Goal: Transaction & Acquisition: Purchase product/service

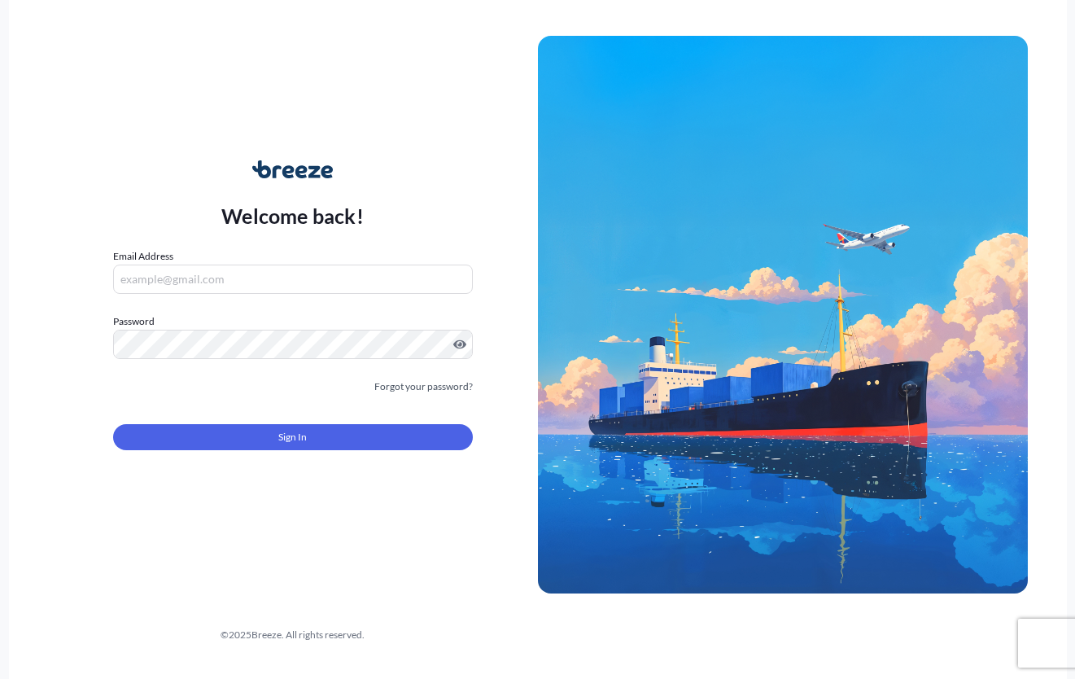
click at [264, 277] on input "Email Address" at bounding box center [293, 278] width 360 height 29
type input "[EMAIL_ADDRESS][DOMAIN_NAME]"
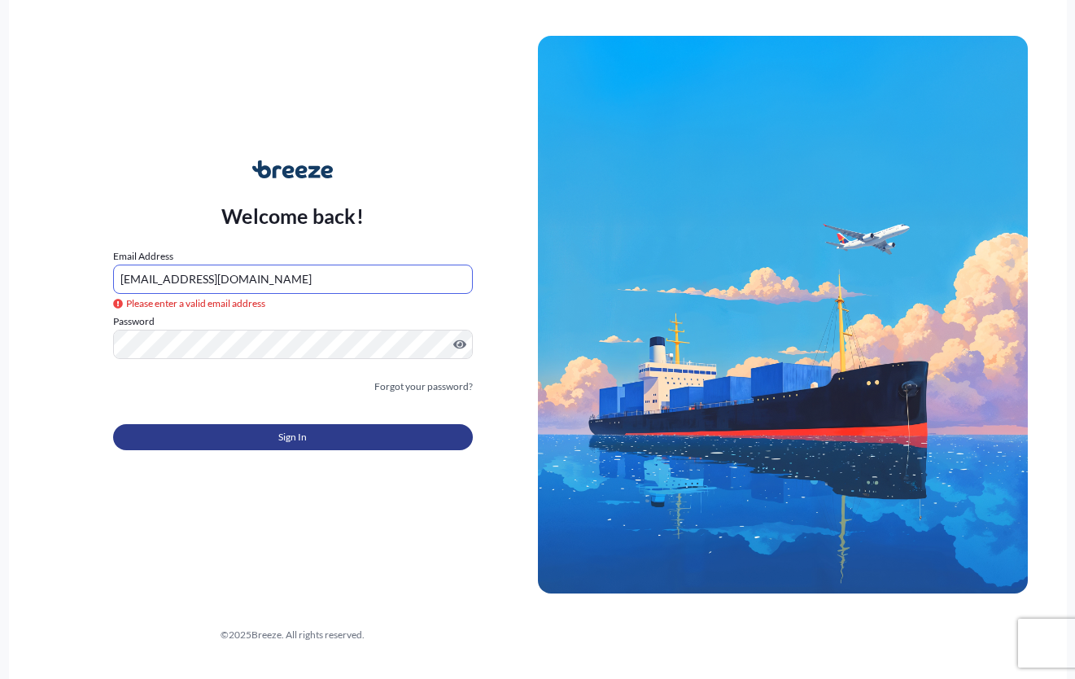
click at [340, 424] on button "Sign In" at bounding box center [293, 437] width 360 height 26
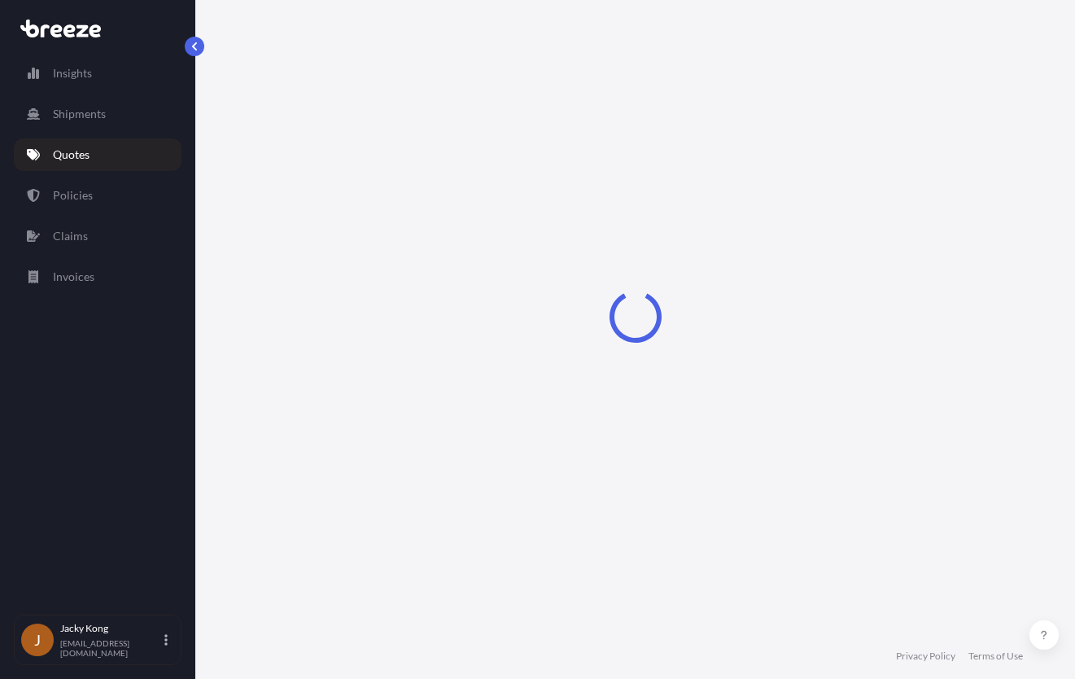
select select "Road"
select select "Air"
select select "Road"
select select "4"
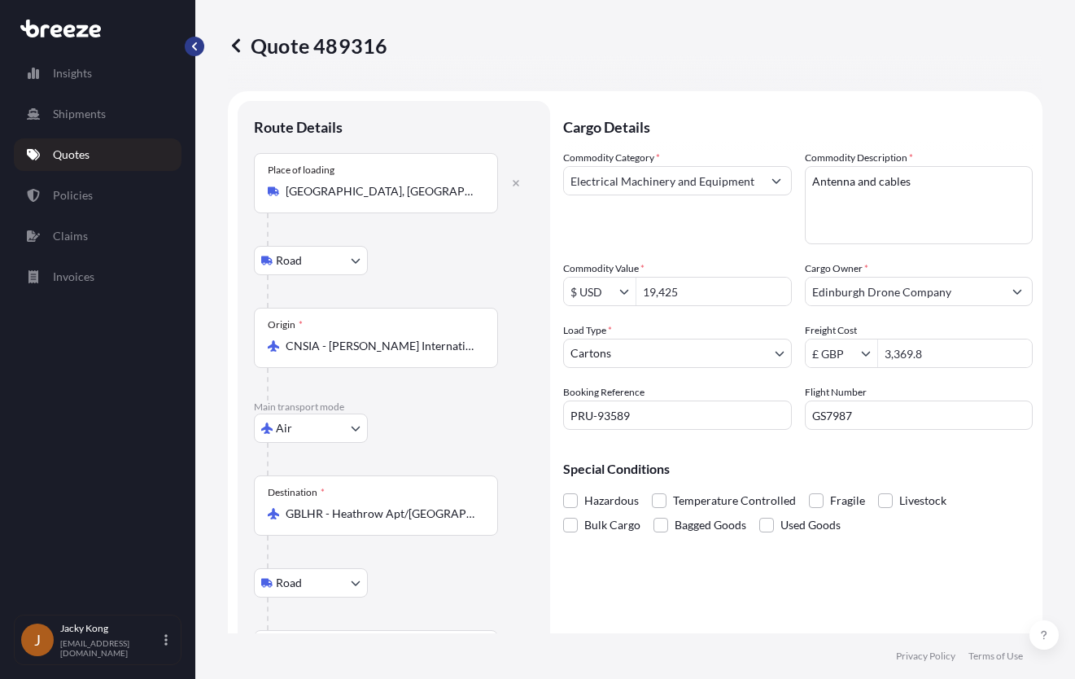
click at [198, 51] on button "button" at bounding box center [195, 47] width 20 height 20
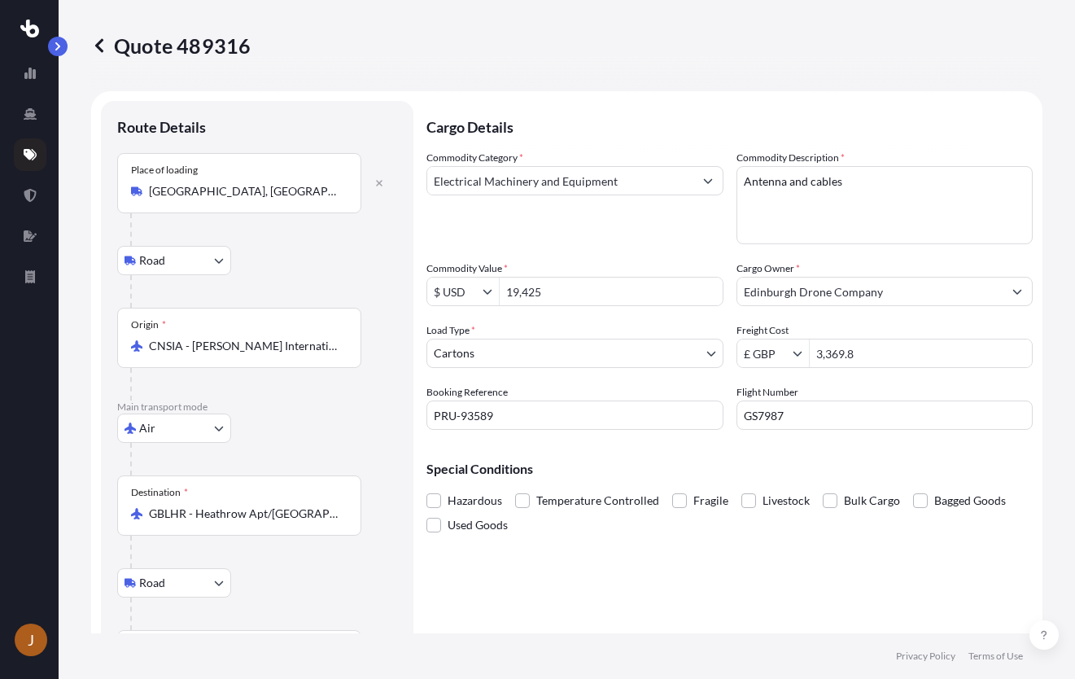
click at [98, 46] on icon at bounding box center [99, 45] width 8 height 14
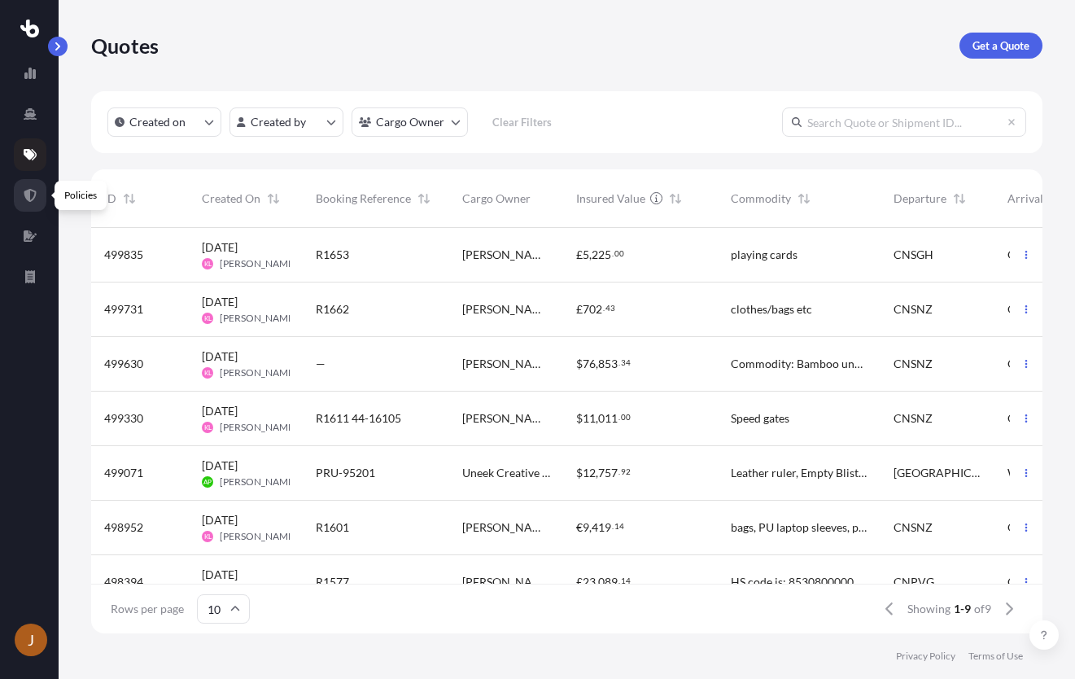
scroll to position [402, 939]
click at [28, 203] on link at bounding box center [30, 195] width 33 height 33
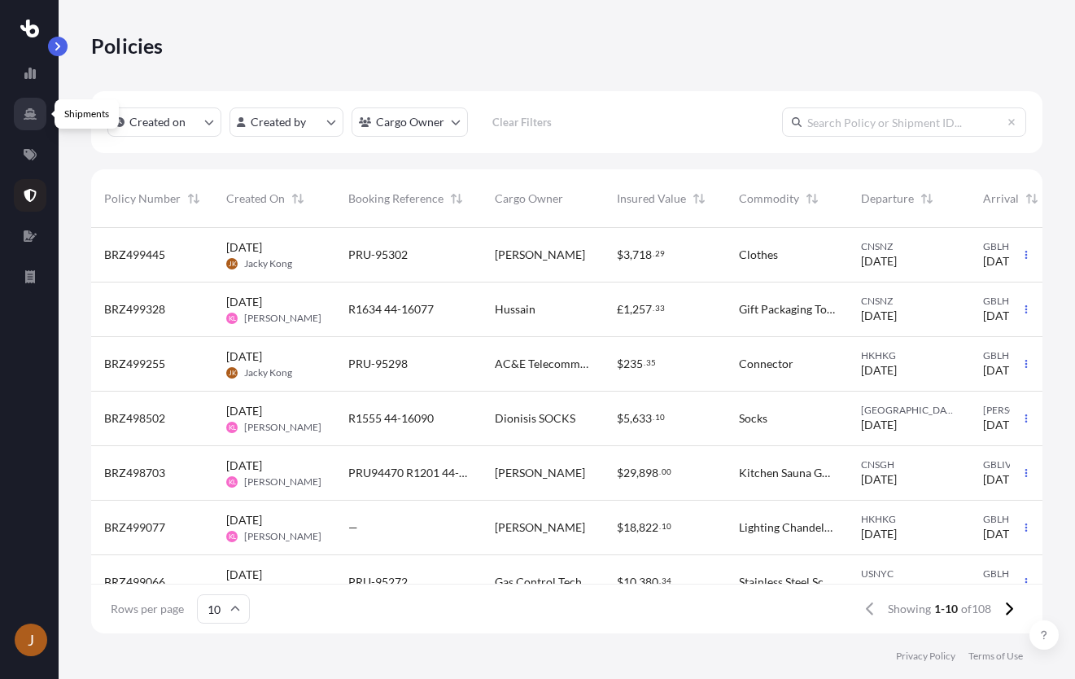
scroll to position [402, 939]
click at [28, 153] on icon at bounding box center [30, 154] width 13 height 11
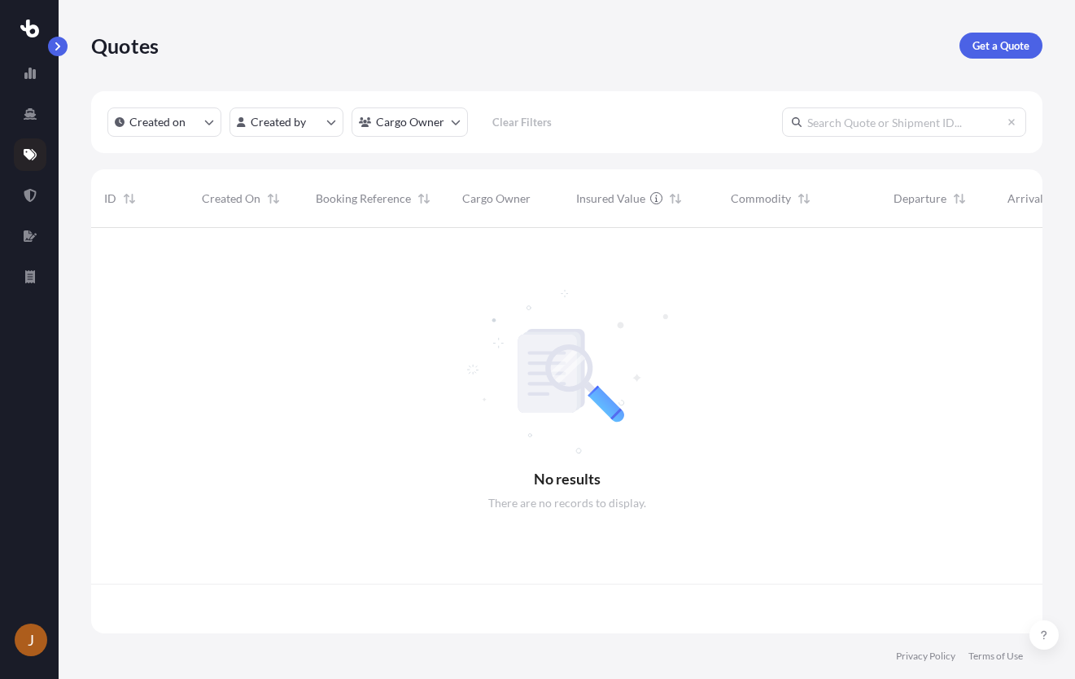
scroll to position [402, 939]
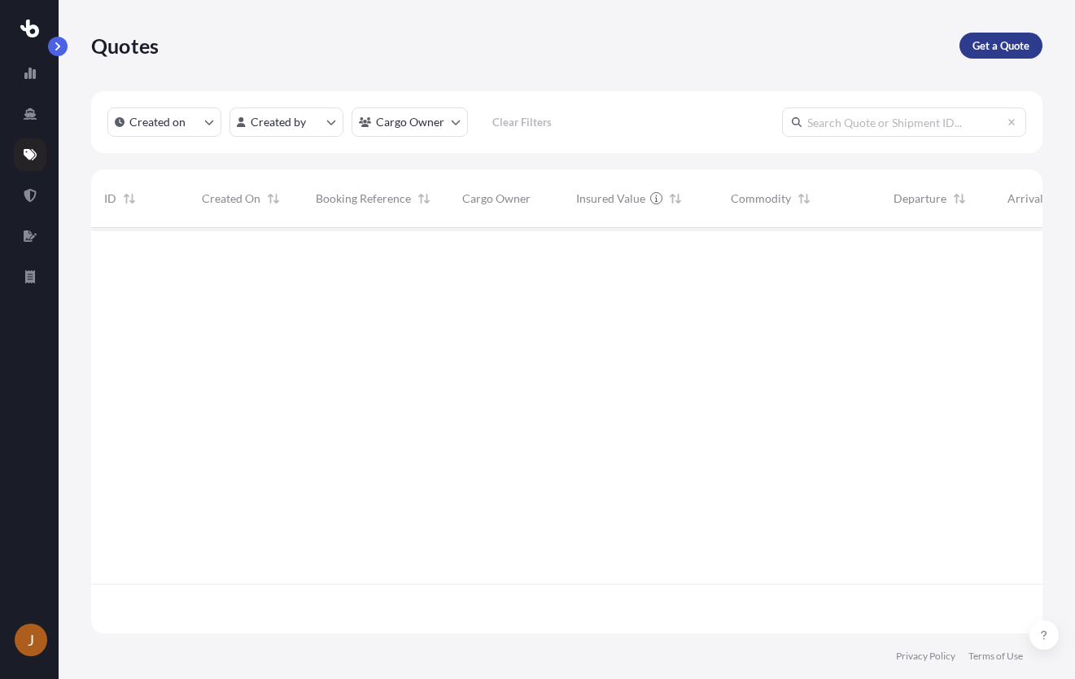
click at [989, 44] on p "Get a Quote" at bounding box center [1000, 45] width 57 height 16
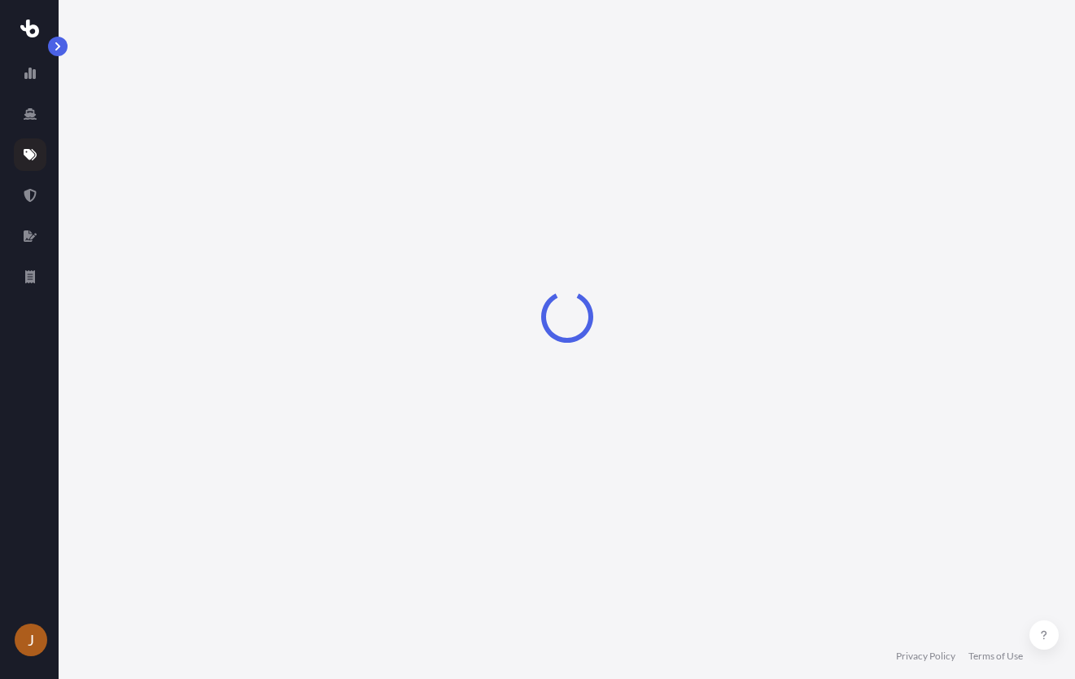
select select "Sea"
select select "1"
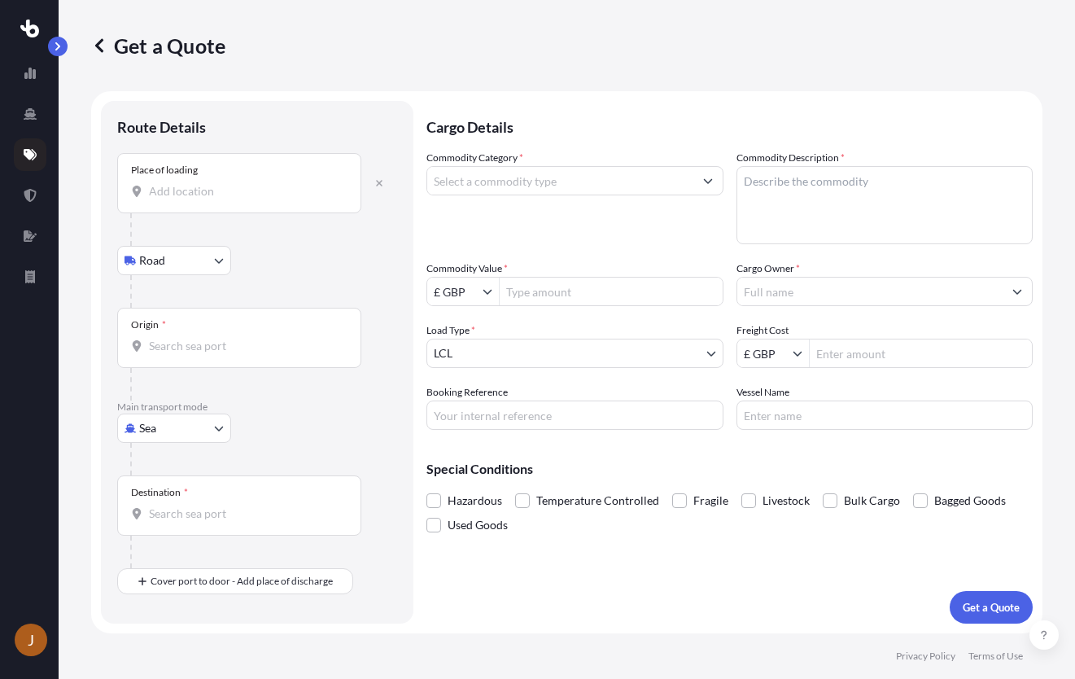
click at [210, 202] on div "Place of loading" at bounding box center [239, 183] width 244 height 60
click at [210, 199] on input "Place of loading" at bounding box center [245, 191] width 192 height 16
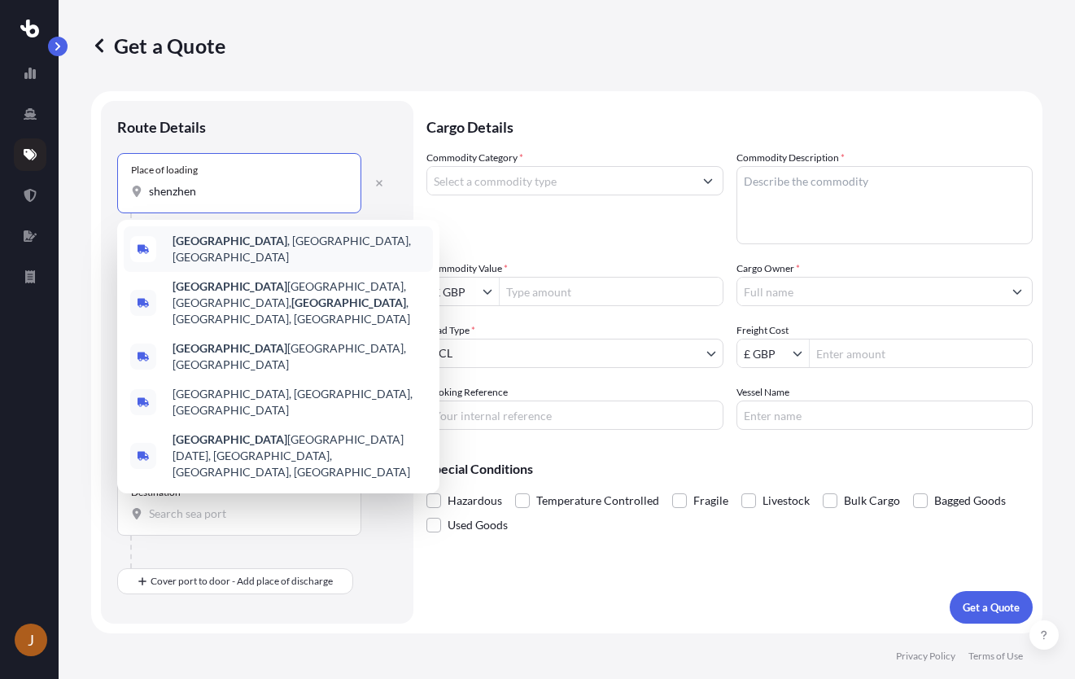
click at [215, 241] on b "[GEOGRAPHIC_DATA]" at bounding box center [229, 241] width 115 height 14
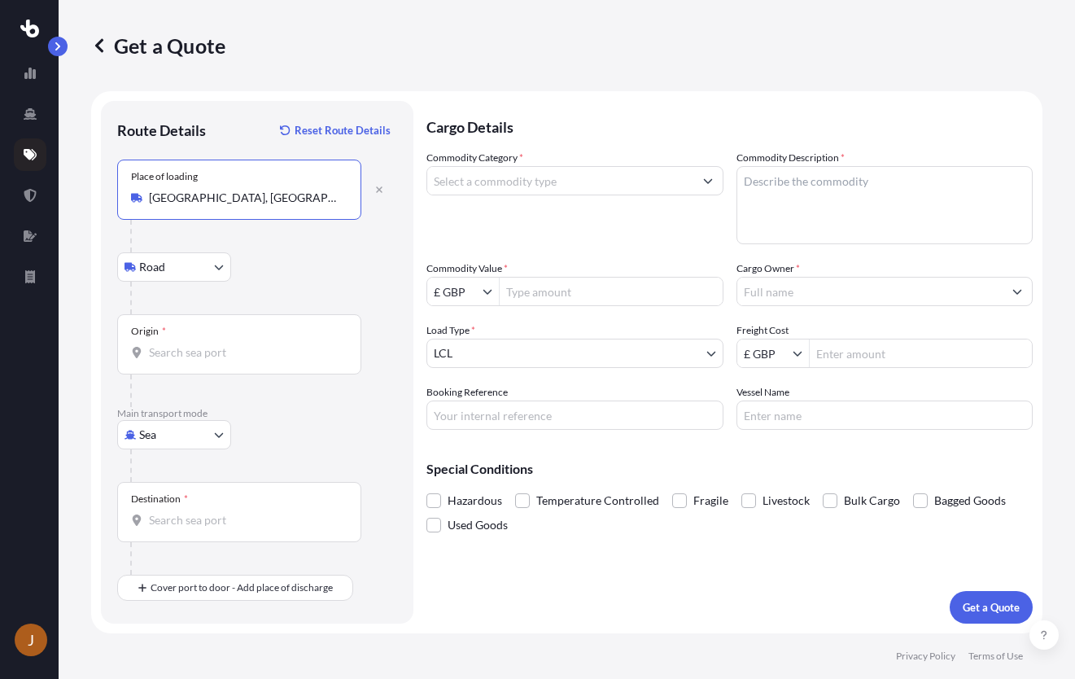
type input "[GEOGRAPHIC_DATA], [GEOGRAPHIC_DATA], [GEOGRAPHIC_DATA]"
click at [212, 350] on input "Origin *" at bounding box center [245, 352] width 192 height 16
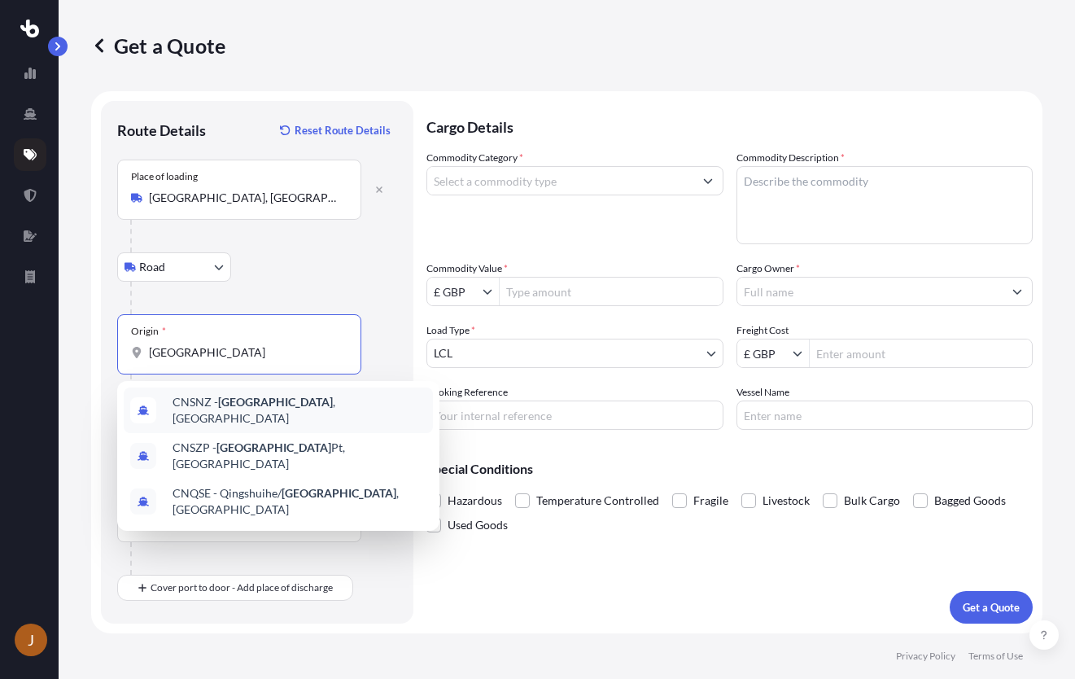
type input "[GEOGRAPHIC_DATA]"
click at [303, 274] on div "Road Road Rail" at bounding box center [257, 266] width 280 height 29
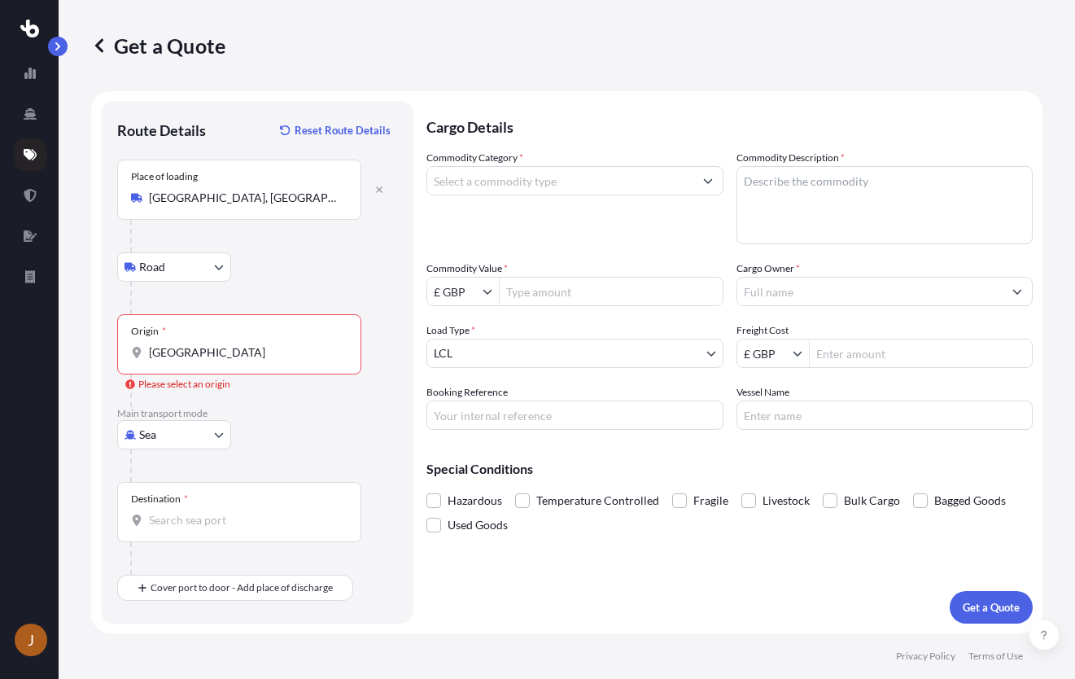
click at [220, 434] on body "J Get a Quote Route Details Reset Route Details Place of loading [GEOGRAPHIC_DA…" at bounding box center [537, 339] width 1075 height 679
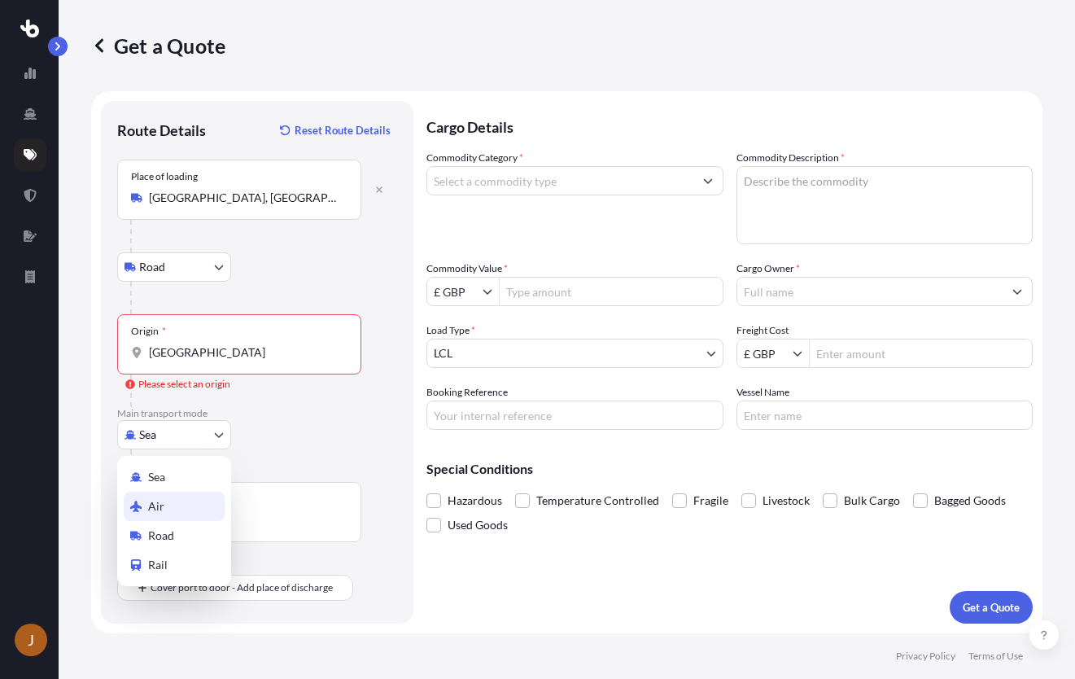
click at [199, 496] on div "Air" at bounding box center [174, 505] width 101 height 29
select select "Air"
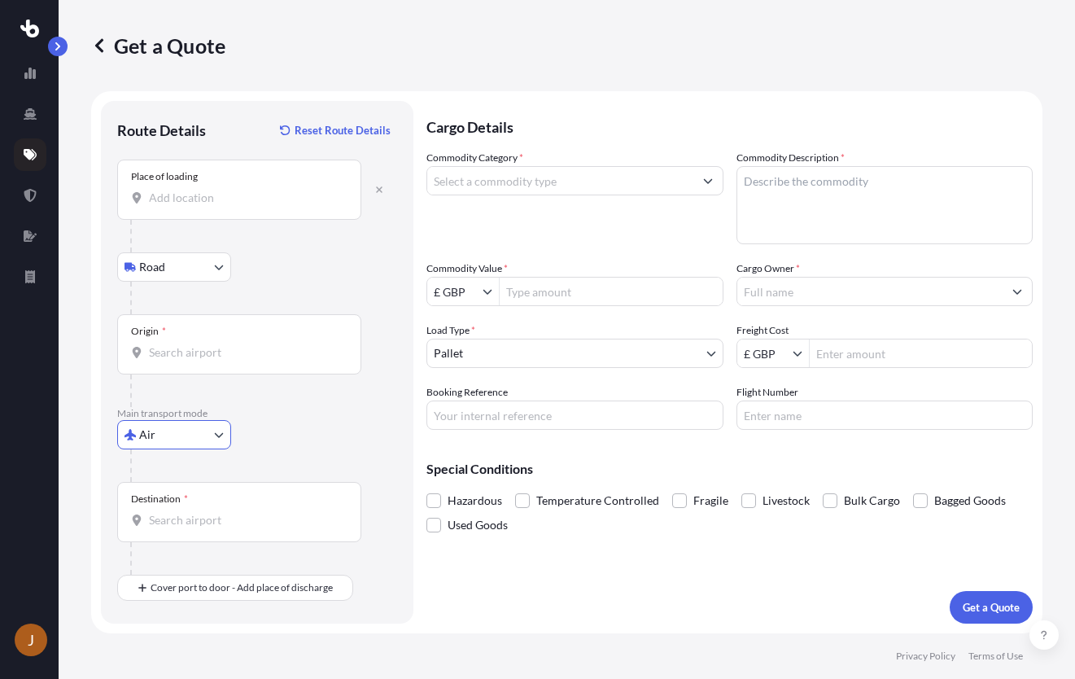
click at [224, 360] on input "Origin *" at bounding box center [245, 352] width 192 height 16
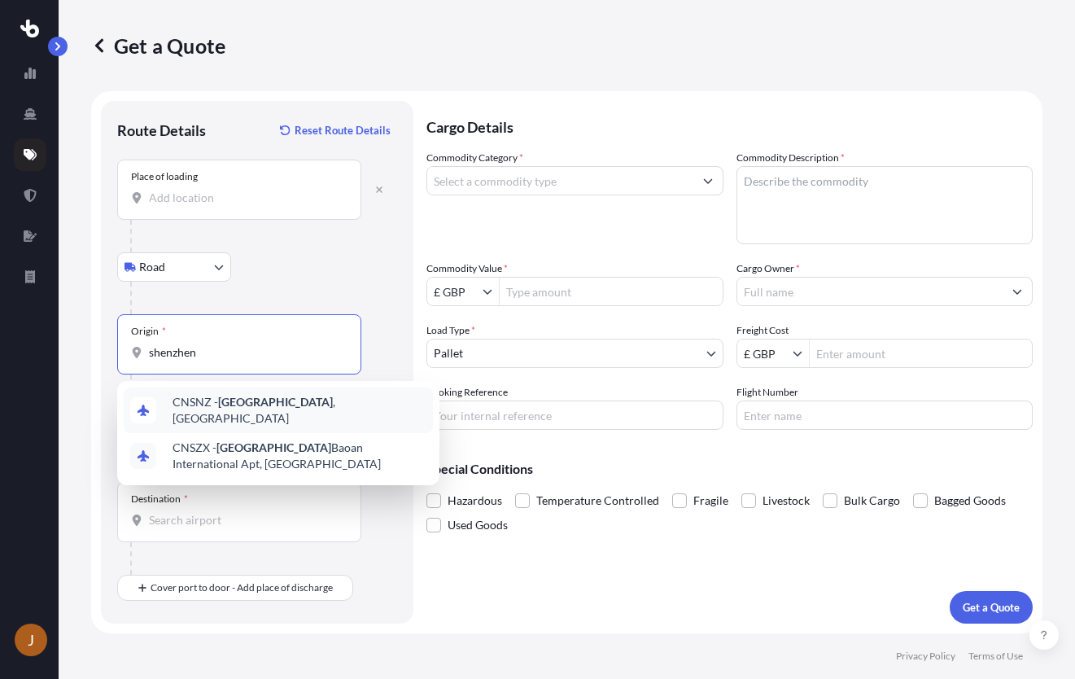
click at [216, 407] on span "CNSNZ - [GEOGRAPHIC_DATA] , [GEOGRAPHIC_DATA]" at bounding box center [299, 410] width 254 height 33
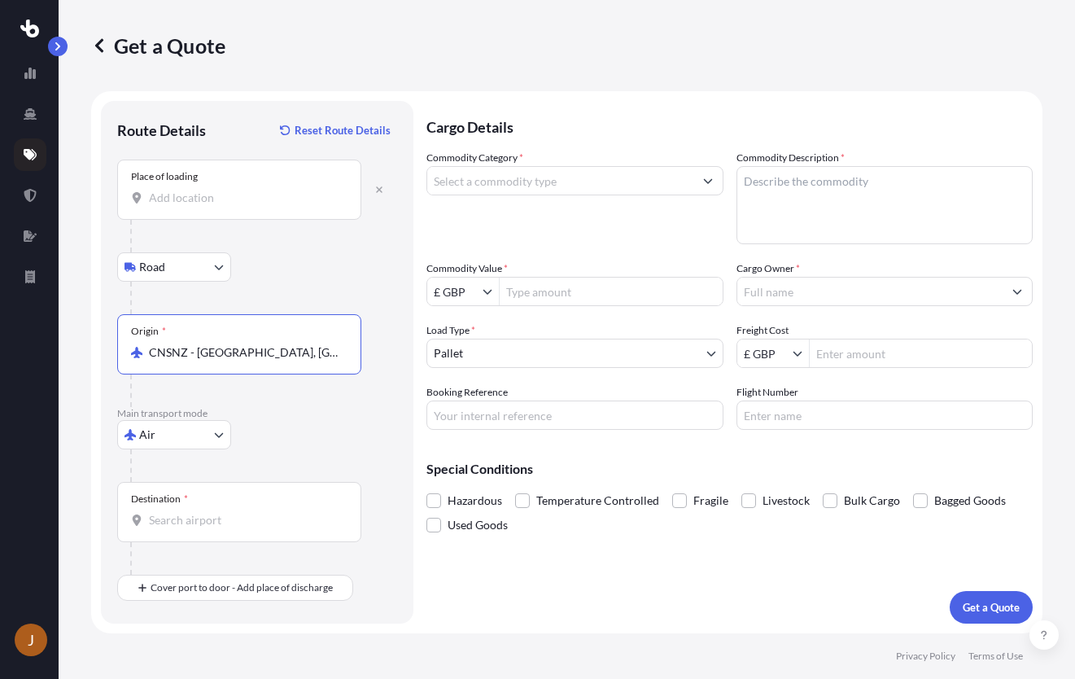
type input "CNSNZ - [GEOGRAPHIC_DATA], [GEOGRAPHIC_DATA]"
click at [244, 517] on input "Destination *" at bounding box center [245, 520] width 192 height 16
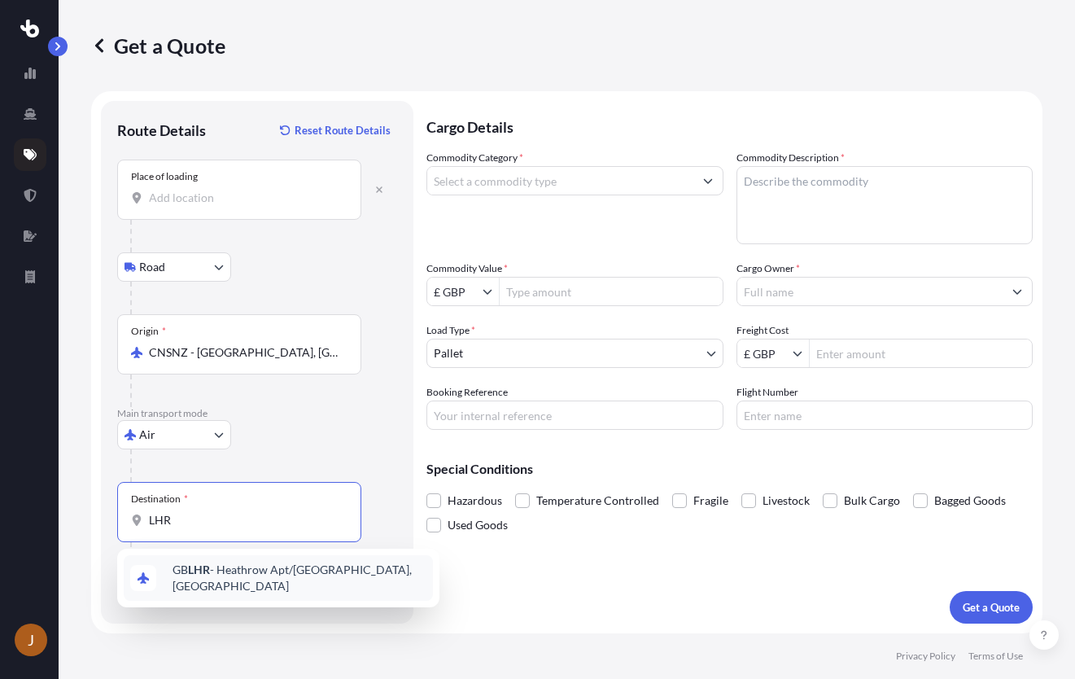
click at [234, 574] on span "GB LHR - Heathrow Apt/[GEOGRAPHIC_DATA], [GEOGRAPHIC_DATA]" at bounding box center [299, 577] width 254 height 33
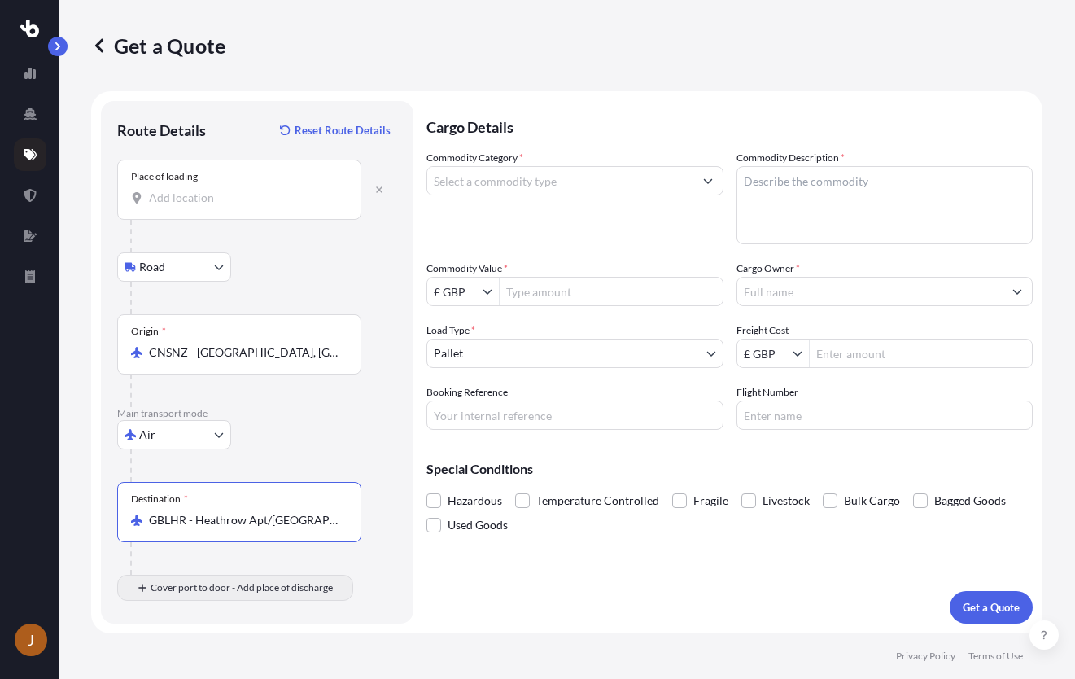
type input "GBLHR - Heathrow Apt/[GEOGRAPHIC_DATA], [GEOGRAPHIC_DATA]"
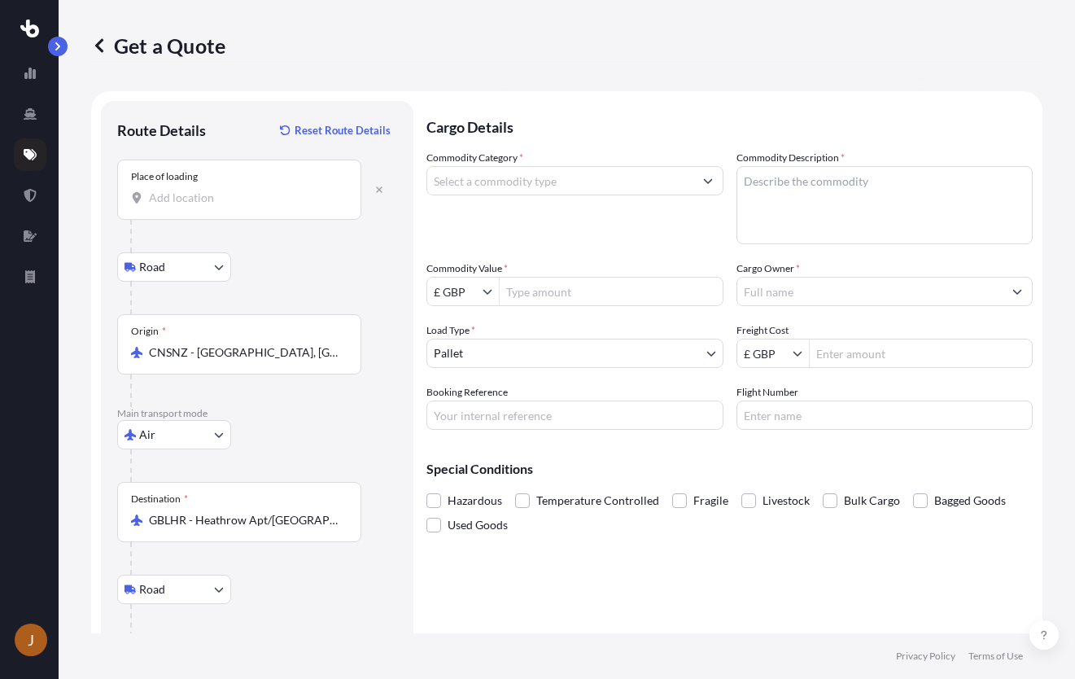
scroll to position [81, 0]
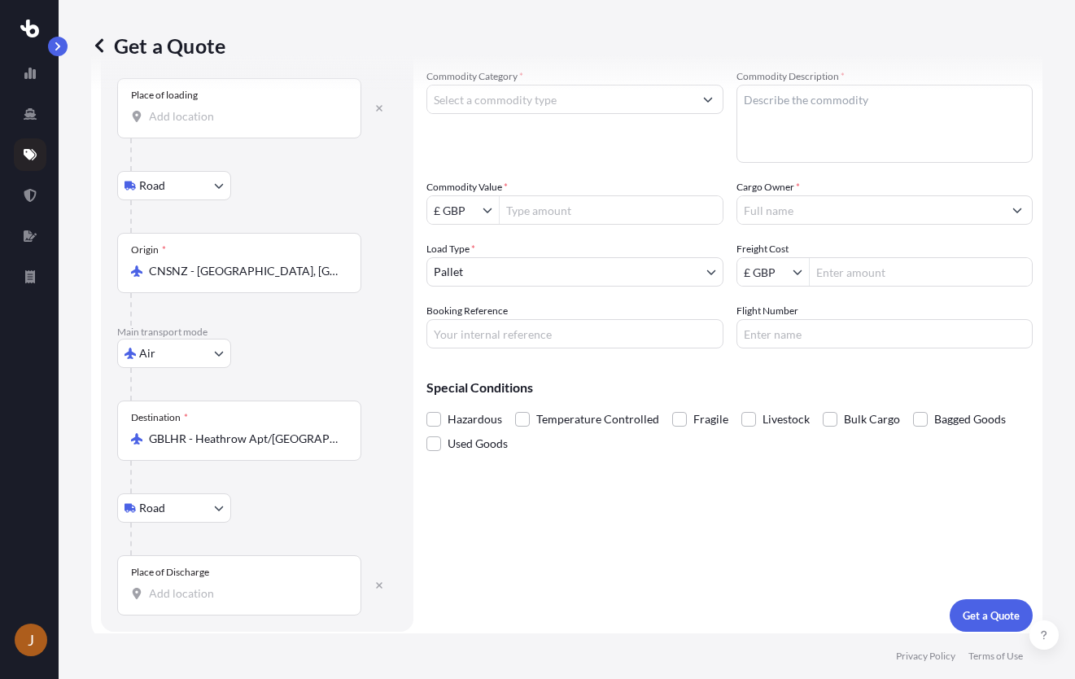
click at [631, 584] on div "Cargo Details Commodity Category * Commodity Description * Commodity Value * £ …" at bounding box center [729, 326] width 606 height 612
click at [286, 583] on div "Place of Discharge" at bounding box center [239, 585] width 244 height 60
click at [286, 585] on input "Place of Discharge" at bounding box center [245, 593] width 192 height 16
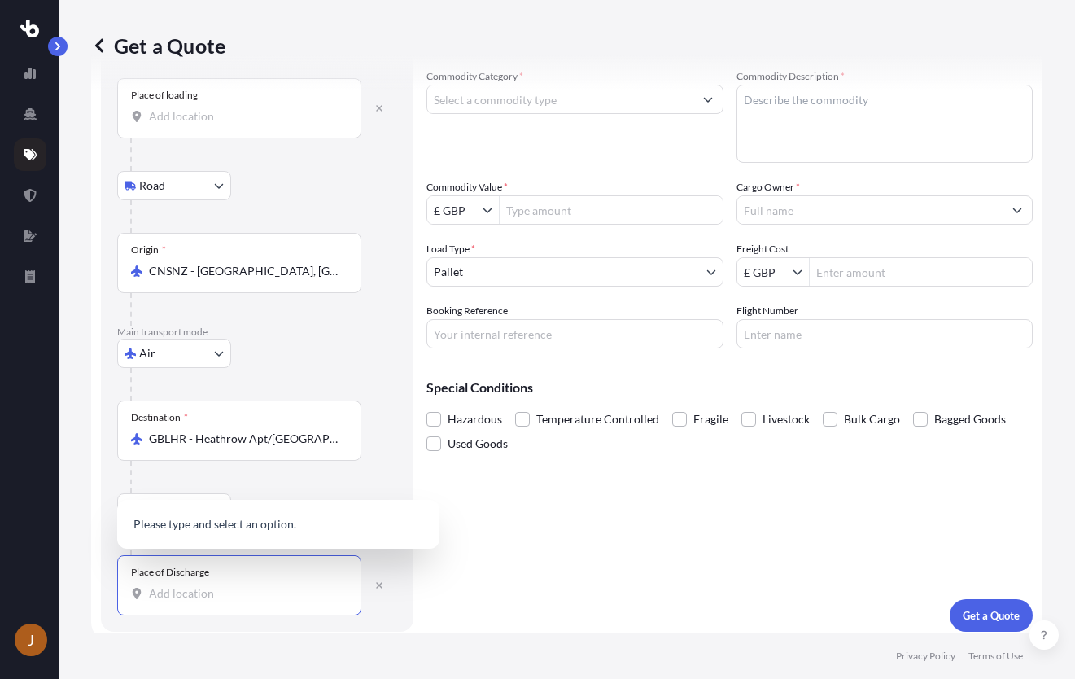
paste input "UB1 2BS"
click at [267, 513] on div "[PERSON_NAME][STREET_ADDRESS][PERSON_NAME]" at bounding box center [278, 519] width 309 height 46
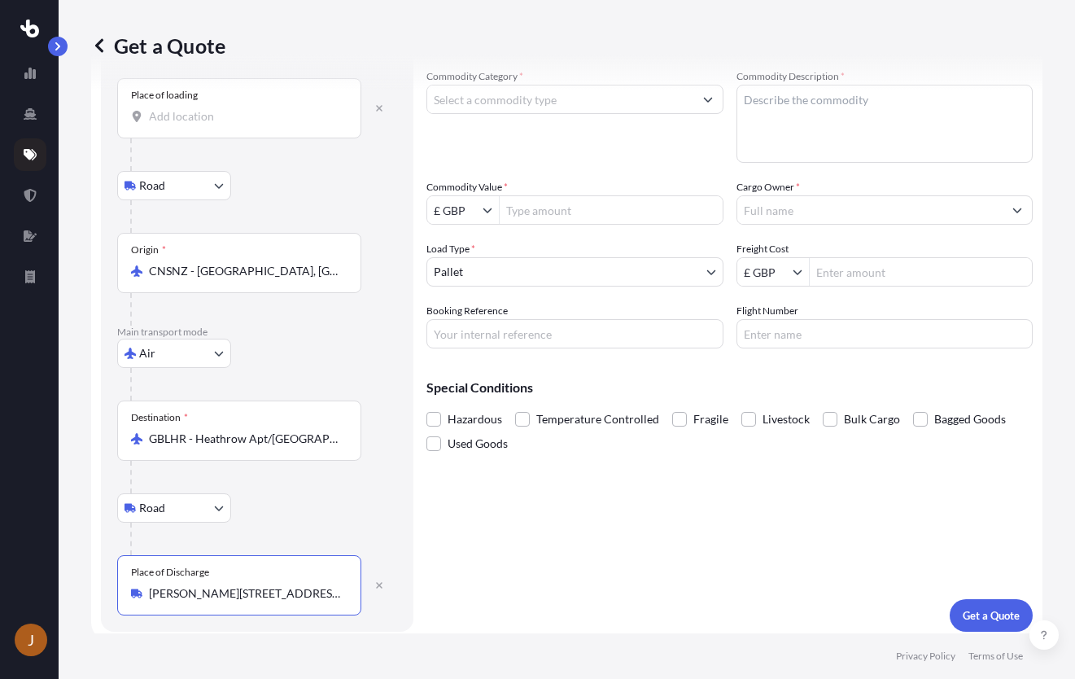
type input "[PERSON_NAME][STREET_ADDRESS][PERSON_NAME]"
click at [605, 100] on input "Commodity Category *" at bounding box center [560, 99] width 266 height 29
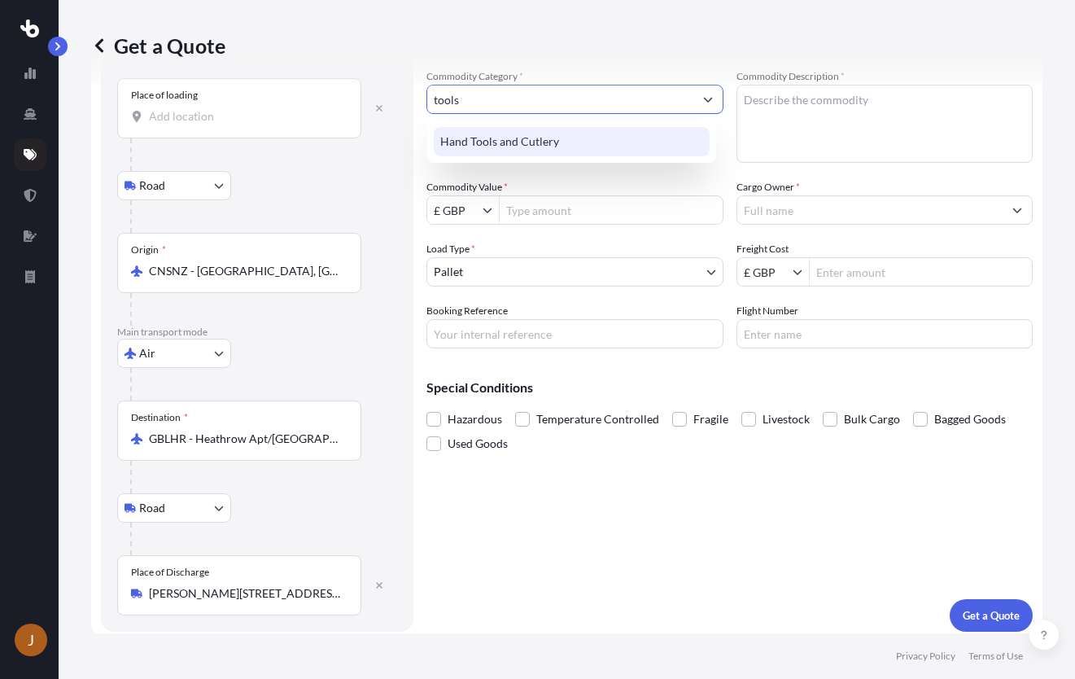
click at [611, 146] on div "Hand Tools and Cutlery" at bounding box center [572, 141] width 276 height 29
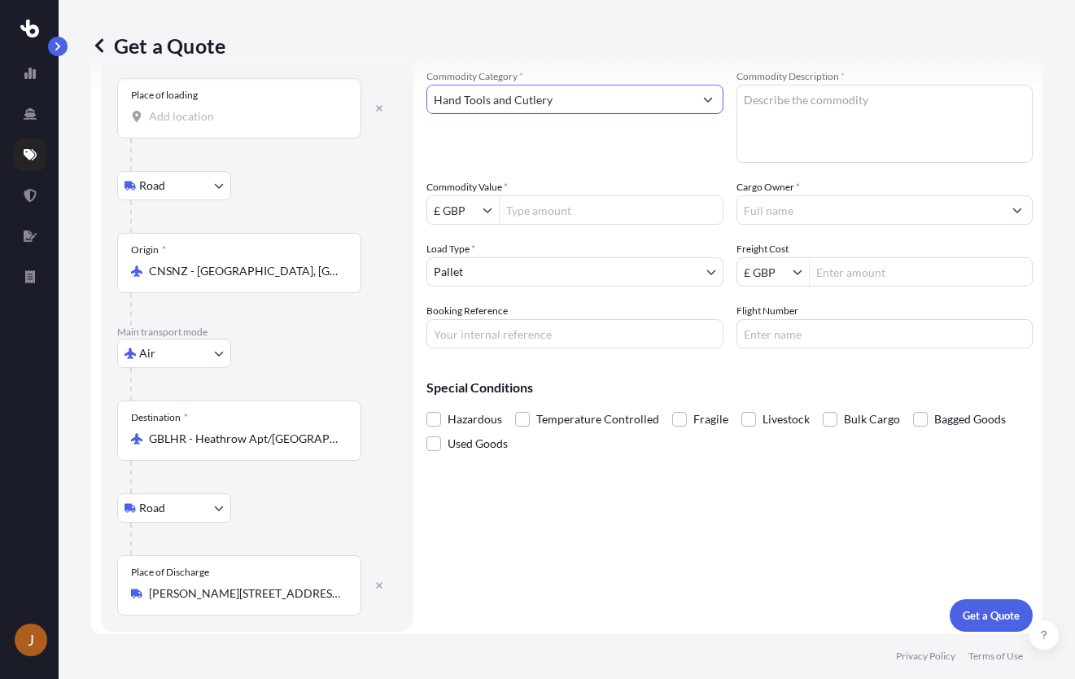
type input "Hand Tools and Cutlery"
click at [840, 114] on textarea "Commodity Description *" at bounding box center [884, 124] width 297 height 78
click at [832, 112] on textarea "Commodity Description *" at bounding box center [884, 124] width 297 height 78
type textarea "Scratcher"
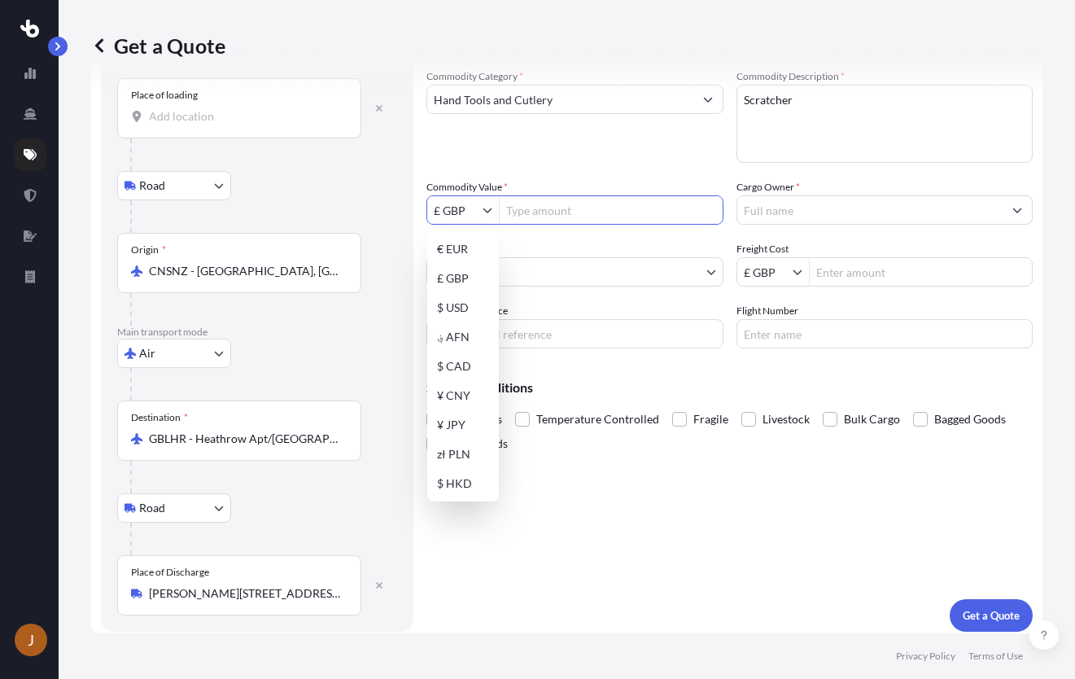
click at [491, 210] on icon "Show suggestions" at bounding box center [487, 210] width 9 height 5
click at [474, 301] on div "$ USD" at bounding box center [462, 307] width 65 height 29
type input "$ USD"
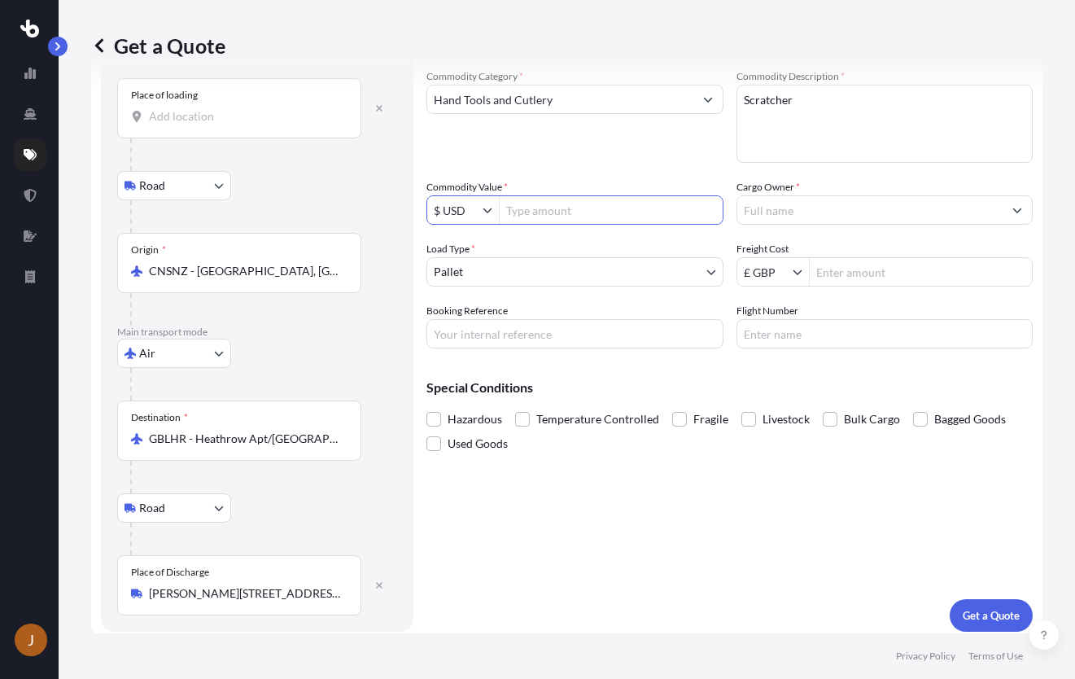
click at [563, 211] on input "Commodity Value *" at bounding box center [611, 209] width 223 height 29
type input "120"
click at [838, 213] on input "Cargo Owner *" at bounding box center [870, 209] width 266 height 29
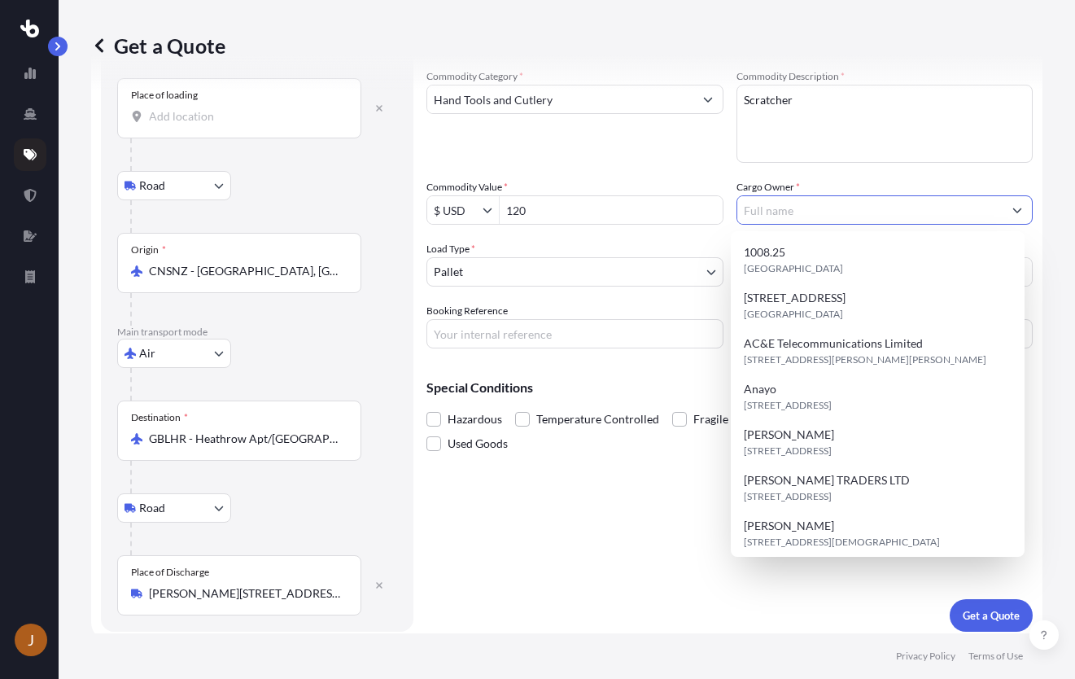
paste input "[PERSON_NAME]"
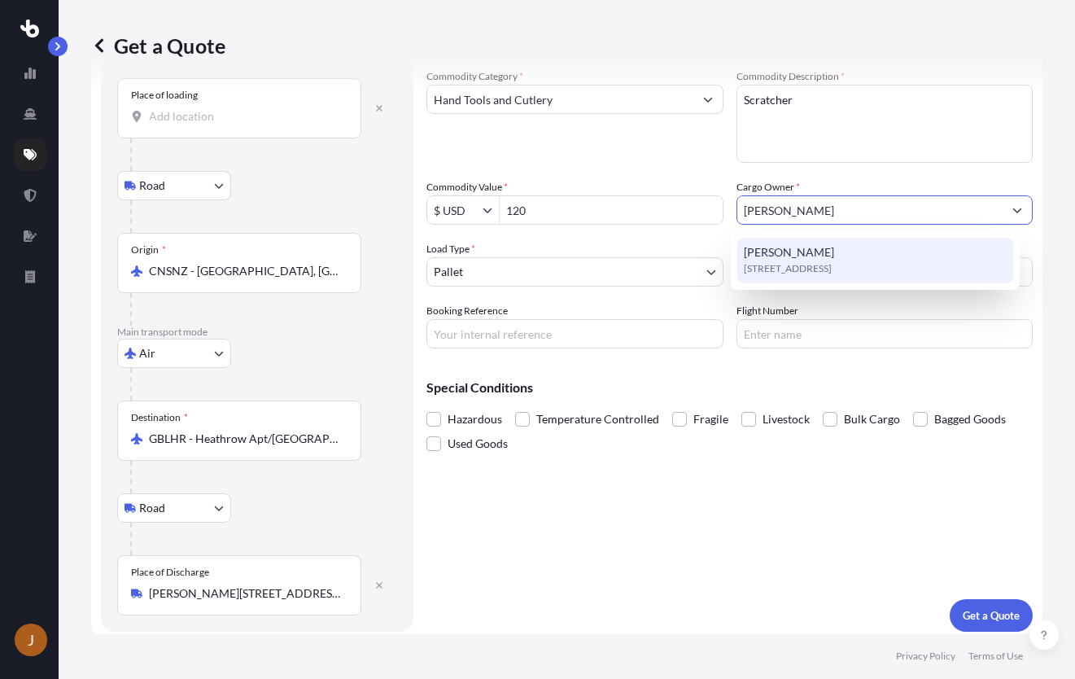
click at [794, 256] on span "[PERSON_NAME]" at bounding box center [789, 252] width 90 height 16
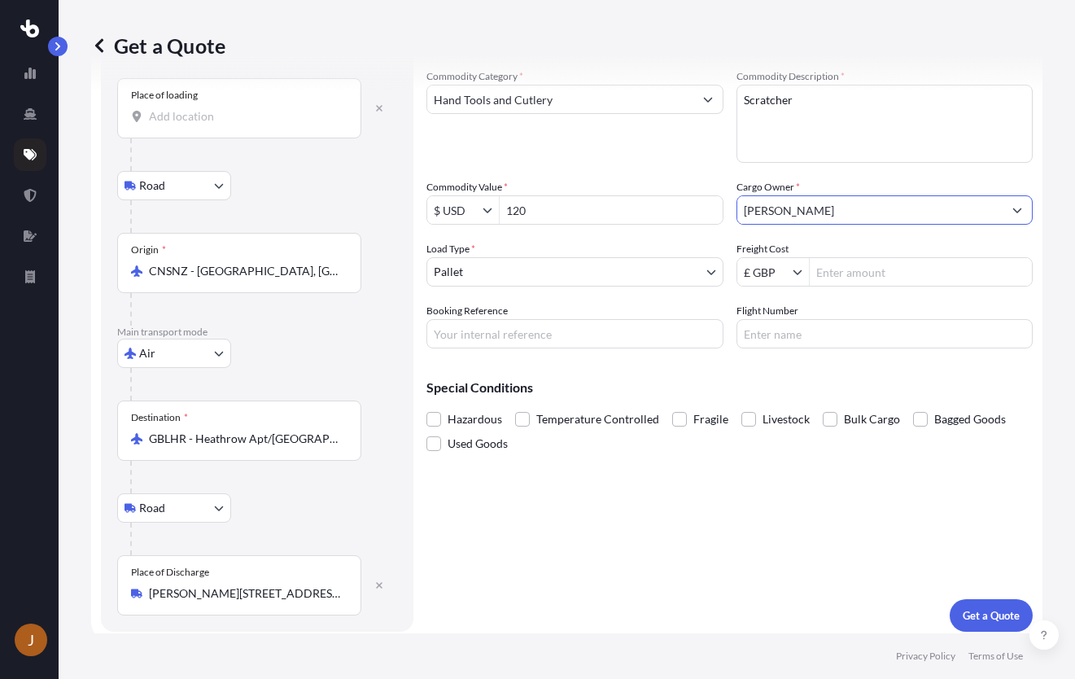
type input "[PERSON_NAME]"
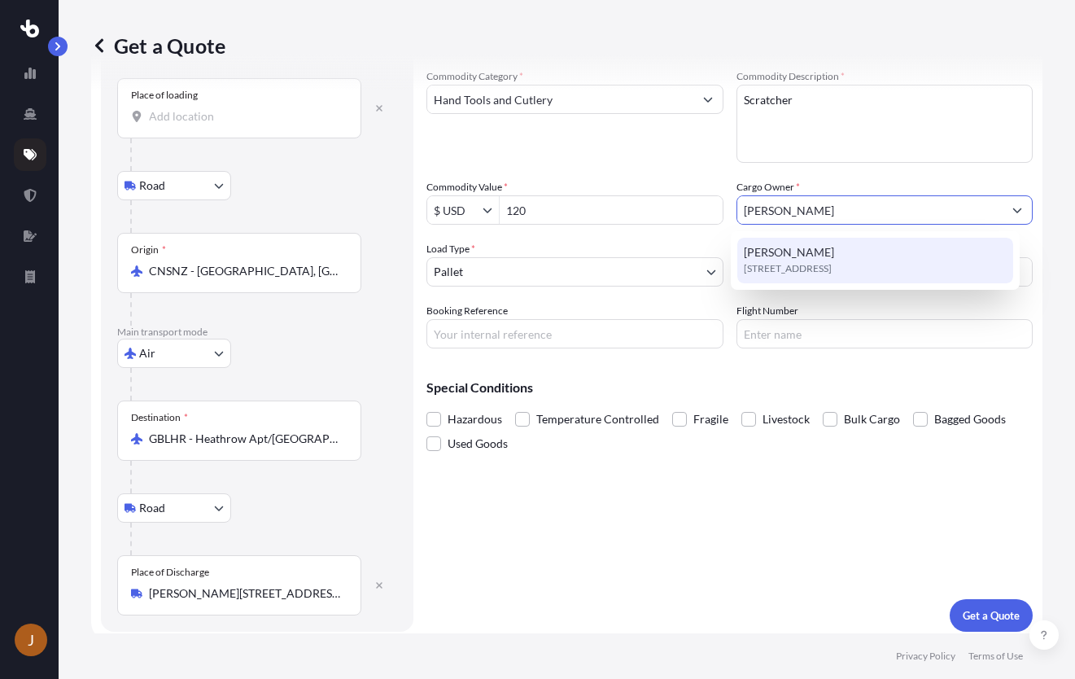
click at [880, 274] on div "Midhunn [STREET_ADDRESS]" at bounding box center [875, 261] width 276 height 46
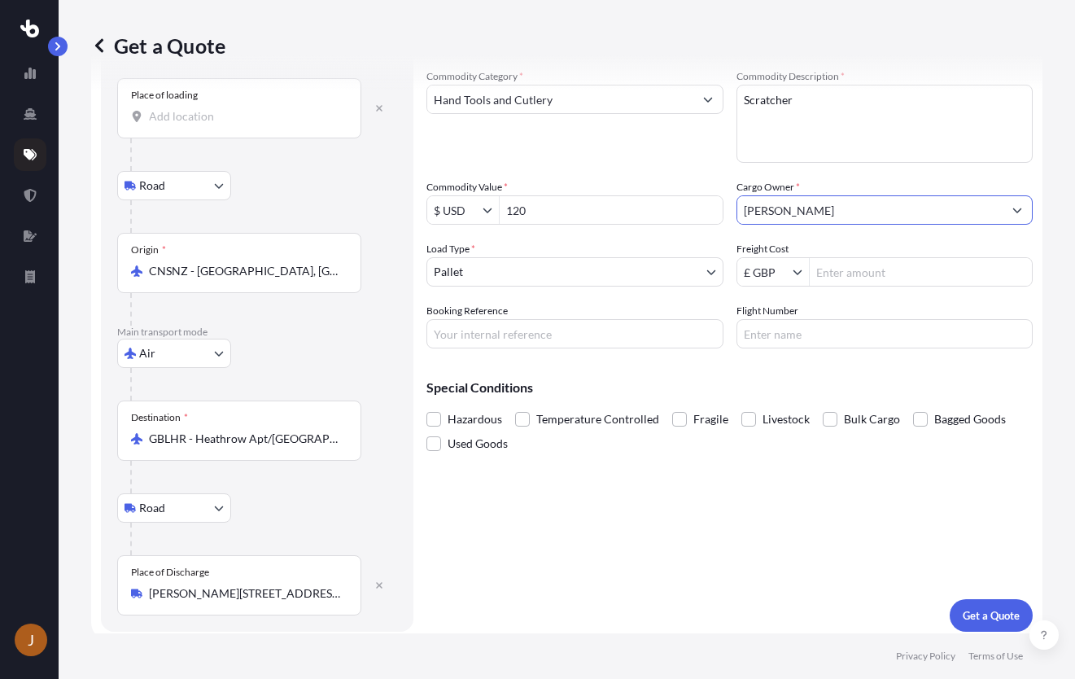
click at [880, 274] on input "Freight Cost" at bounding box center [921, 271] width 223 height 29
type input "276.12"
click at [548, 336] on input "Booking Reference" at bounding box center [574, 333] width 297 height 29
paste input "PRU-95405"
type input "PRU-95405"
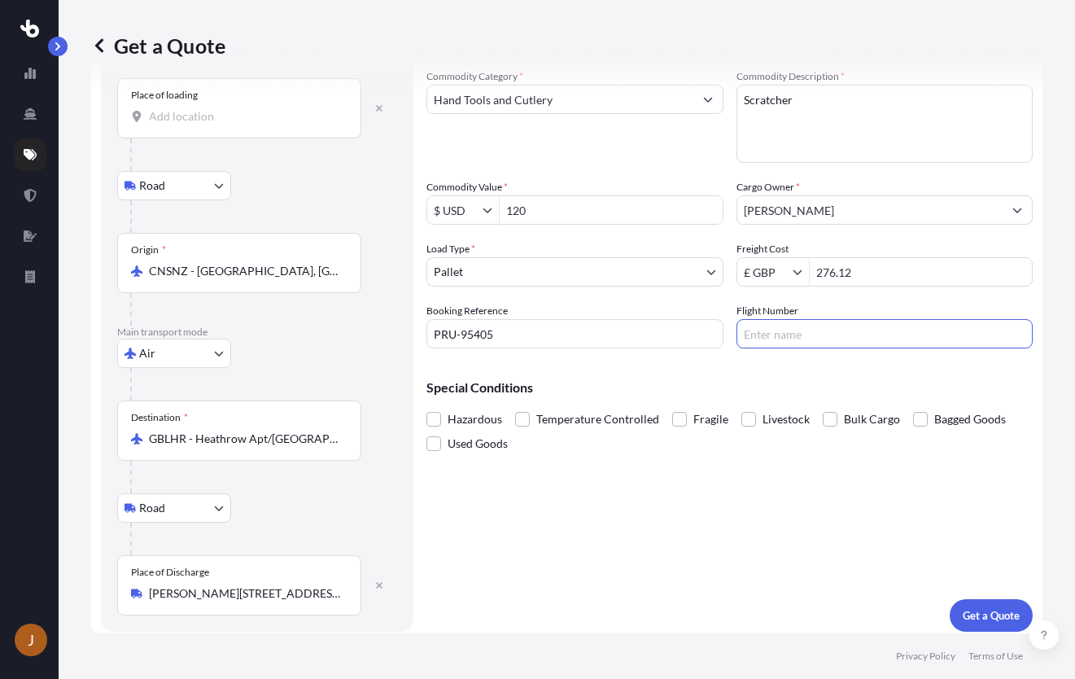
click at [825, 334] on input "Flight Number" at bounding box center [884, 333] width 297 height 29
click at [619, 500] on div "Cargo Details Commodity Category * Hand Tools and Cutlery Commodity Description…" at bounding box center [729, 326] width 606 height 612
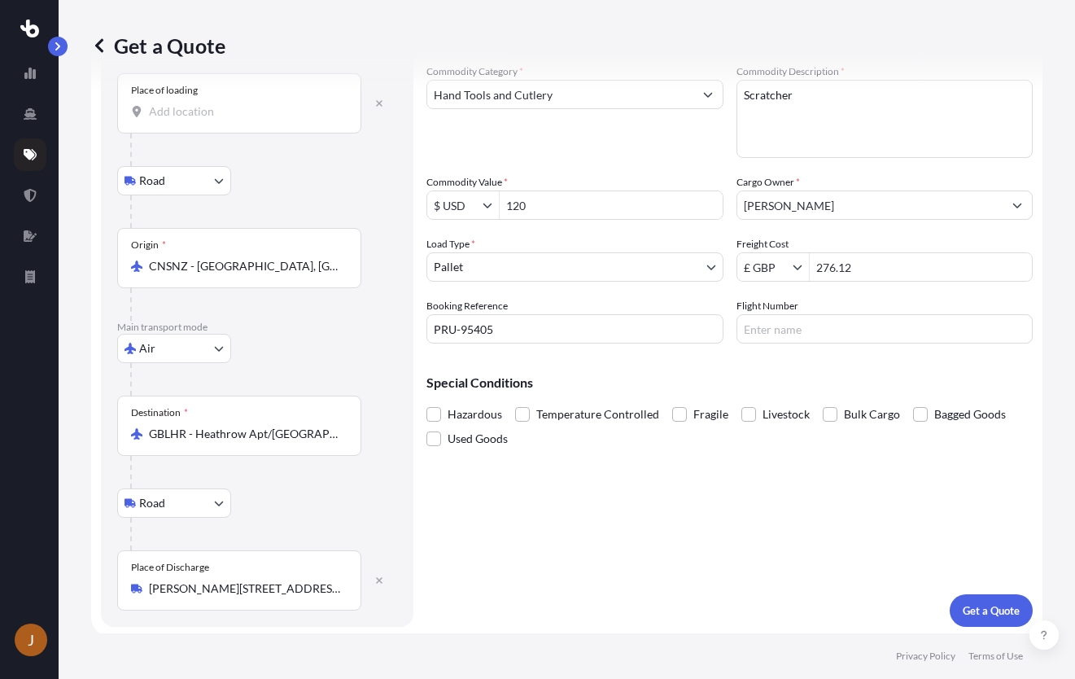
scroll to position [90, 0]
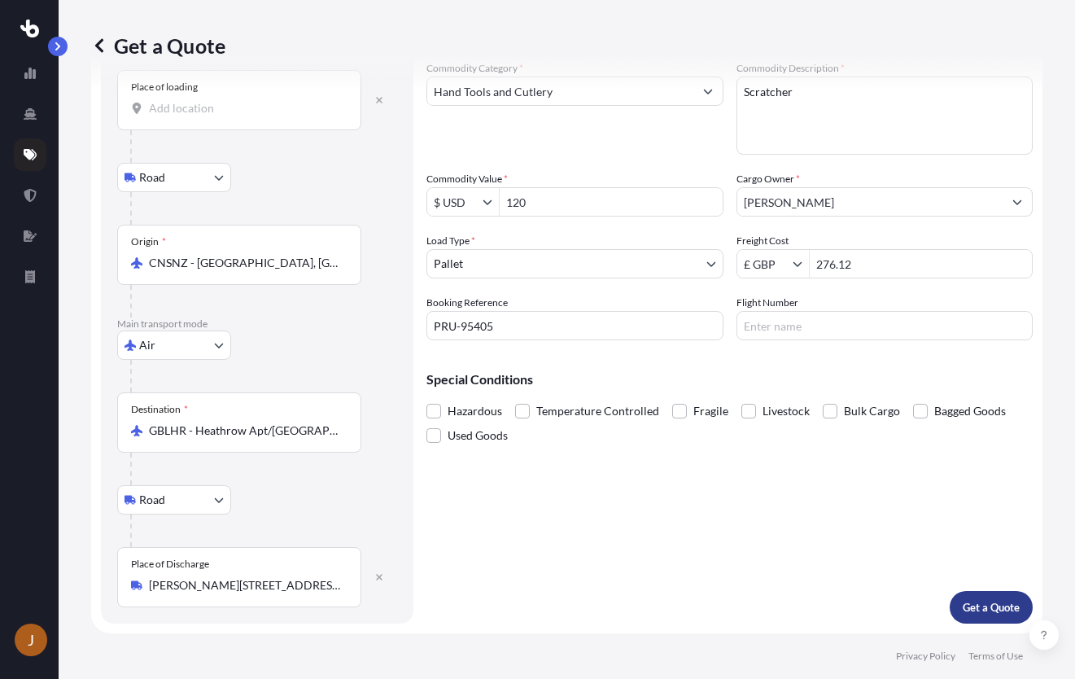
click at [971, 596] on button "Get a Quote" at bounding box center [991, 607] width 83 height 33
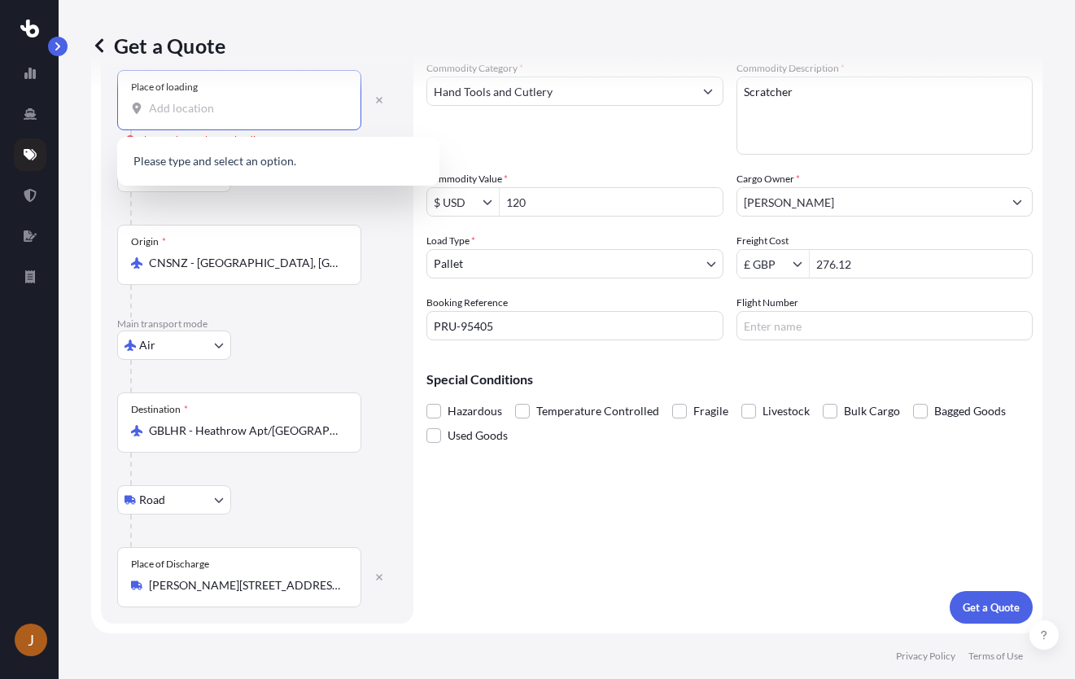
click at [245, 115] on input "Place of loading Please select a place of loading" at bounding box center [245, 108] width 192 height 16
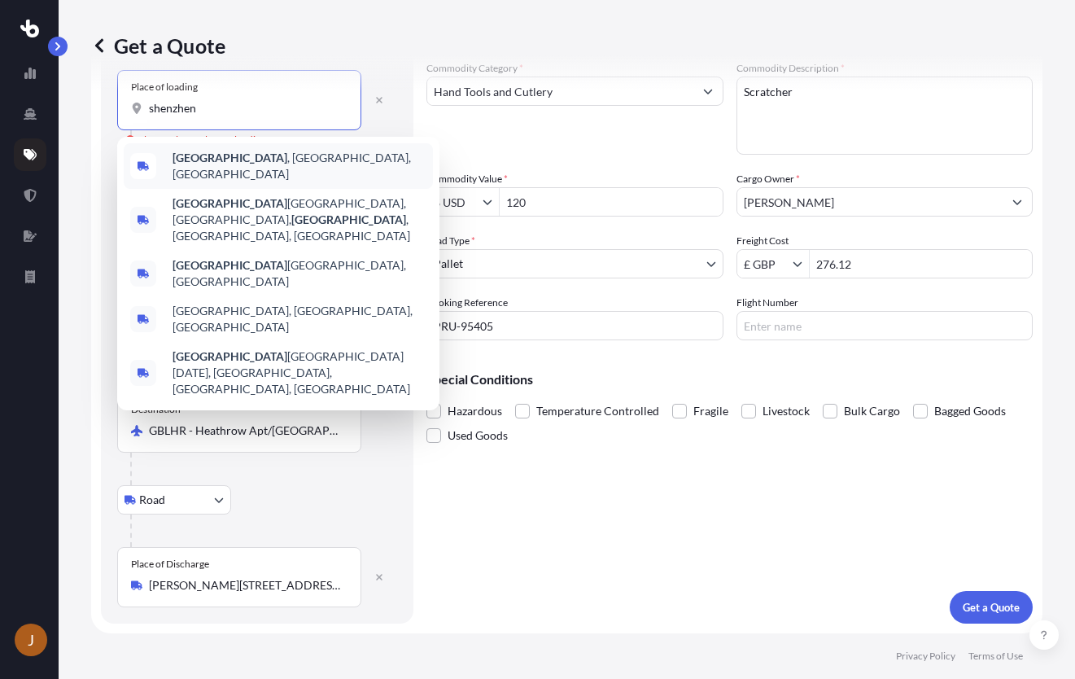
click at [241, 169] on span "[GEOGRAPHIC_DATA] , [GEOGRAPHIC_DATA], [GEOGRAPHIC_DATA]" at bounding box center [299, 166] width 254 height 33
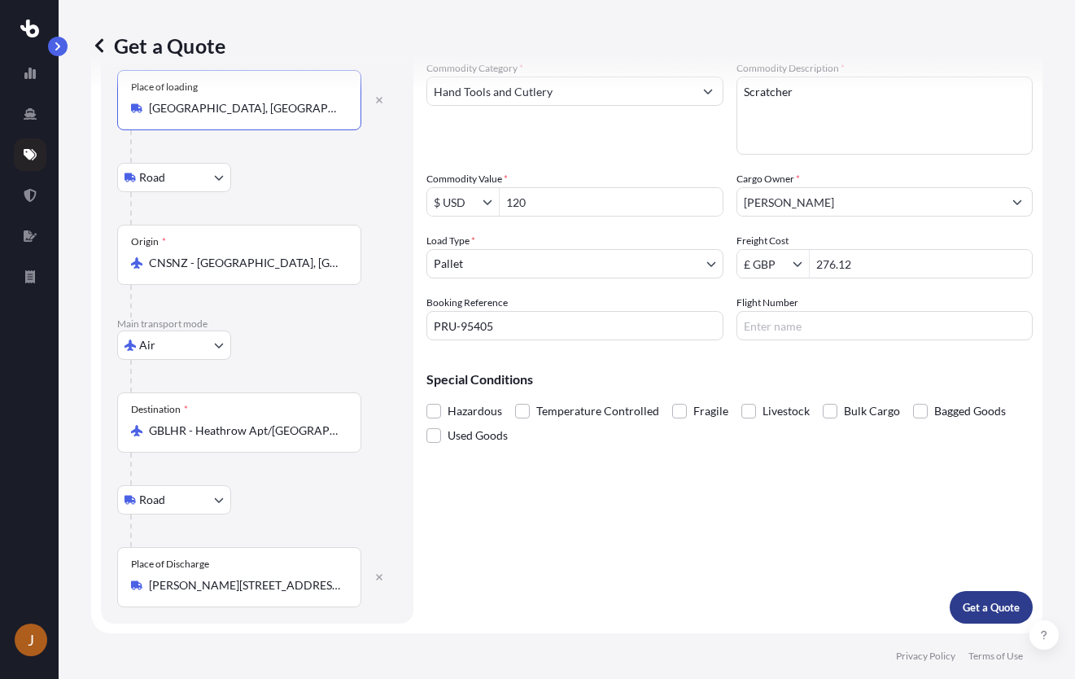
type input "[GEOGRAPHIC_DATA], [GEOGRAPHIC_DATA], [GEOGRAPHIC_DATA]"
click at [963, 601] on p "Get a Quote" at bounding box center [991, 607] width 57 height 16
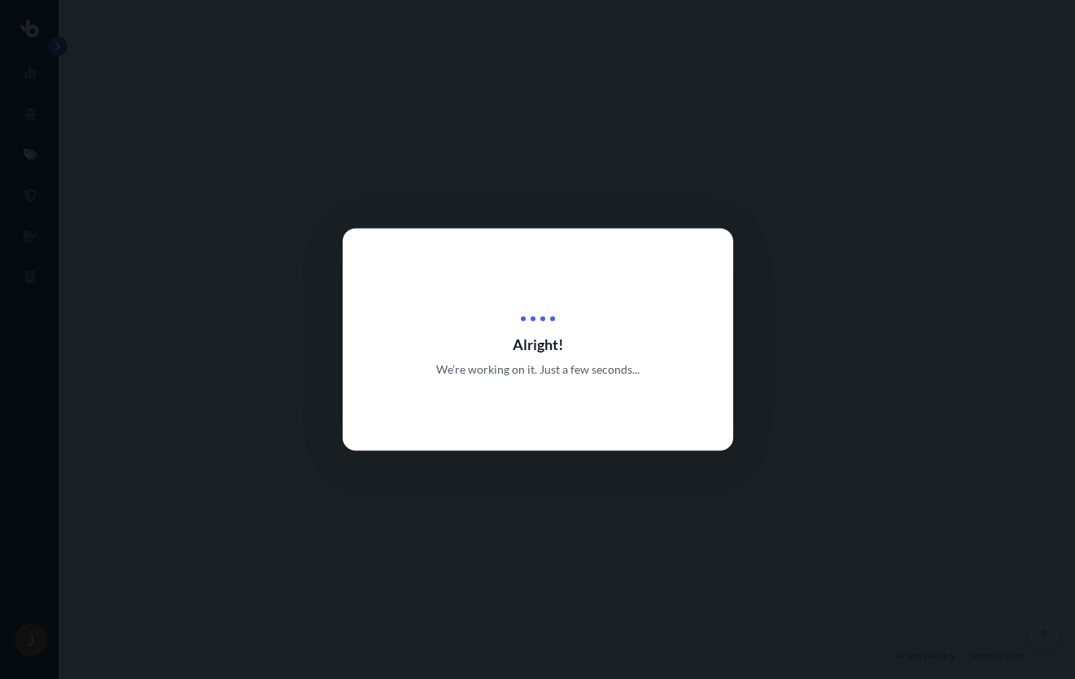
select select "Road"
select select "Air"
select select "Road"
select select "1"
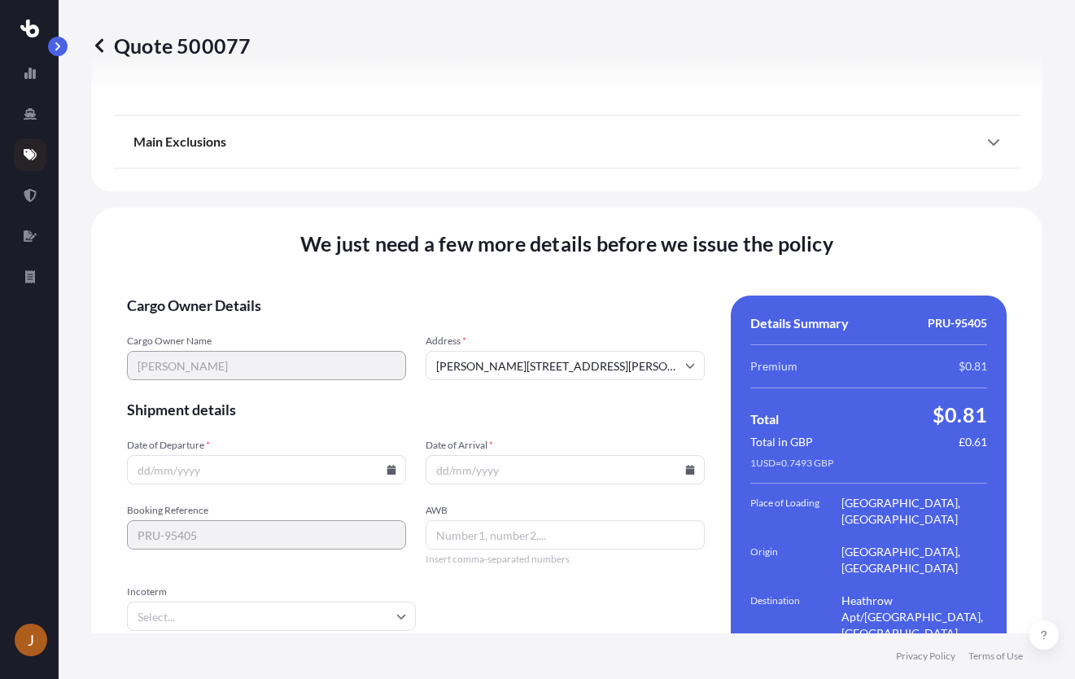
scroll to position [2260, 0]
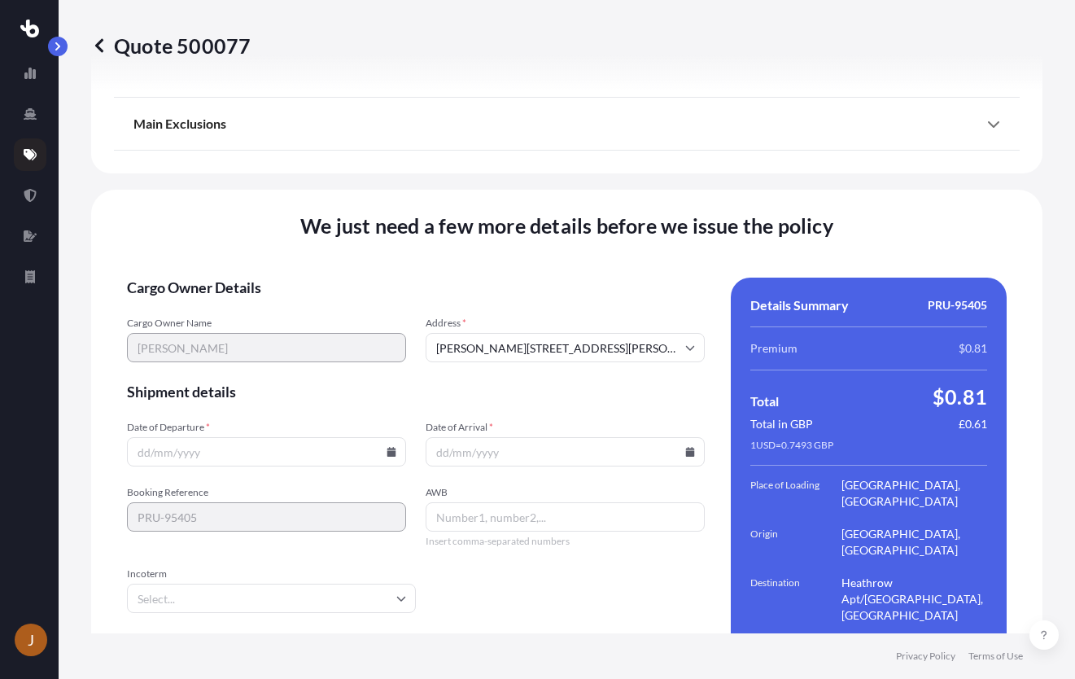
click at [613, 437] on input "Date of Arrival *" at bounding box center [565, 451] width 279 height 29
click at [330, 437] on input "Date of Departure *" at bounding box center [266, 451] width 279 height 29
click at [387, 447] on icon at bounding box center [391, 452] width 9 height 10
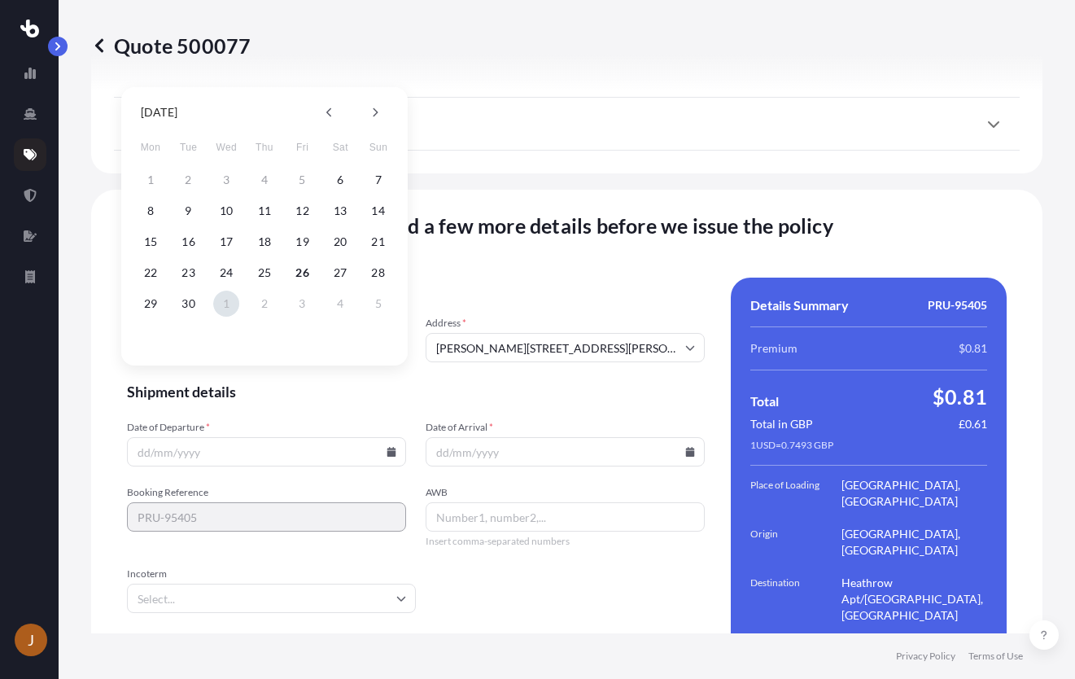
click at [227, 306] on button "1" at bounding box center [226, 303] width 26 height 26
type input "[DATE]"
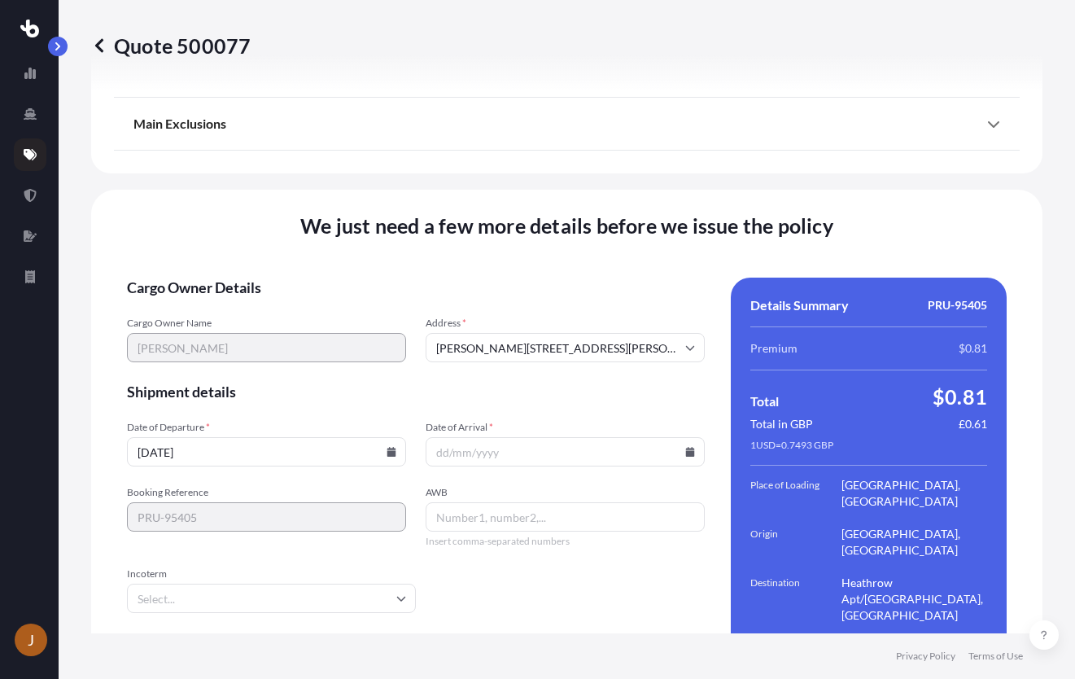
click at [685, 447] on icon at bounding box center [690, 452] width 10 height 10
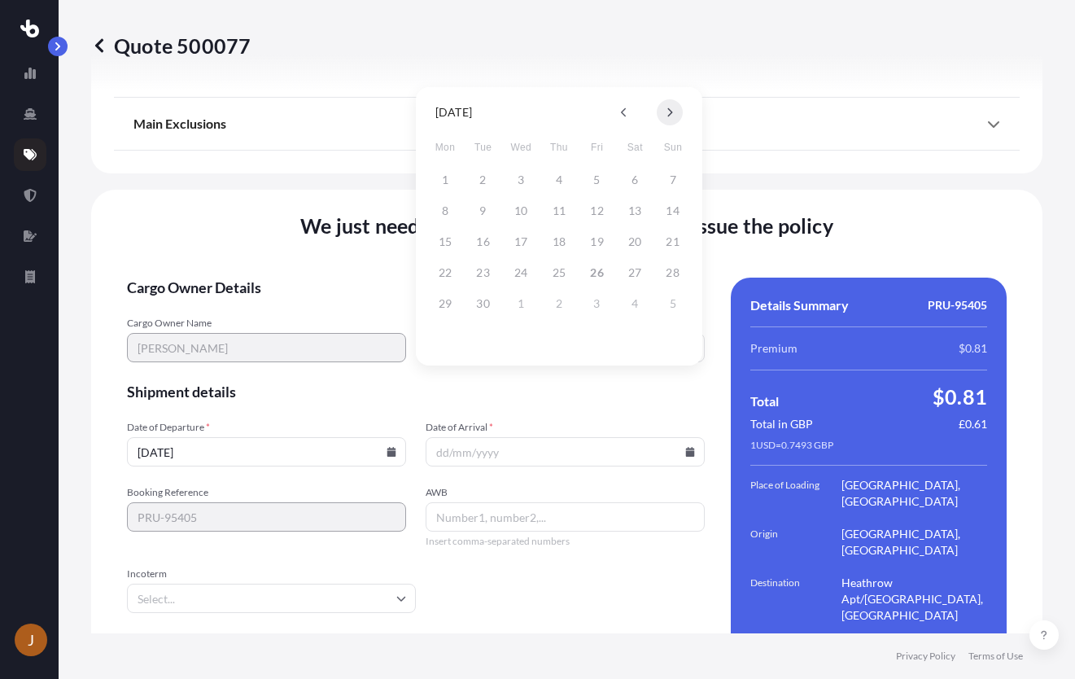
click at [666, 111] on icon at bounding box center [669, 112] width 7 height 10
click at [481, 211] on button "7" at bounding box center [483, 211] width 26 height 26
type input "[DATE]"
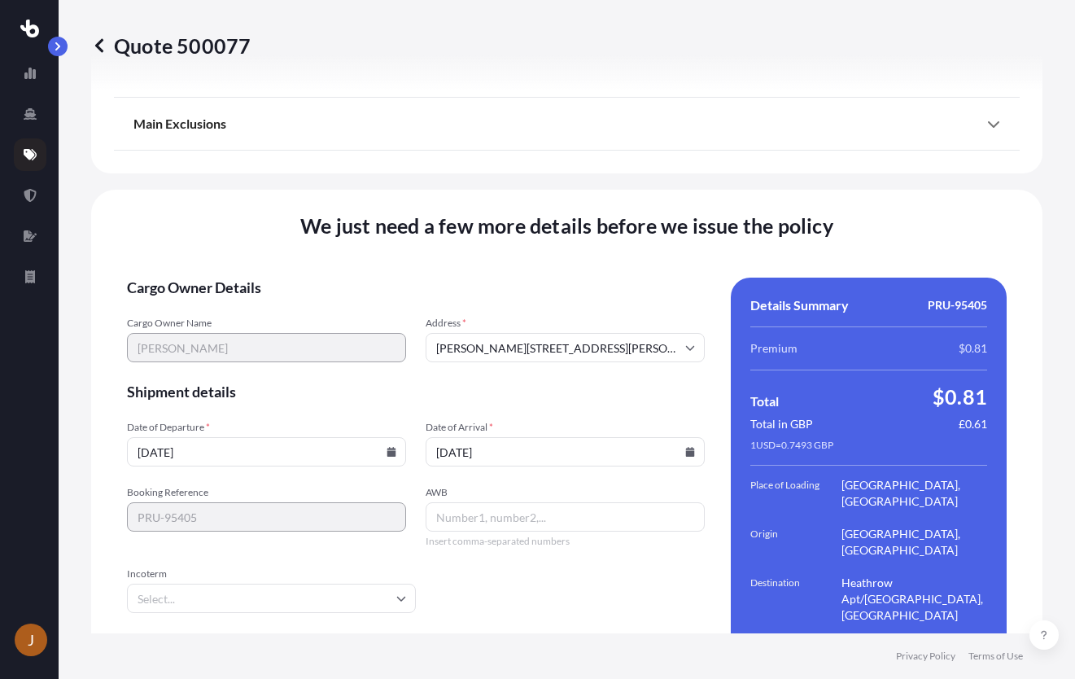
click at [387, 447] on icon at bounding box center [391, 452] width 9 height 10
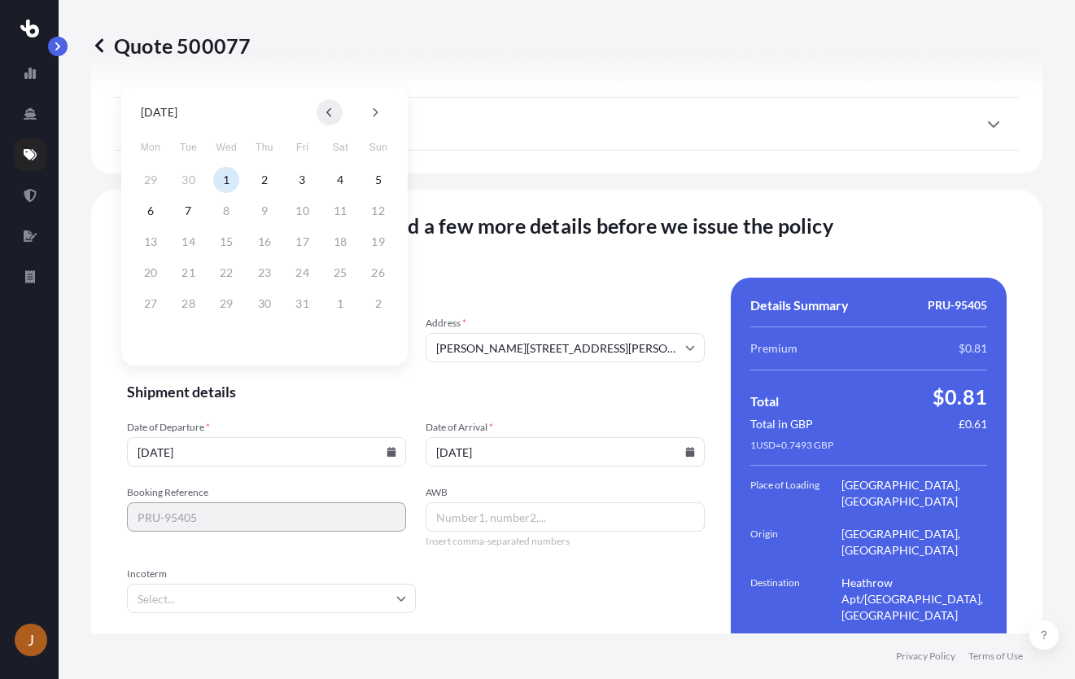
click at [329, 116] on icon at bounding box center [329, 112] width 7 height 10
click at [301, 273] on button "26" at bounding box center [303, 273] width 26 height 26
type input "[DATE]"
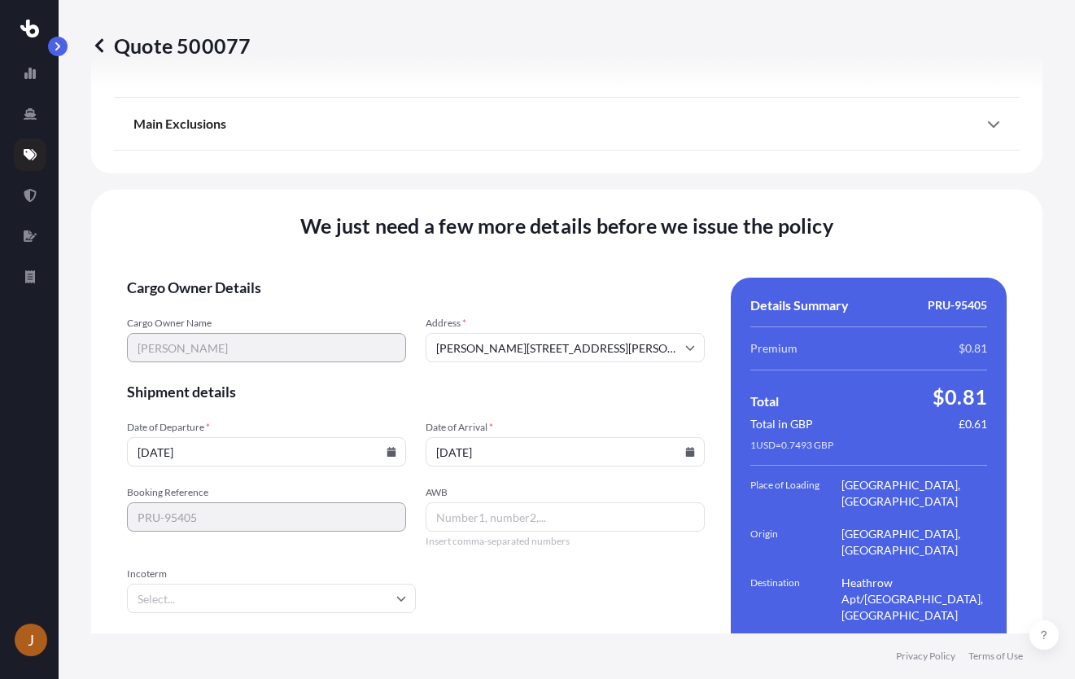
click at [378, 437] on input "[DATE]" at bounding box center [266, 451] width 279 height 29
click at [388, 447] on icon at bounding box center [391, 452] width 10 height 10
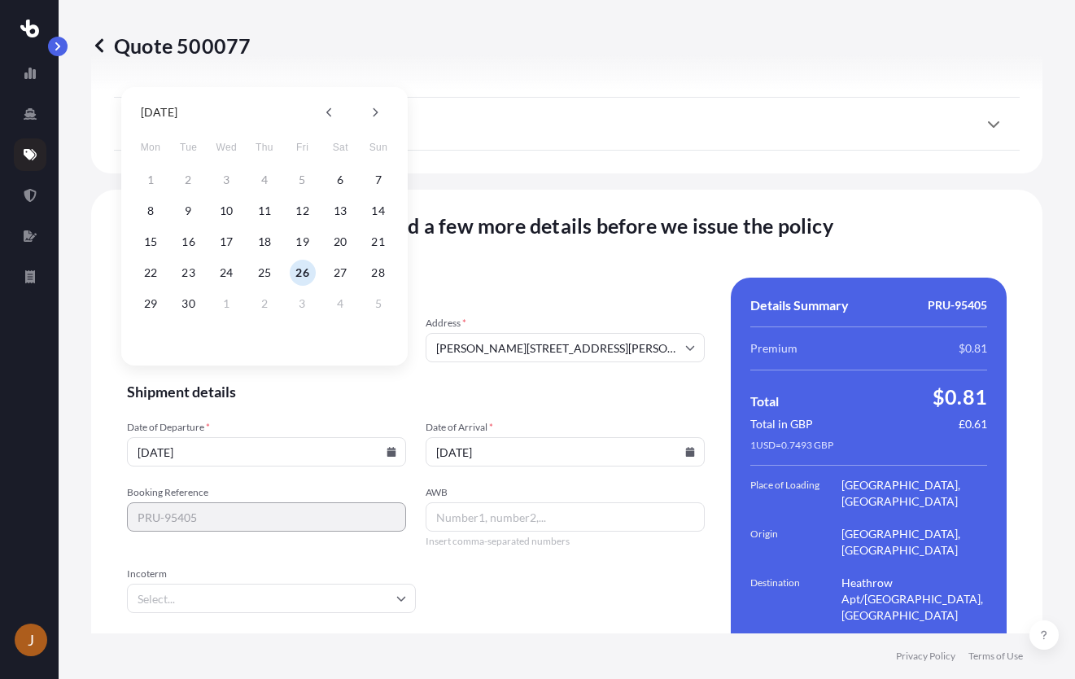
click at [541, 382] on span "Shipment details" at bounding box center [416, 392] width 578 height 20
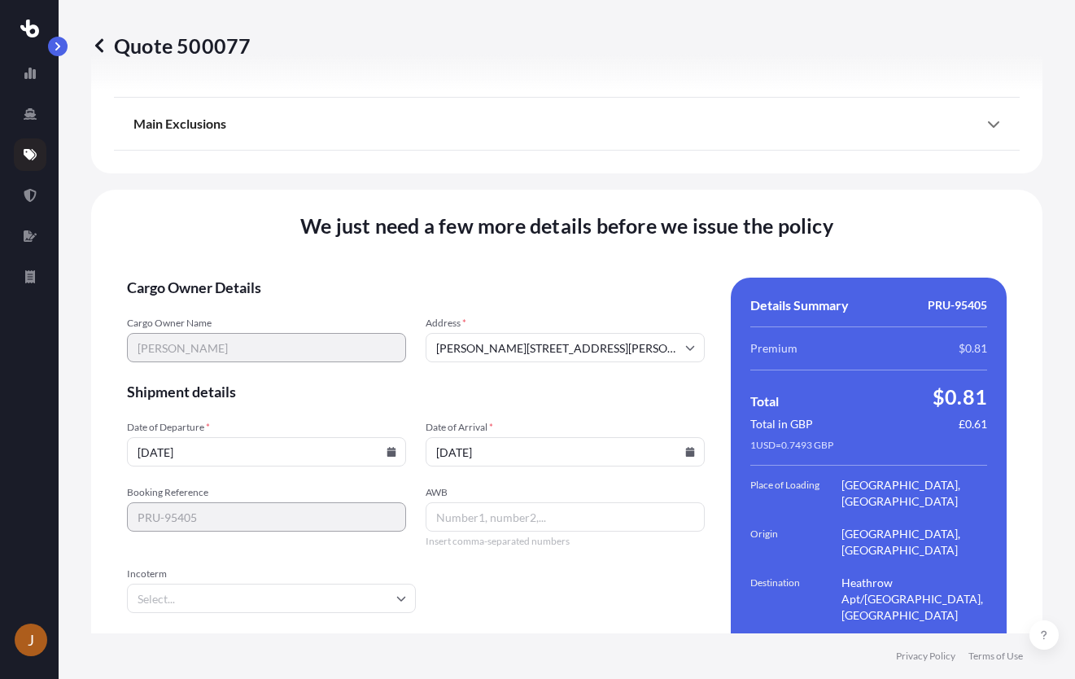
click at [686, 447] on icon at bounding box center [690, 452] width 9 height 10
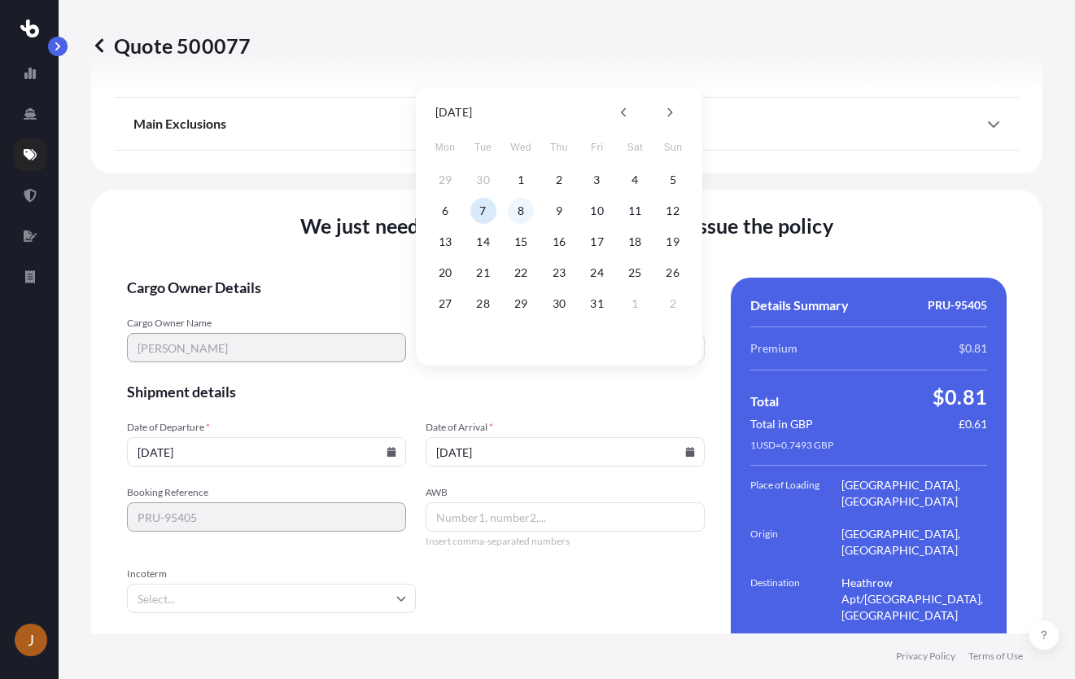
click at [522, 210] on button "8" at bounding box center [521, 211] width 26 height 26
type input "[DATE]"
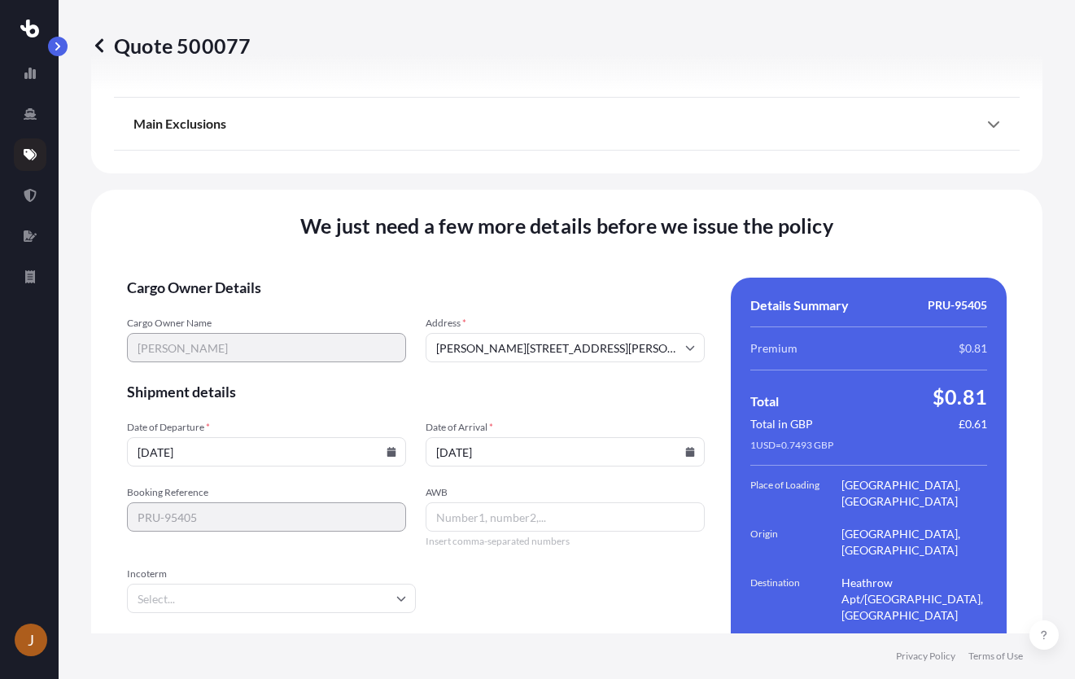
click at [307, 583] on input "Incoterm" at bounding box center [271, 597] width 289 height 29
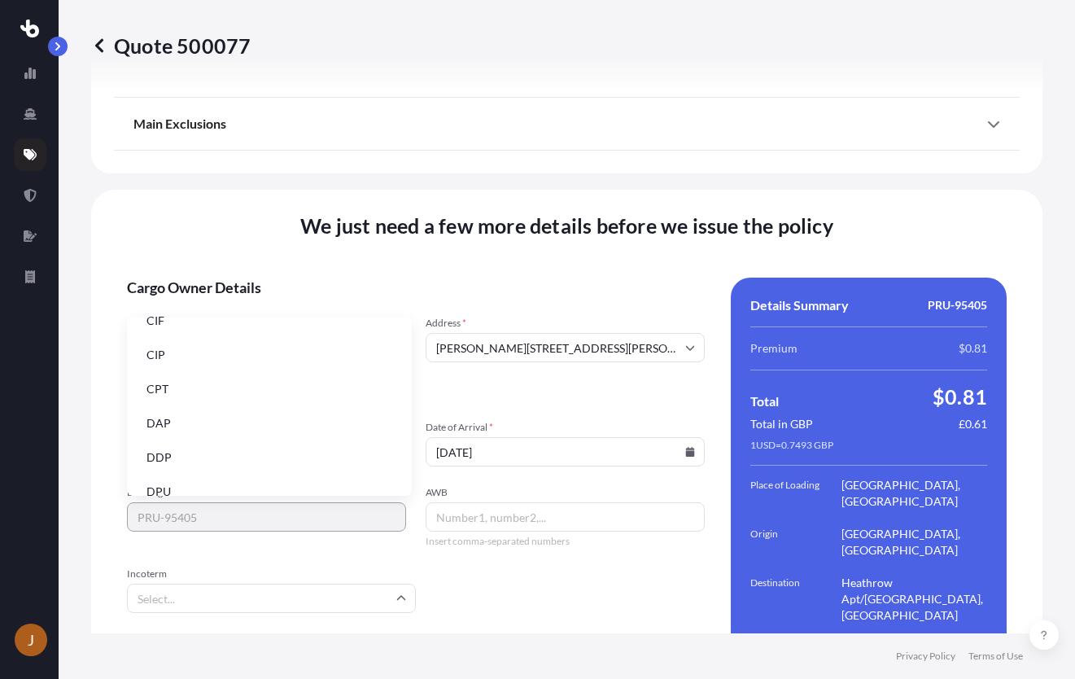
scroll to position [81, 0]
click at [298, 436] on li "DDP" at bounding box center [269, 428] width 272 height 31
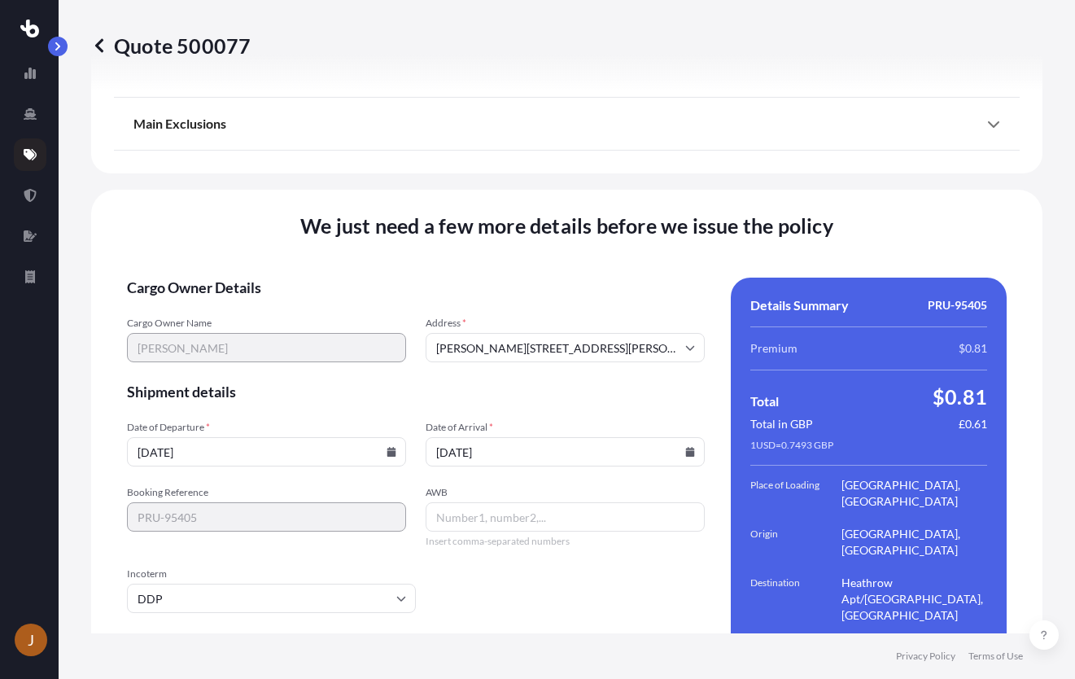
click at [543, 552] on form "Cargo Owner Details Cargo Owner Name [PERSON_NAME] Address * [PERSON_NAME][GEOG…" at bounding box center [416, 508] width 578 height 463
click at [583, 496] on form "Cargo Owner Details Cargo Owner Name [PERSON_NAME] Address * [PERSON_NAME][GEOG…" at bounding box center [416, 508] width 578 height 463
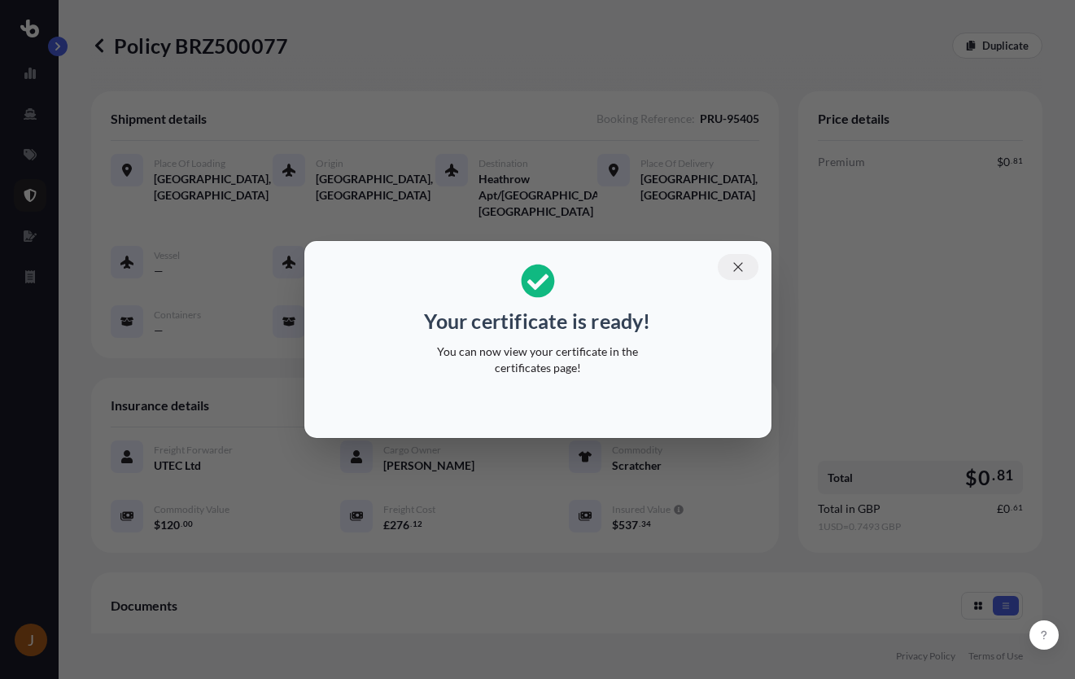
click at [744, 264] on icon "button" at bounding box center [738, 267] width 15 height 15
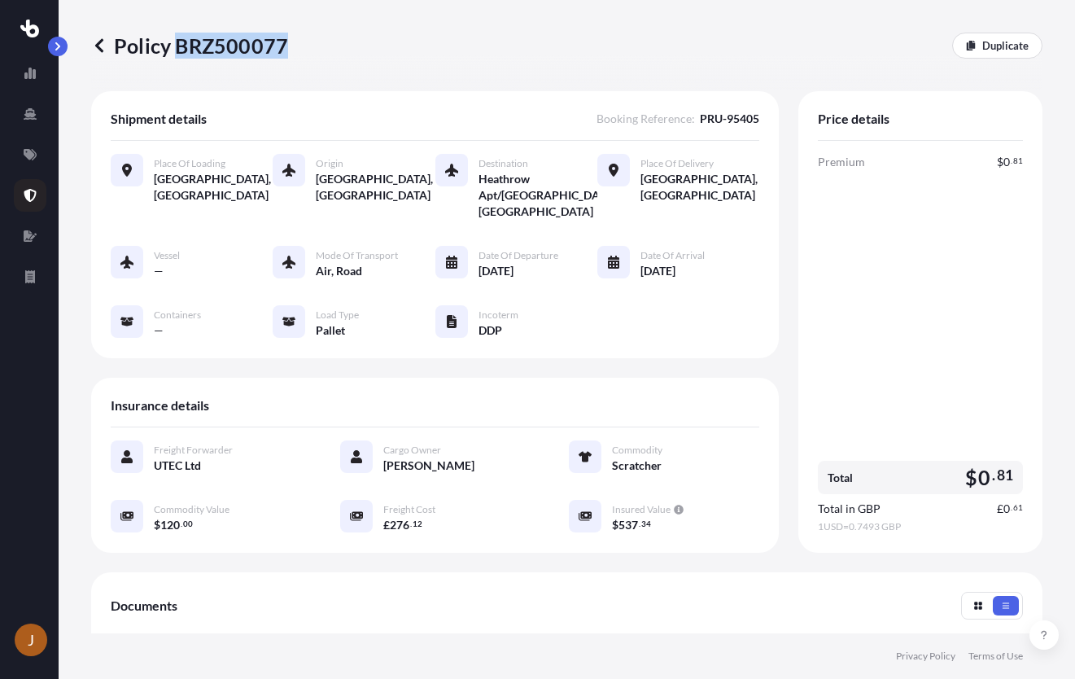
drag, startPoint x: 285, startPoint y: 46, endPoint x: 177, endPoint y: 40, distance: 107.6
click at [177, 40] on p "Policy BRZ500077" at bounding box center [189, 46] width 197 height 26
copy p "BRZ500077"
click at [28, 152] on icon at bounding box center [30, 154] width 13 height 11
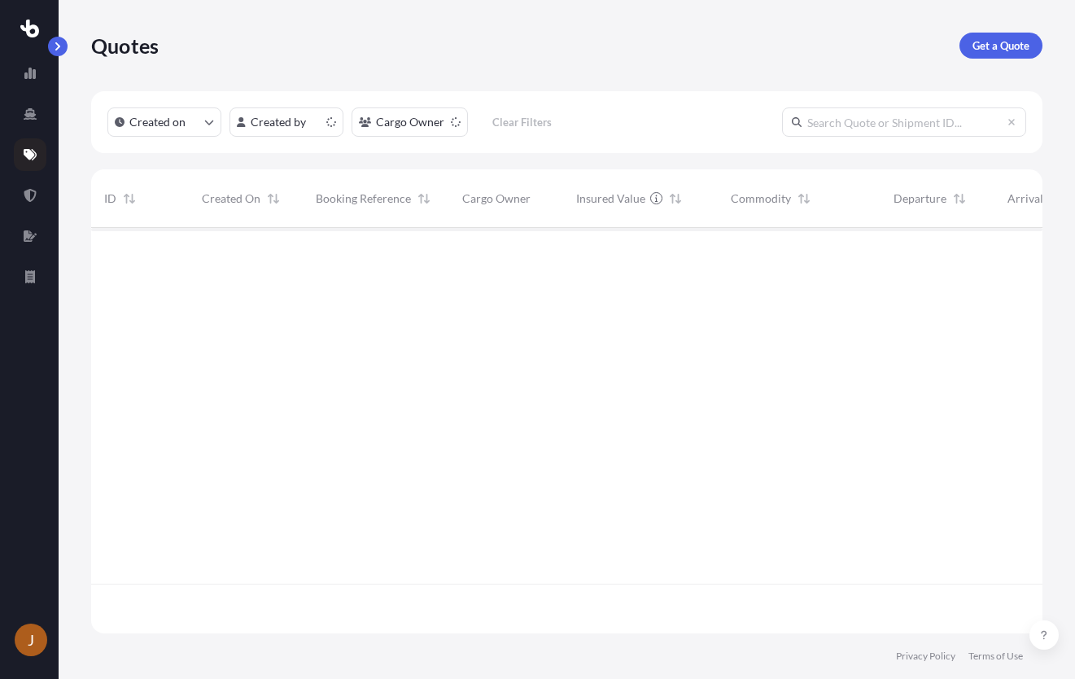
scroll to position [402, 939]
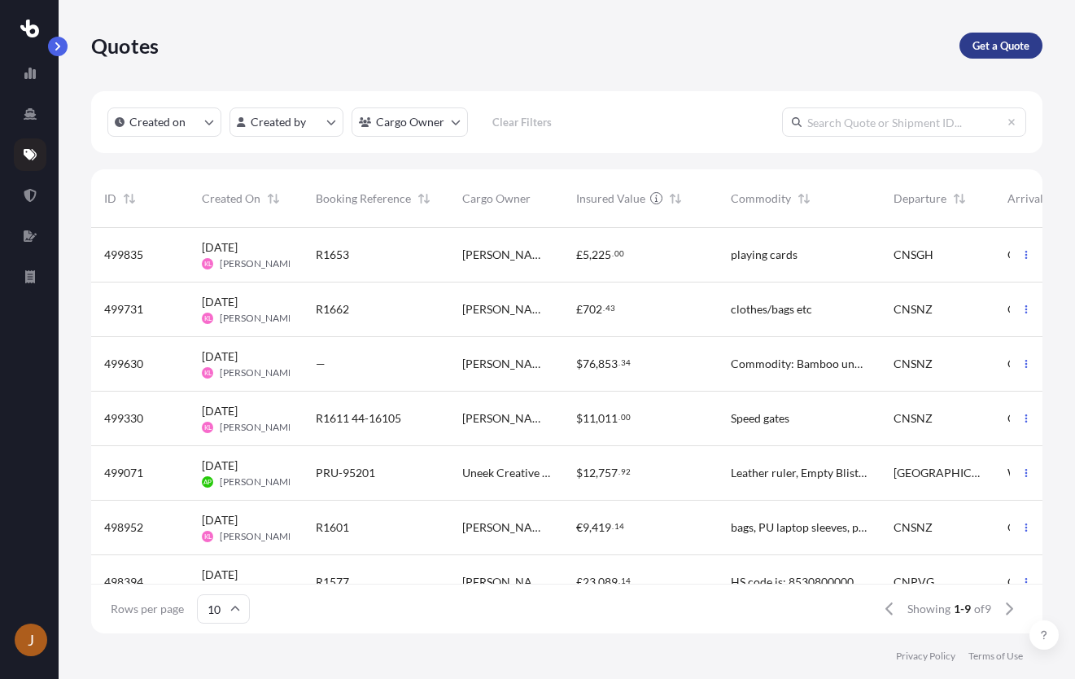
click at [1015, 39] on p "Get a Quote" at bounding box center [1000, 45] width 57 height 16
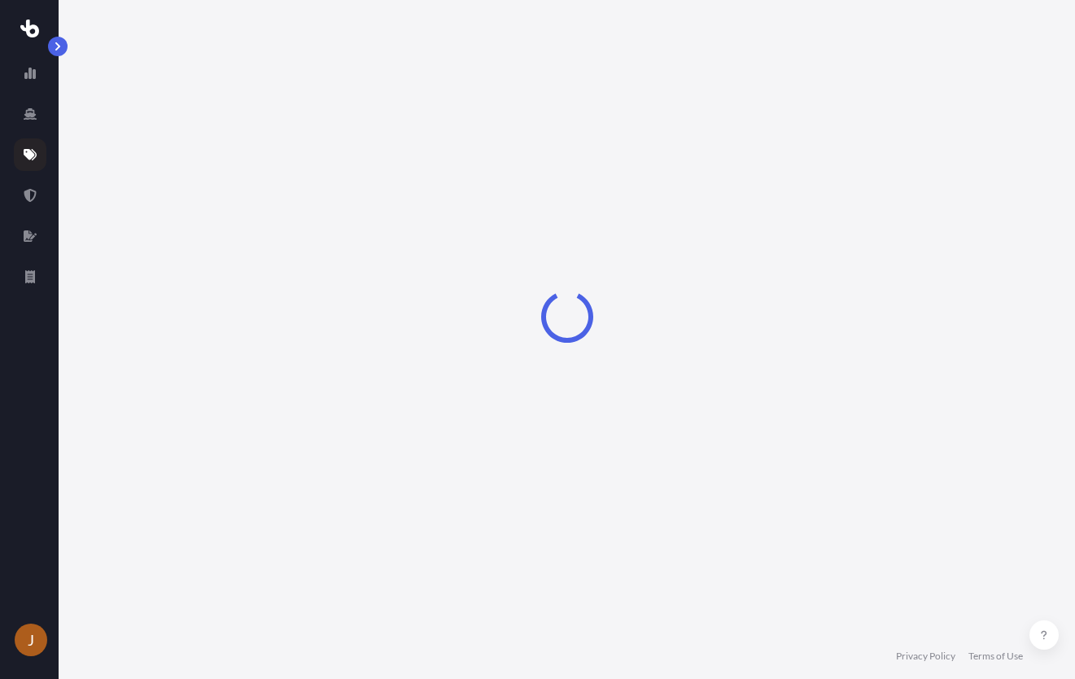
select select "Road"
select select "Sea"
select select "1"
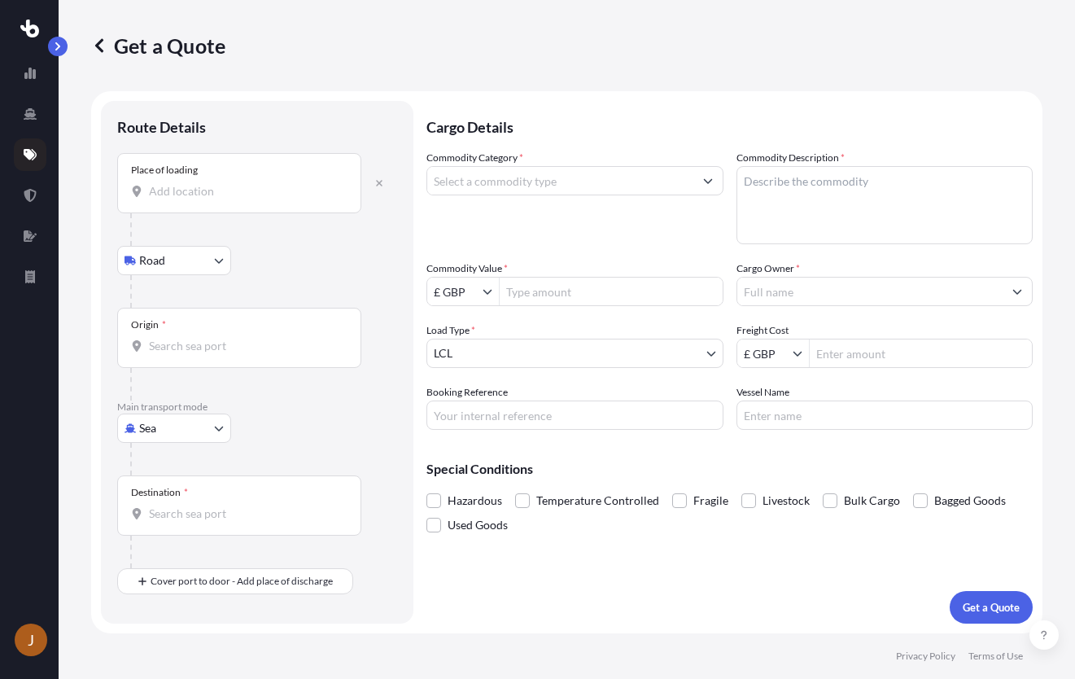
click at [414, 26] on div "Get a Quote" at bounding box center [566, 45] width 951 height 91
click at [940, 103] on p "Cargo Details" at bounding box center [729, 125] width 606 height 49
click at [213, 173] on div "Place of loading" at bounding box center [239, 183] width 244 height 60
click at [213, 183] on input "Place of loading" at bounding box center [245, 191] width 192 height 16
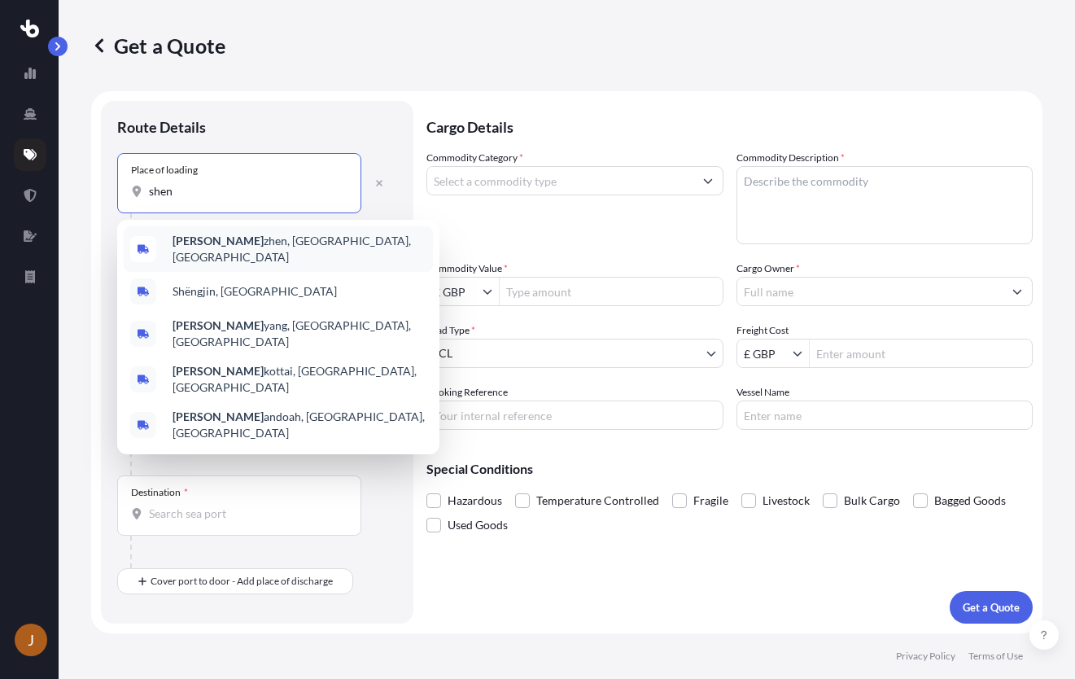
click at [211, 252] on span "[PERSON_NAME], [GEOGRAPHIC_DATA], [GEOGRAPHIC_DATA]" at bounding box center [299, 249] width 254 height 33
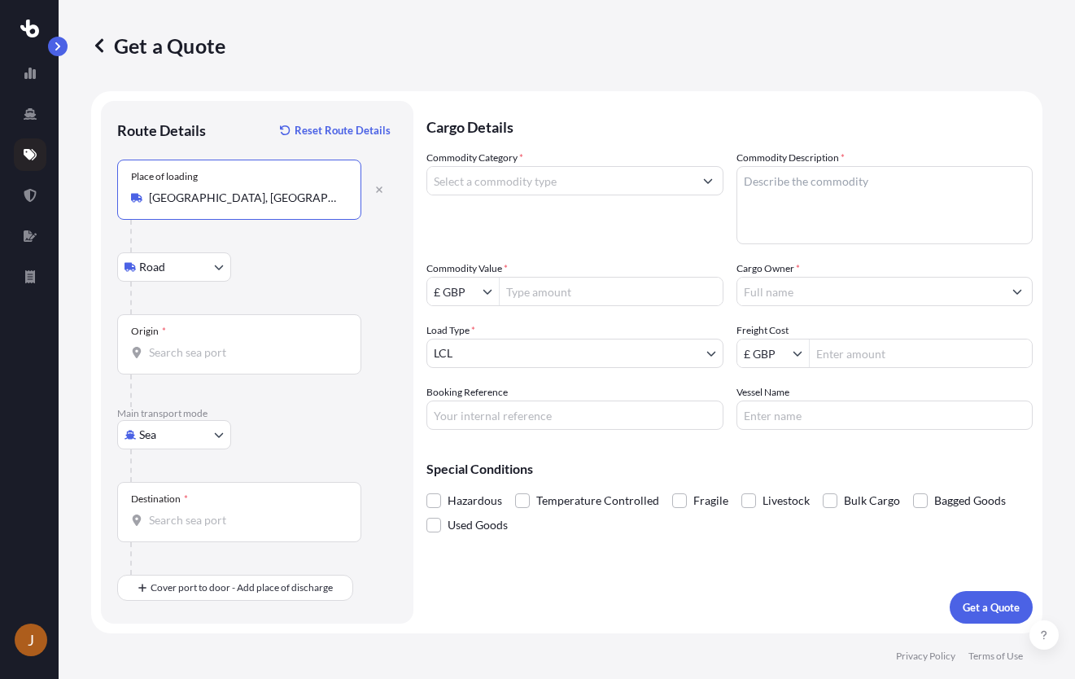
type input "[GEOGRAPHIC_DATA], [GEOGRAPHIC_DATA], [GEOGRAPHIC_DATA]"
click at [195, 354] on input "Origin *" at bounding box center [245, 352] width 192 height 16
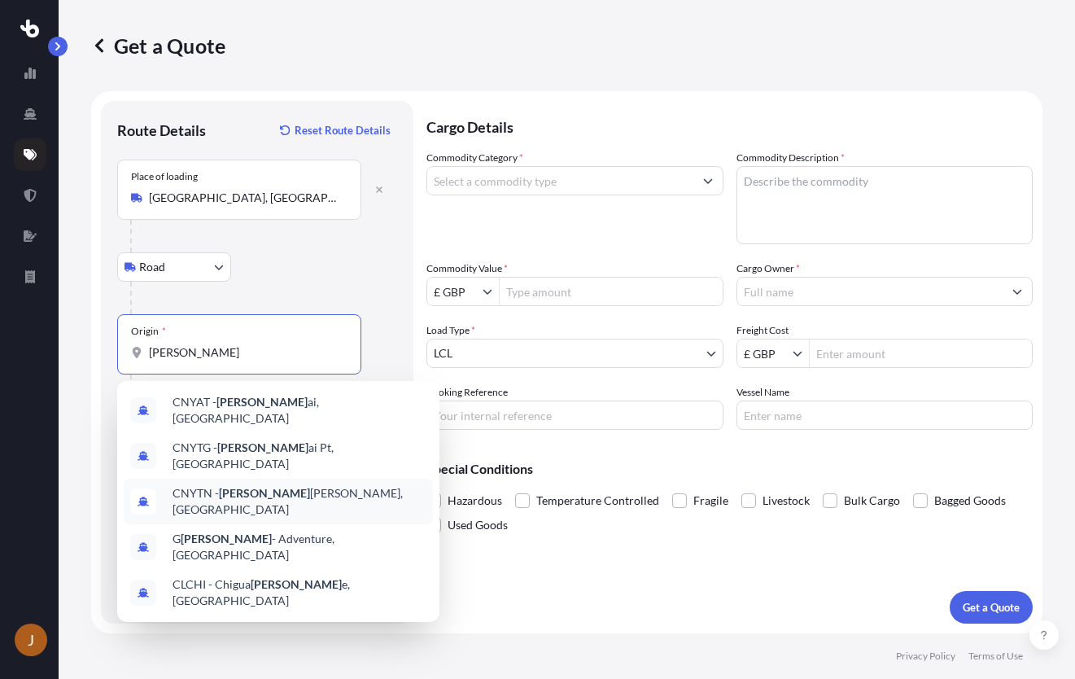
click at [260, 485] on span "CNYTN - [PERSON_NAME], [GEOGRAPHIC_DATA]" at bounding box center [299, 501] width 254 height 33
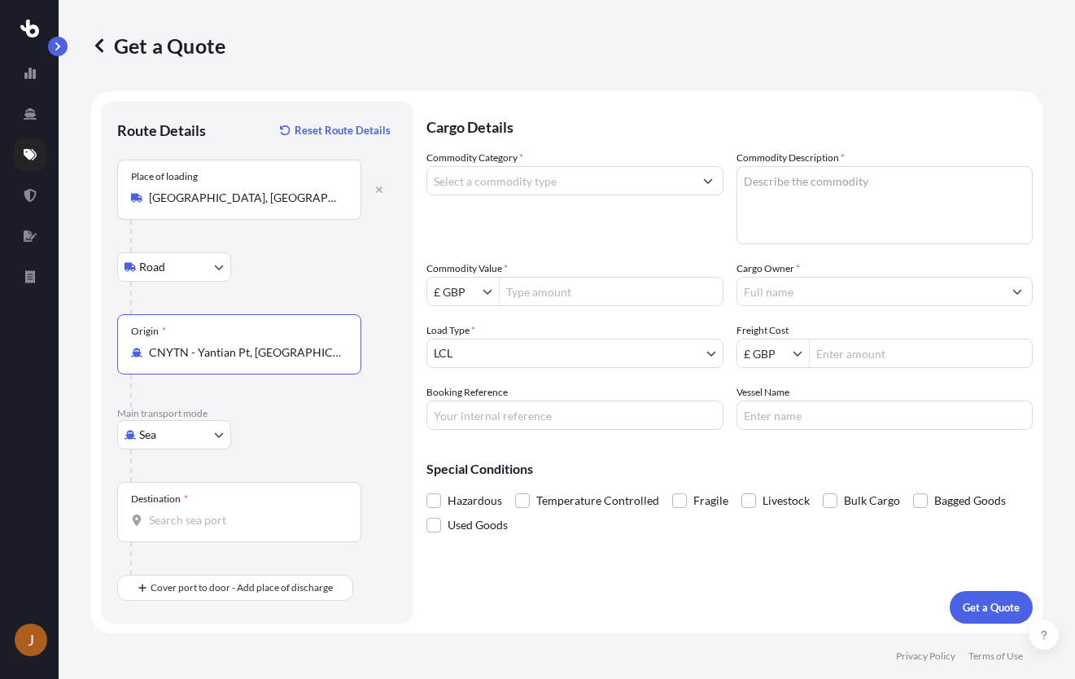
type input "CNYTN - Yantian Pt, [GEOGRAPHIC_DATA]"
click at [210, 514] on input "Destination *" at bounding box center [245, 520] width 192 height 16
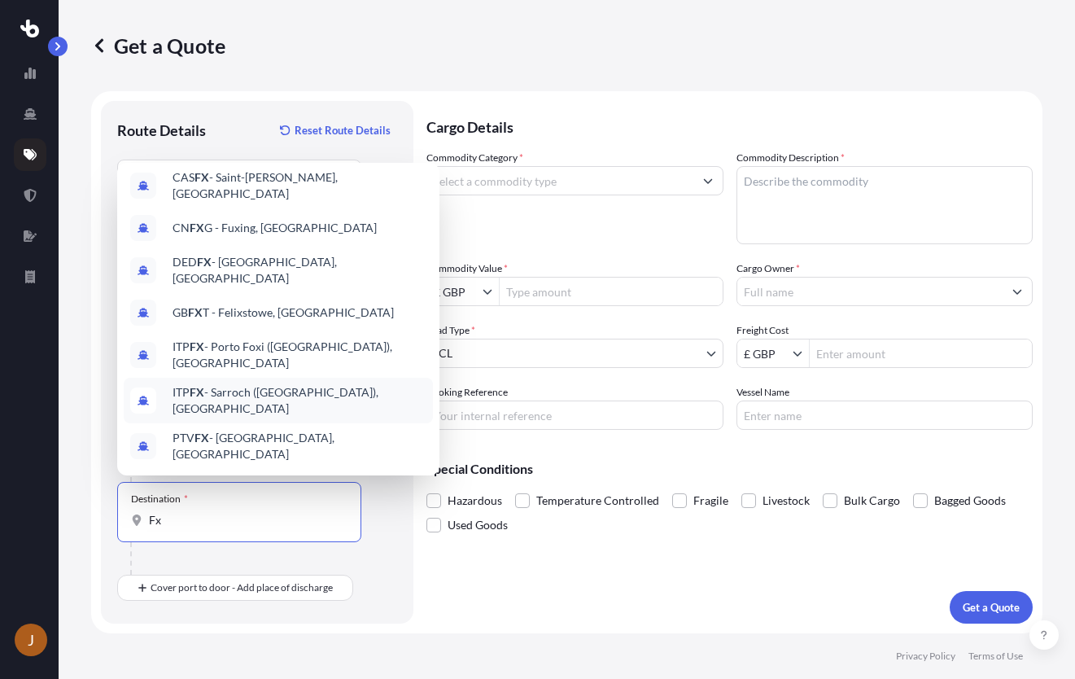
scroll to position [91, 0]
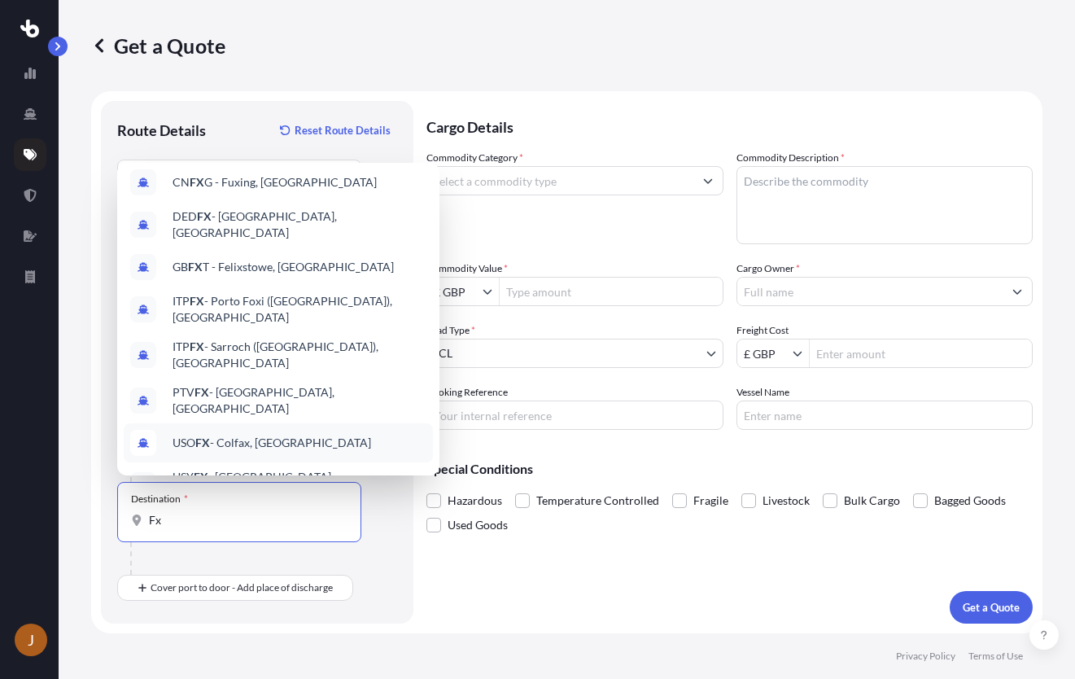
type input "F"
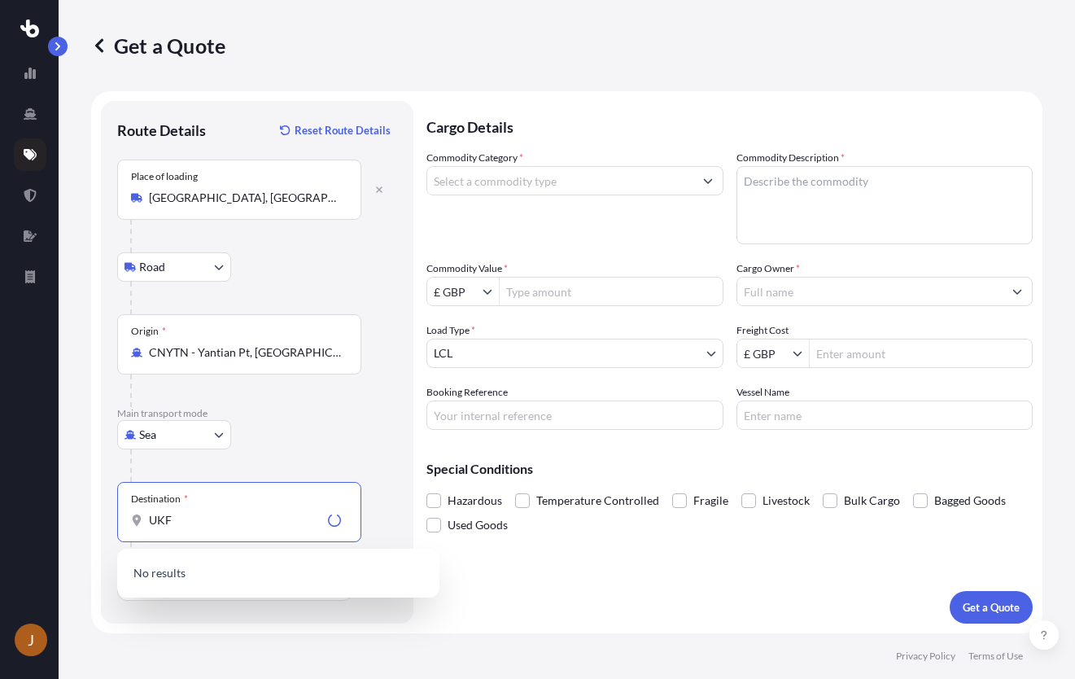
scroll to position [0, 0]
click at [166, 523] on input "UKFXT" at bounding box center [245, 520] width 192 height 16
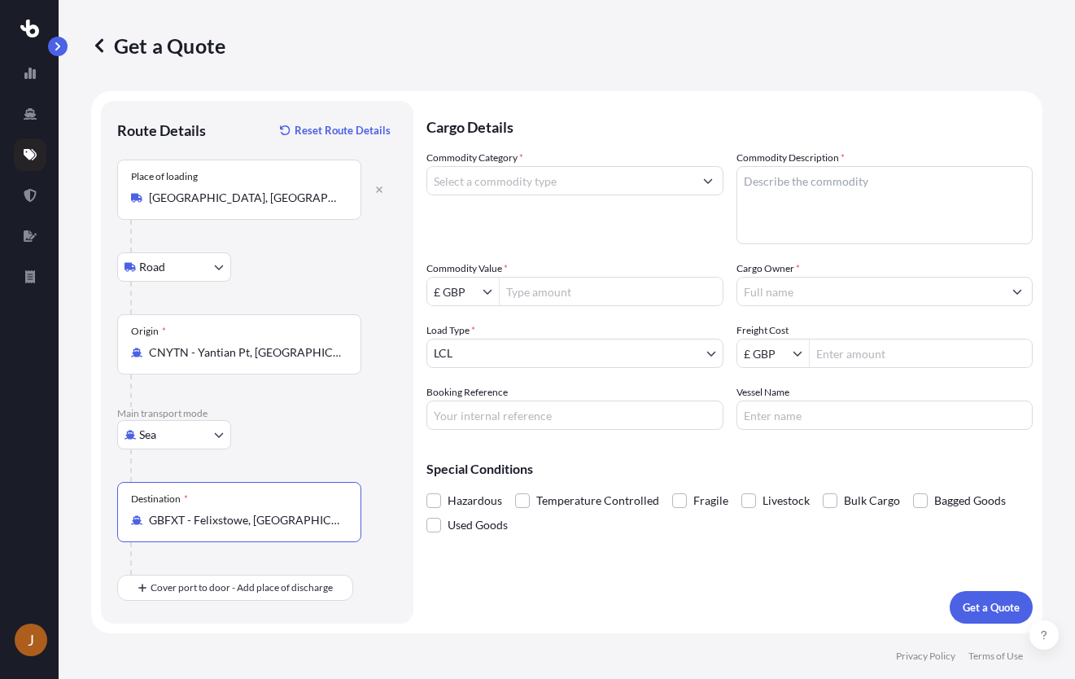
type input "GBFXT - Felixstowe, [GEOGRAPHIC_DATA]"
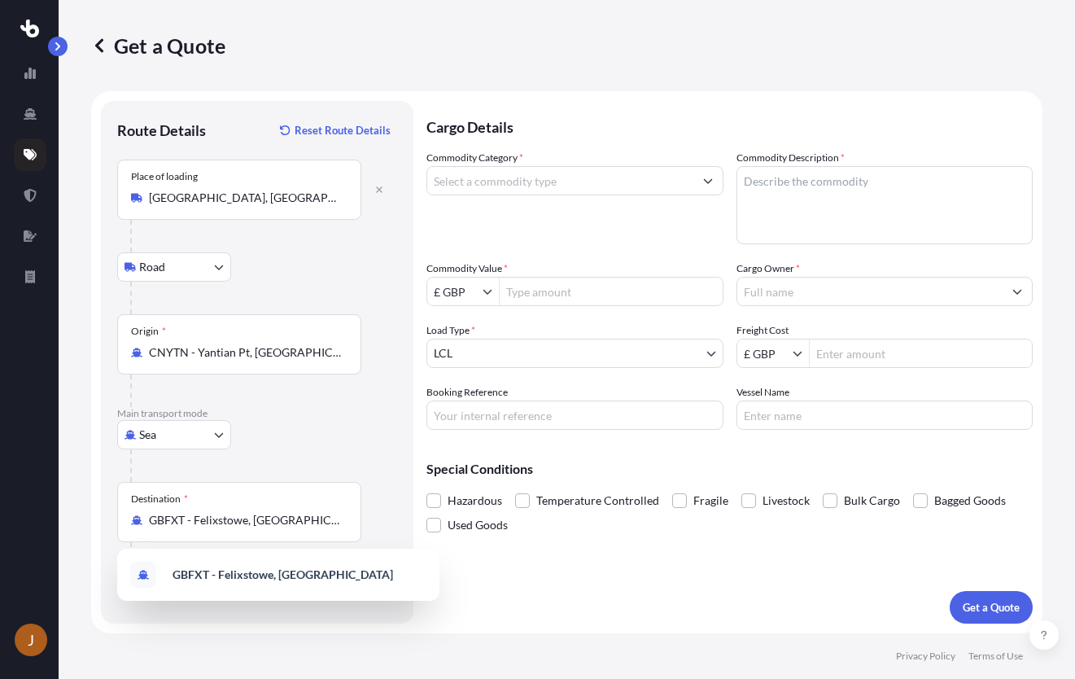
click at [875, 567] on div "Cargo Details Commodity Category * Commodity Description * Commodity Value * £ …" at bounding box center [729, 362] width 606 height 522
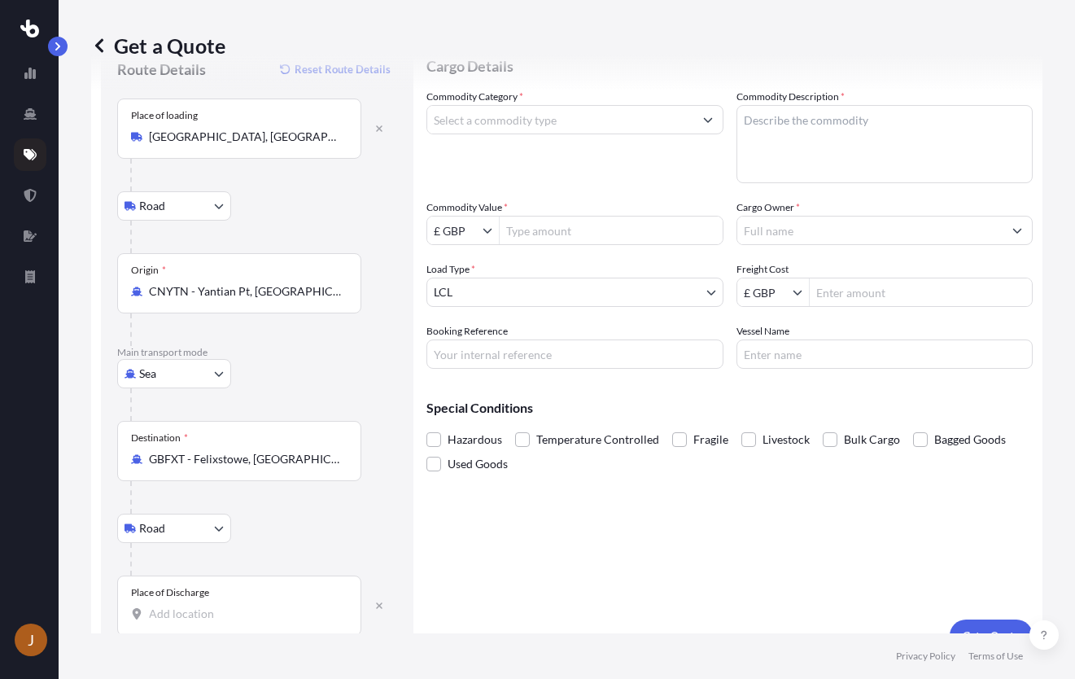
scroll to position [90, 0]
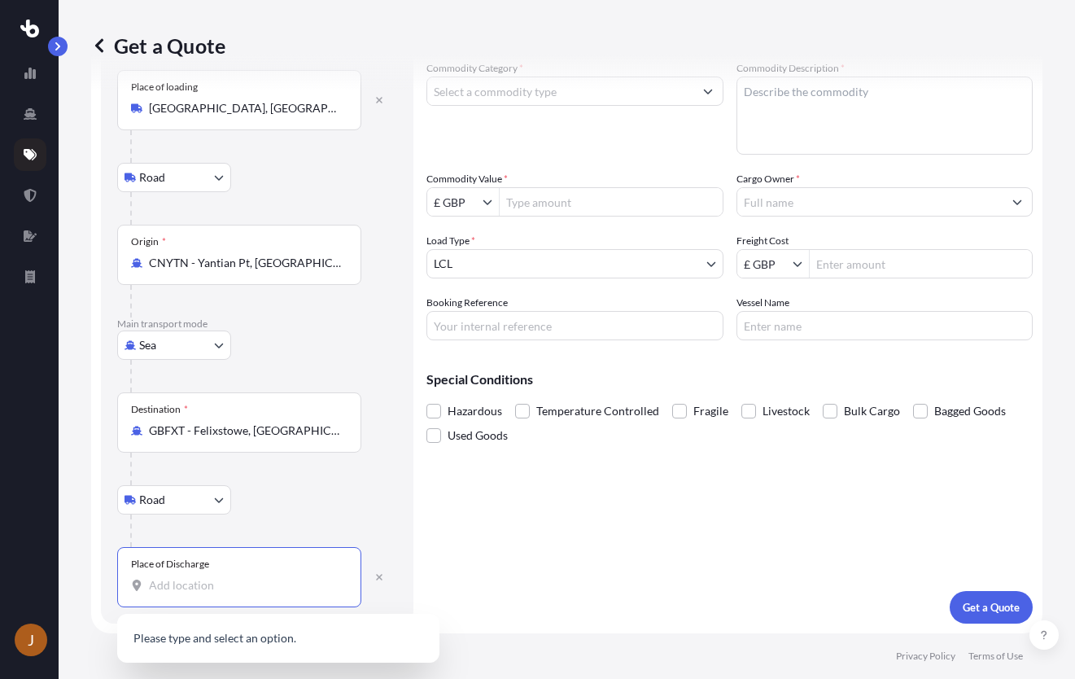
click at [234, 586] on input "Place of Discharge" at bounding box center [245, 585] width 192 height 16
paste input "RM9 5JT"
click at [220, 635] on span "[STREET_ADDRESS]" at bounding box center [299, 651] width 254 height 49
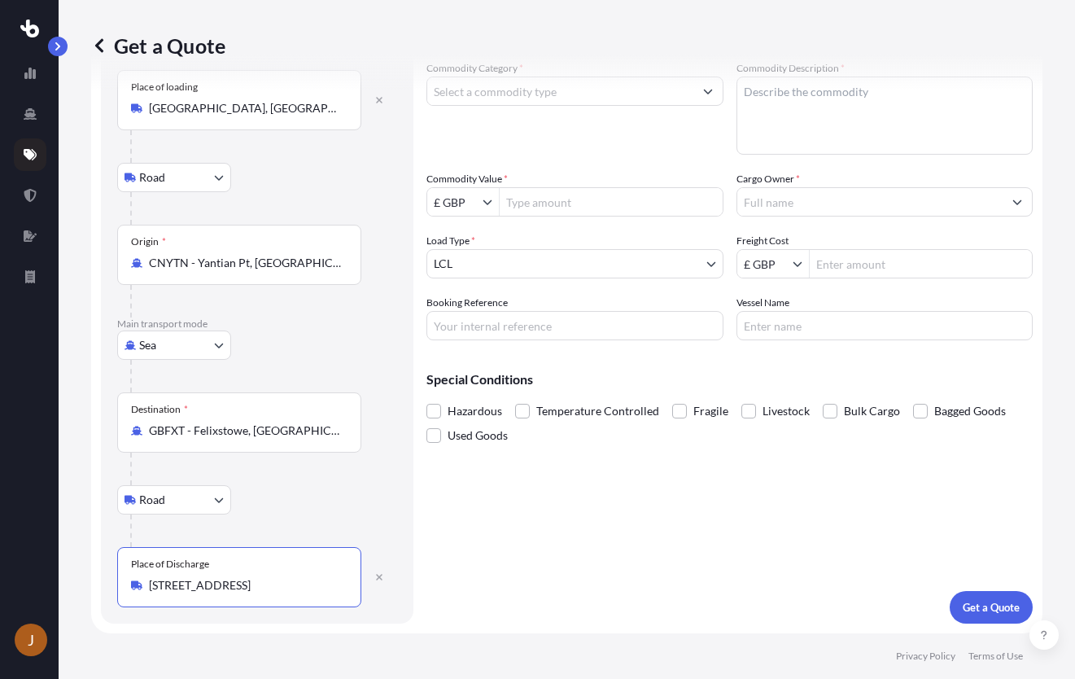
type input "[STREET_ADDRESS]"
click at [593, 526] on div "Cargo Details Commodity Category * Commodity Description * Commodity Value * £ …" at bounding box center [729, 317] width 606 height 612
drag, startPoint x: 959, startPoint y: 172, endPoint x: 943, endPoint y: 172, distance: 16.3
click at [959, 172] on div "Cargo Owner *" at bounding box center [884, 194] width 297 height 46
click at [606, 93] on input "Commodity Category *" at bounding box center [560, 90] width 266 height 29
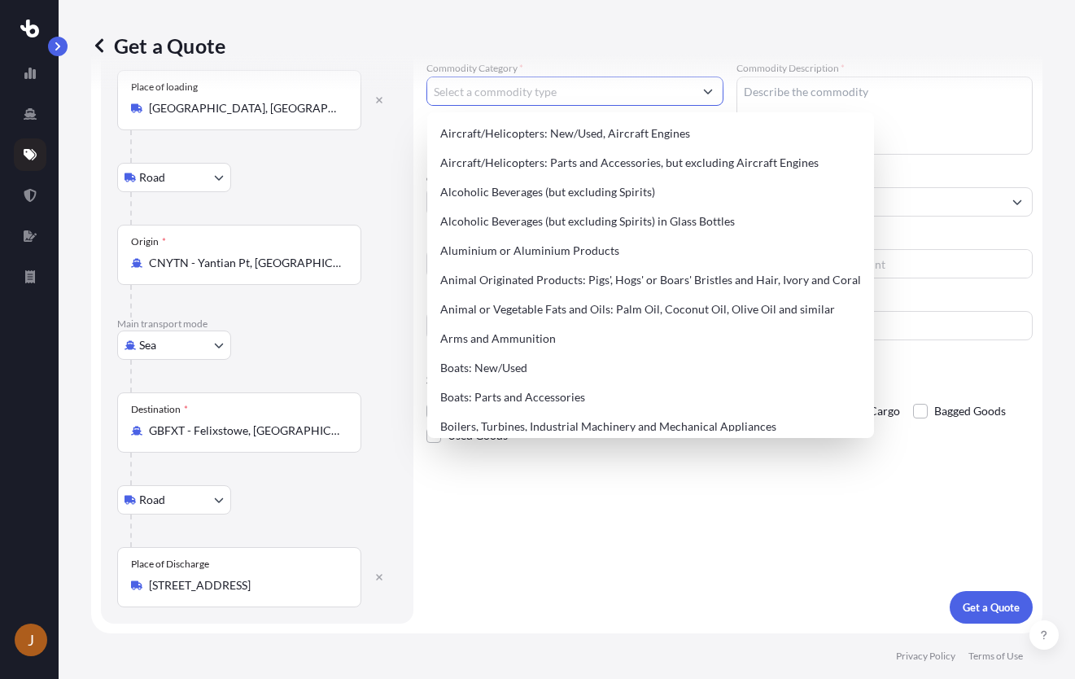
type input "c"
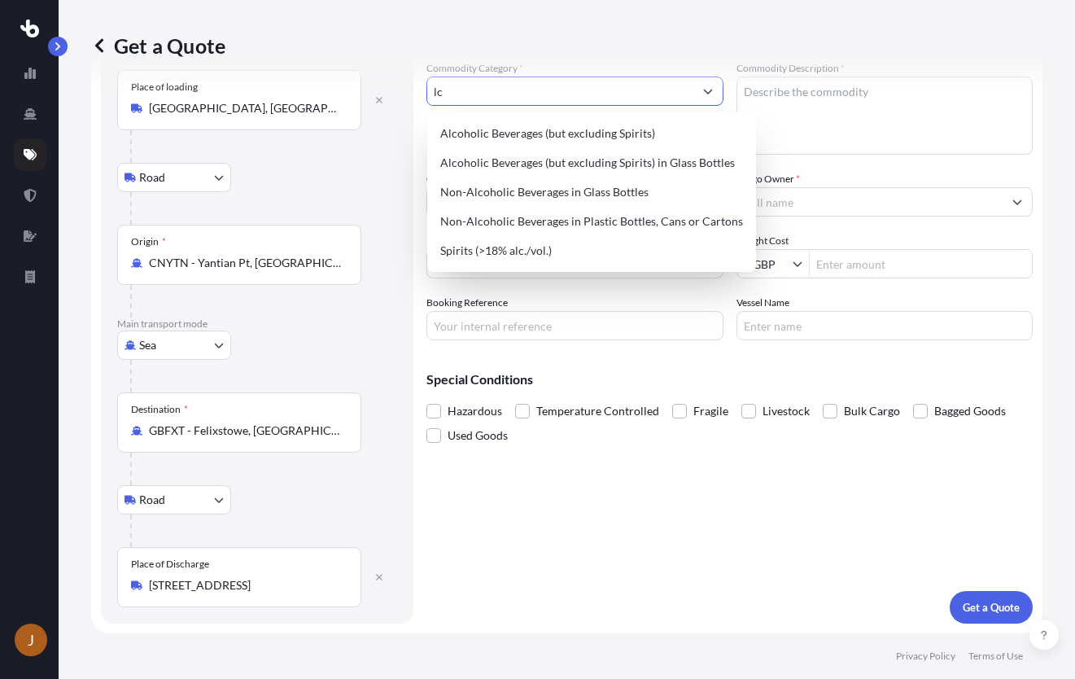
type input "l"
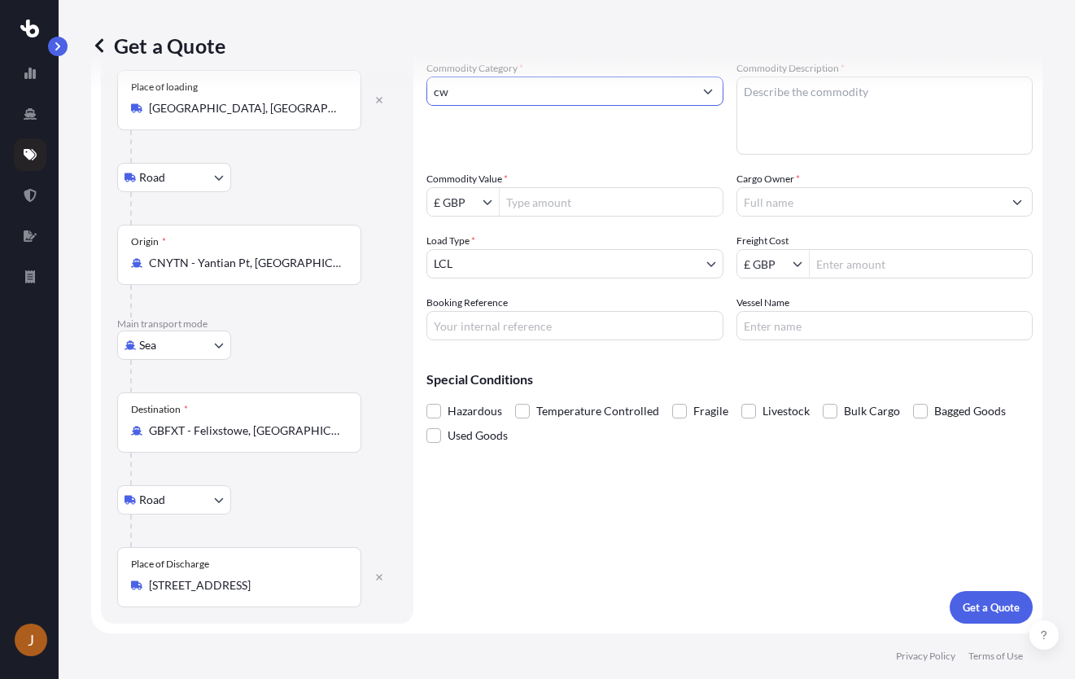
type input "c"
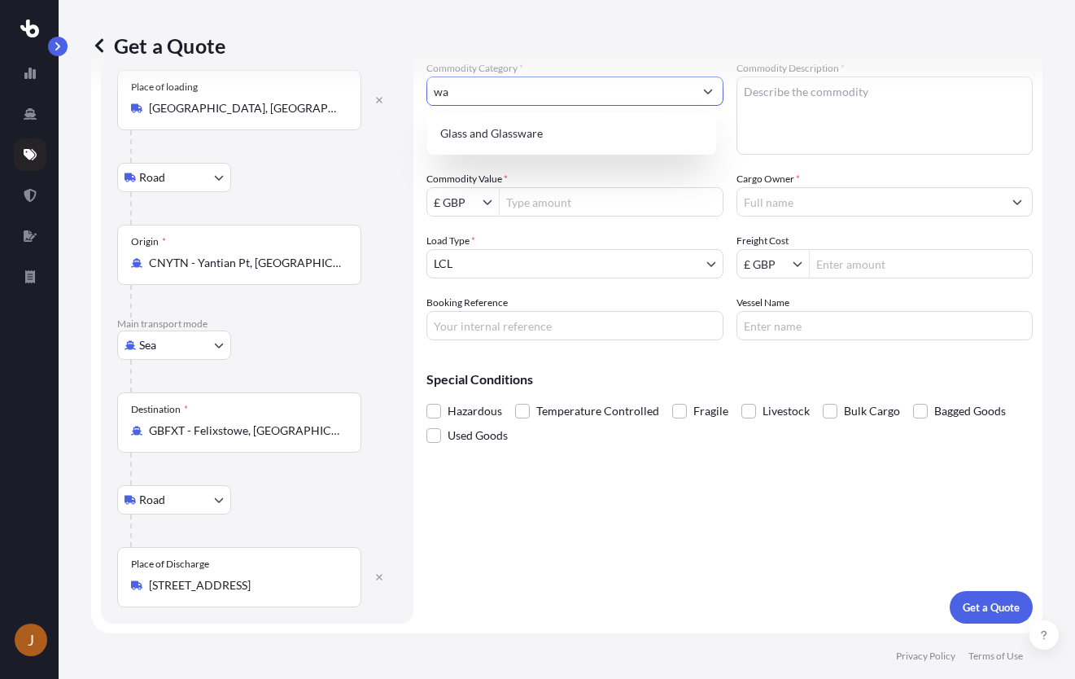
type input "w"
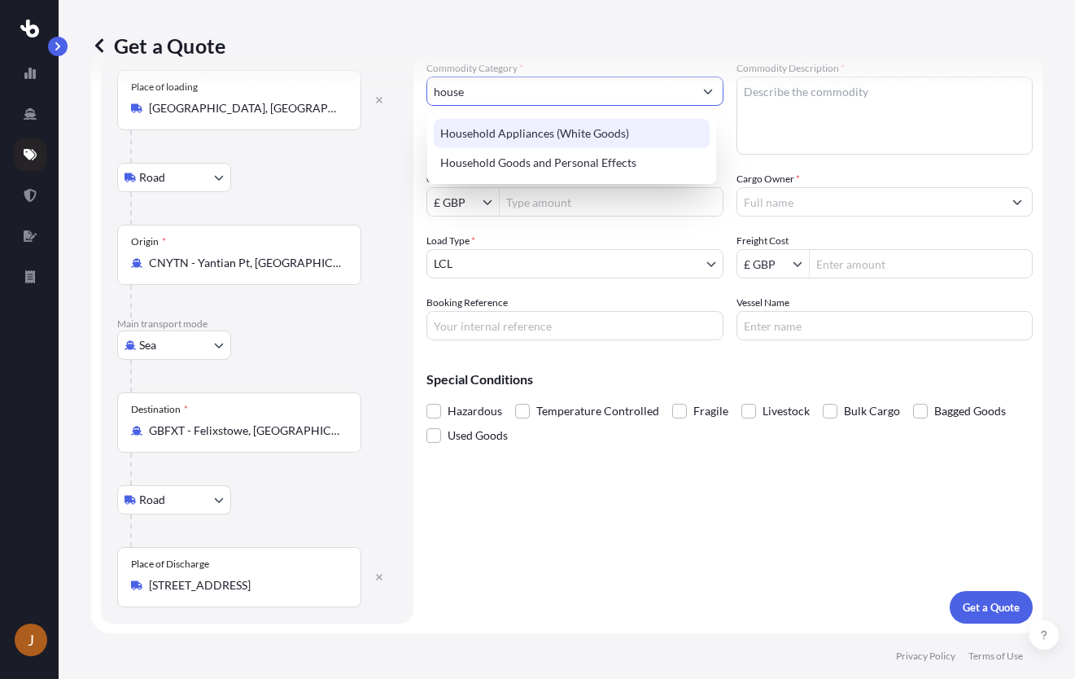
click at [529, 140] on div "Household Appliances (White Goods)" at bounding box center [572, 133] width 276 height 29
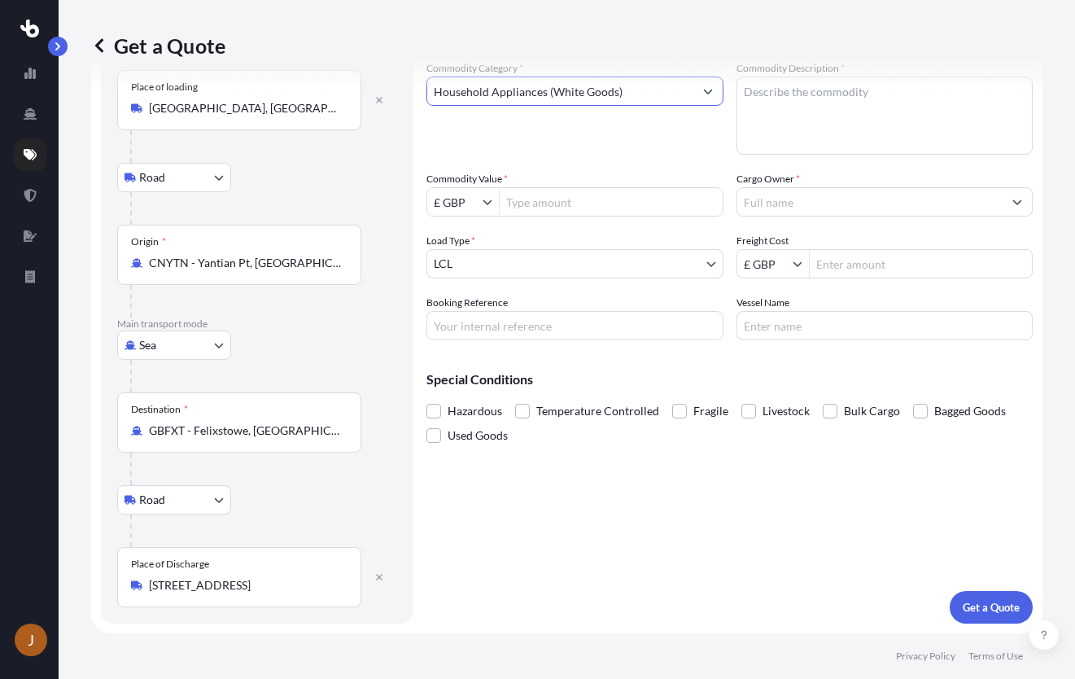
type input "Household Appliances (White Goods)"
click at [823, 96] on textarea "Commodity Description *" at bounding box center [884, 115] width 297 height 78
click at [897, 104] on textarea "Commodity Description *" at bounding box center [884, 115] width 297 height 78
type textarea "shoes, clothes, camera, toys"
click at [679, 16] on div "Get a Quote" at bounding box center [566, 45] width 951 height 91
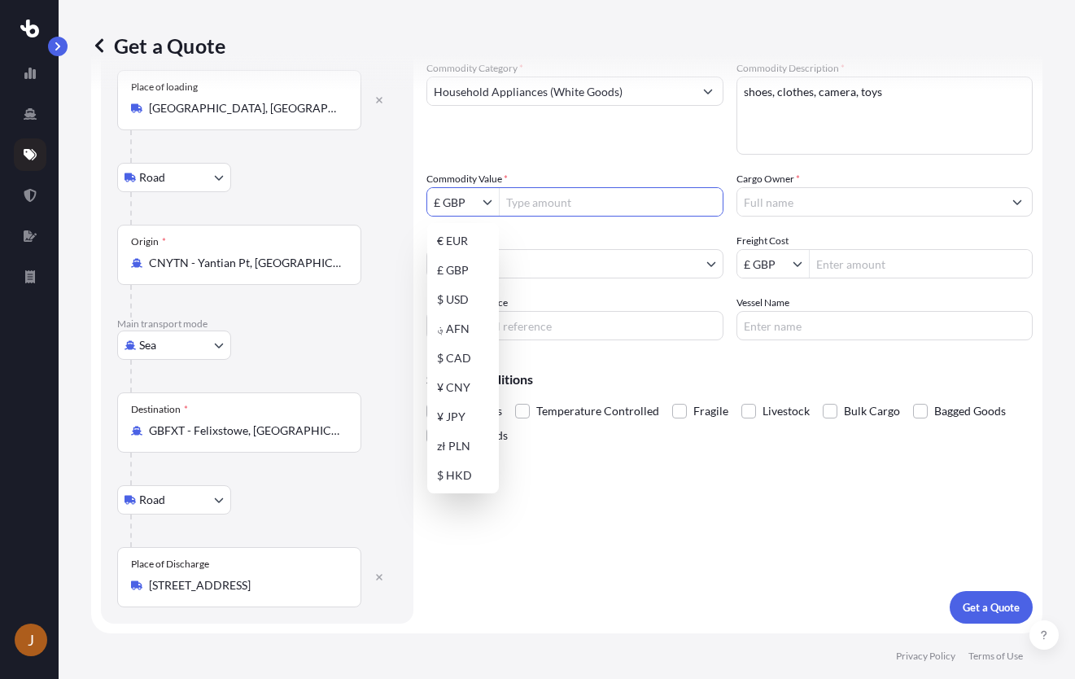
click at [473, 203] on input "£ GBP" at bounding box center [454, 201] width 55 height 29
click at [464, 299] on div "$ USD" at bounding box center [462, 299] width 65 height 29
type input "$ USD"
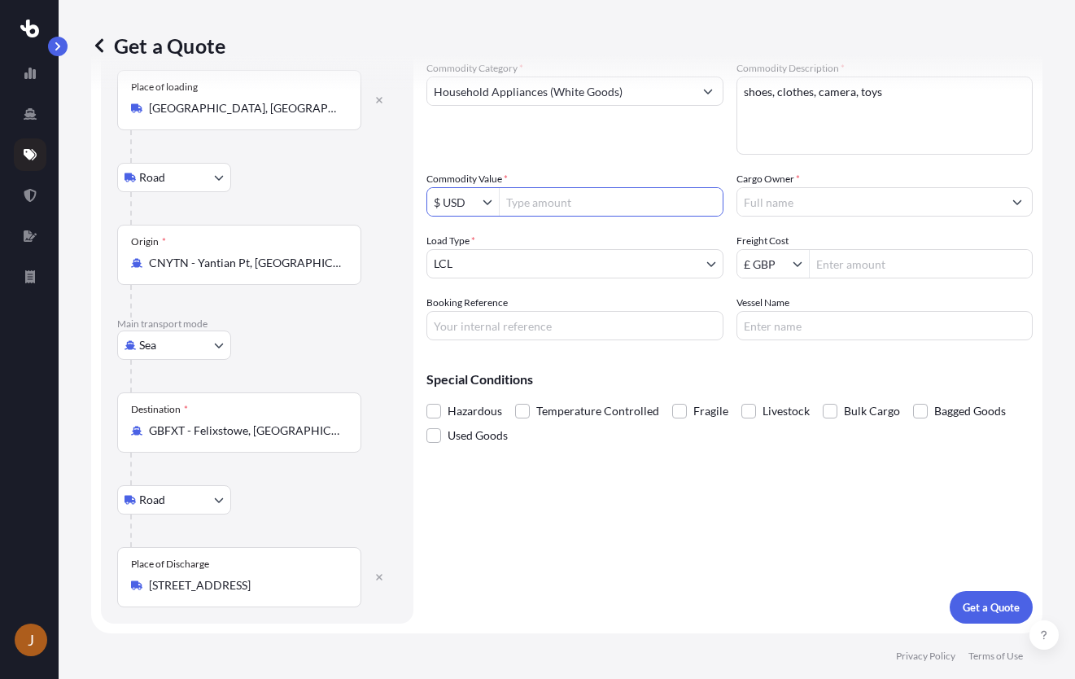
click at [552, 200] on input "Commodity Value *" at bounding box center [611, 201] width 223 height 29
type input "280.32"
click at [769, 197] on input "Cargo Owner *" at bounding box center [870, 201] width 266 height 29
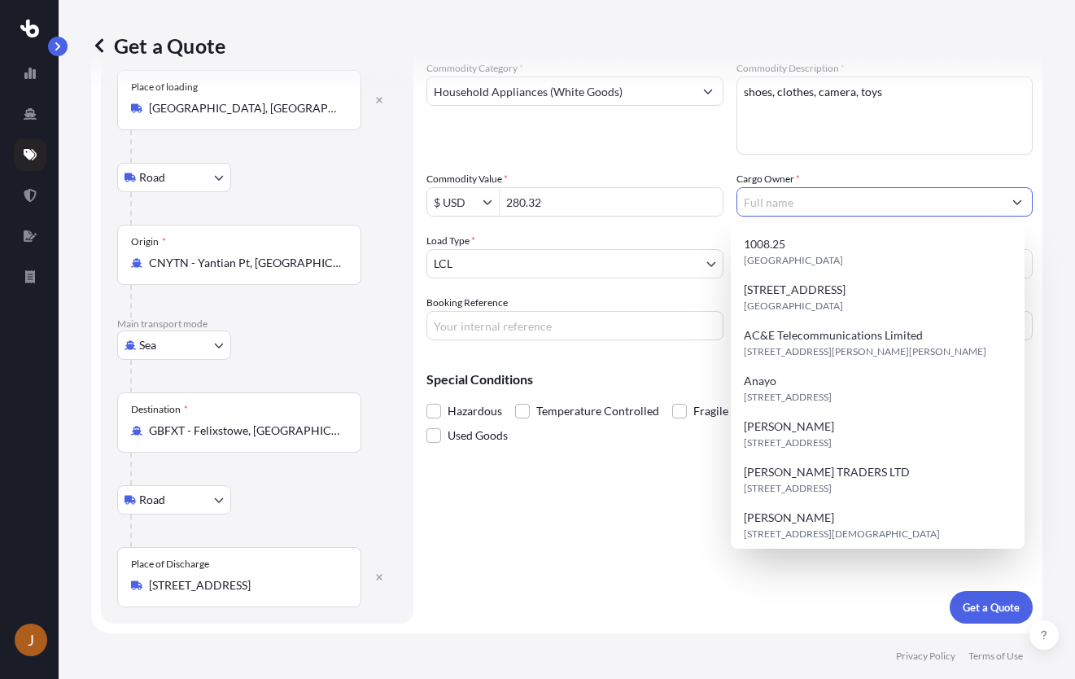
paste input "Omotee Omotee"
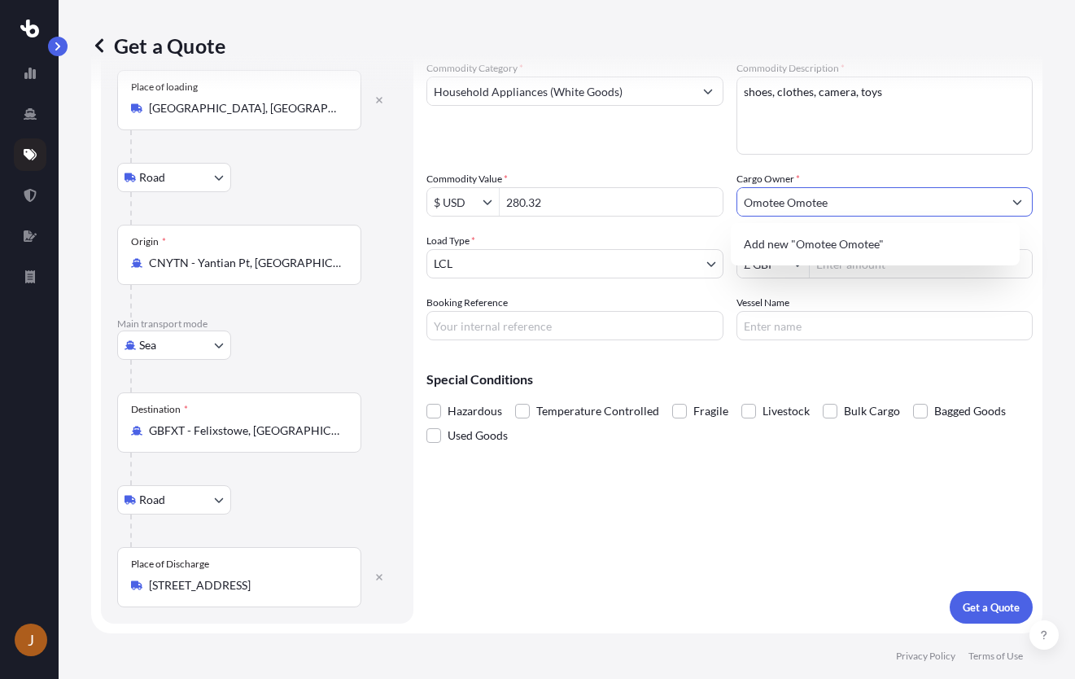
click at [810, 203] on input "Omotee Omotee" at bounding box center [870, 201] width 266 height 29
drag, startPoint x: 818, startPoint y: 211, endPoint x: 554, endPoint y: 195, distance: 264.1
click at [554, 196] on div "Commodity Category * Household Appliances (White Goods) Commodity Description *…" at bounding box center [729, 200] width 606 height 280
paste input "olani"
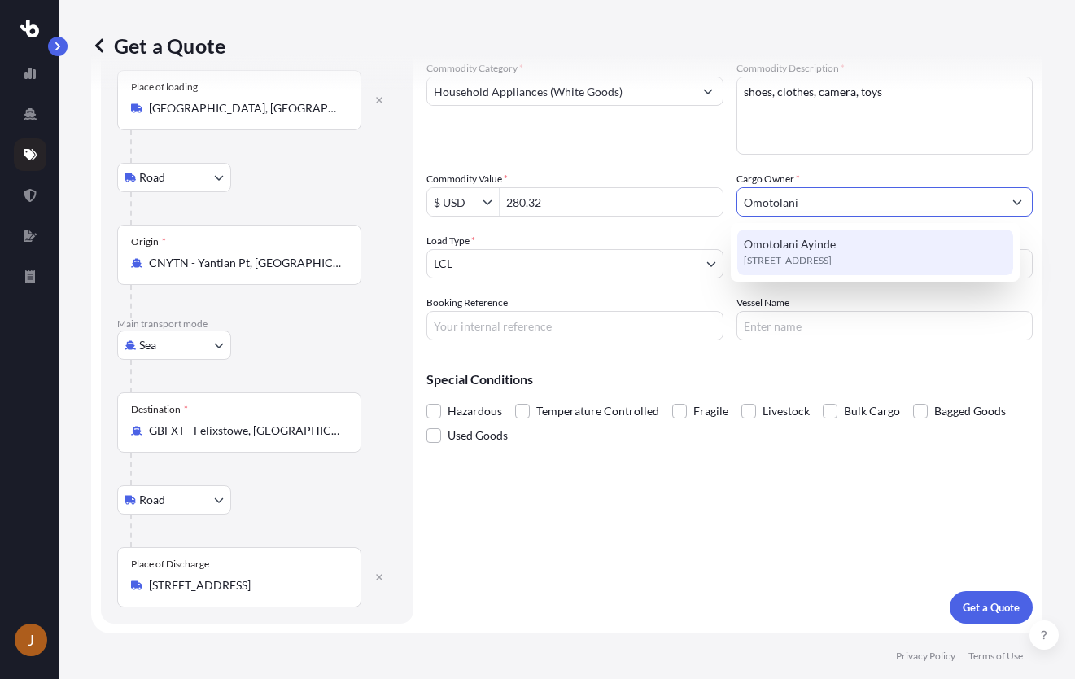
click at [813, 245] on span "Omotolani Ayinde" at bounding box center [790, 244] width 92 height 16
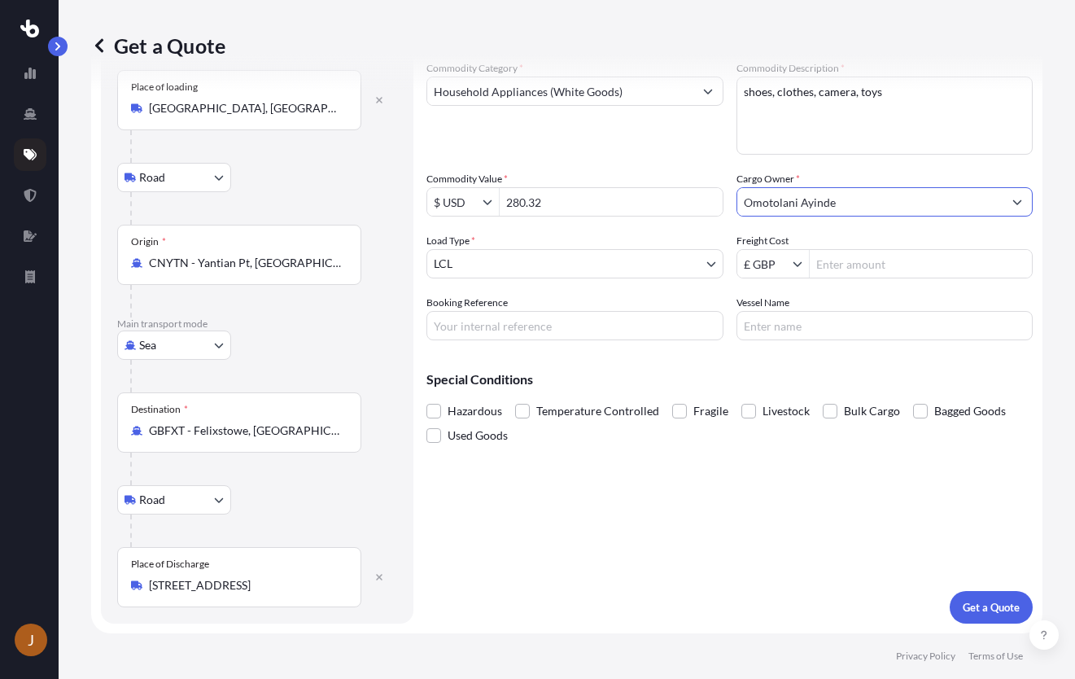
type input "Omotolani Ayinde"
click at [682, 260] on body "1 option available. J Get a Quote Route Details Reset Route Details Place of lo…" at bounding box center [537, 339] width 1075 height 679
click at [816, 261] on input "Freight Cost" at bounding box center [921, 263] width 223 height 29
click at [845, 263] on input "Freight Cost" at bounding box center [921, 263] width 223 height 29
click at [848, 269] on input "Freight Cost" at bounding box center [921, 263] width 223 height 29
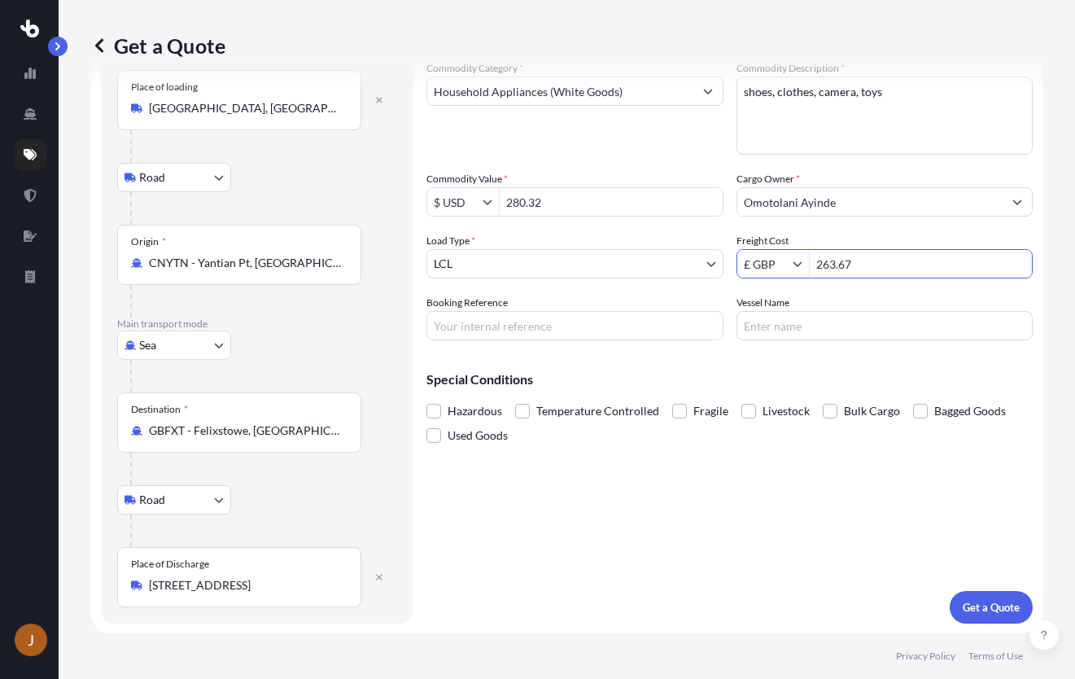
type input "263.67"
click at [704, 381] on p "Special Conditions" at bounding box center [729, 379] width 606 height 13
click at [556, 329] on input "Booking Reference" at bounding box center [574, 325] width 297 height 29
paste input "PRU-95307"
type input "PRU-95307"
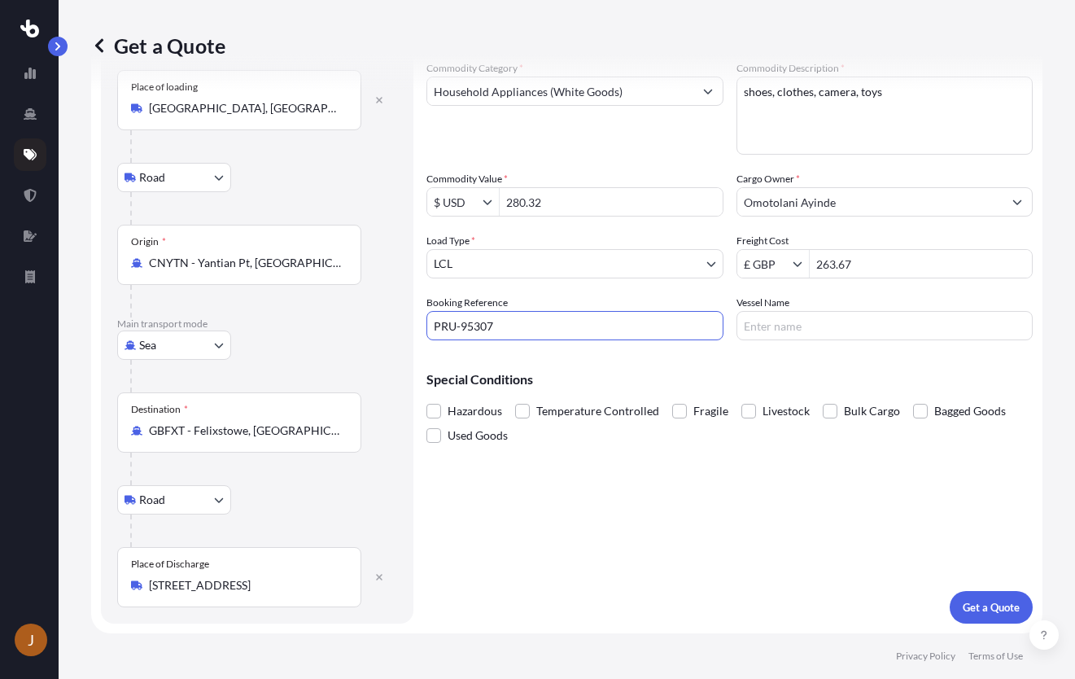
click at [587, 337] on input "PRU-95307" at bounding box center [574, 325] width 297 height 29
click at [986, 614] on p "Get a Quote" at bounding box center [991, 607] width 57 height 16
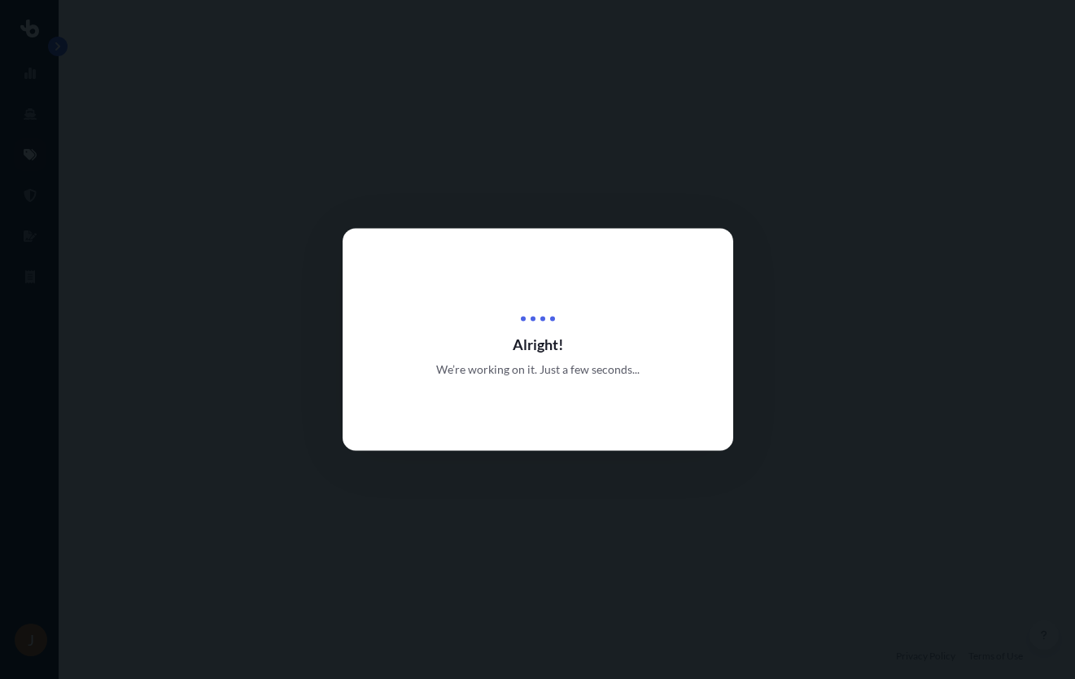
select select "Road"
select select "Sea"
select select "Road"
select select "1"
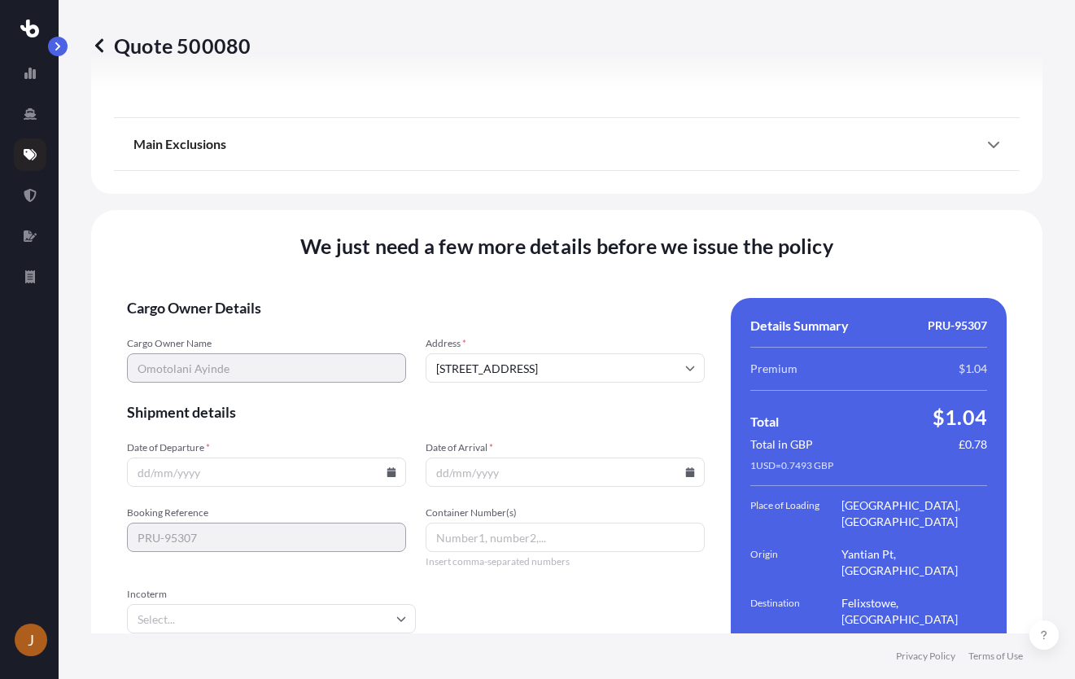
scroll to position [2228, 0]
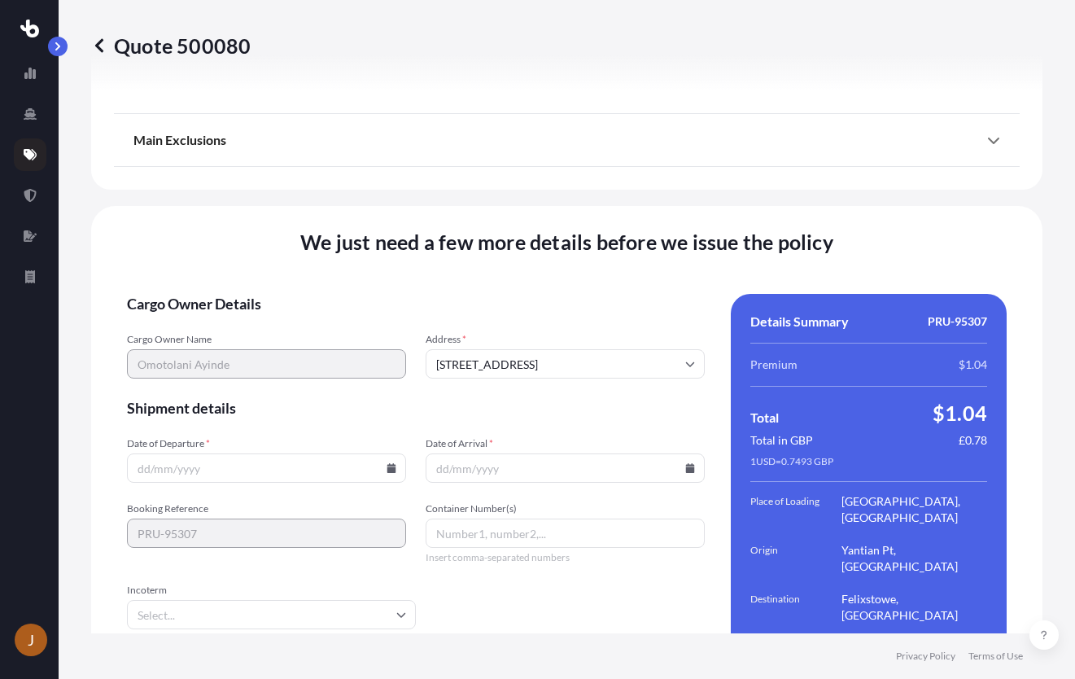
click at [386, 463] on icon at bounding box center [391, 468] width 10 height 10
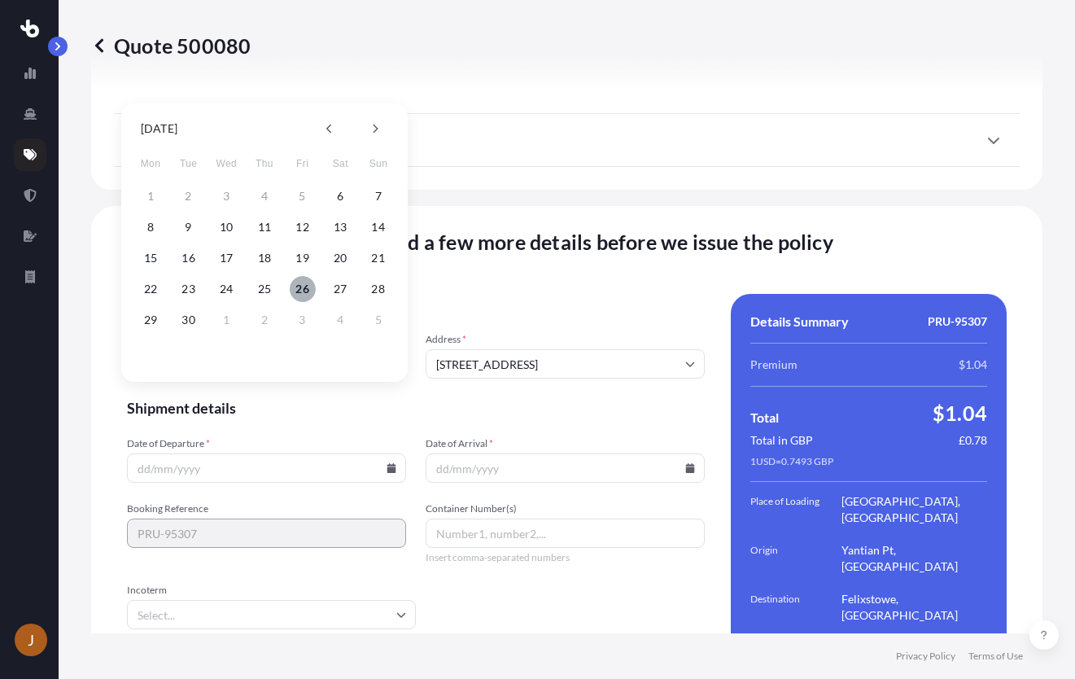
click at [299, 286] on button "26" at bounding box center [303, 289] width 26 height 26
type input "[DATE]"
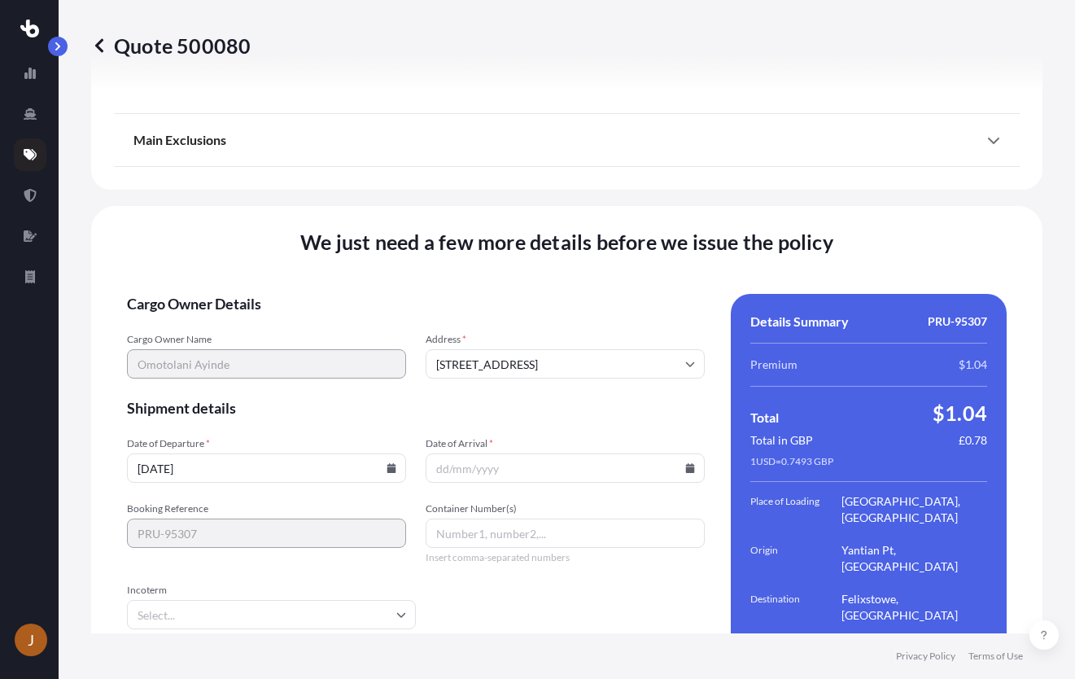
click at [685, 463] on icon at bounding box center [690, 468] width 10 height 10
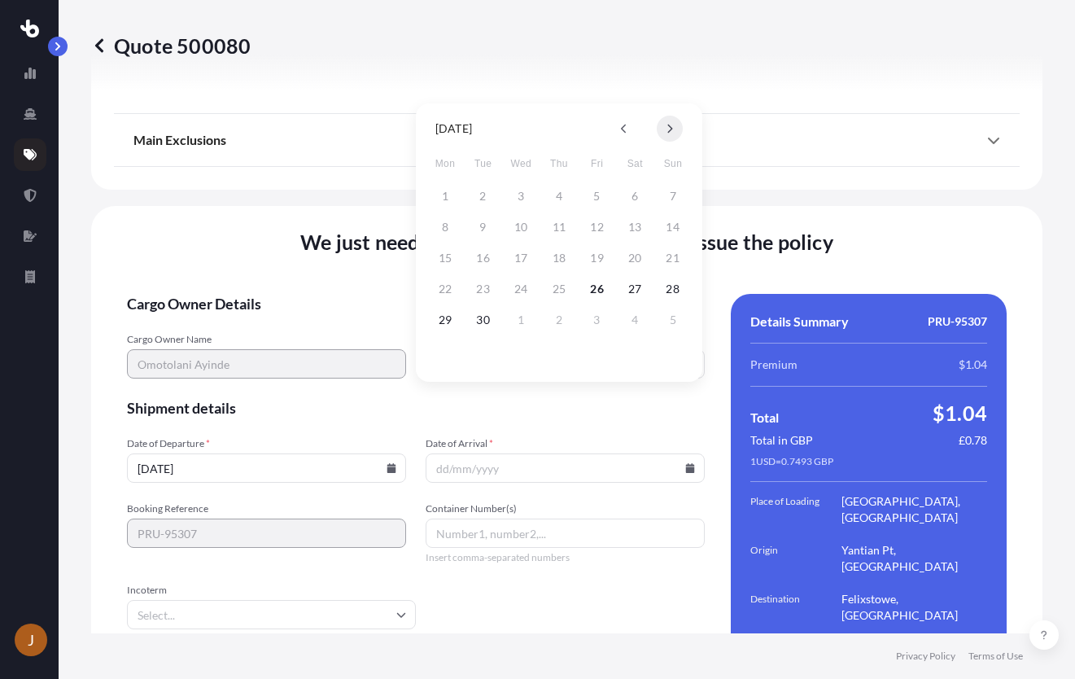
click at [670, 125] on icon at bounding box center [669, 129] width 7 height 10
click at [516, 321] on button "26" at bounding box center [521, 320] width 26 height 26
type input "[DATE]"
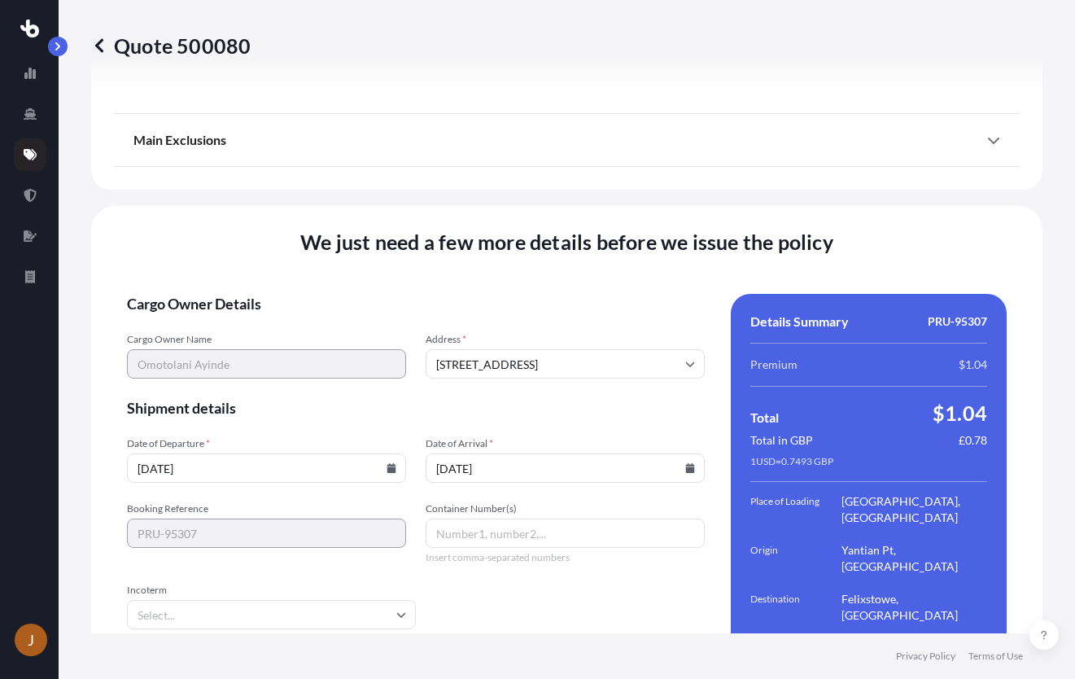
click at [456, 539] on form "Cargo Owner Details Cargo Owner Name [PERSON_NAME] Address * [GEOGRAPHIC_DATA] …" at bounding box center [416, 517] width 578 height 447
click at [397, 609] on icon at bounding box center [401, 614] width 10 height 10
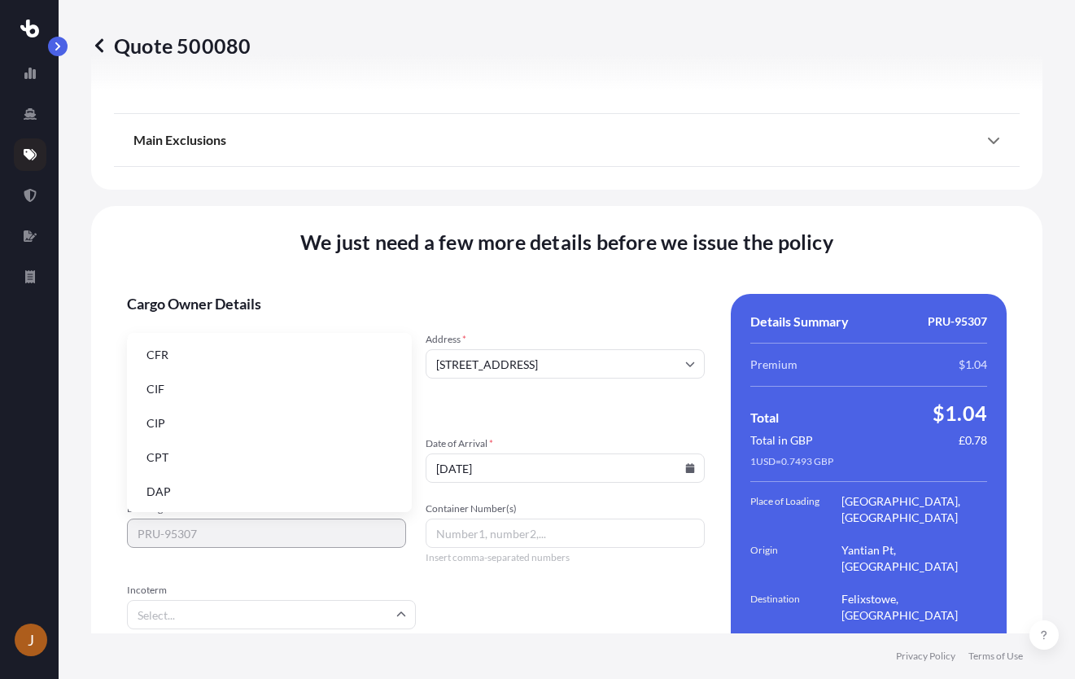
scroll to position [81, 0]
click at [251, 455] on li "DDP" at bounding box center [269, 444] width 272 height 31
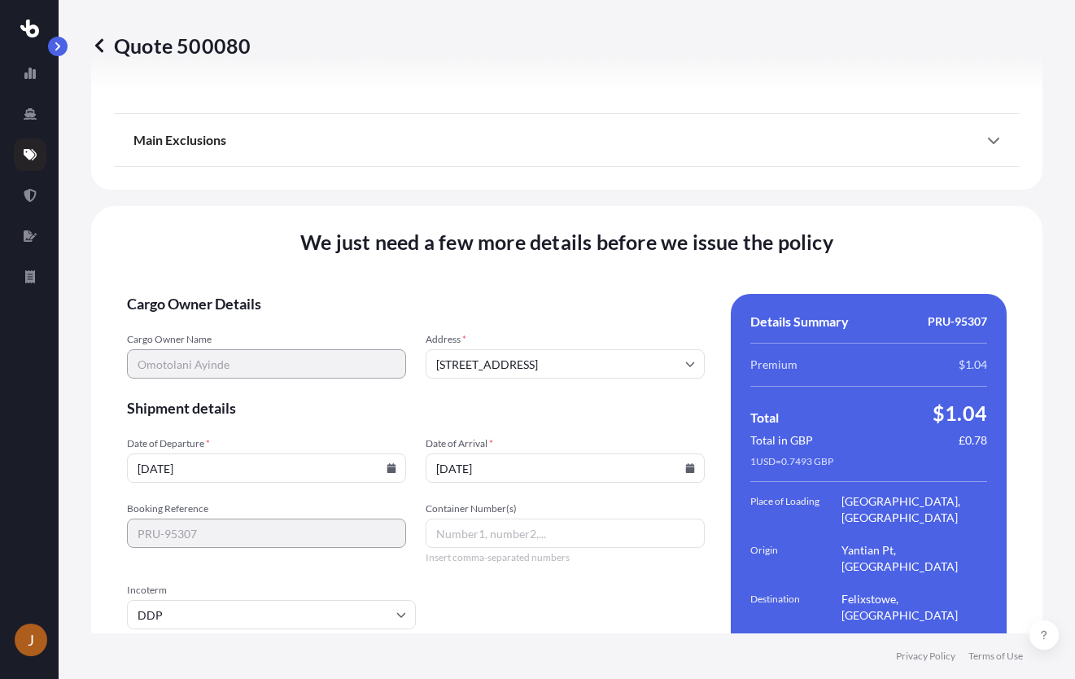
click at [457, 583] on form "Cargo Owner Details Cargo Owner Name [PERSON_NAME] Address * [GEOGRAPHIC_DATA] …" at bounding box center [416, 517] width 578 height 447
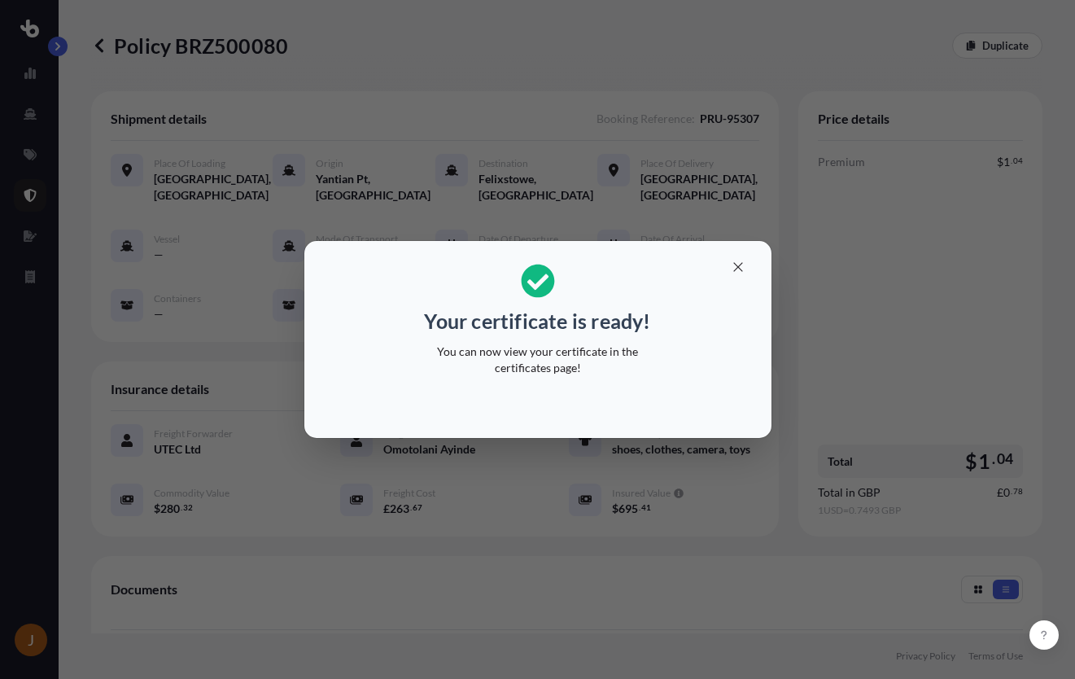
click at [416, 59] on div "Your certificate is ready! You can now view your certificate in the certificate…" at bounding box center [537, 339] width 1075 height 679
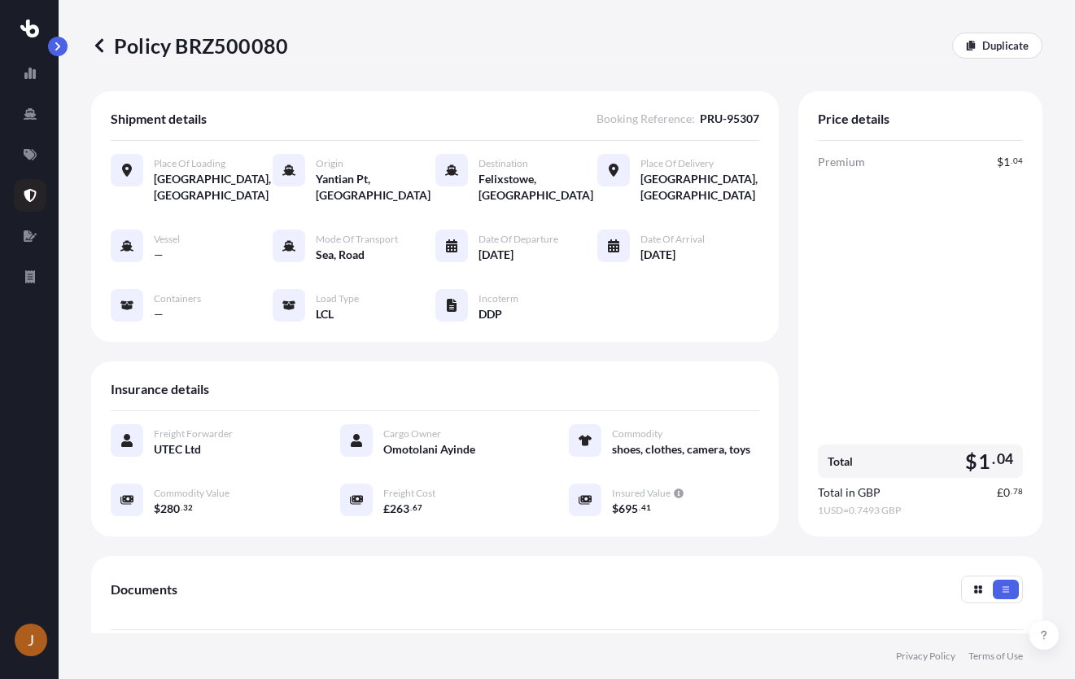
click at [251, 42] on p "Policy BRZ500080" at bounding box center [189, 46] width 197 height 26
copy p "BRZ500080"
drag, startPoint x: 408, startPoint y: 58, endPoint x: 217, endPoint y: 76, distance: 192.0
click at [408, 58] on div "Policy BRZ500080 Duplicate" at bounding box center [566, 46] width 951 height 26
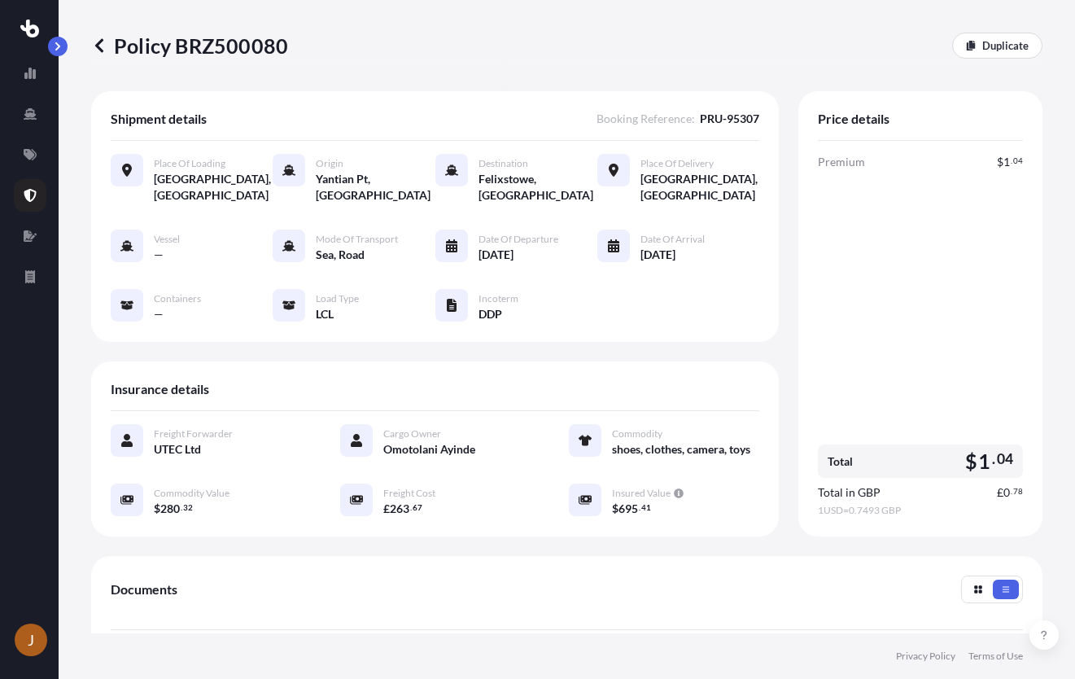
click at [104, 50] on icon at bounding box center [99, 45] width 16 height 16
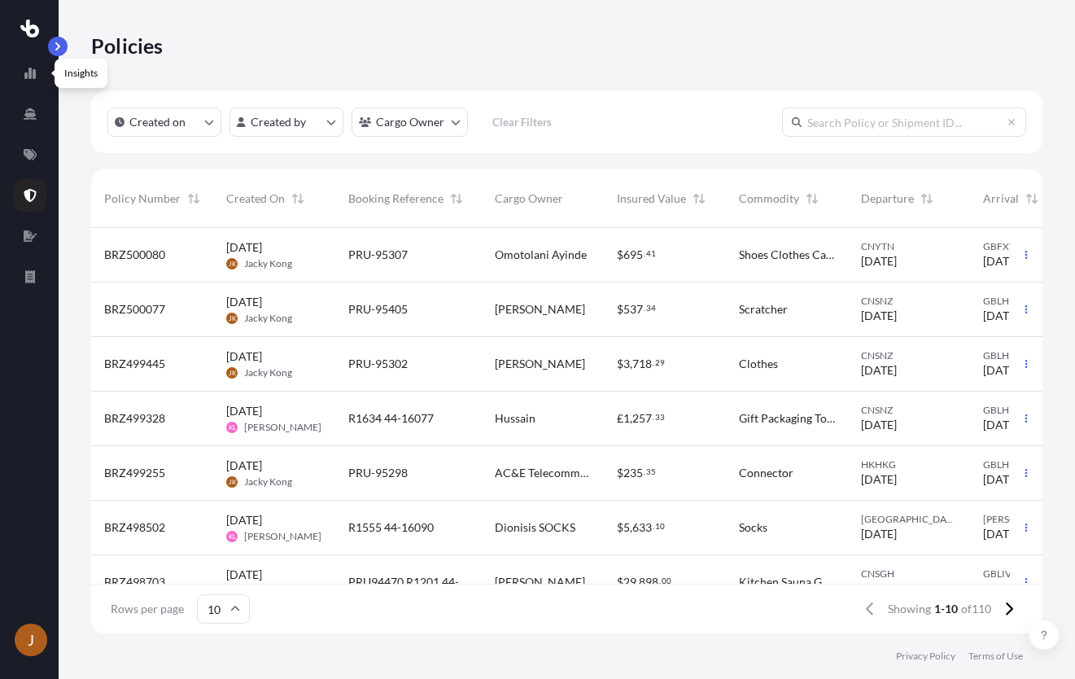
scroll to position [402, 939]
click at [36, 156] on icon at bounding box center [30, 154] width 13 height 11
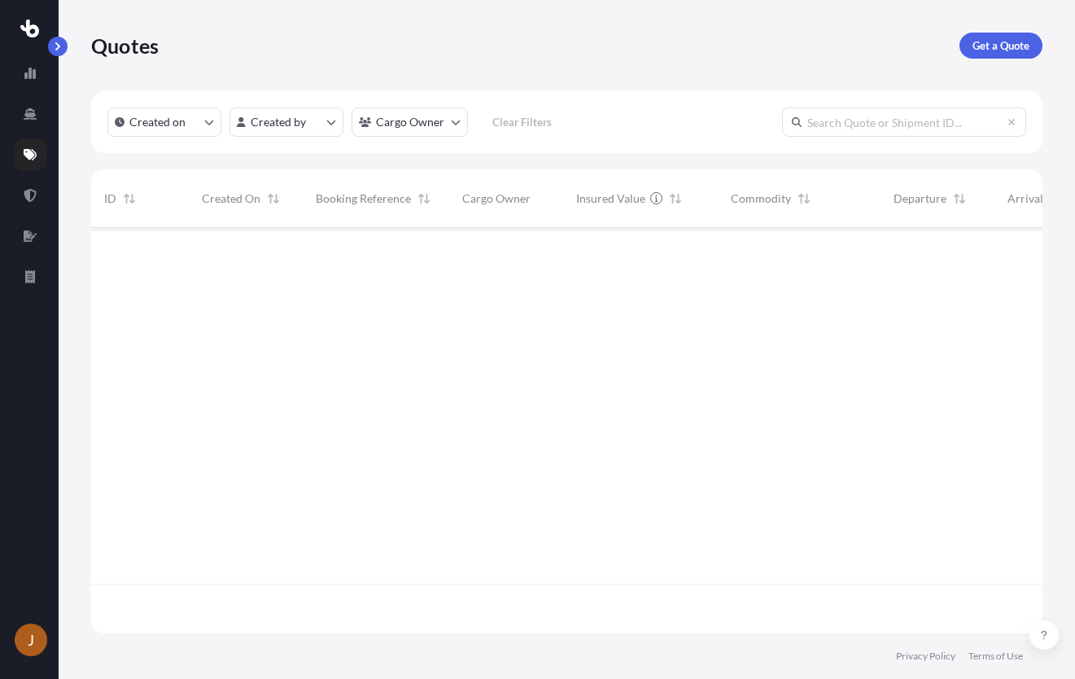
scroll to position [402, 939]
click at [1014, 49] on p "Get a Quote" at bounding box center [1000, 45] width 57 height 16
select select "Sea"
select select "1"
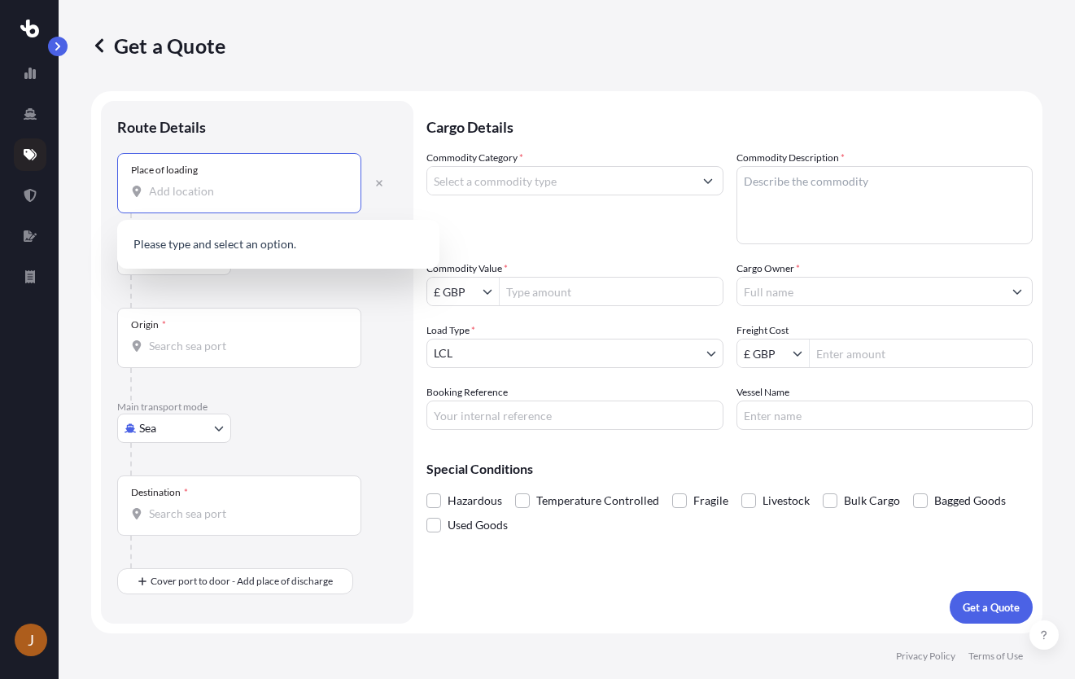
click at [290, 190] on input "Place of loading" at bounding box center [245, 191] width 192 height 16
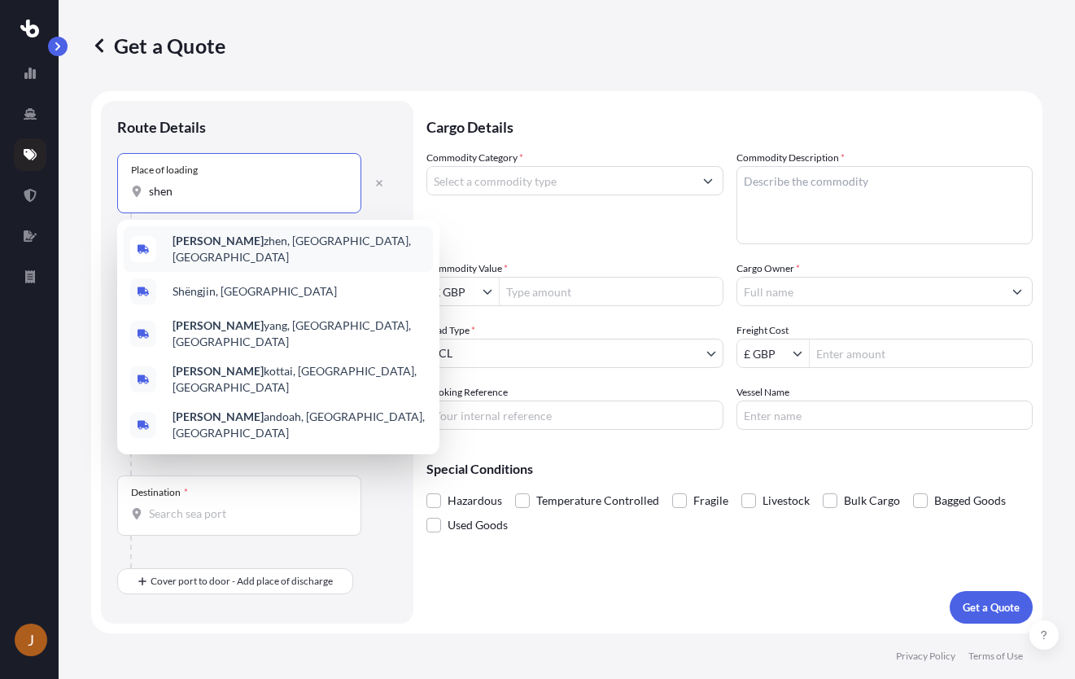
click at [253, 246] on span "[PERSON_NAME], [GEOGRAPHIC_DATA], [GEOGRAPHIC_DATA]" at bounding box center [299, 249] width 254 height 33
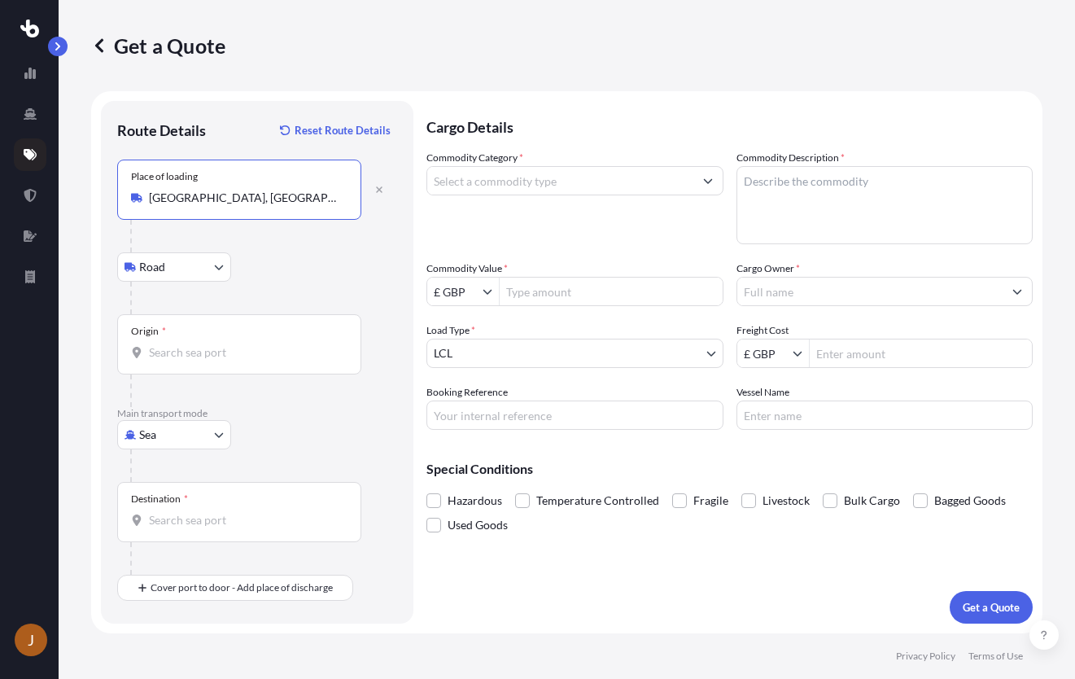
type input "[GEOGRAPHIC_DATA], [GEOGRAPHIC_DATA], [GEOGRAPHIC_DATA]"
click at [207, 362] on div "Origin *" at bounding box center [239, 344] width 244 height 60
click at [207, 360] on input "Origin *" at bounding box center [245, 352] width 192 height 16
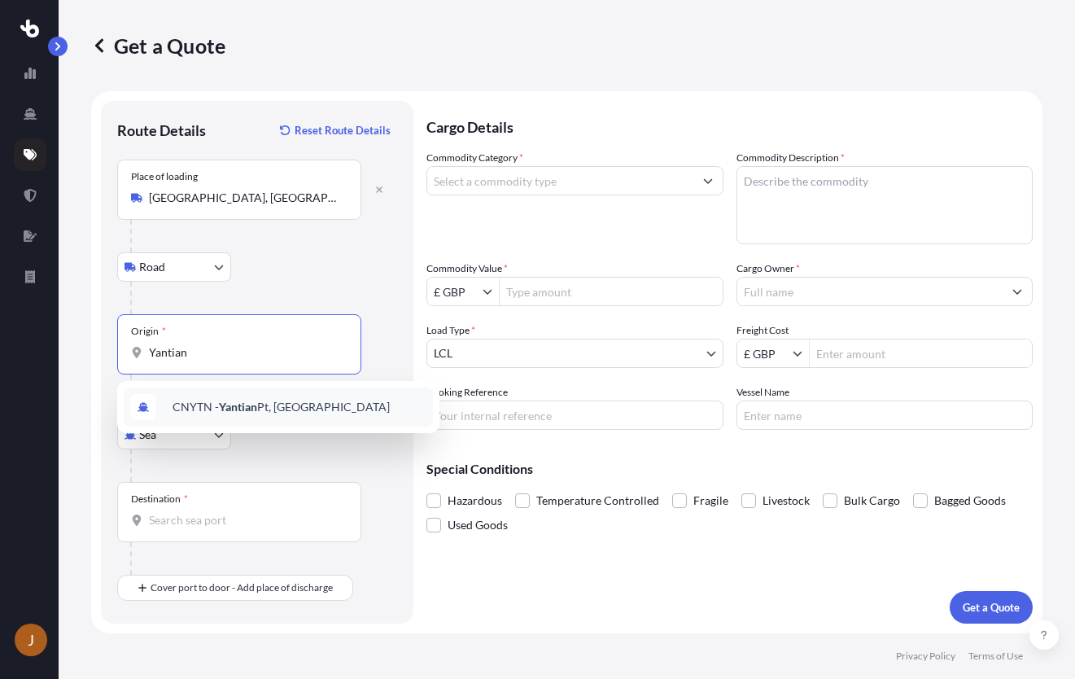
click at [203, 399] on span "CNYTN - Yantian Pt, [GEOGRAPHIC_DATA]" at bounding box center [280, 407] width 217 height 16
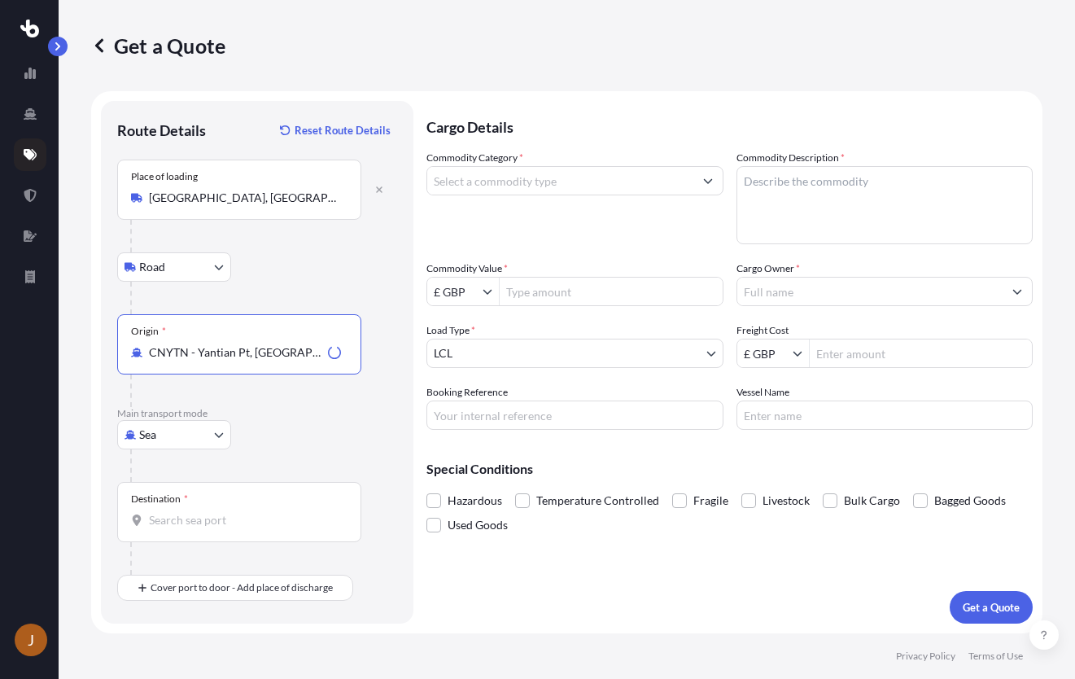
type input "CNYTN - Yantian Pt, [GEOGRAPHIC_DATA]"
click at [177, 503] on div "Destination *" at bounding box center [159, 498] width 57 height 13
click at [177, 512] on input "Destination *" at bounding box center [245, 520] width 192 height 16
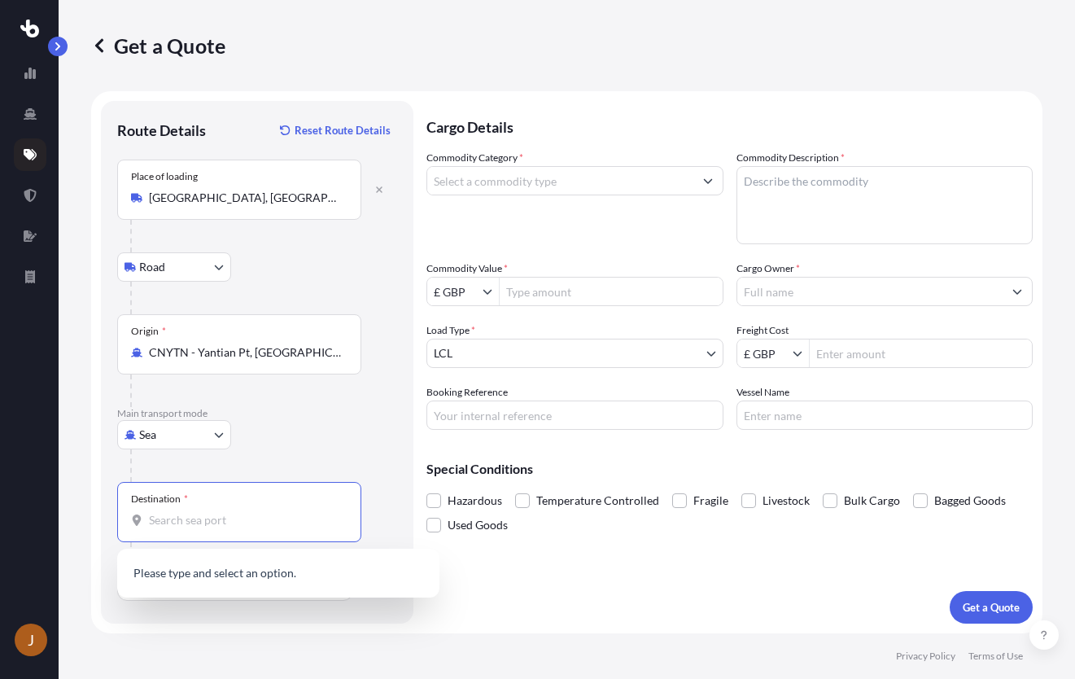
type input "G"
type input "U"
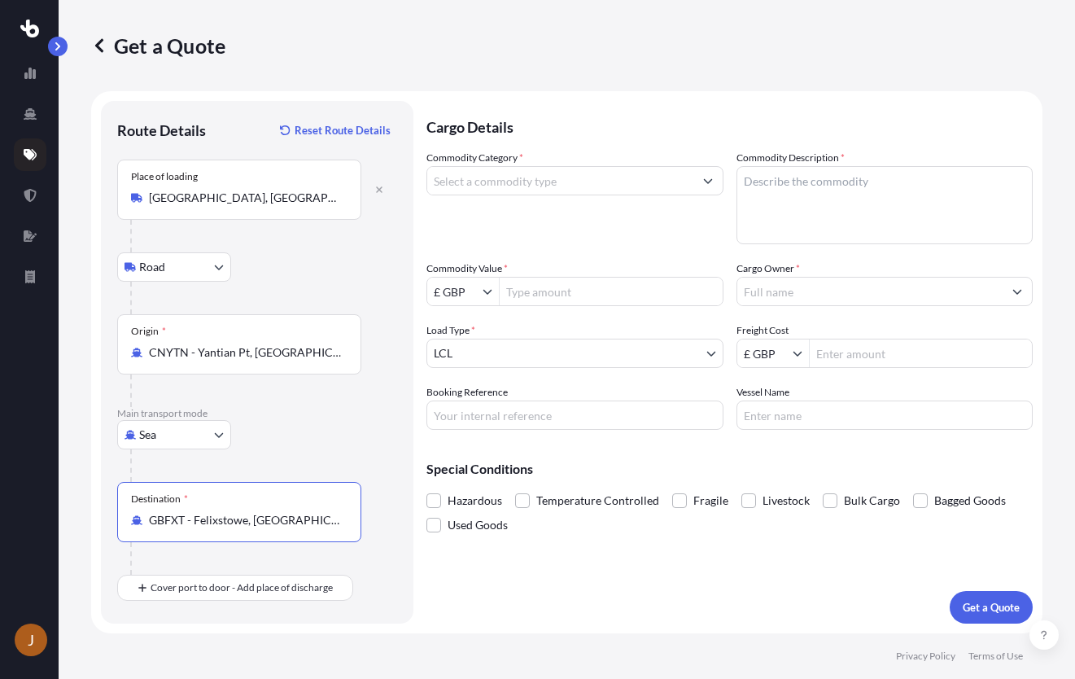
type input "GBFXT - Felixstowe, [GEOGRAPHIC_DATA]"
click at [670, 577] on div "Cargo Details Commodity Category * Commodity Description * Commodity Value * £ …" at bounding box center [729, 362] width 606 height 522
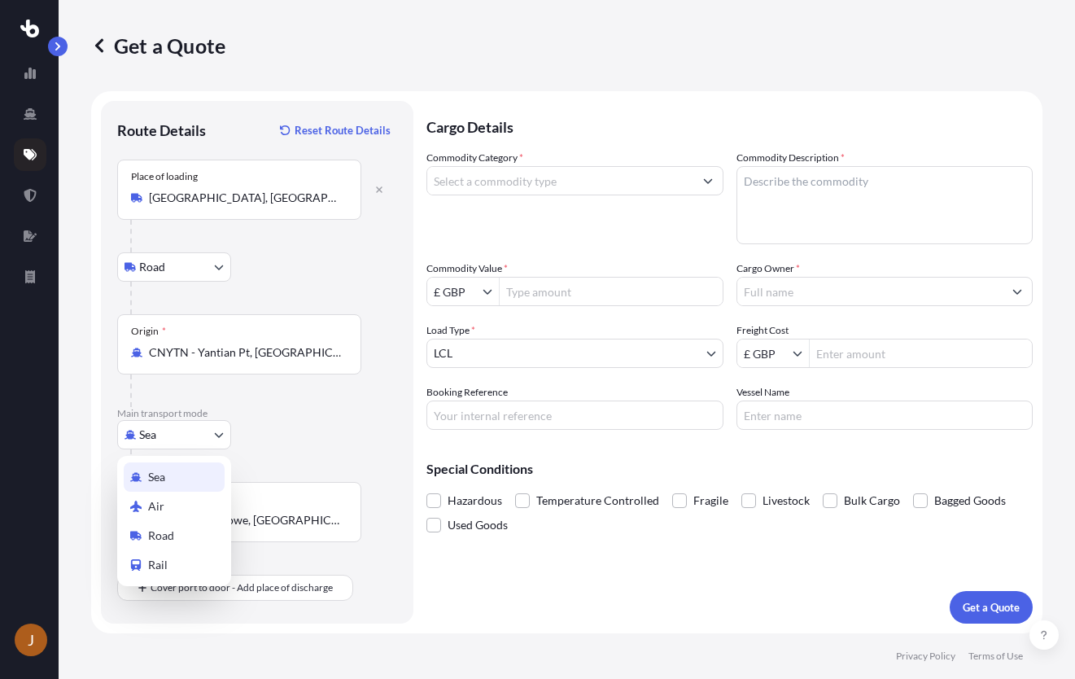
click at [216, 427] on body "J Get a Quote Route Details Reset Route Details Place of loading [GEOGRAPHIC_DA…" at bounding box center [537, 339] width 1075 height 679
click at [190, 532] on div "Road" at bounding box center [174, 535] width 101 height 29
select select "Road"
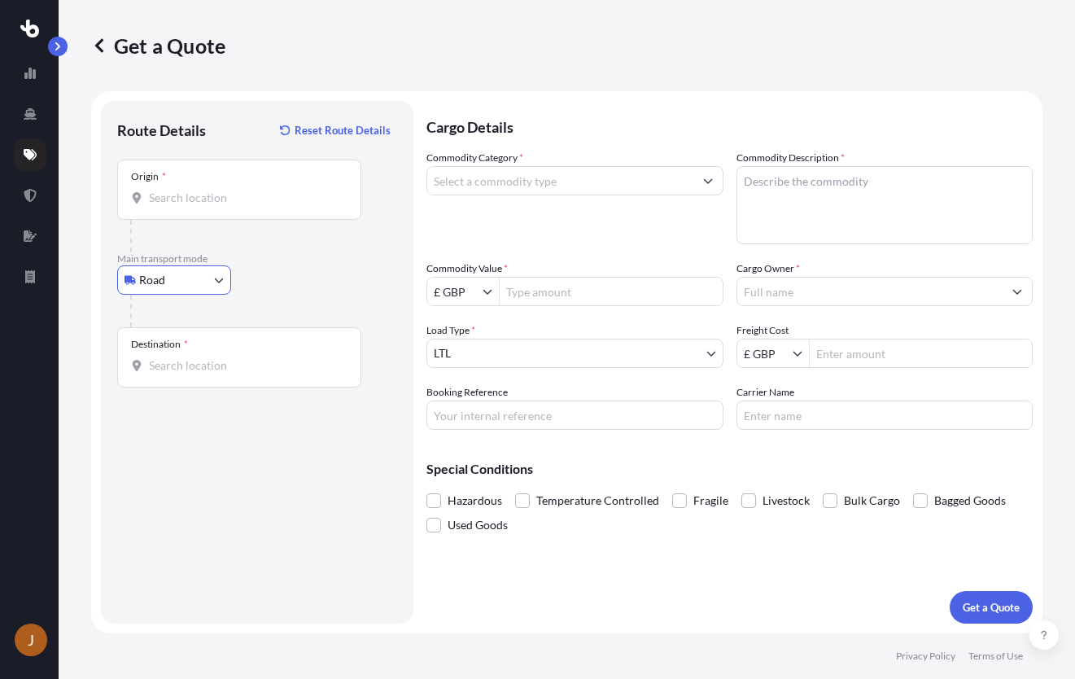
click at [238, 355] on div "Destination *" at bounding box center [239, 357] width 244 height 60
click at [238, 357] on input "Destination *" at bounding box center [245, 365] width 192 height 16
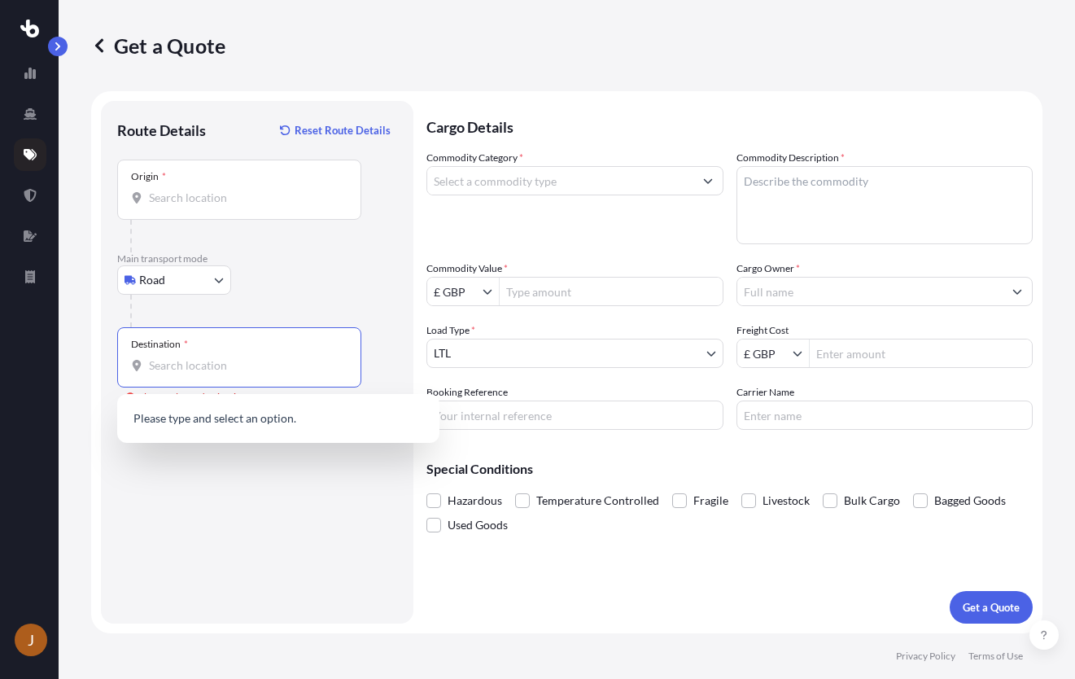
click at [273, 362] on input "Destination * Please select a destination" at bounding box center [245, 365] width 192 height 16
paste input "GL20 8DN"
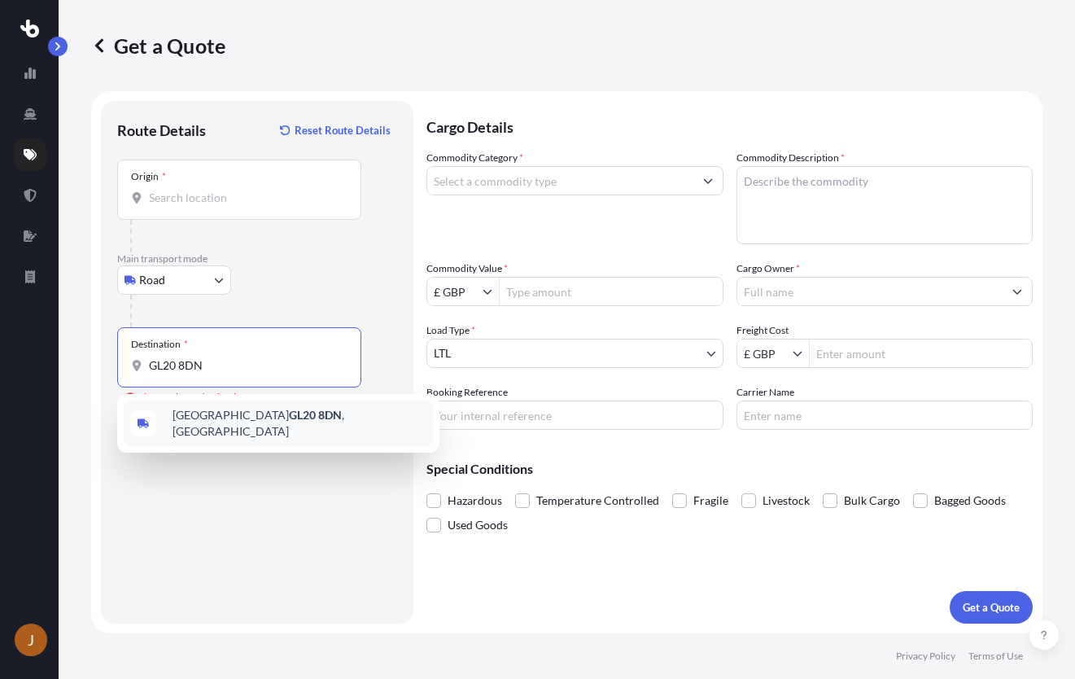
click at [231, 408] on div "[STREET_ADDRESS]" at bounding box center [278, 423] width 309 height 46
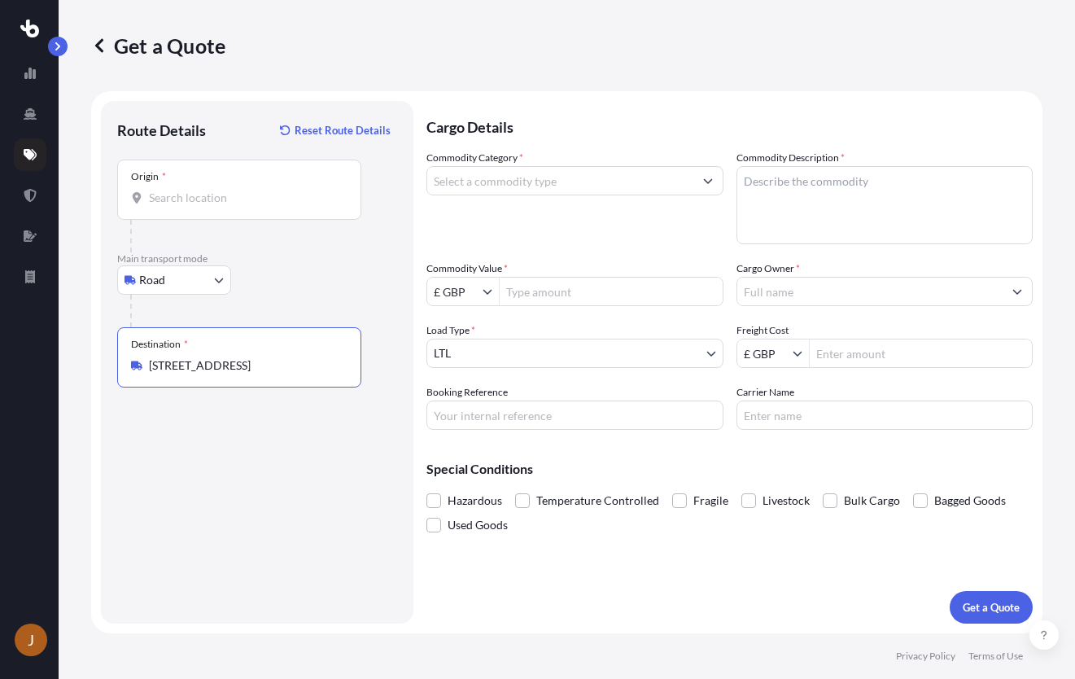
type input "[STREET_ADDRESS]"
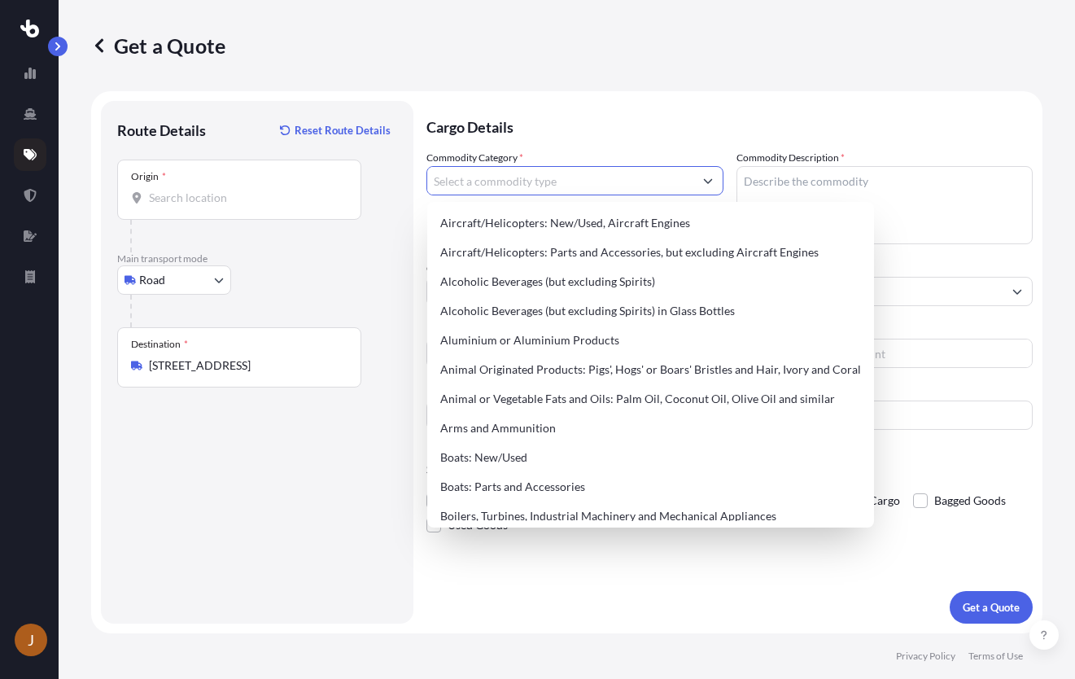
click at [655, 189] on input "Commodity Category *" at bounding box center [560, 180] width 266 height 29
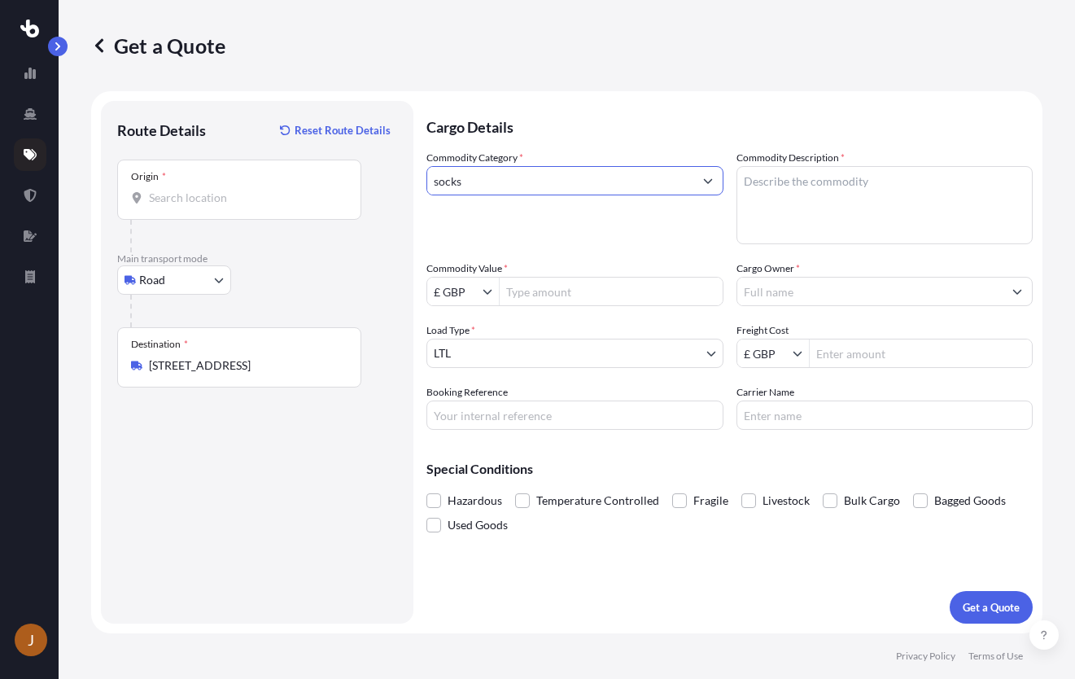
click at [703, 180] on icon "Show suggestions" at bounding box center [708, 181] width 10 height 10
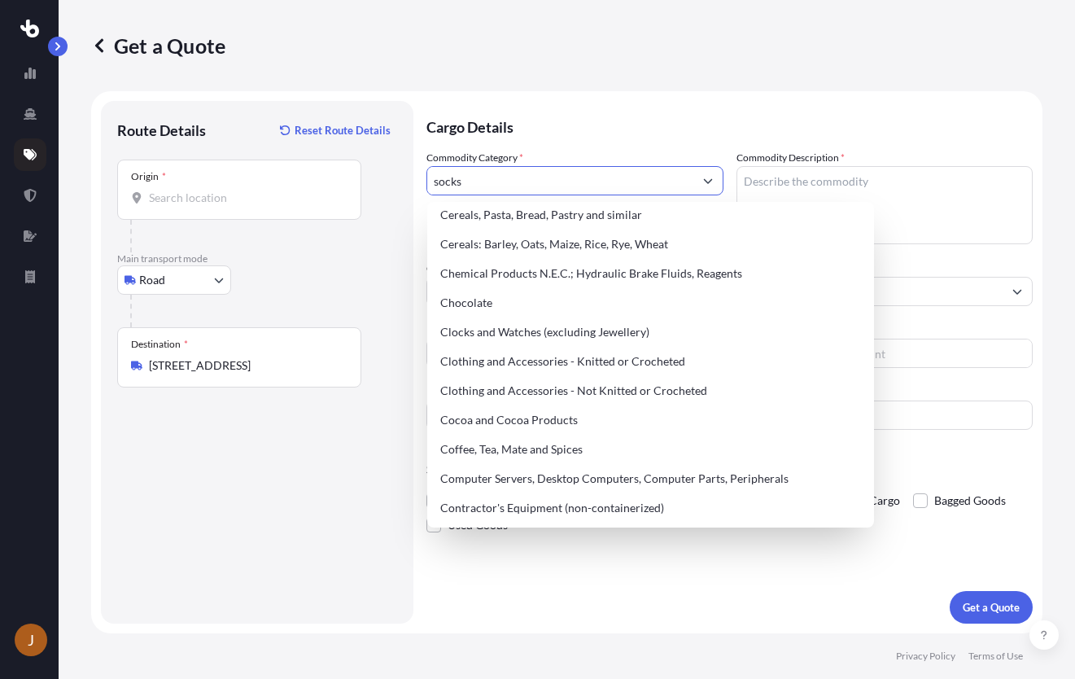
scroll to position [460, 0]
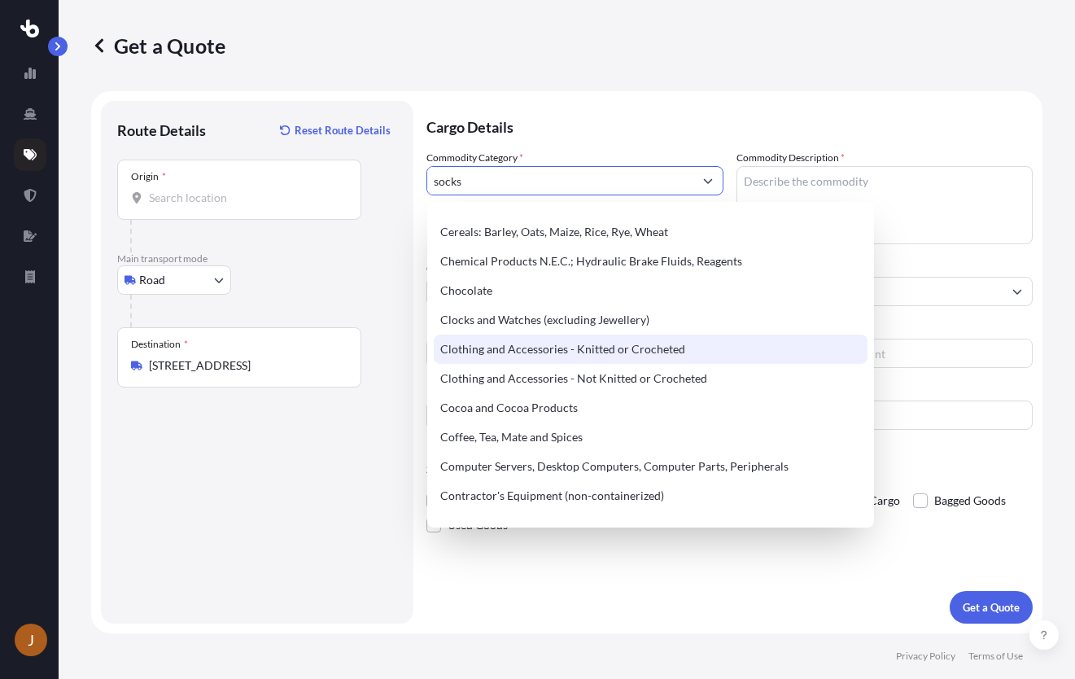
click at [770, 351] on div "Clothing and Accessories - Knitted or Crocheted" at bounding box center [651, 348] width 434 height 29
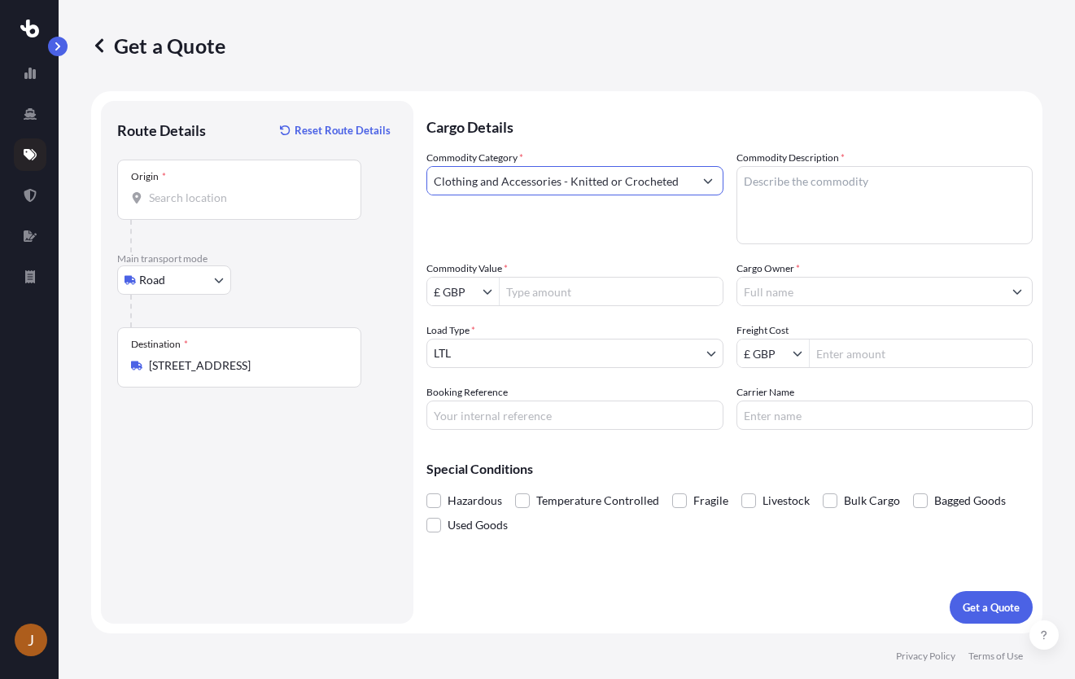
type input "Clothing and Accessories - Knitted or Crocheted"
click at [830, 199] on textarea "Commodity Description *" at bounding box center [884, 205] width 297 height 78
type textarea "socks"
click at [660, 237] on div "Commodity Category * Clothing and Accessories - Knitted or Crocheted" at bounding box center [574, 197] width 297 height 94
click at [470, 293] on input "£ GBP" at bounding box center [454, 291] width 55 height 29
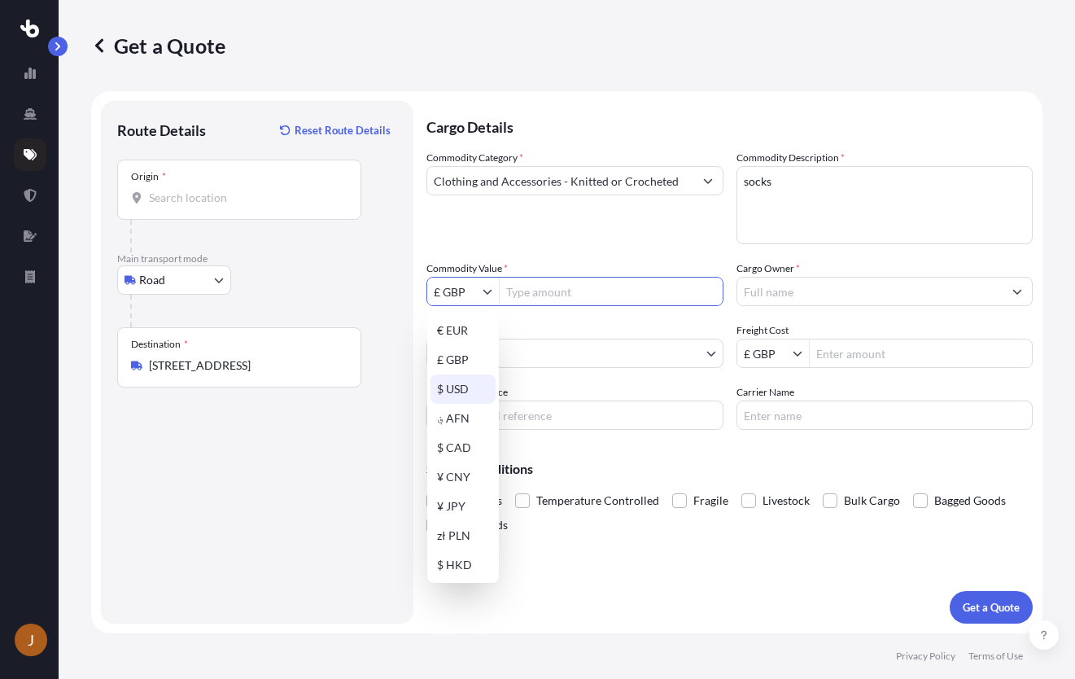
click at [459, 386] on div "$ USD" at bounding box center [462, 388] width 65 height 29
type input "$ USD"
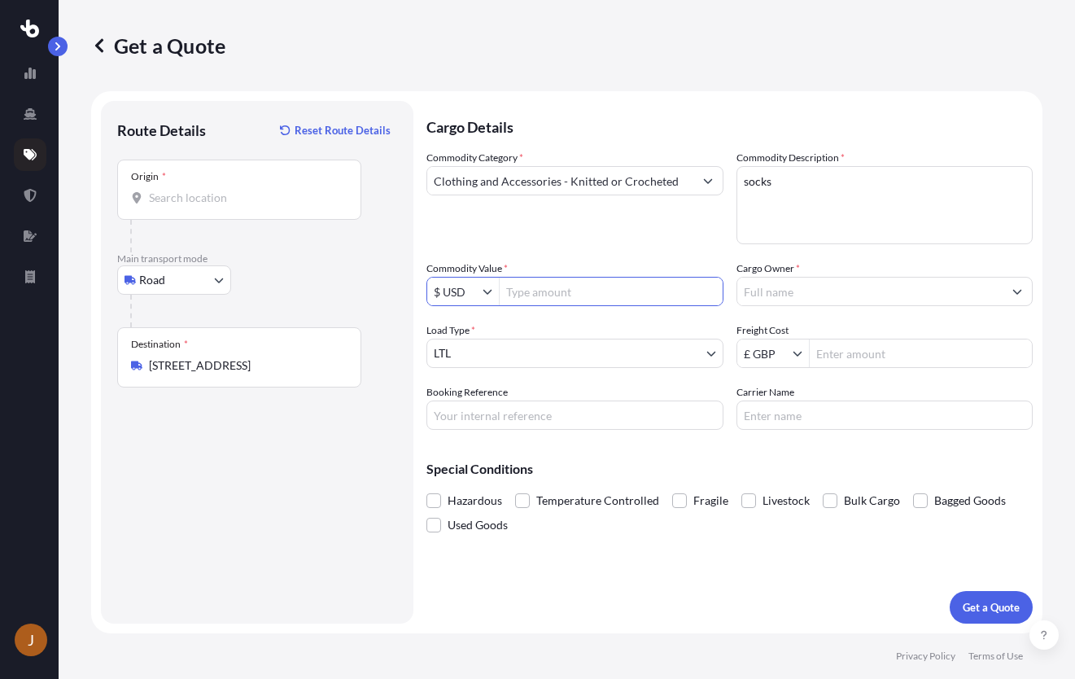
click at [555, 289] on input "Commodity Value *" at bounding box center [611, 291] width 223 height 29
type input "1,500"
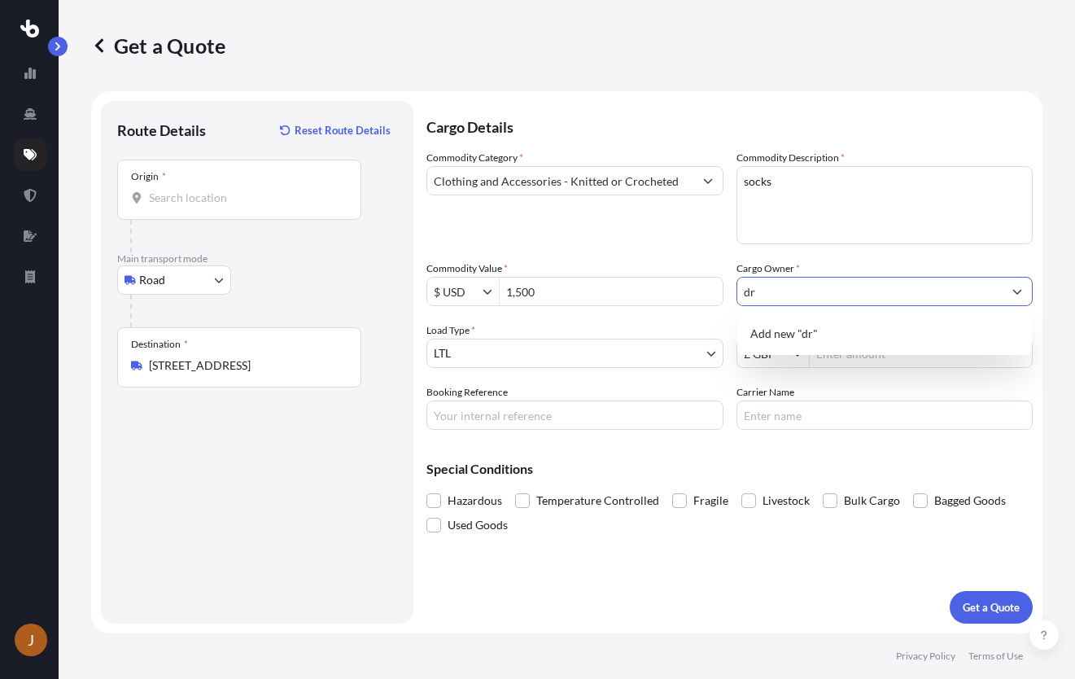
type input "d"
drag, startPoint x: 781, startPoint y: 285, endPoint x: 698, endPoint y: 277, distance: 83.4
click at [698, 277] on div "Commodity Category * Clothing and Accessories - Knitted or Crocheted Commodity …" at bounding box center [729, 290] width 606 height 280
click at [797, 260] on div "Commodity Category * Clothing and Accessories - Knitted or Crocheted Commodity …" at bounding box center [729, 290] width 606 height 280
drag, startPoint x: 790, startPoint y: 295, endPoint x: 812, endPoint y: 295, distance: 22.0
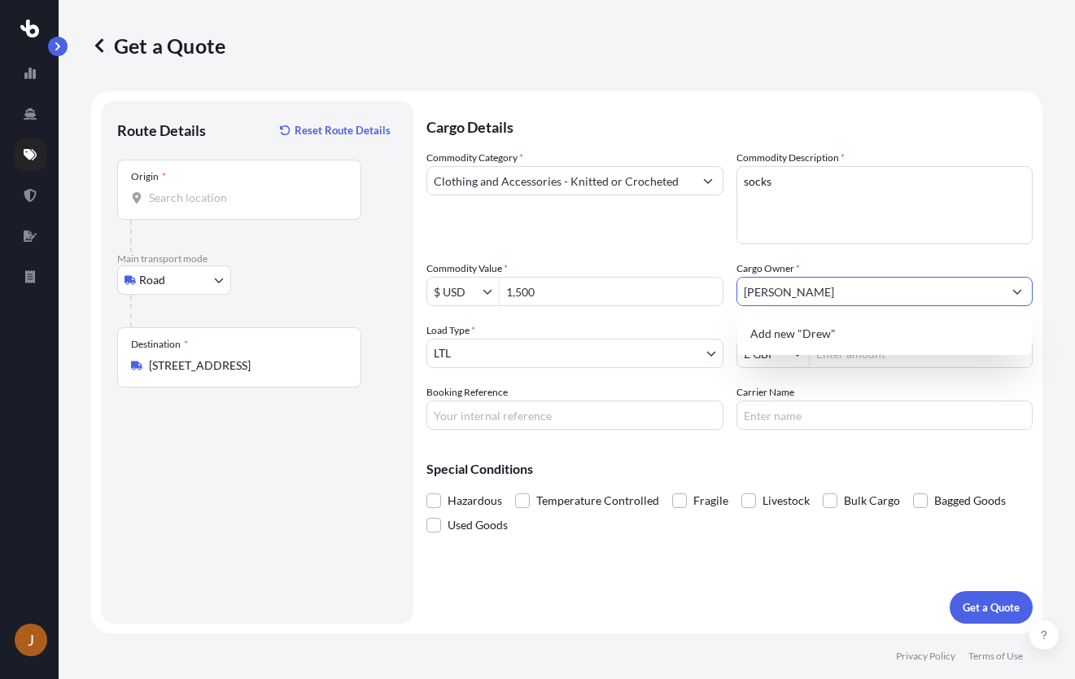
click at [794, 295] on input "[PERSON_NAME]" at bounding box center [870, 291] width 266 height 29
drag, startPoint x: 812, startPoint y: 295, endPoint x: 614, endPoint y: 260, distance: 200.8
click at [617, 262] on div "Commodity Category * Clothing and Accessories - Knitted or Crocheted Commodity …" at bounding box center [729, 290] width 606 height 280
type input "Viega"
click at [721, 263] on div "Commodity Value * $ USD 1,500" at bounding box center [574, 283] width 297 height 46
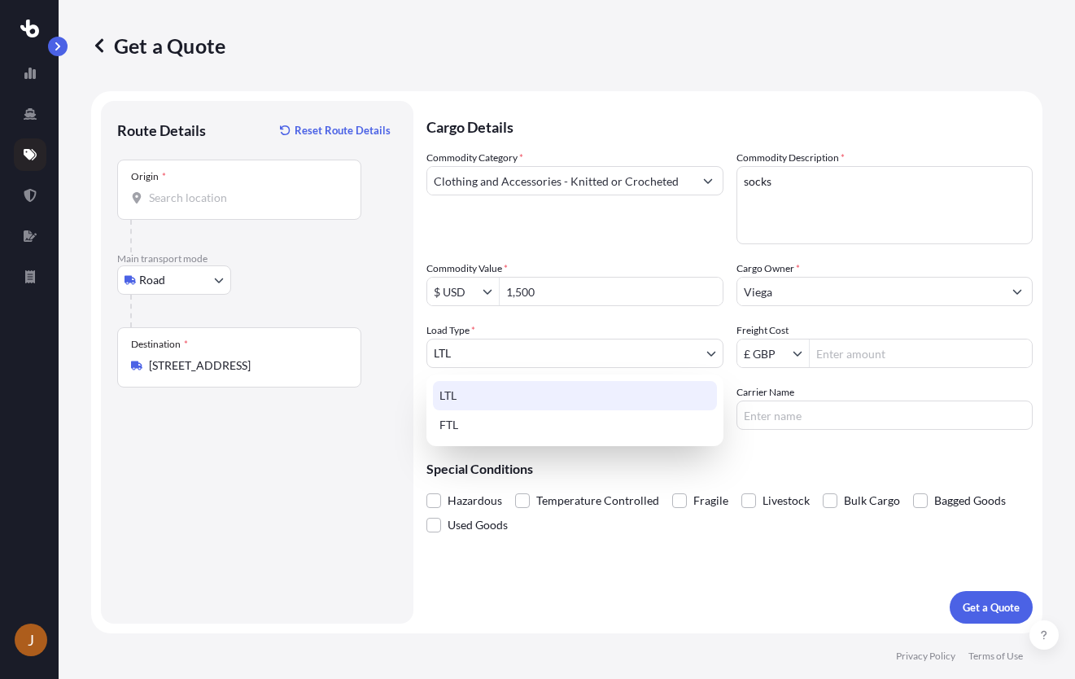
click at [715, 358] on body "J Get a Quote Route Details Reset Route Details Place of loading Road Road Rail…" at bounding box center [537, 339] width 1075 height 679
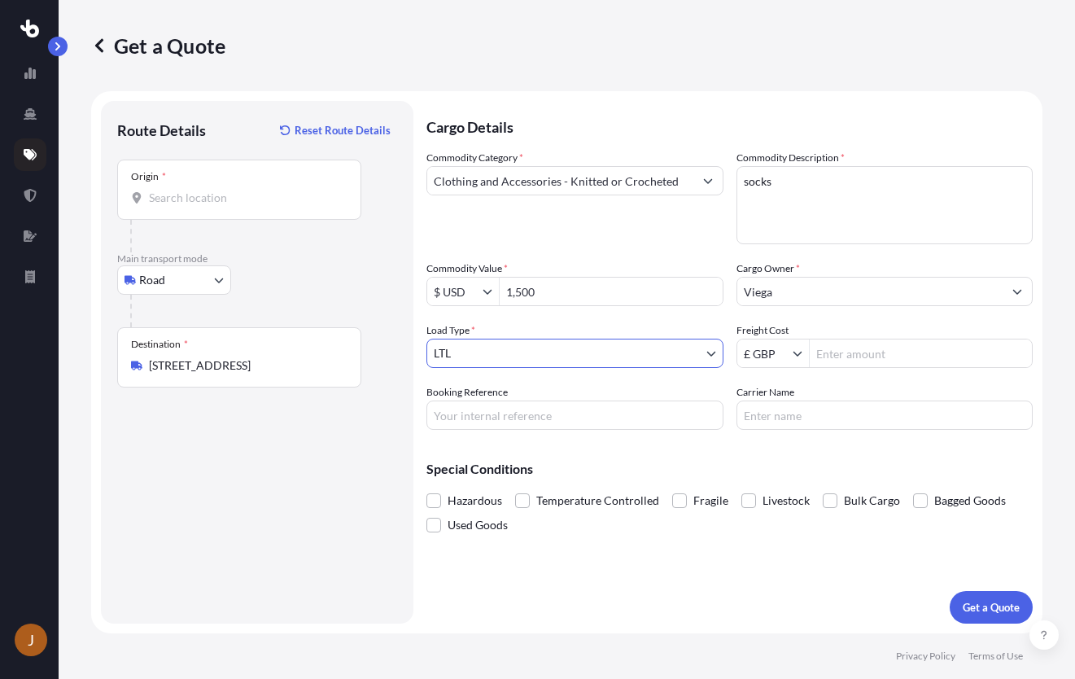
click at [881, 357] on input "Freight Cost" at bounding box center [921, 352] width 223 height 29
paste input "2"
type input "288"
click at [650, 461] on div "Special Conditions Hazardous Temperature Controlled Fragile Livestock Bulk Carg…" at bounding box center [729, 490] width 606 height 94
click at [587, 417] on input "Booking Reference" at bounding box center [574, 414] width 297 height 29
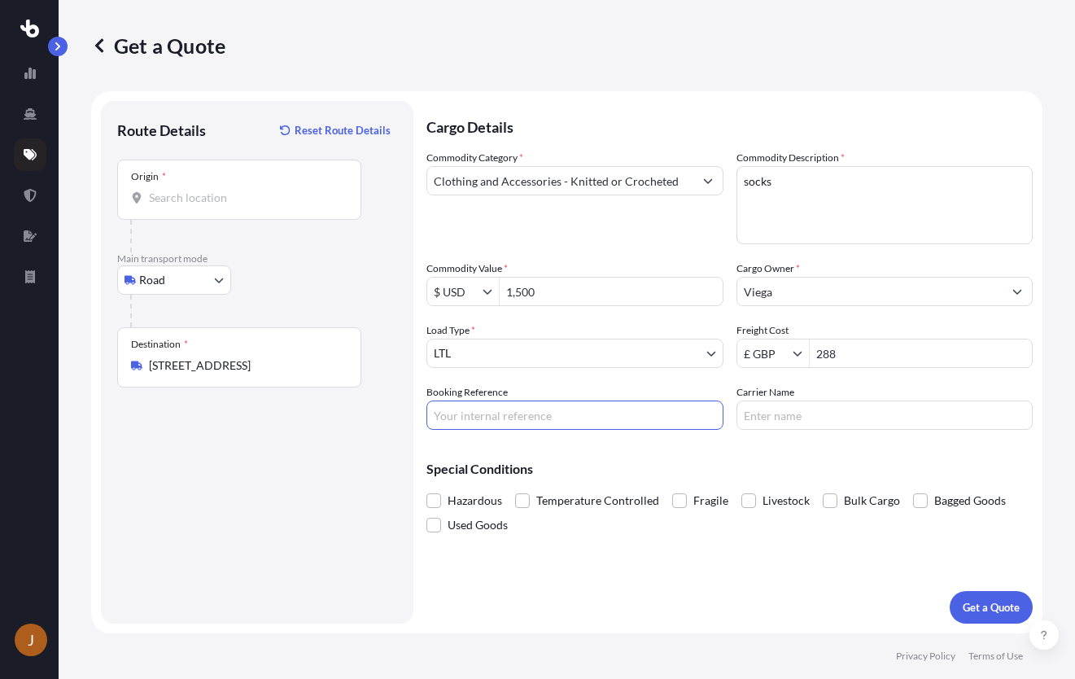
paste input "PRU-95253"
type input "PRU-95253"
click at [771, 448] on div "Special Conditions Hazardous Temperature Controlled Fragile Livestock Bulk Carg…" at bounding box center [729, 490] width 606 height 94
click at [972, 597] on button "Get a Quote" at bounding box center [991, 607] width 83 height 33
click at [253, 196] on input "Origin * Please select an origin" at bounding box center [245, 198] width 192 height 16
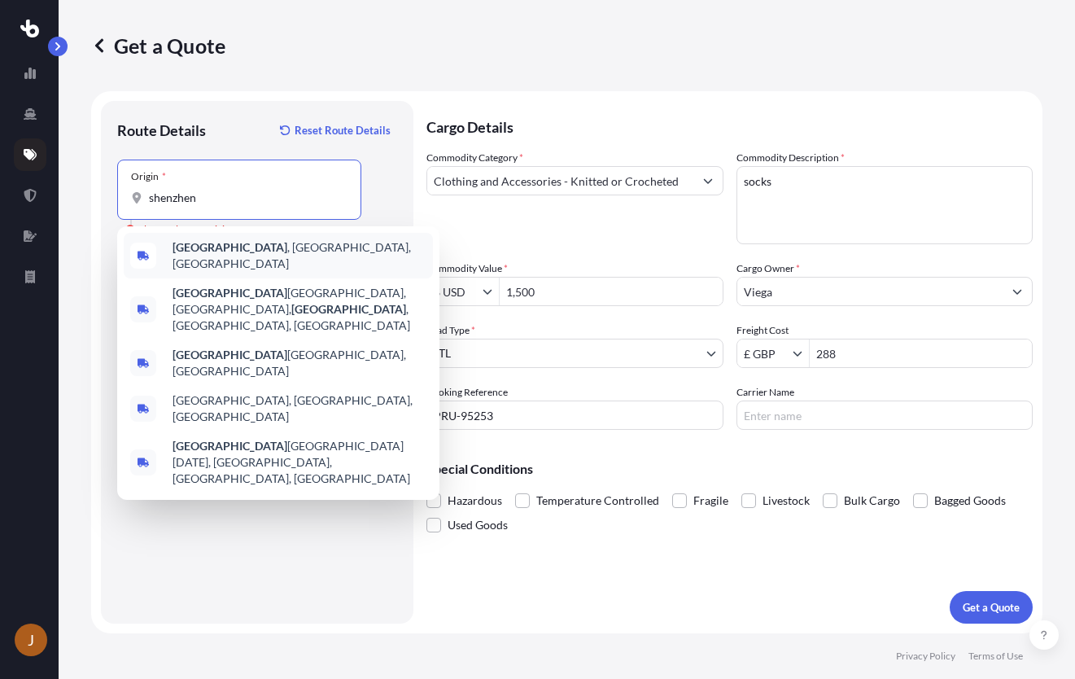
click at [238, 244] on span "[GEOGRAPHIC_DATA] , [GEOGRAPHIC_DATA], [GEOGRAPHIC_DATA]" at bounding box center [299, 255] width 254 height 33
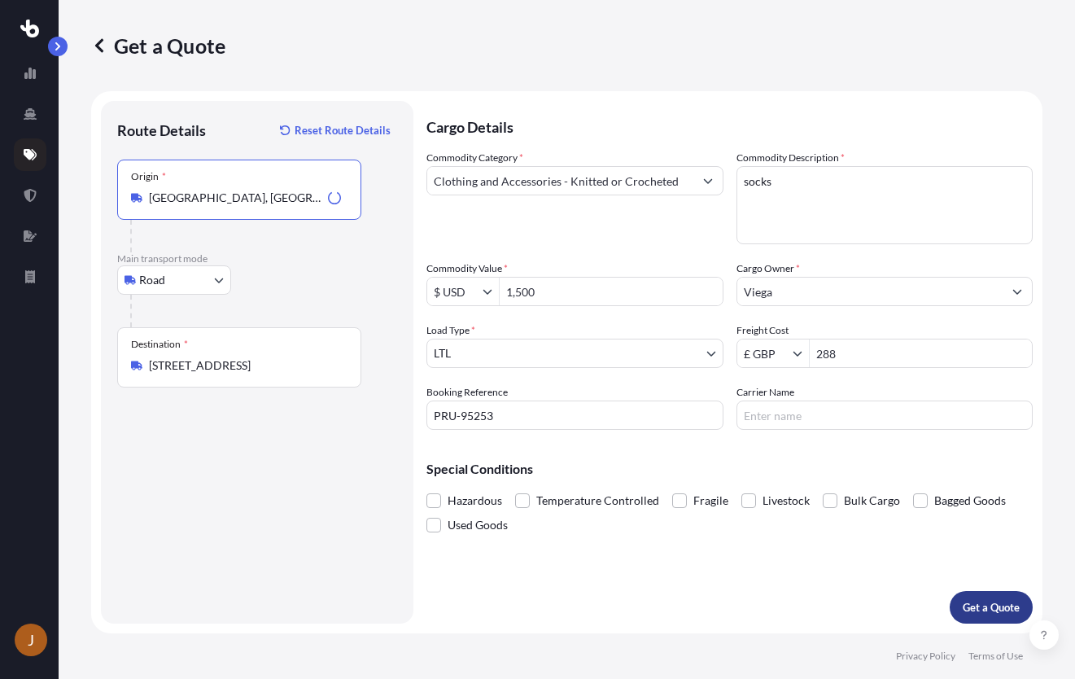
type input "[GEOGRAPHIC_DATA], [GEOGRAPHIC_DATA], [GEOGRAPHIC_DATA]"
click at [987, 598] on button "Get a Quote" at bounding box center [991, 607] width 83 height 33
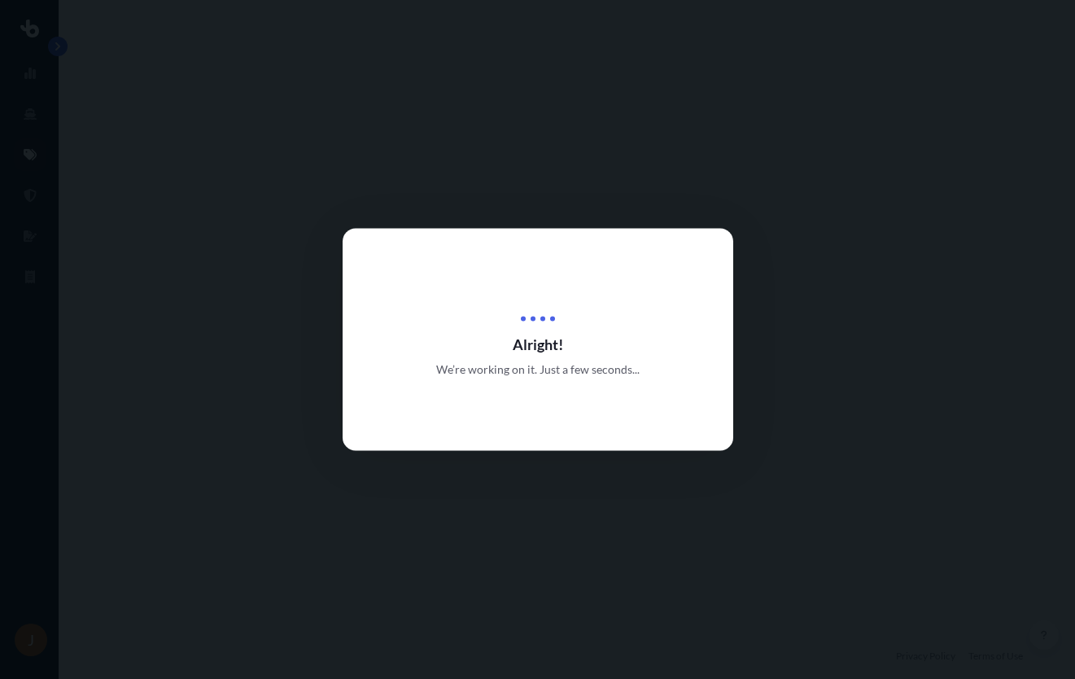
select select "Road"
select select "1"
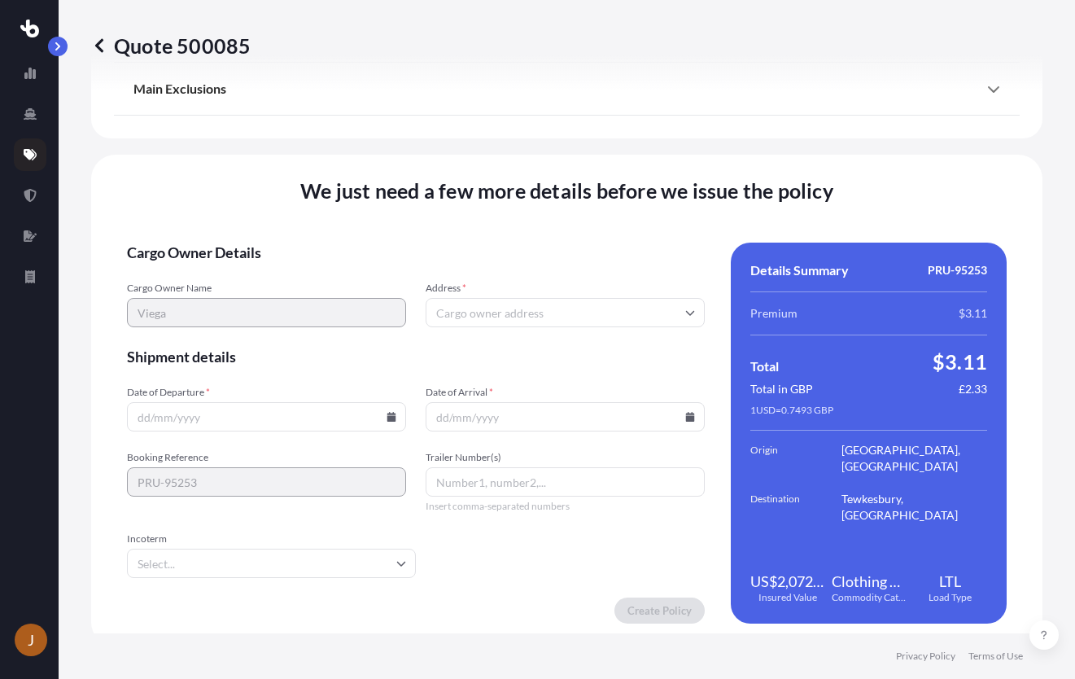
scroll to position [1953, 0]
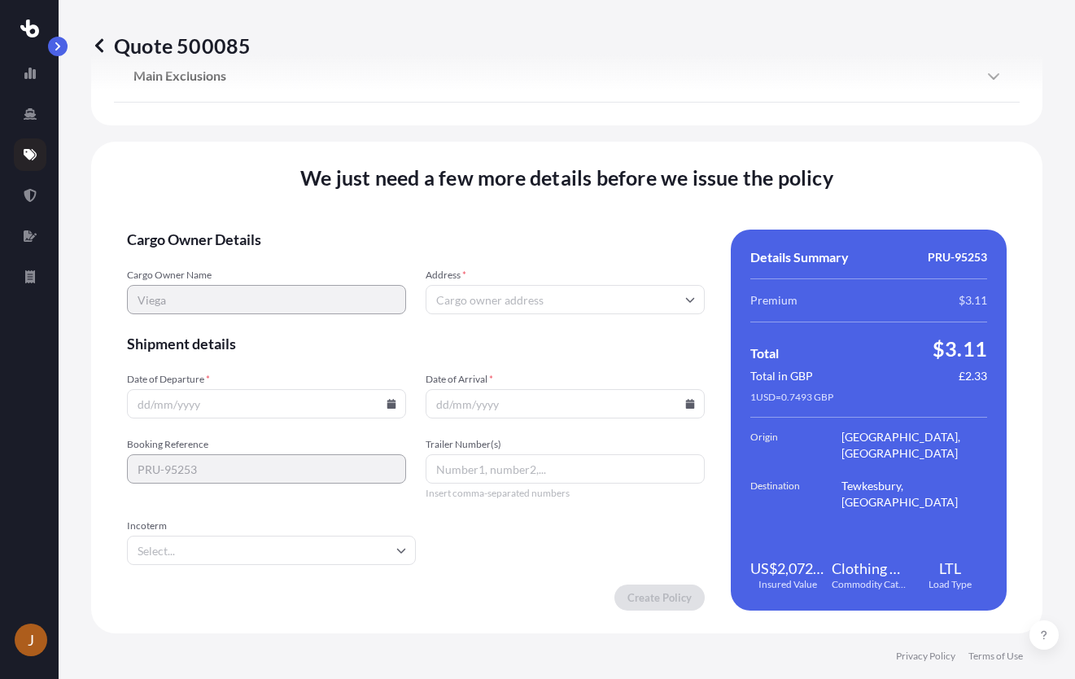
click at [467, 292] on input "Address *" at bounding box center [565, 299] width 279 height 29
drag, startPoint x: 655, startPoint y: 257, endPoint x: 586, endPoint y: 282, distance: 73.6
click at [655, 257] on form "Cargo Owner Details Cargo Owner Name Viega Address * Shipment details Date of D…" at bounding box center [416, 419] width 578 height 381
click at [522, 303] on input "Address *" at bounding box center [565, 299] width 279 height 29
paste input "GL20 8DN"
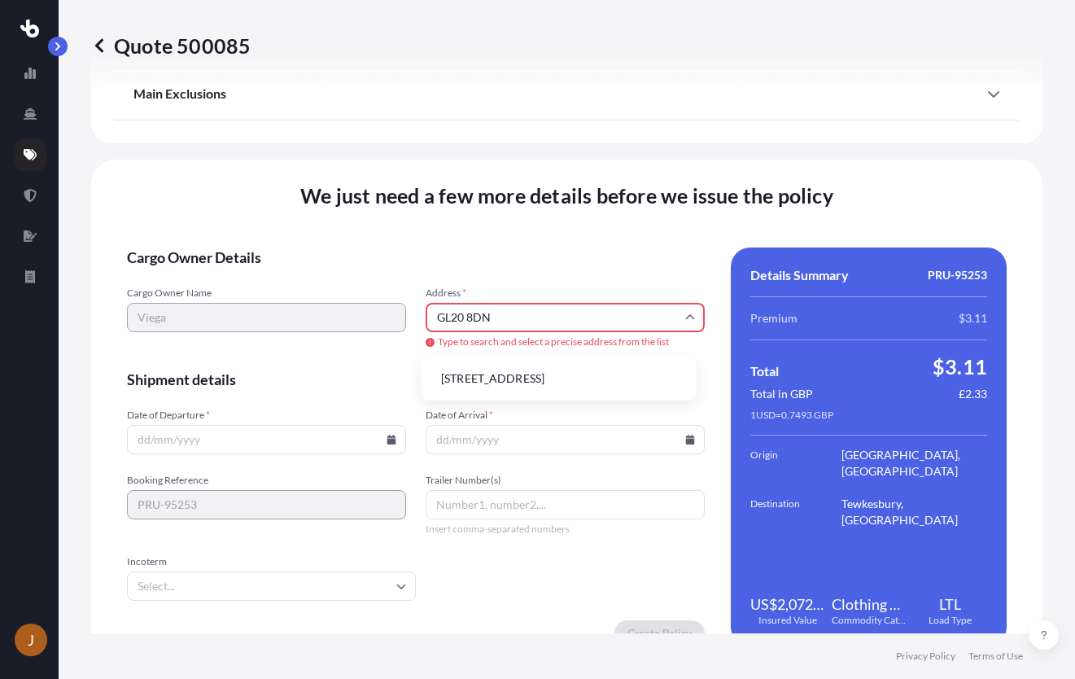
click at [530, 377] on li "[STREET_ADDRESS]" at bounding box center [559, 378] width 262 height 31
type input "[STREET_ADDRESS]"
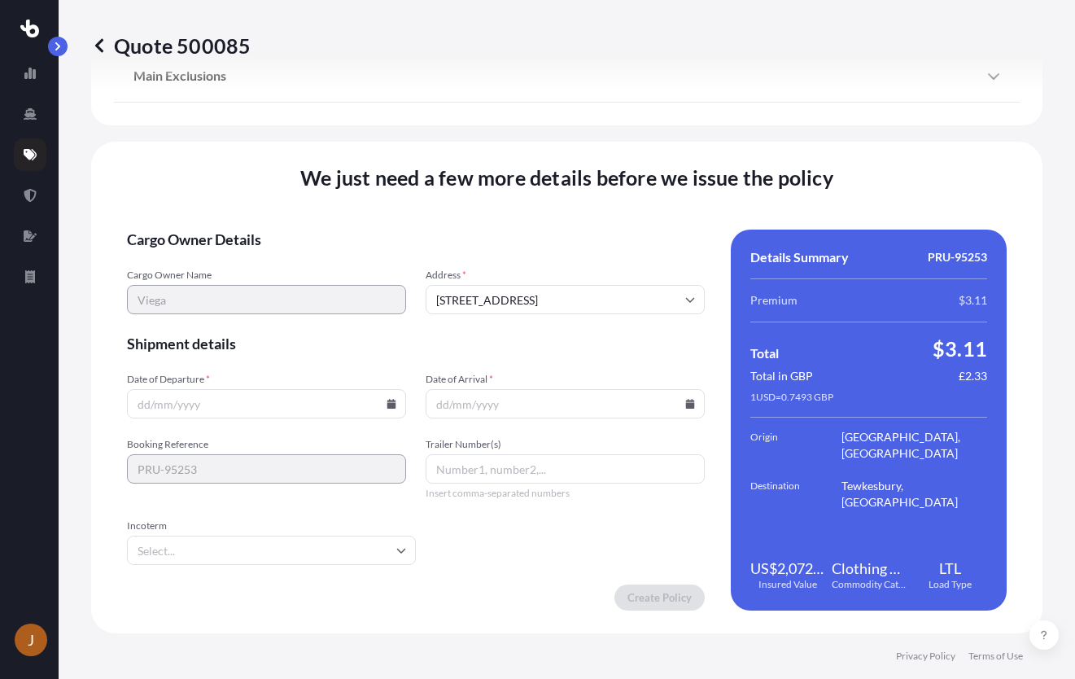
click at [249, 407] on input "Date of Departure *" at bounding box center [266, 403] width 279 height 29
click at [383, 404] on div at bounding box center [266, 403] width 279 height 29
click at [387, 404] on icon at bounding box center [391, 404] width 9 height 10
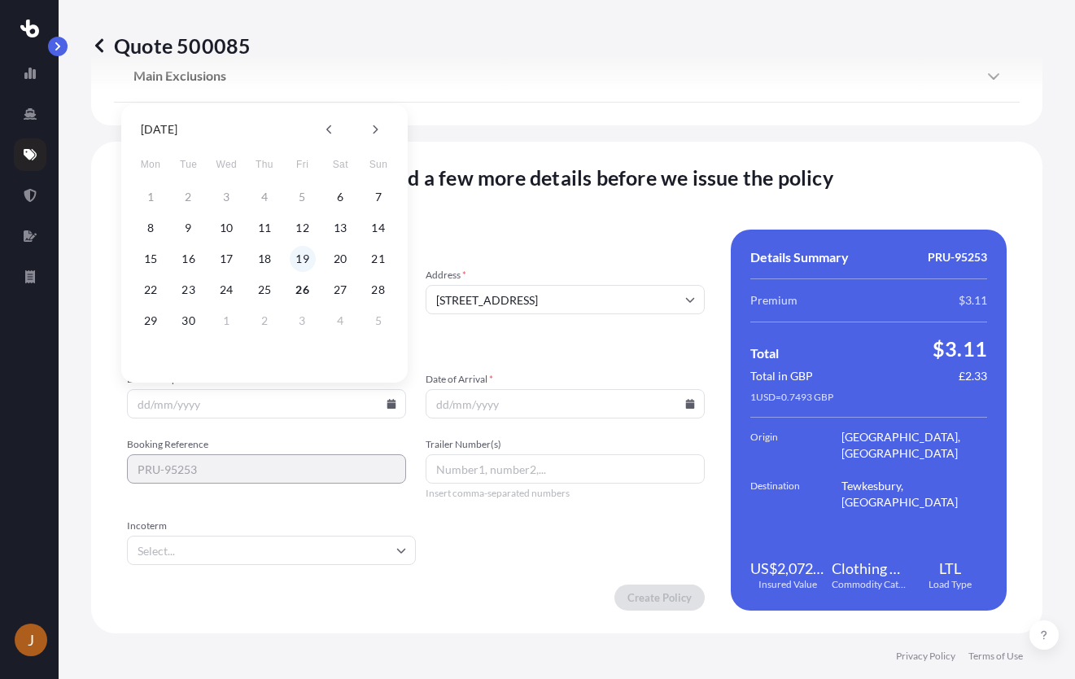
click at [308, 260] on button "19" at bounding box center [303, 259] width 26 height 26
type input "[DATE]"
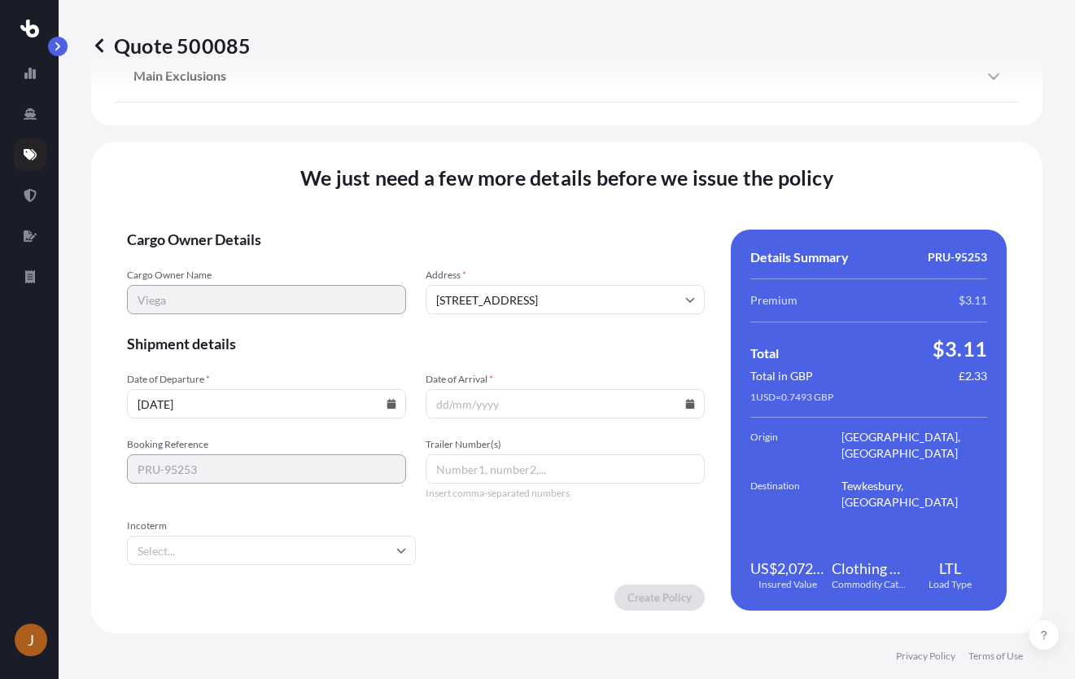
click at [681, 408] on input "Date of Arrival *" at bounding box center [565, 403] width 279 height 29
click at [685, 402] on icon at bounding box center [690, 404] width 10 height 10
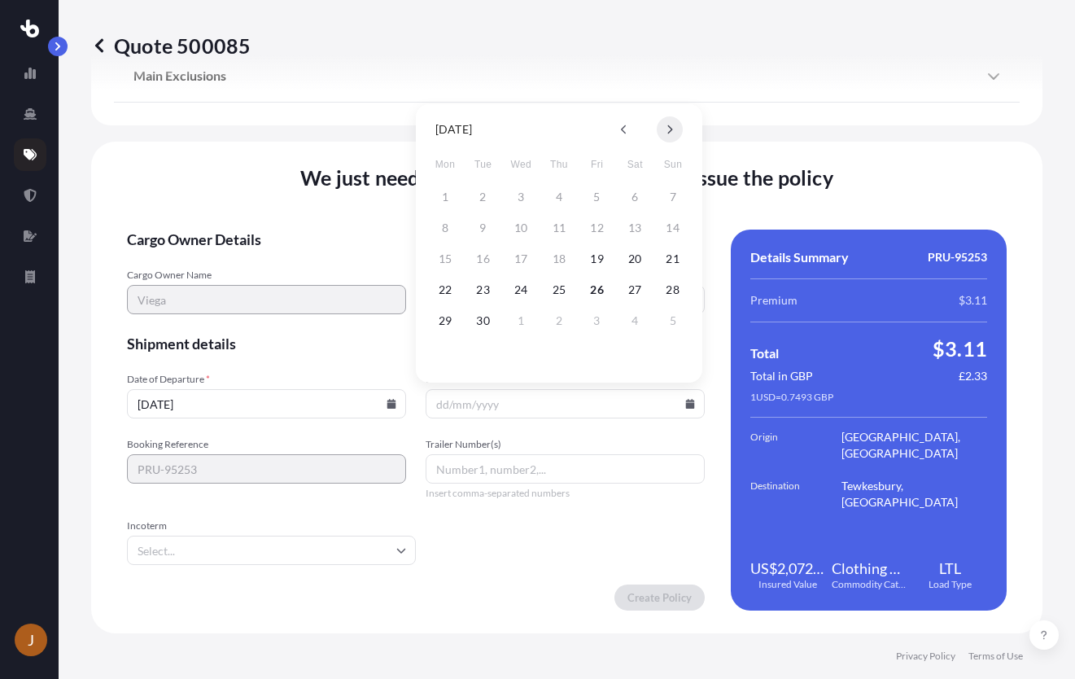
click at [665, 129] on button at bounding box center [670, 129] width 26 height 26
click at [524, 314] on button "29" at bounding box center [521, 321] width 26 height 26
type input "[DATE]"
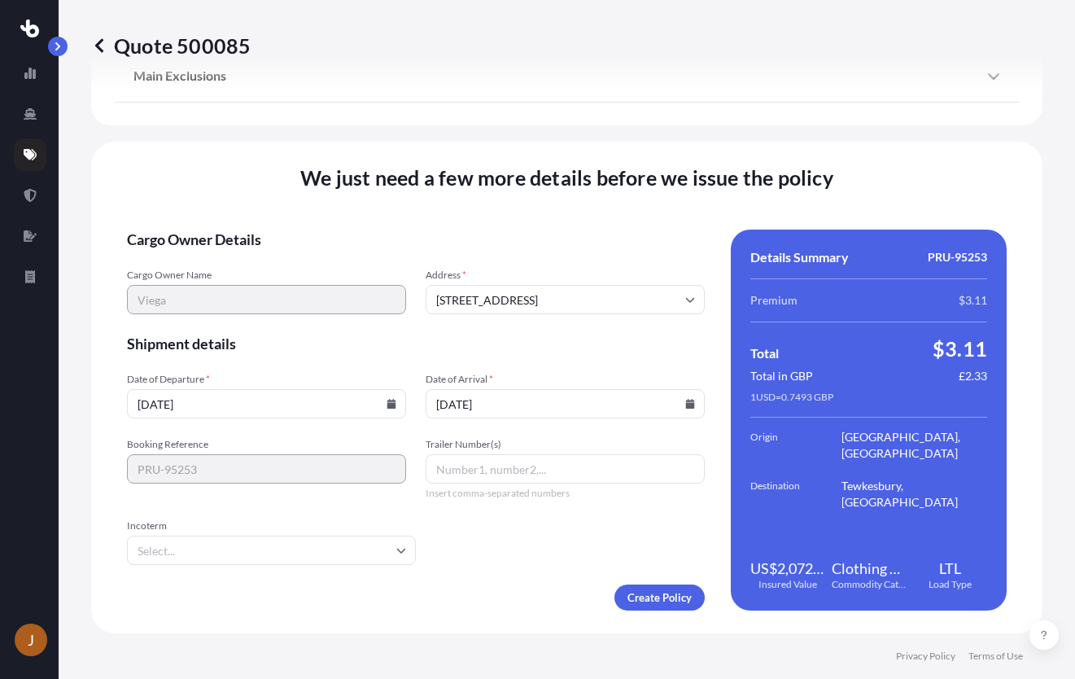
click at [612, 534] on form "Cargo Owner Details Cargo Owner Name Viega Address * [STREET_ADDRESS] Shipment …" at bounding box center [416, 419] width 578 height 381
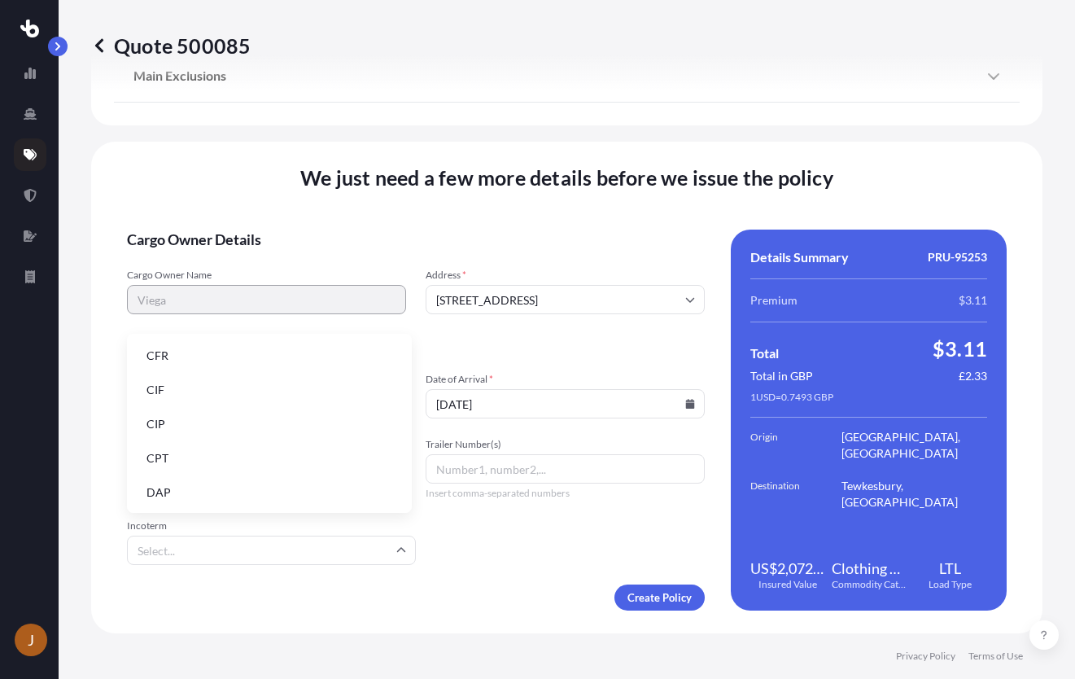
click at [384, 557] on input "Incoterm" at bounding box center [271, 549] width 289 height 29
click at [229, 407] on li "DDP" at bounding box center [269, 401] width 272 height 31
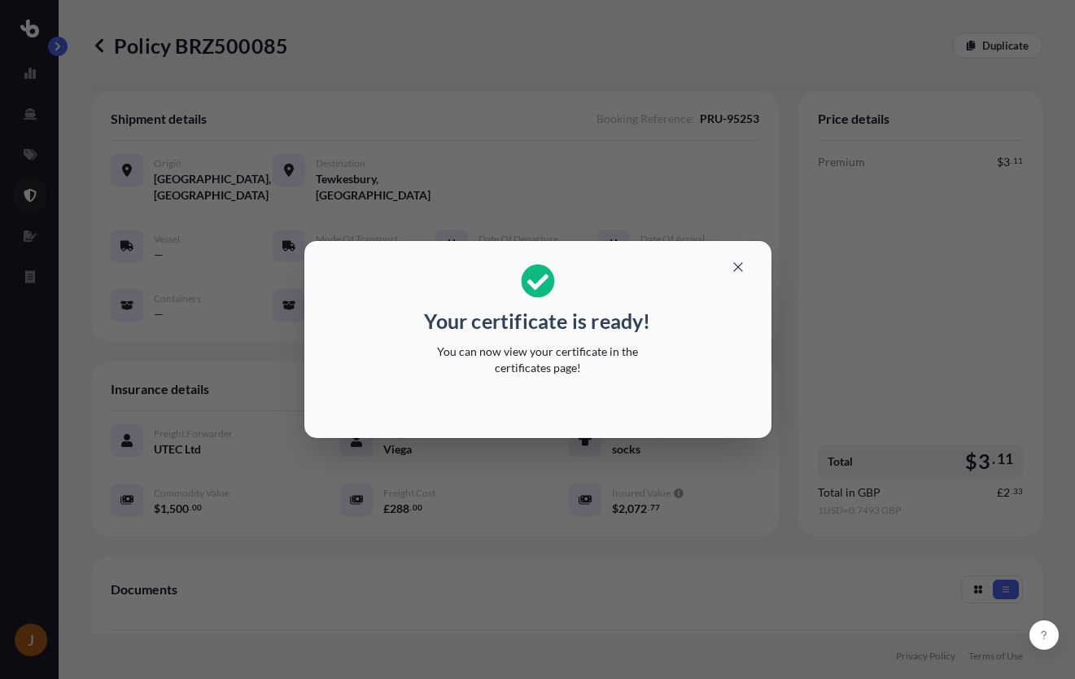
click at [271, 47] on div "Your certificate is ready! You can now view your certificate in the certificate…" at bounding box center [537, 339] width 1075 height 679
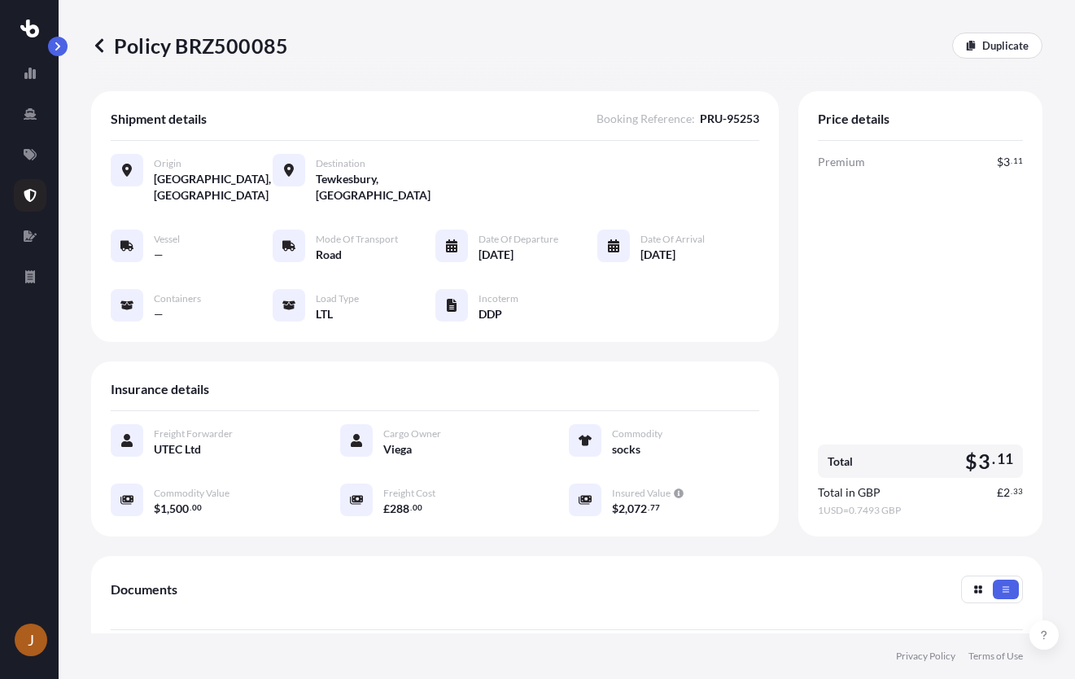
click at [243, 45] on p "Policy BRZ500085" at bounding box center [189, 46] width 197 height 26
copy p "BRZ500085"
click at [107, 41] on icon at bounding box center [99, 45] width 16 height 16
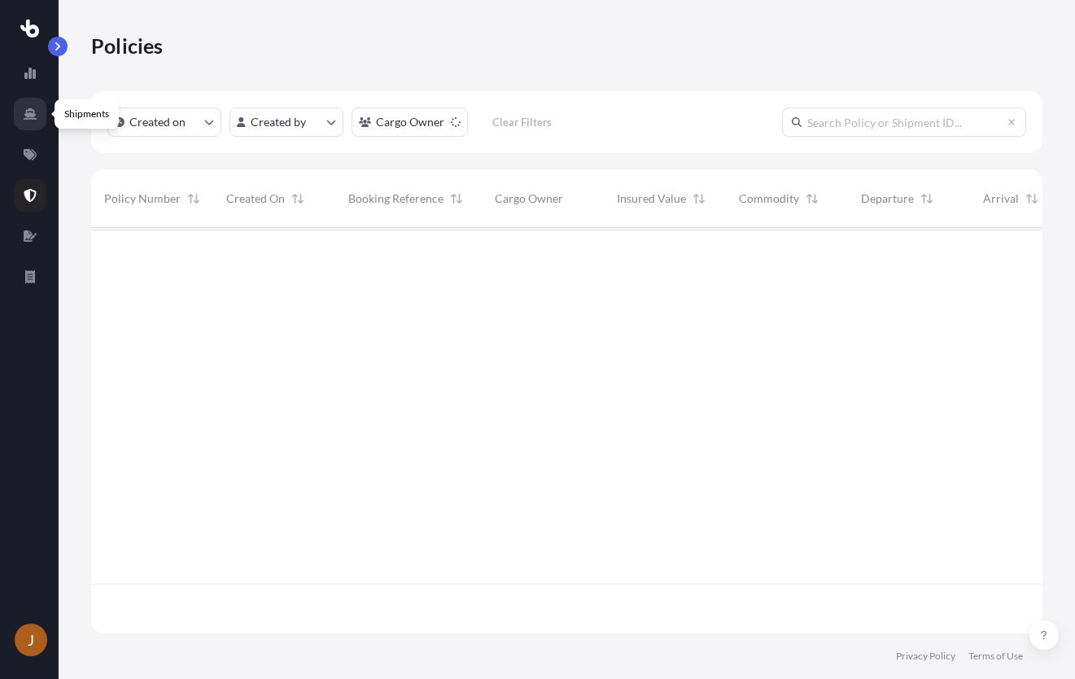
scroll to position [402, 939]
click at [31, 143] on link at bounding box center [30, 154] width 33 height 33
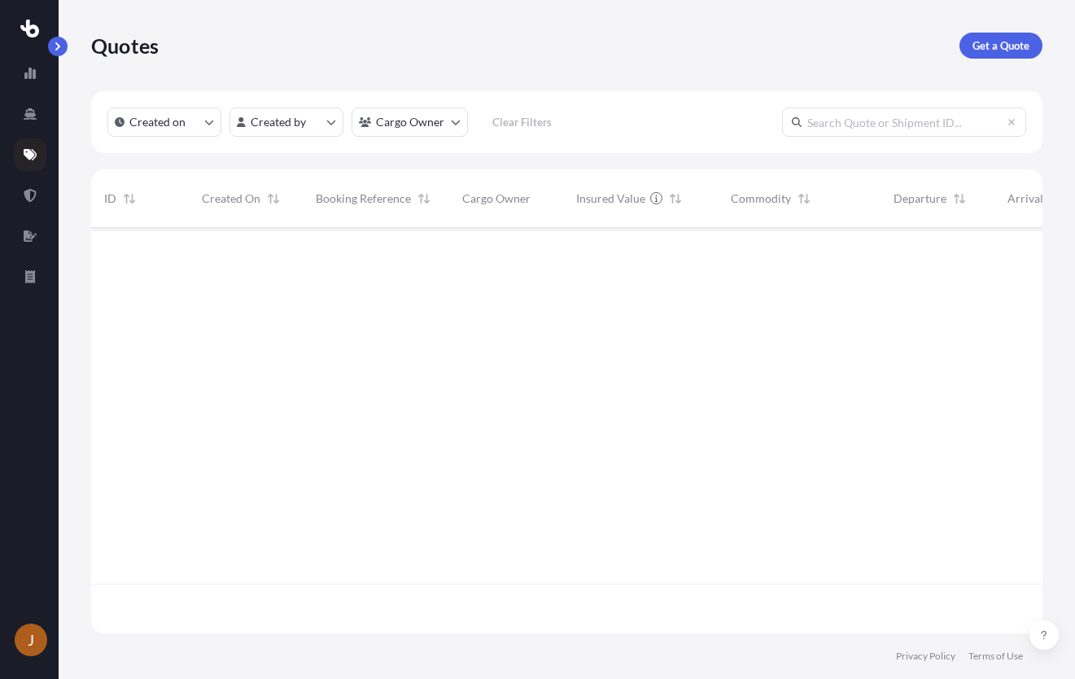
scroll to position [402, 939]
click at [991, 41] on p "Get a Quote" at bounding box center [1000, 45] width 57 height 16
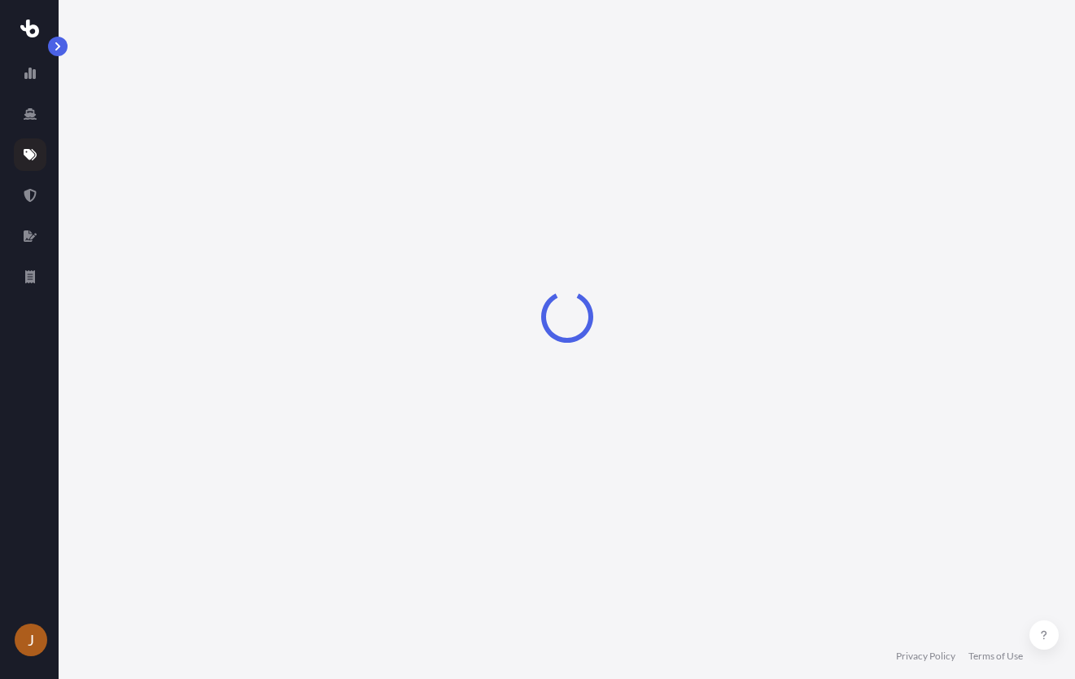
select select "Road"
select select "Sea"
select select "1"
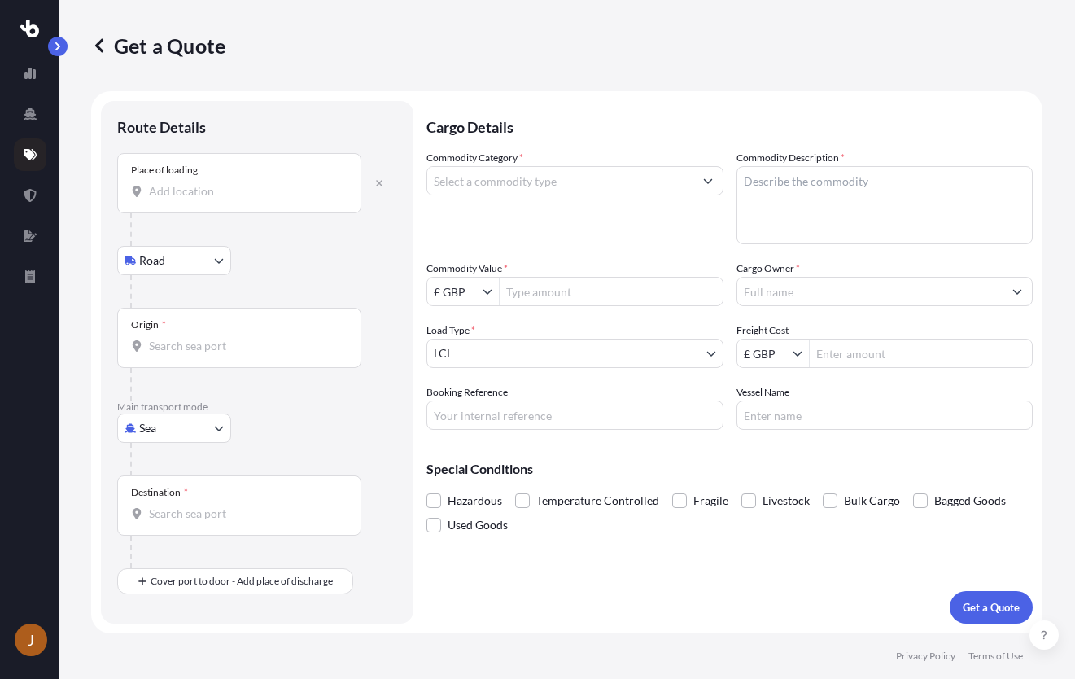
click at [253, 195] on input "Place of loading" at bounding box center [245, 191] width 192 height 16
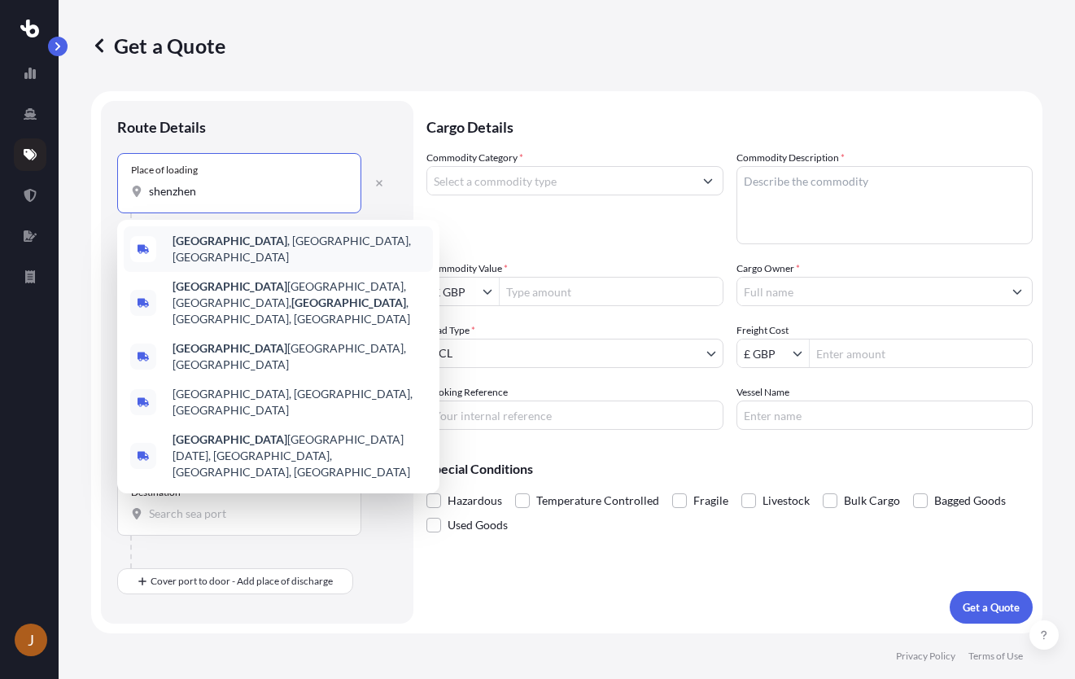
click at [209, 244] on b "[GEOGRAPHIC_DATA]" at bounding box center [229, 241] width 115 height 14
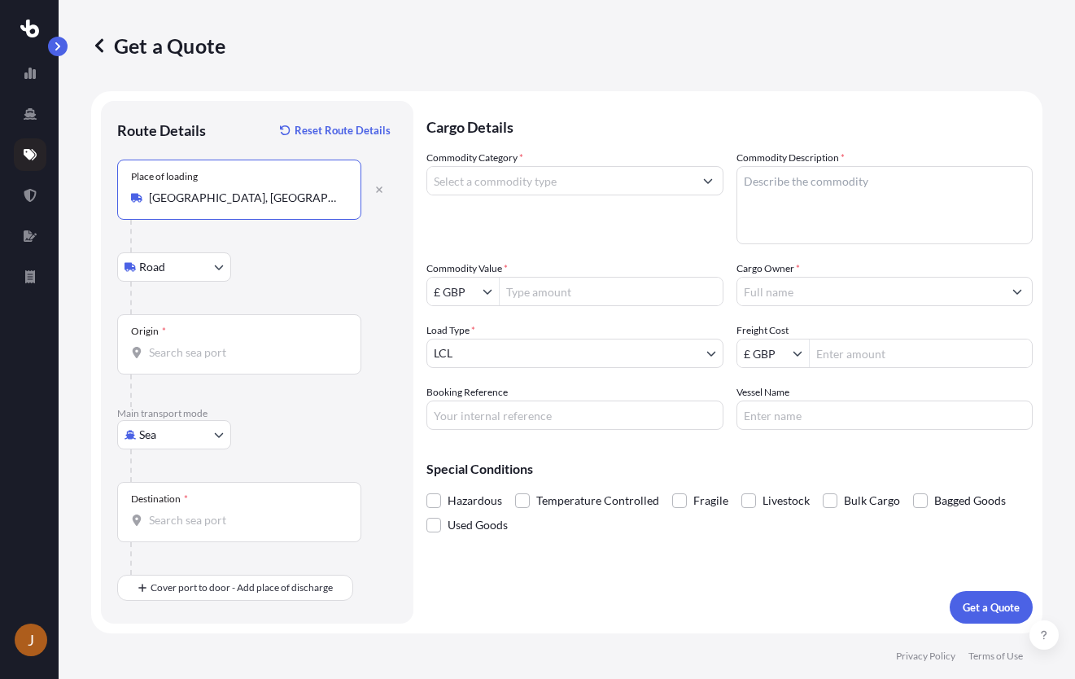
type input "[GEOGRAPHIC_DATA], [GEOGRAPHIC_DATA], [GEOGRAPHIC_DATA]"
click at [161, 449] on div at bounding box center [263, 465] width 267 height 33
click at [161, 443] on body "0 options available. 5 options available. J Get a Quote Route Details Reset Rou…" at bounding box center [537, 339] width 1075 height 679
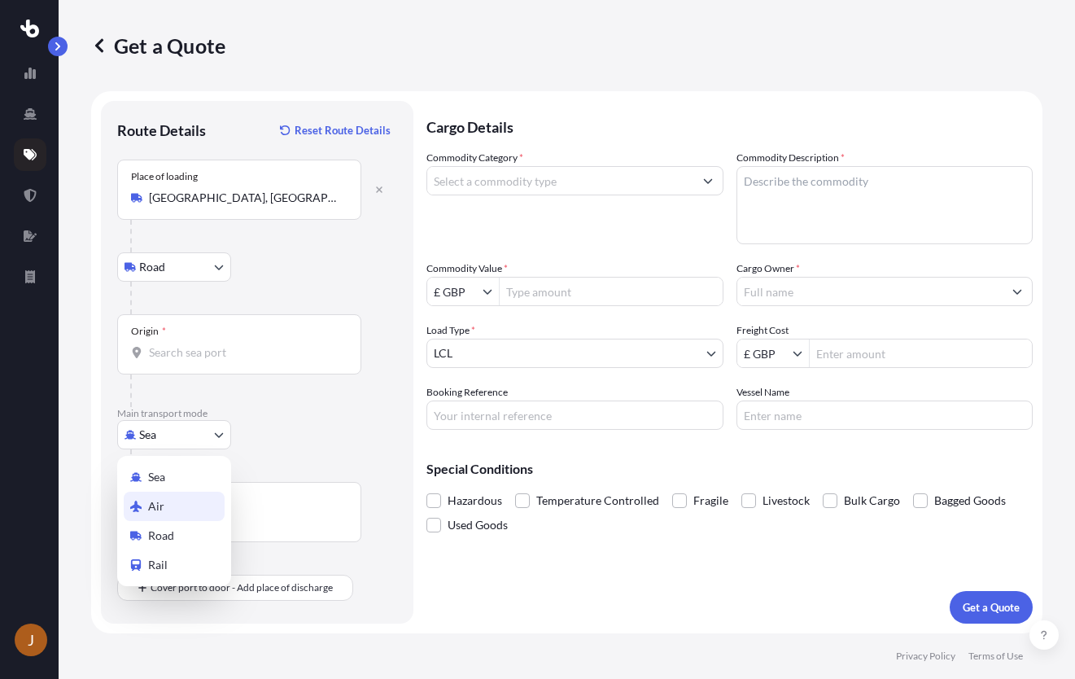
click at [156, 497] on div "Air" at bounding box center [174, 505] width 101 height 29
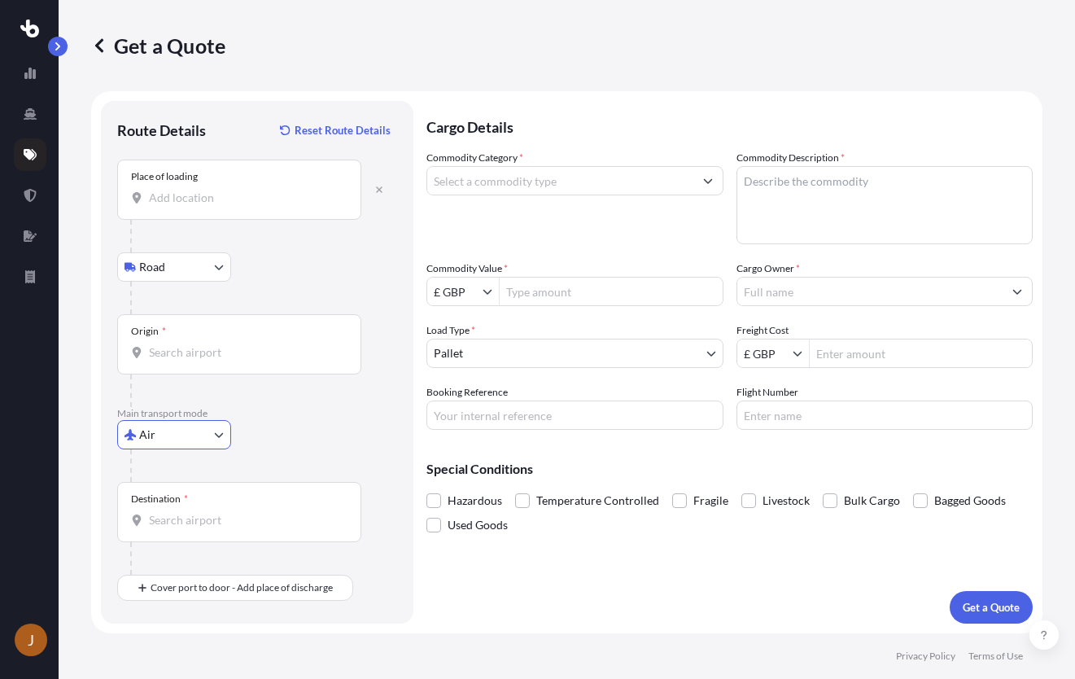
click at [201, 346] on input "Origin *" at bounding box center [245, 352] width 192 height 16
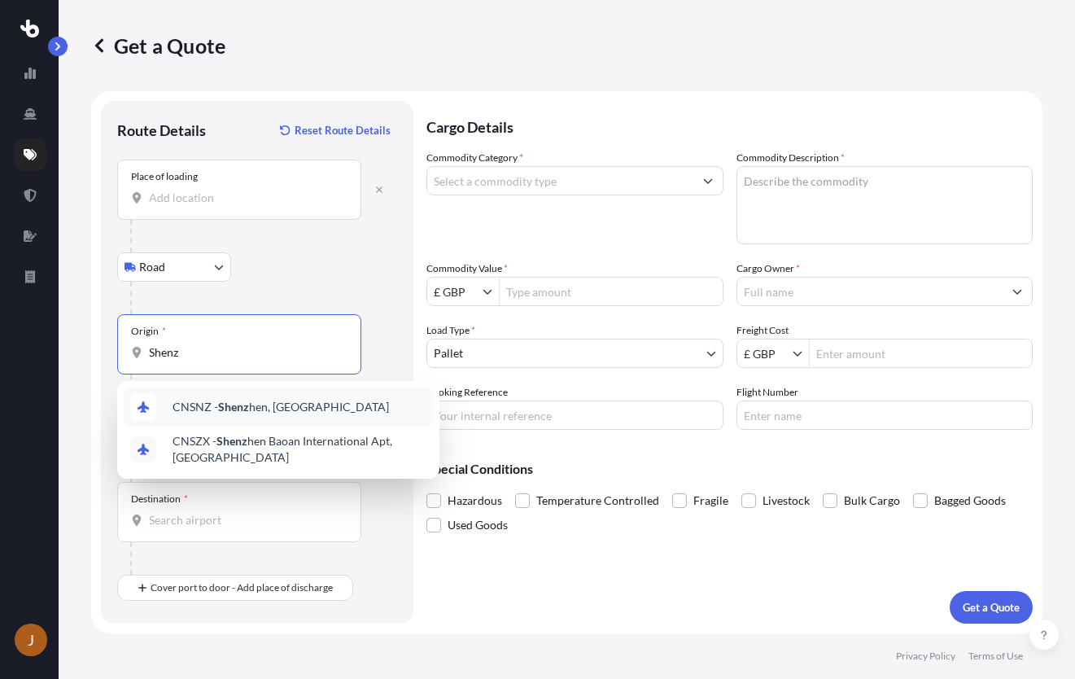
click at [232, 416] on div "CNSNZ - Shenz hen, [GEOGRAPHIC_DATA]" at bounding box center [278, 406] width 309 height 39
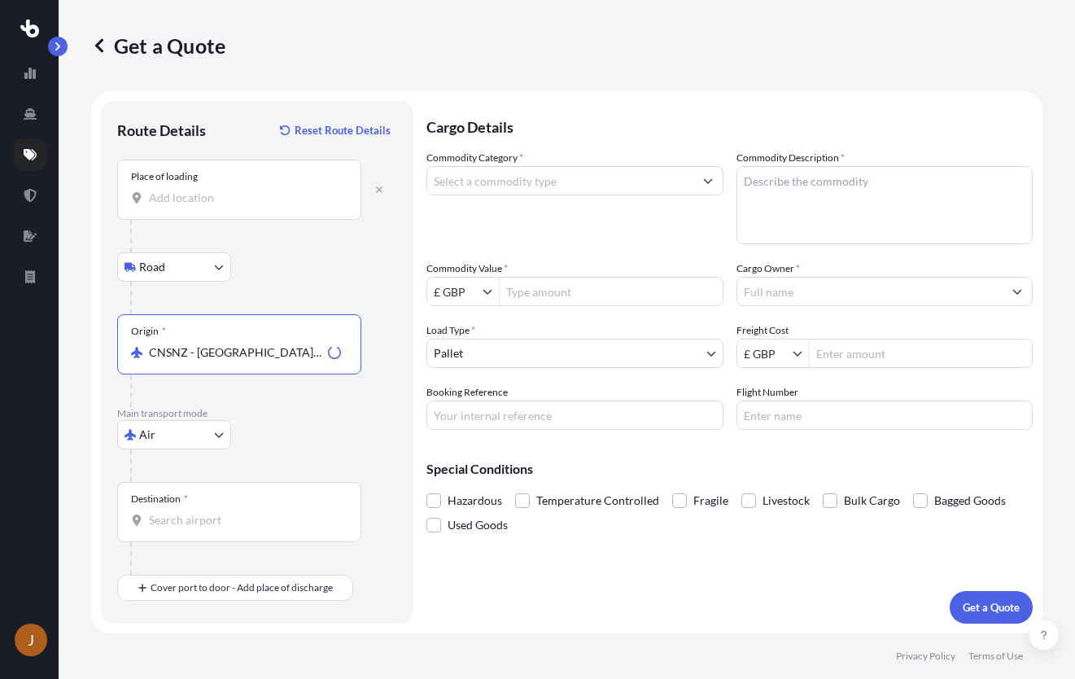
type input "CNSNZ - [GEOGRAPHIC_DATA], [GEOGRAPHIC_DATA]"
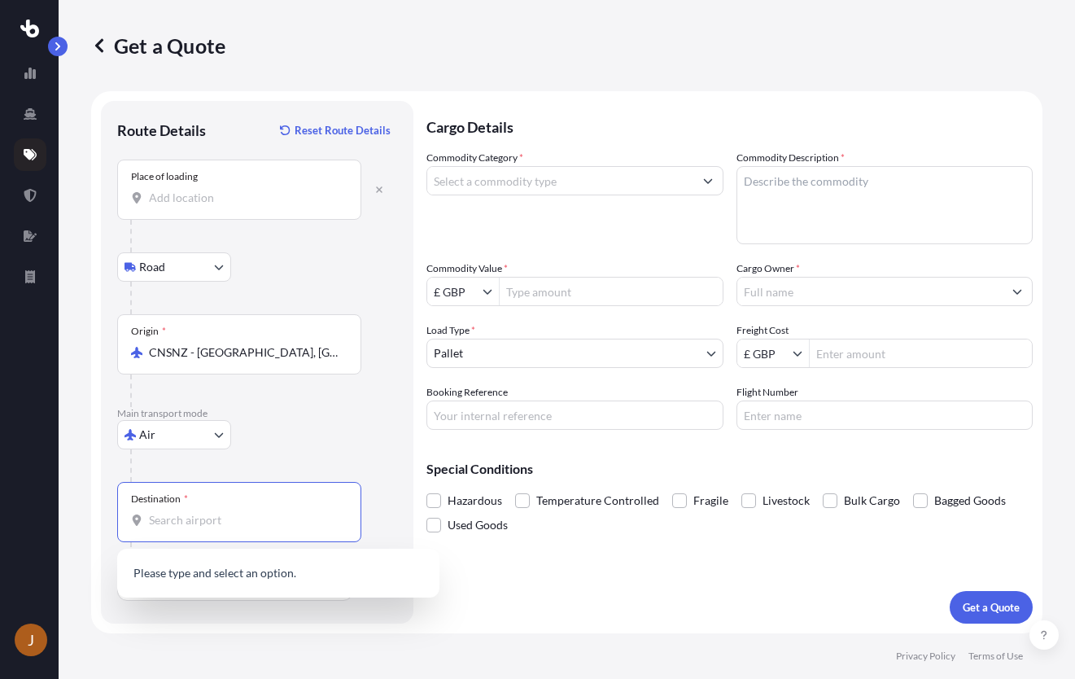
click at [206, 523] on input "Destination *" at bounding box center [245, 520] width 192 height 16
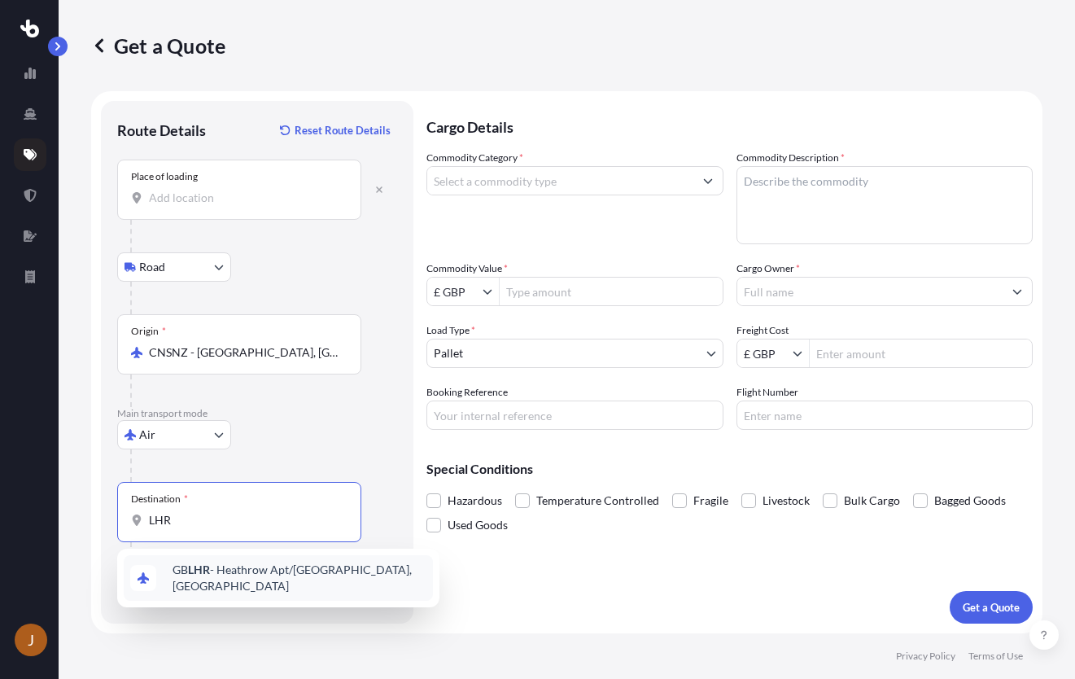
click at [203, 564] on div "GB LHR - Heathrow Apt/[GEOGRAPHIC_DATA], [GEOGRAPHIC_DATA]" at bounding box center [278, 578] width 309 height 46
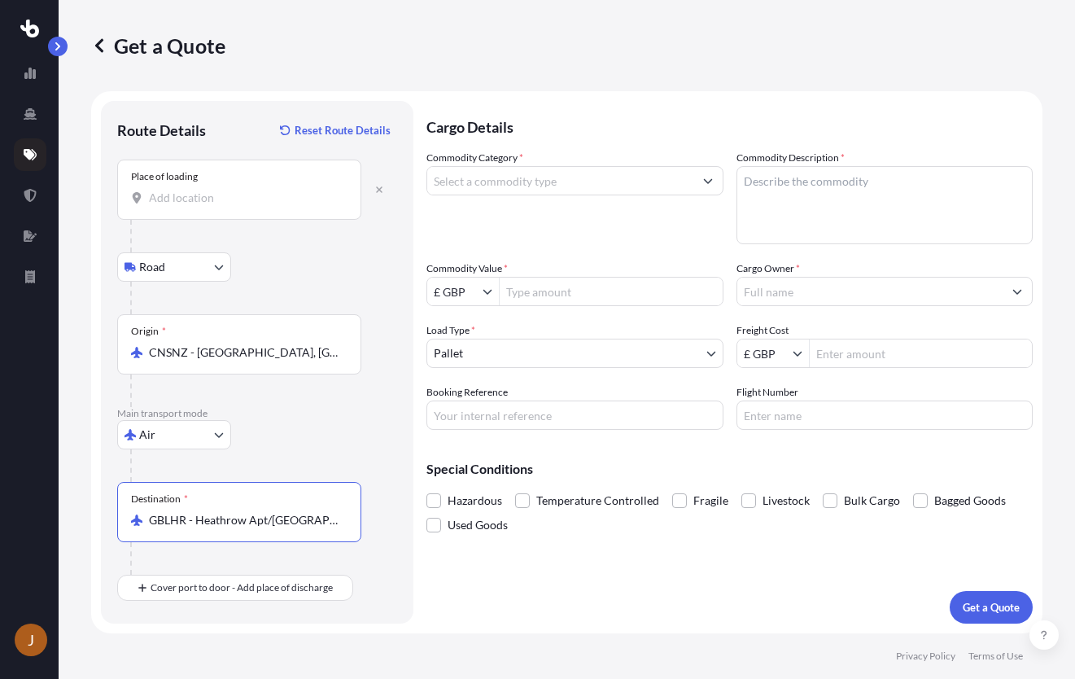
type input "GBLHR - Heathrow Apt/[GEOGRAPHIC_DATA], [GEOGRAPHIC_DATA]"
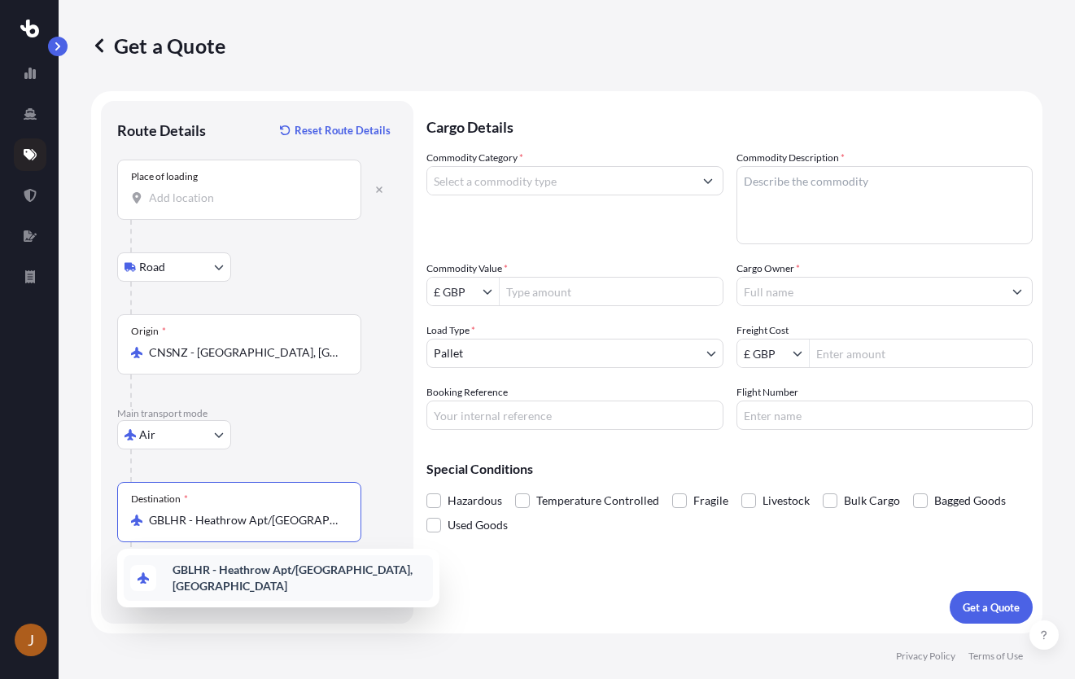
click at [224, 576] on b "GBLHR - Heathrow Apt/[GEOGRAPHIC_DATA], [GEOGRAPHIC_DATA]" at bounding box center [292, 577] width 240 height 30
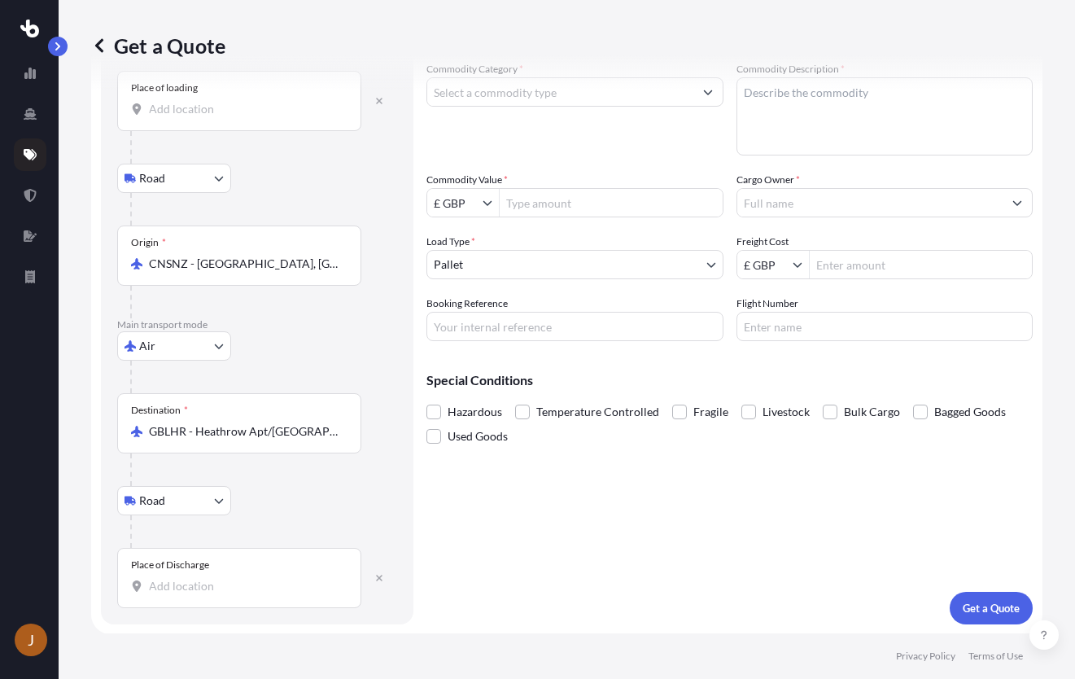
scroll to position [90, 0]
click at [204, 578] on input "Place of Discharge" at bounding box center [245, 585] width 192 height 16
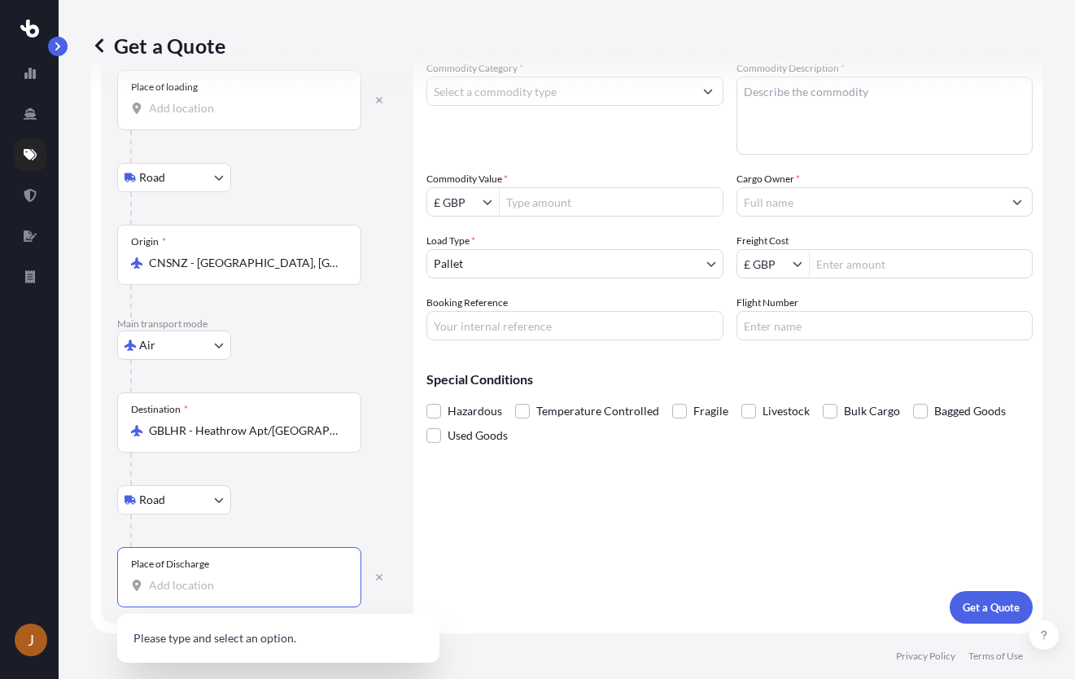
paste input "NG8 5GH"
click at [187, 643] on span "[STREET_ADDRESS]" at bounding box center [299, 643] width 254 height 33
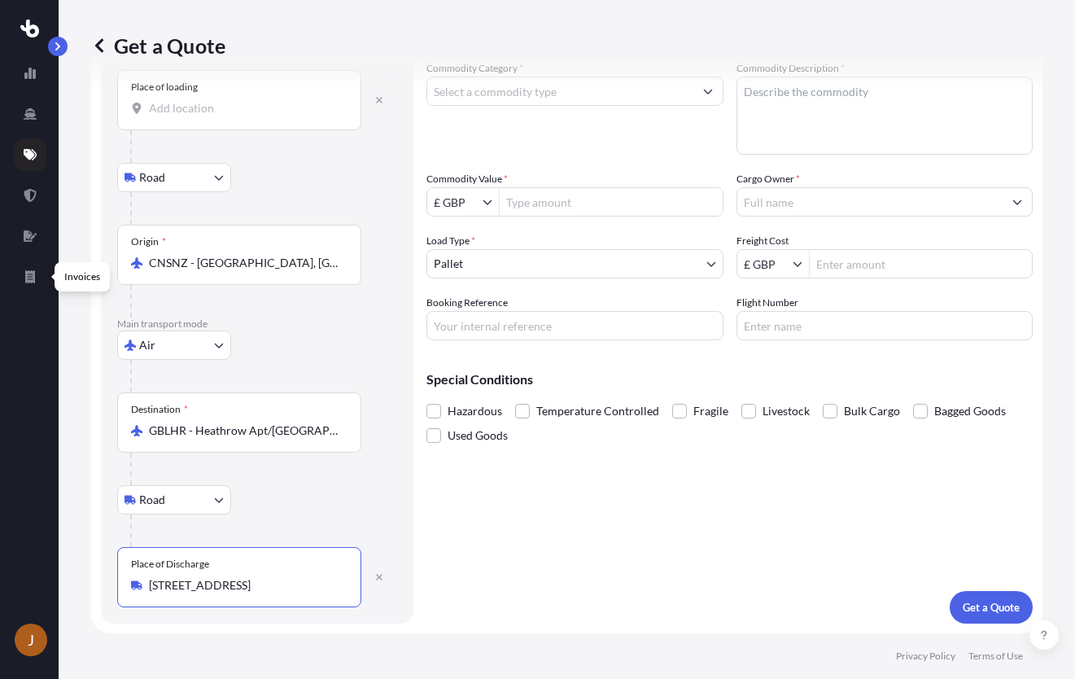
type input "[STREET_ADDRESS]"
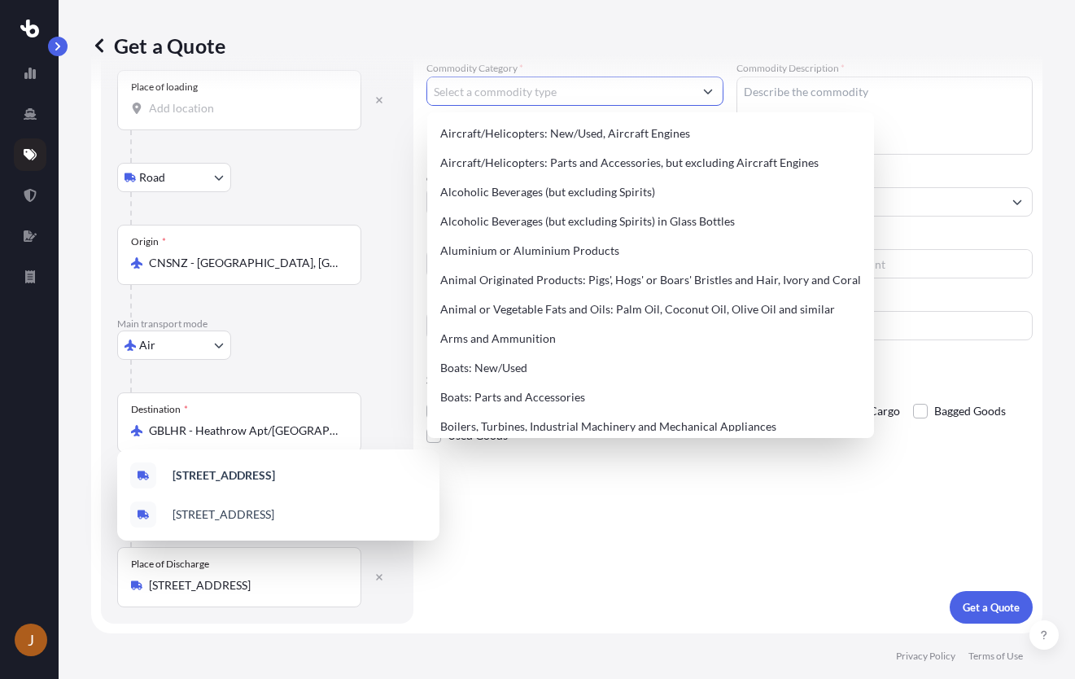
click at [578, 94] on input "Commodity Category *" at bounding box center [560, 90] width 266 height 29
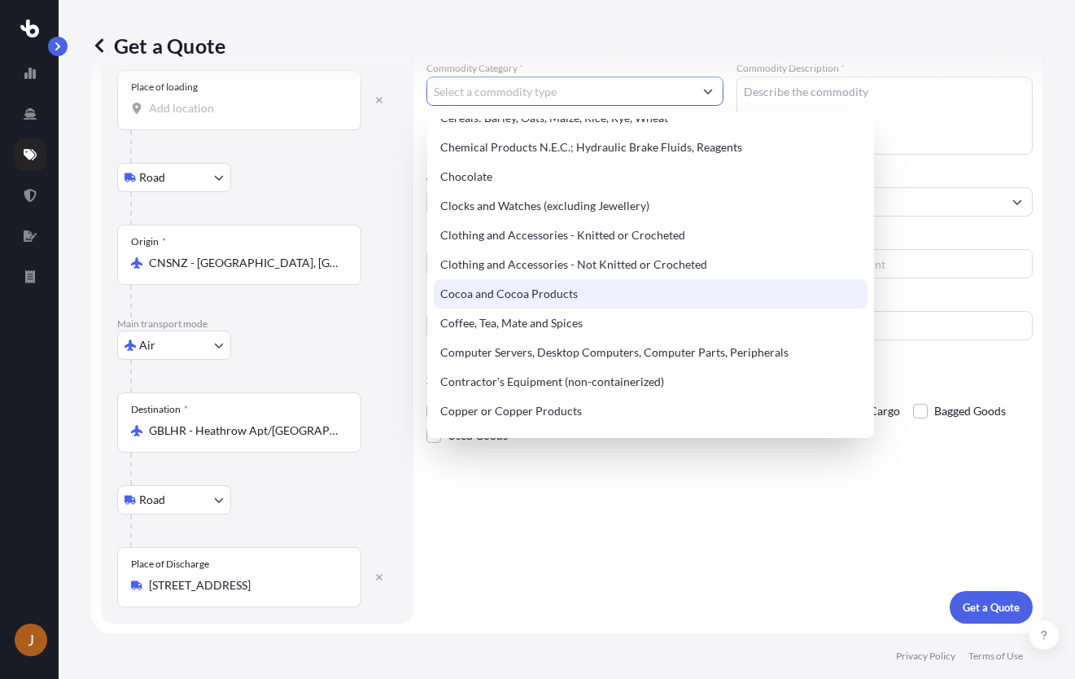
scroll to position [488, 0]
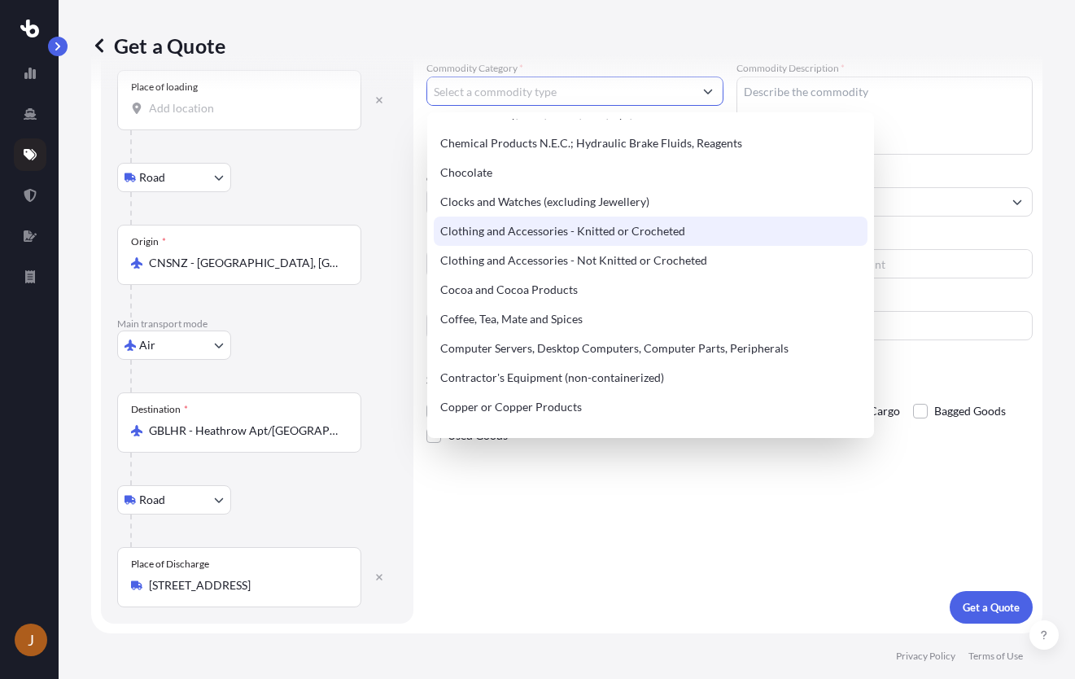
click at [556, 234] on div "Clothing and Accessories - Knitted or Crocheted" at bounding box center [651, 230] width 434 height 29
type input "Clothing and Accessories - Knitted or Crocheted"
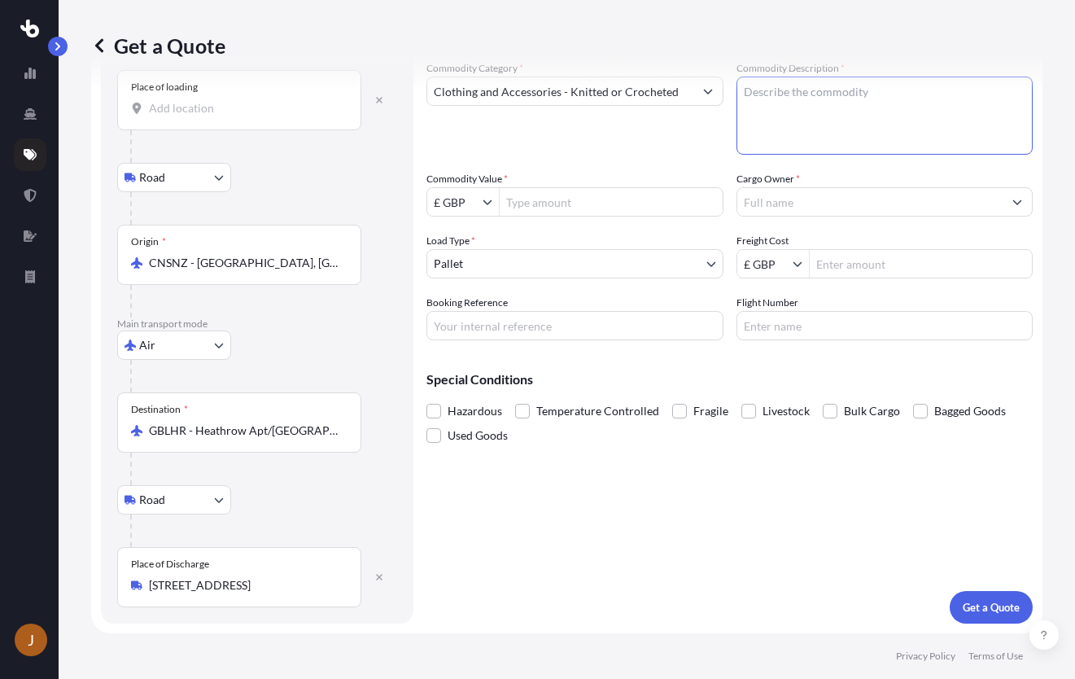
click at [813, 103] on textarea "Commodity Description *" at bounding box center [884, 115] width 297 height 78
type textarea "Clothes"
click at [548, 207] on input "Commodity Value *" at bounding box center [611, 201] width 223 height 29
type input "400"
click at [196, 125] on div "Place of loading" at bounding box center [239, 100] width 244 height 60
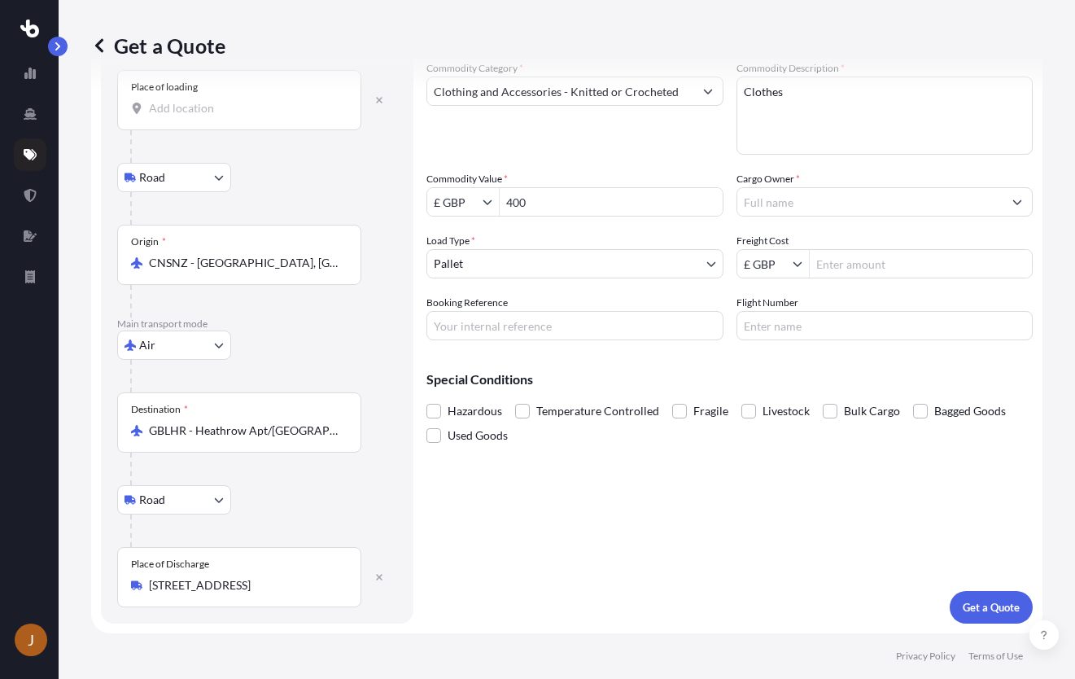
click at [196, 116] on input "Place of loading" at bounding box center [245, 108] width 192 height 16
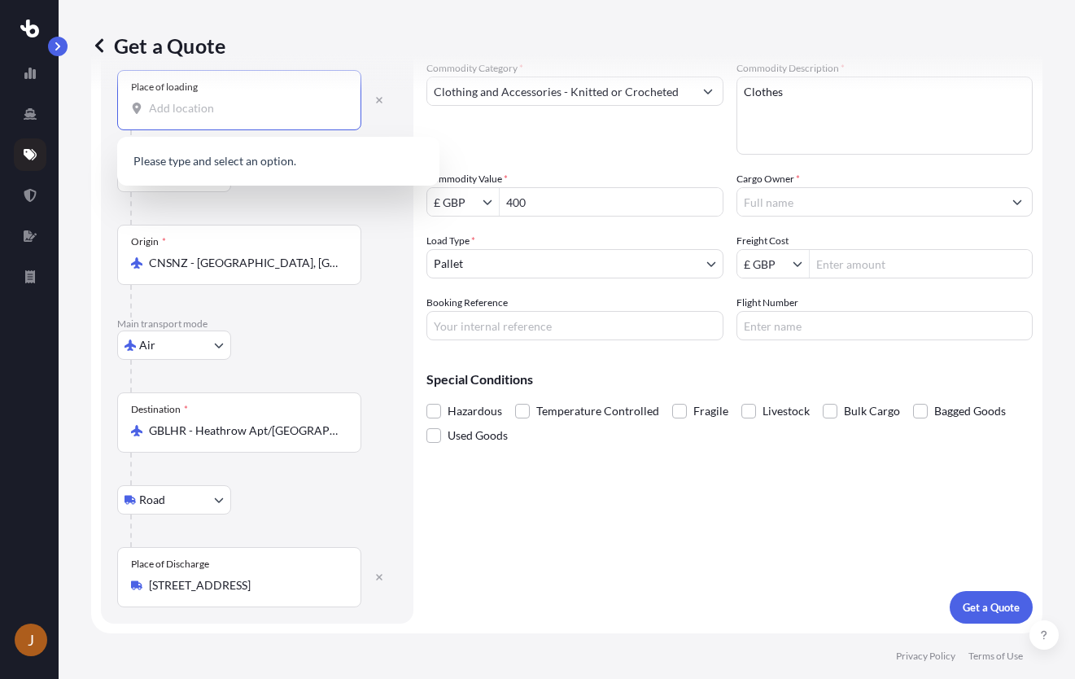
click at [204, 109] on input "Place of loading" at bounding box center [245, 108] width 192 height 16
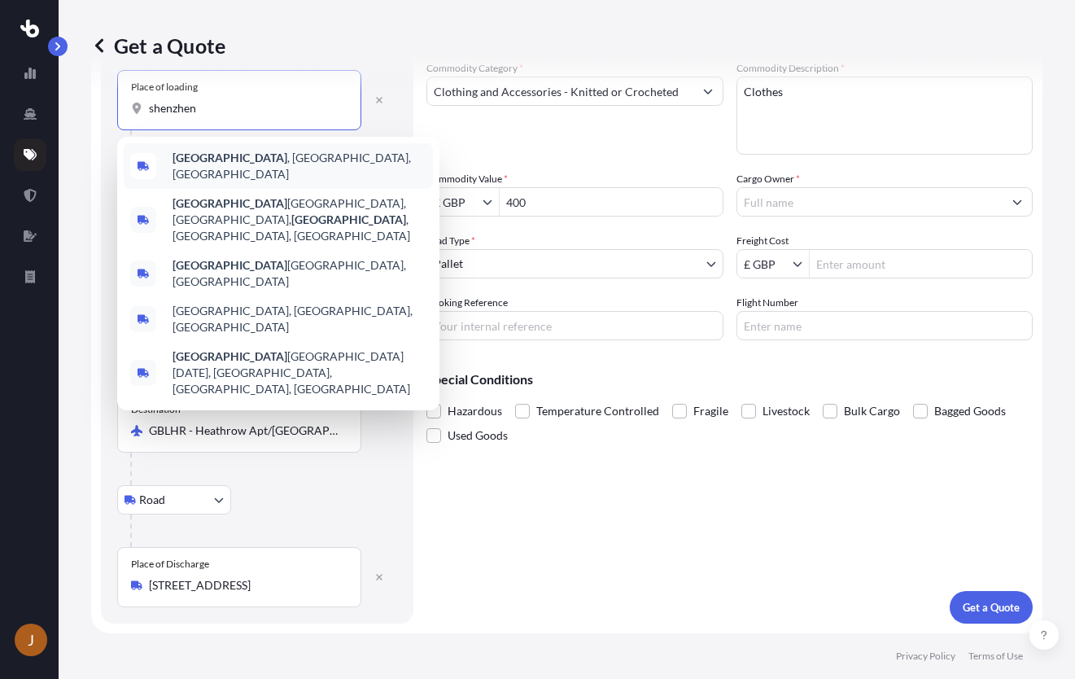
click at [198, 171] on div "[GEOGRAPHIC_DATA] , [GEOGRAPHIC_DATA], [GEOGRAPHIC_DATA]" at bounding box center [278, 166] width 309 height 46
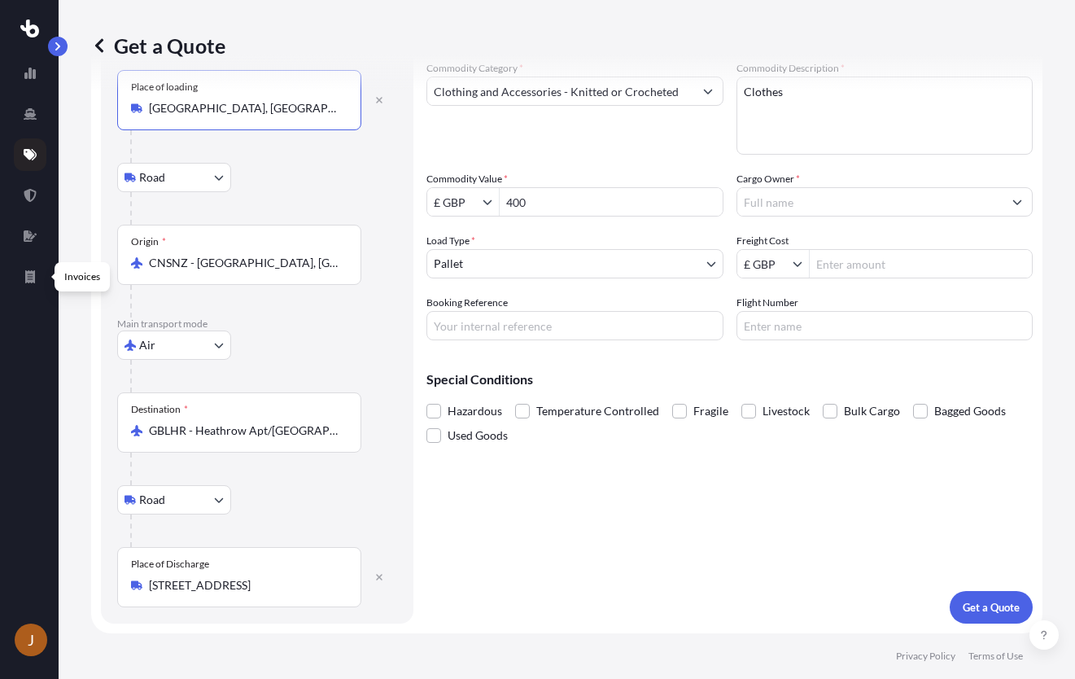
type input "[GEOGRAPHIC_DATA], [GEOGRAPHIC_DATA], [GEOGRAPHIC_DATA]"
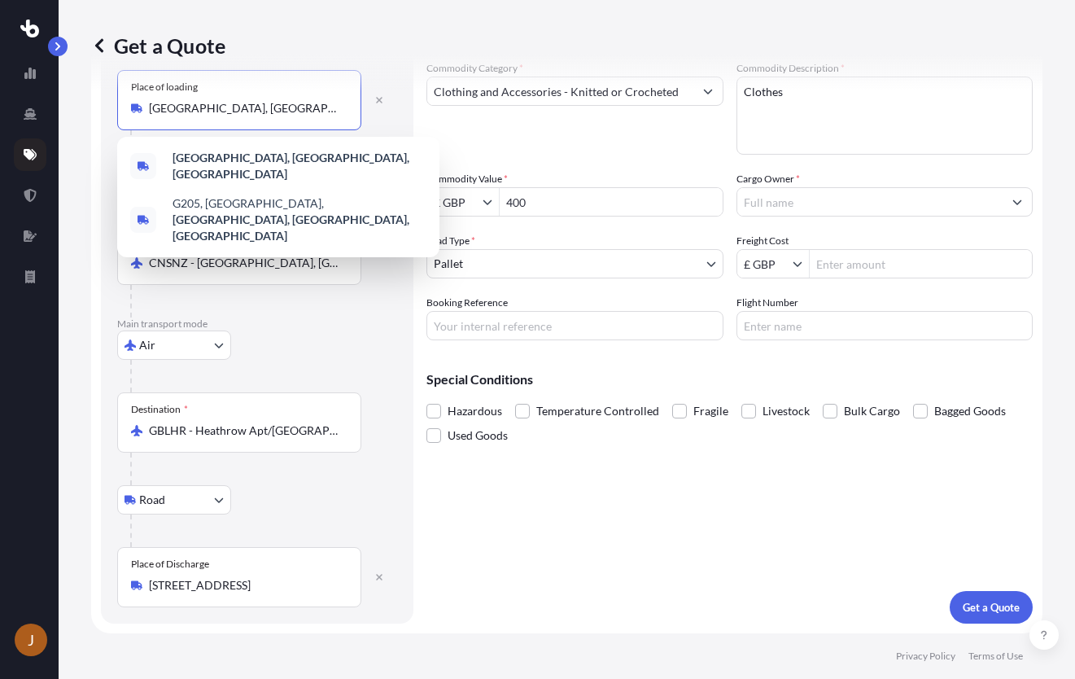
click at [833, 206] on input "Cargo Owner *" at bounding box center [870, 201] width 266 height 29
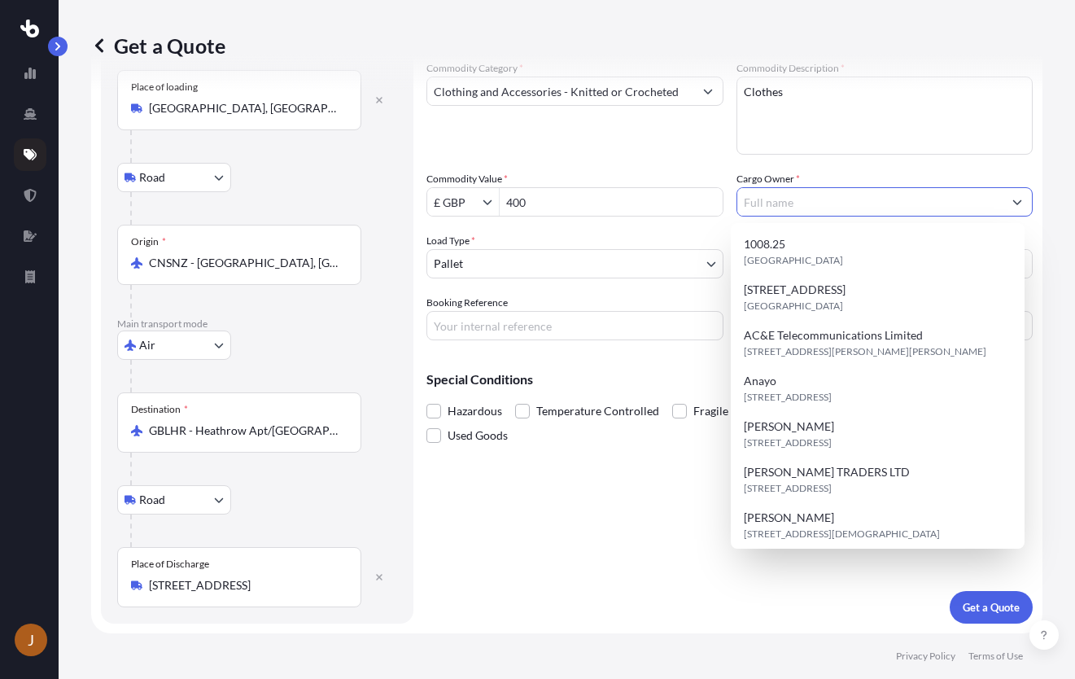
paste input "[PERSON_NAME]"
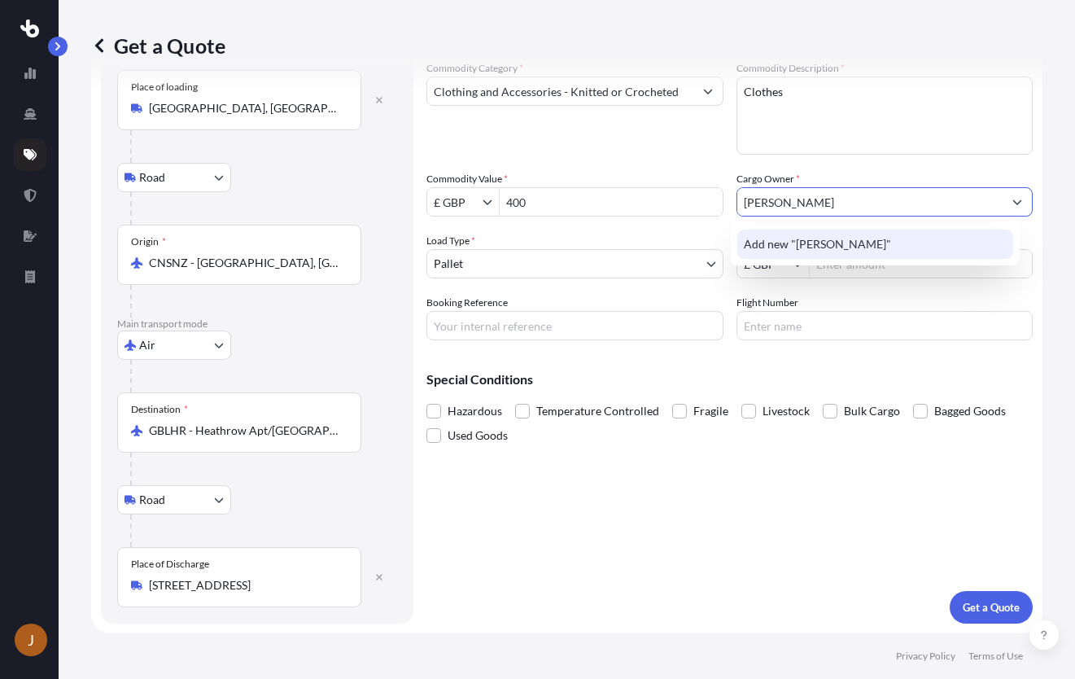
click at [815, 234] on div "Add new "[PERSON_NAME]"" at bounding box center [875, 243] width 276 height 29
click at [771, 247] on span "Add new "[PERSON_NAME] 44-15761"" at bounding box center [843, 244] width 199 height 16
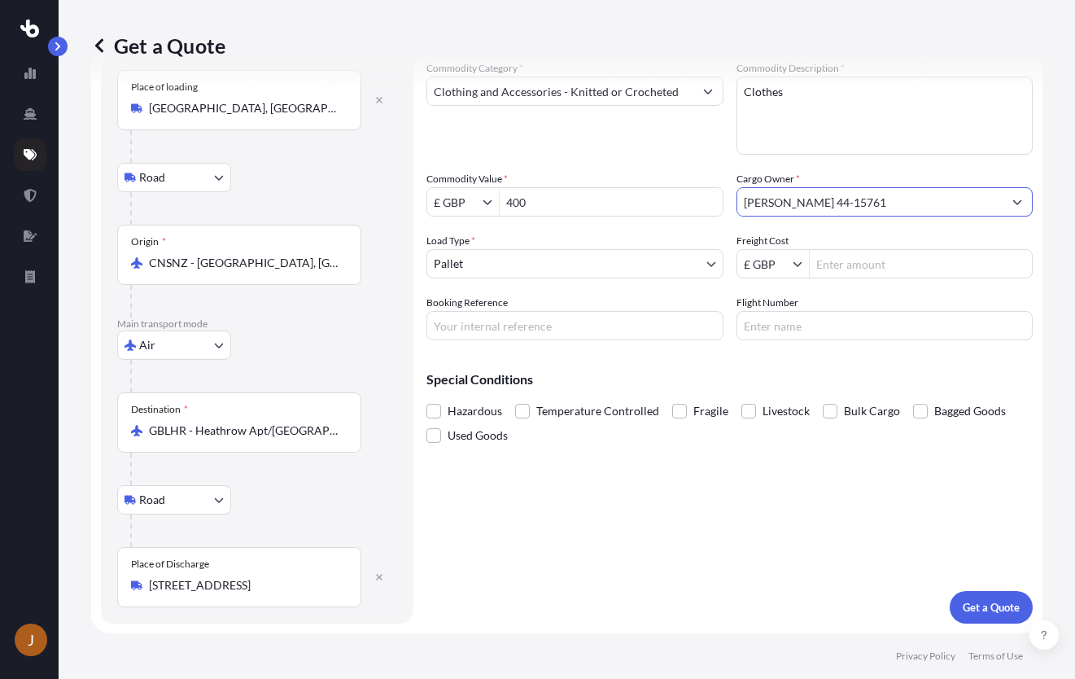
type input "[PERSON_NAME] 44-15761"
click at [593, 269] on body "1 option available. 0 options available. 1 option available. 0 options availabl…" at bounding box center [537, 339] width 1075 height 679
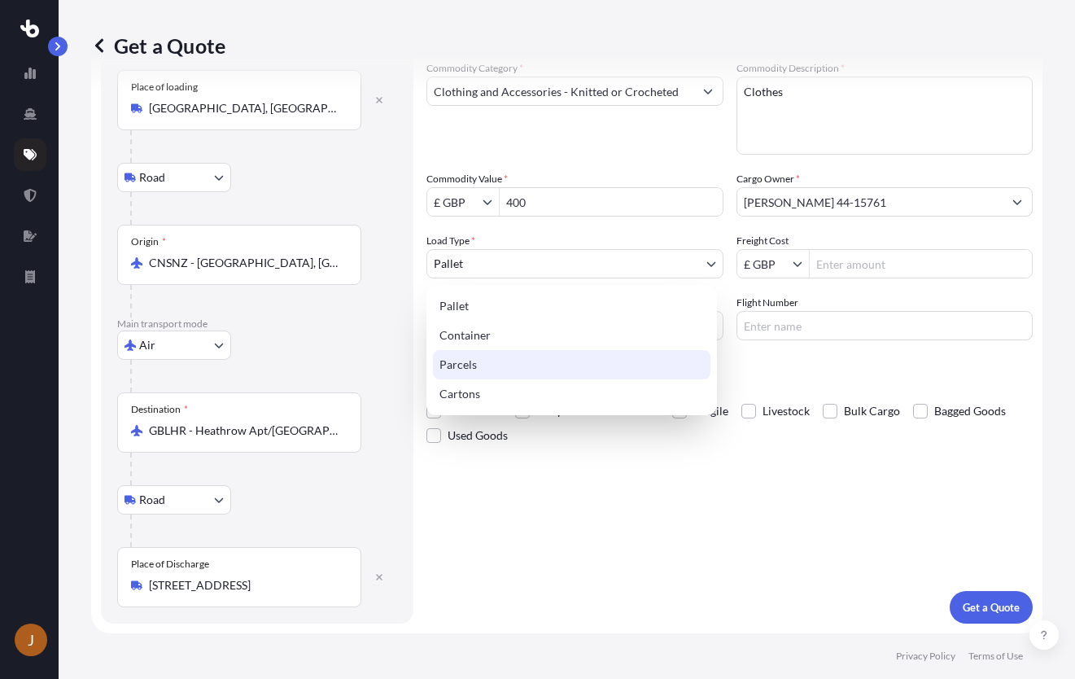
click at [590, 356] on div "Parcels" at bounding box center [571, 364] width 277 height 29
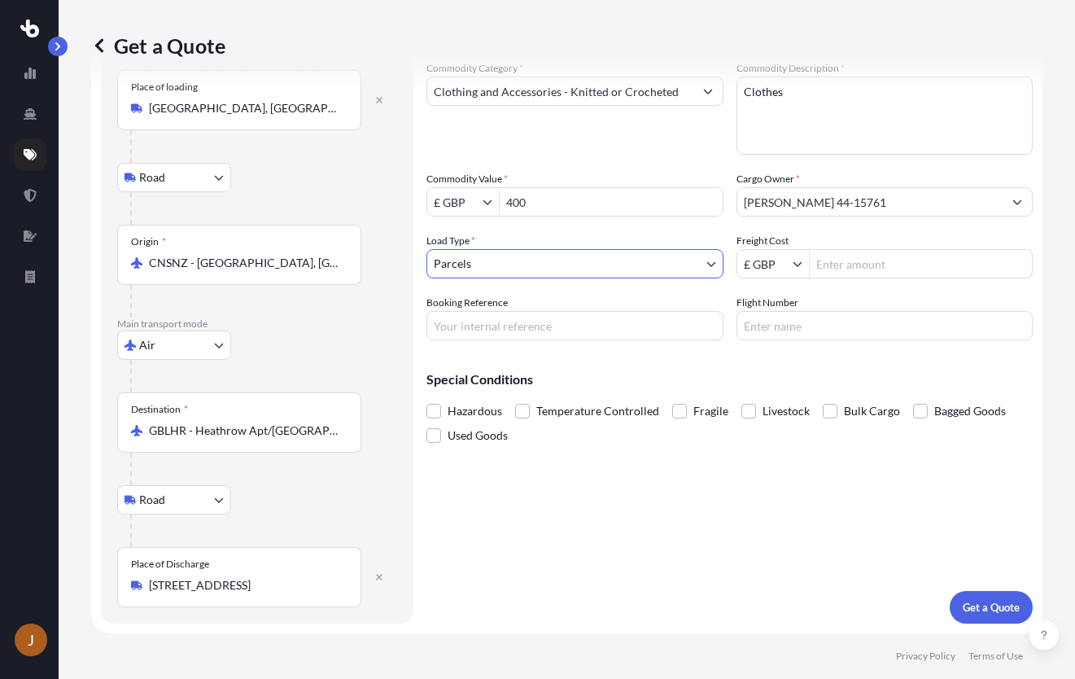
click at [789, 321] on input "Flight Number" at bounding box center [884, 325] width 297 height 29
click at [820, 271] on input "Freight Cost" at bounding box center [921, 263] width 223 height 29
type input "633.26"
paste input "PRU-95433"
type input "PRU-95433"
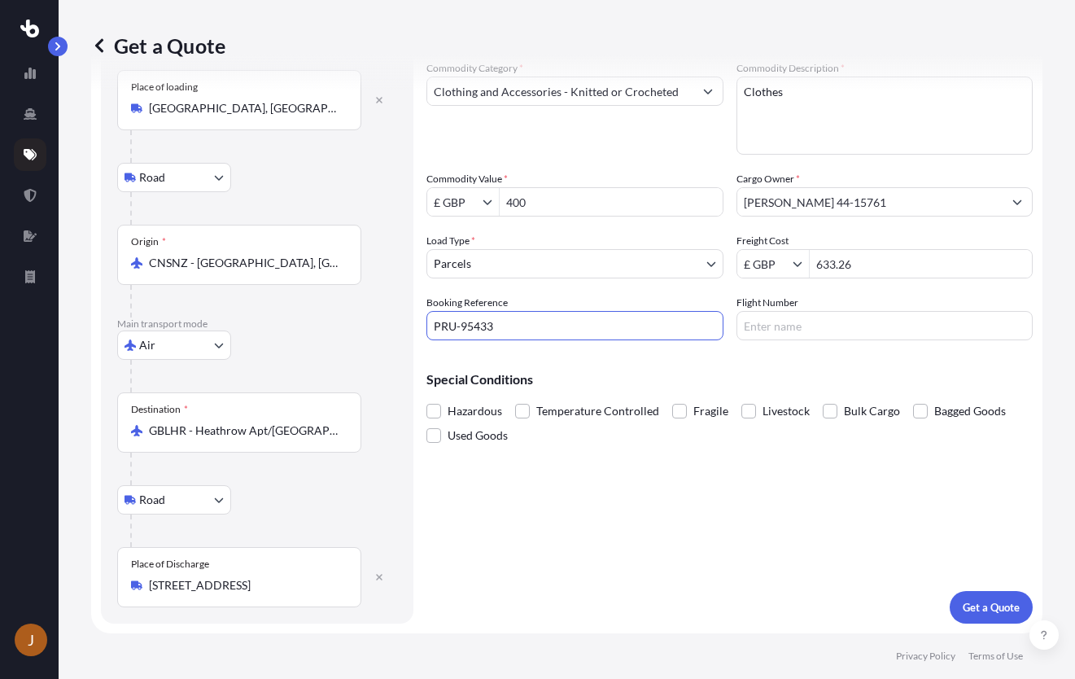
click at [667, 366] on div "Special Conditions Hazardous Temperature Controlled Fragile Livestock Bulk Carg…" at bounding box center [729, 400] width 606 height 94
click at [656, 368] on div "Special Conditions Hazardous Temperature Controlled Fragile Livestock Bulk Carg…" at bounding box center [729, 400] width 606 height 94
click at [963, 600] on p "Get a Quote" at bounding box center [991, 607] width 57 height 16
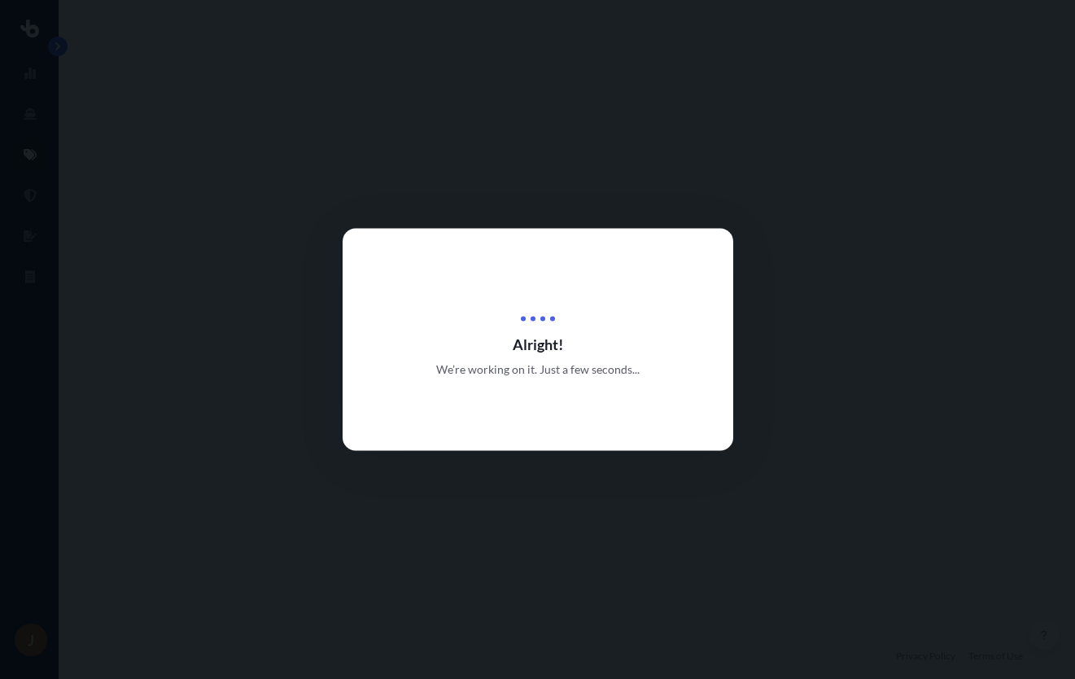
select select "Road"
select select "Air"
select select "Road"
select select "3"
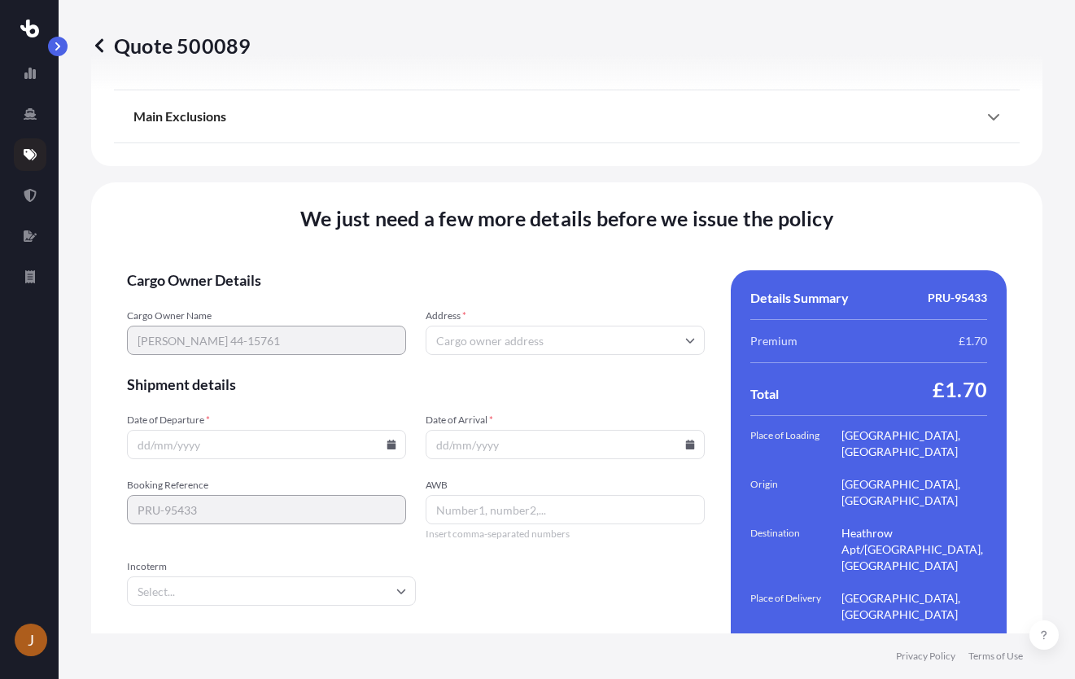
scroll to position [2226, 0]
click at [574, 325] on input "Address *" at bounding box center [565, 339] width 279 height 29
paste input "NG8 5GH"
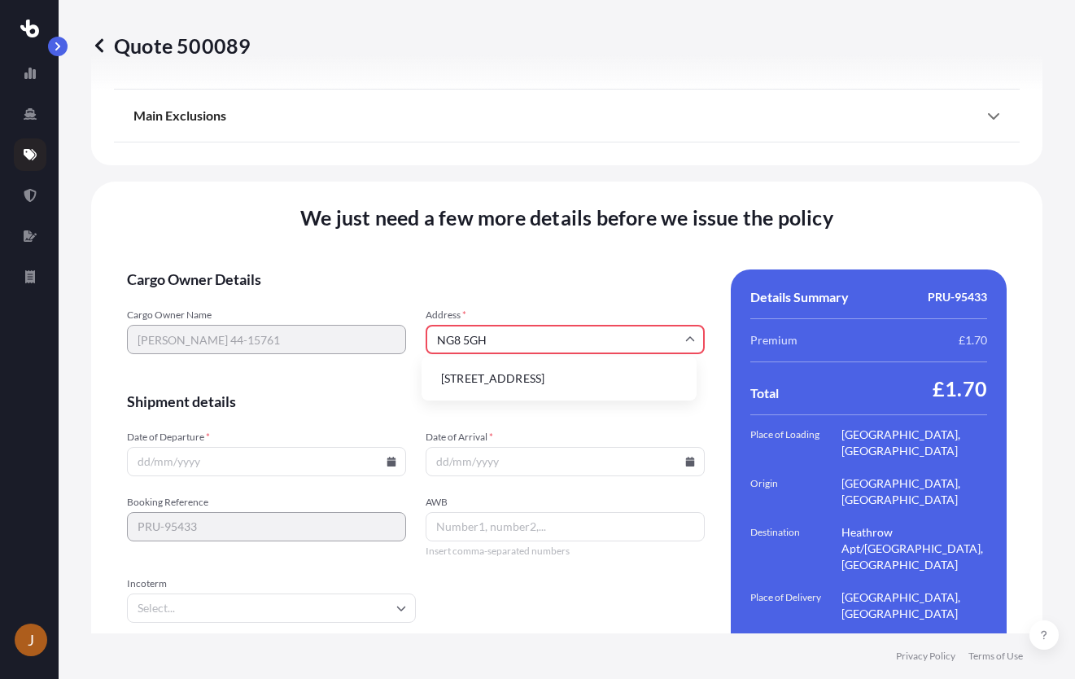
click at [529, 365] on li "[STREET_ADDRESS]" at bounding box center [559, 378] width 262 height 31
type input "[STREET_ADDRESS]"
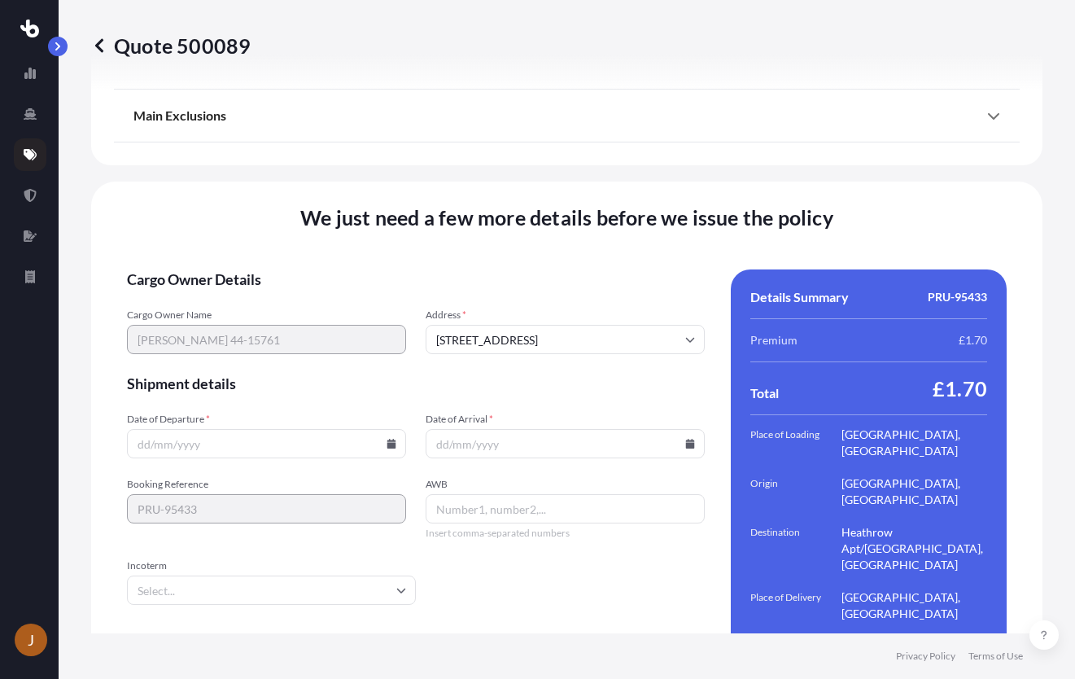
click at [356, 429] on input "Date of Departure *" at bounding box center [266, 443] width 279 height 29
click at [388, 439] on icon at bounding box center [391, 444] width 9 height 10
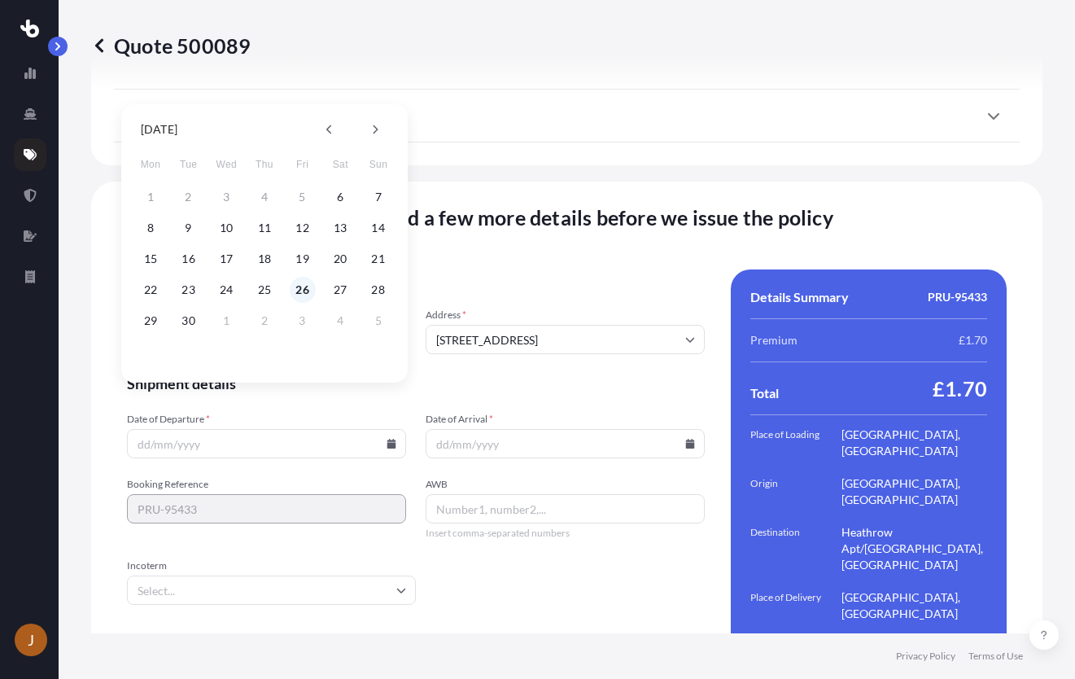
click at [304, 292] on button "26" at bounding box center [303, 290] width 26 height 26
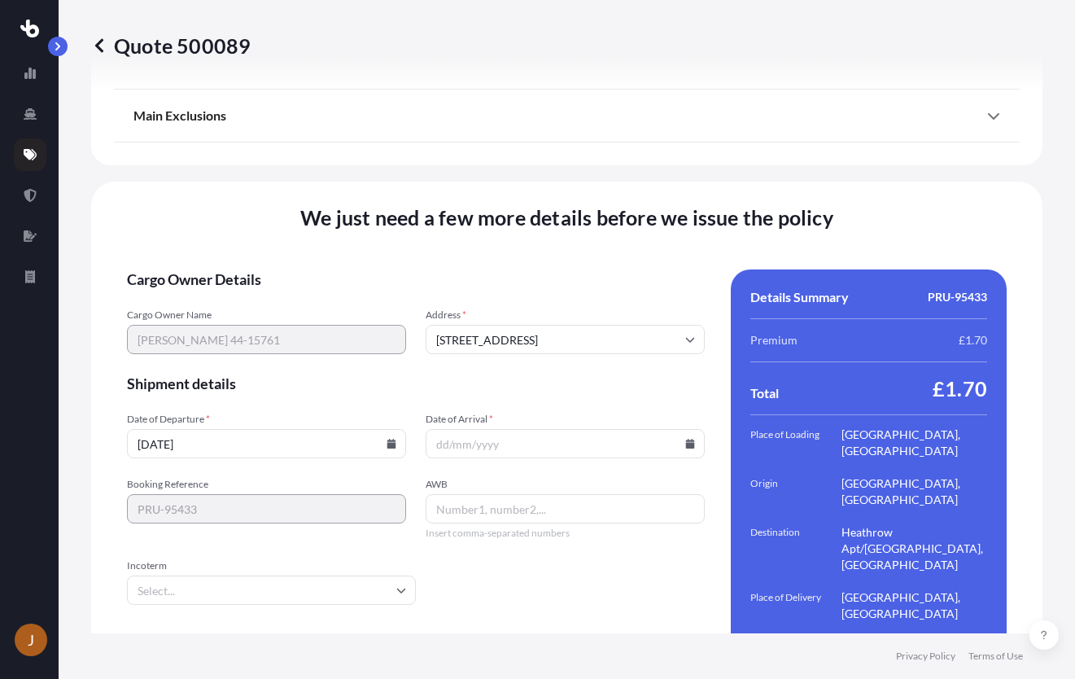
type input "[DATE]"
click at [686, 439] on icon at bounding box center [690, 444] width 9 height 10
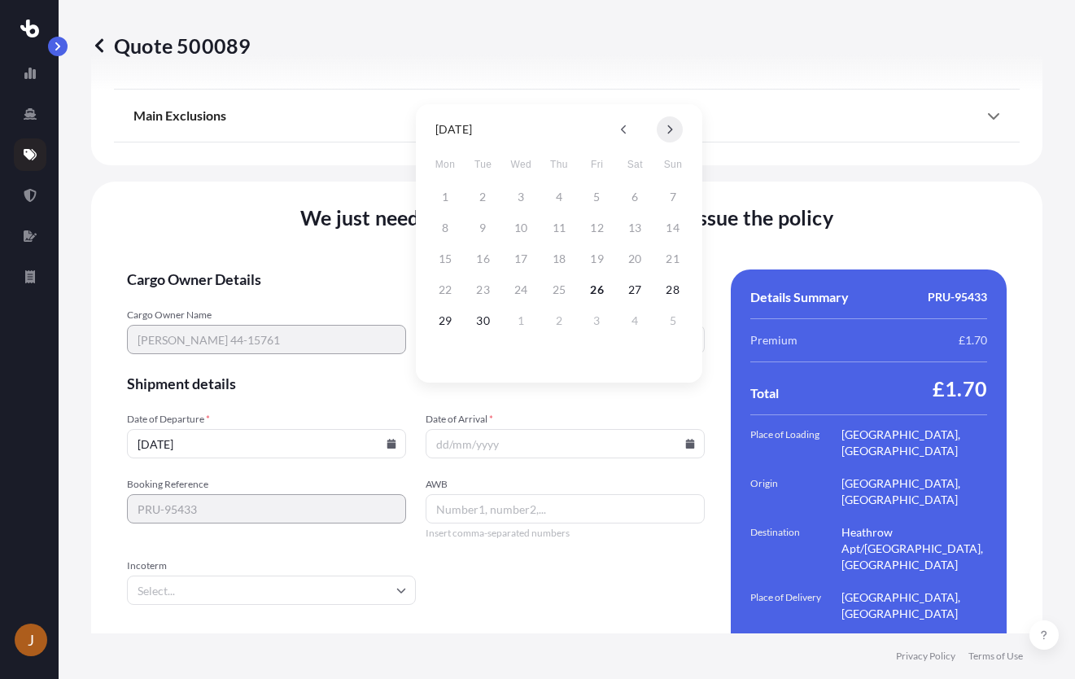
click at [673, 130] on button at bounding box center [670, 129] width 26 height 26
click at [634, 255] on button "18" at bounding box center [635, 259] width 26 height 26
type input "[DATE]"
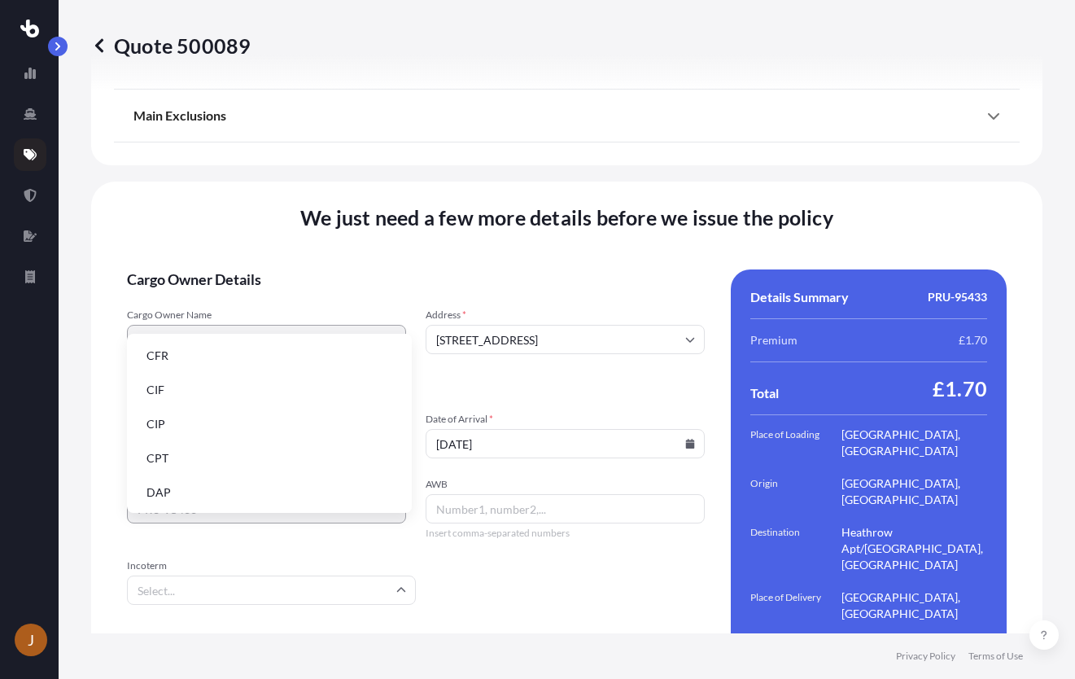
click at [409, 575] on input "Incoterm" at bounding box center [271, 589] width 289 height 29
click at [299, 450] on li "DDP" at bounding box center [269, 445] width 272 height 31
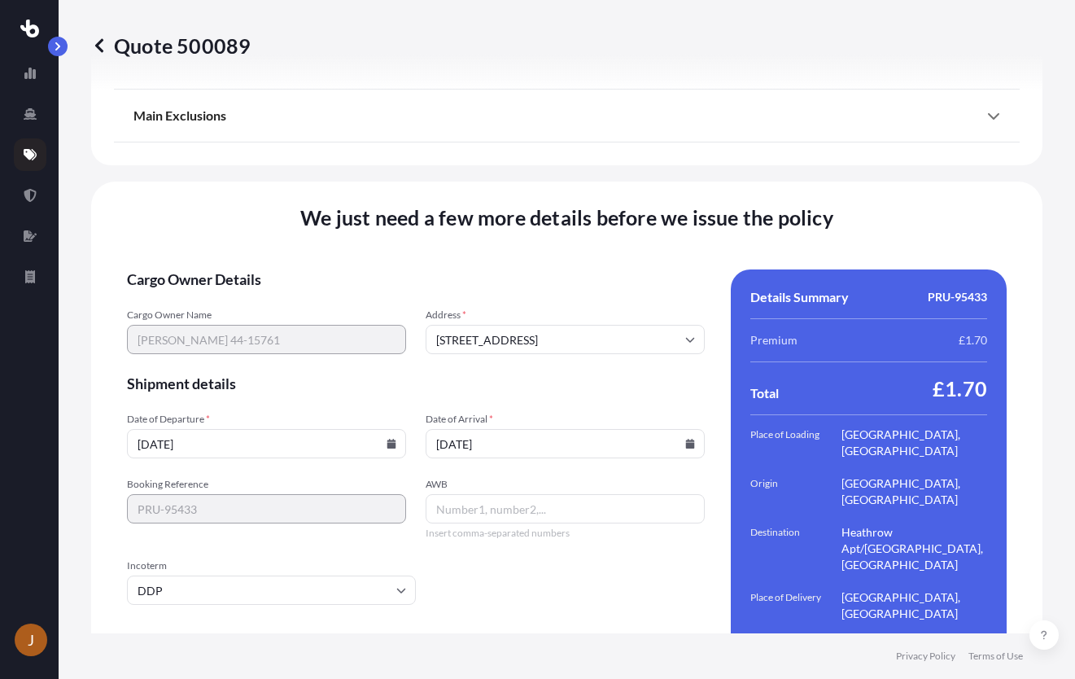
click at [555, 582] on form "Cargo Owner Details Cargo Owner Name [PERSON_NAME] 44-15761 Address * [STREET_A…" at bounding box center [416, 479] width 578 height 421
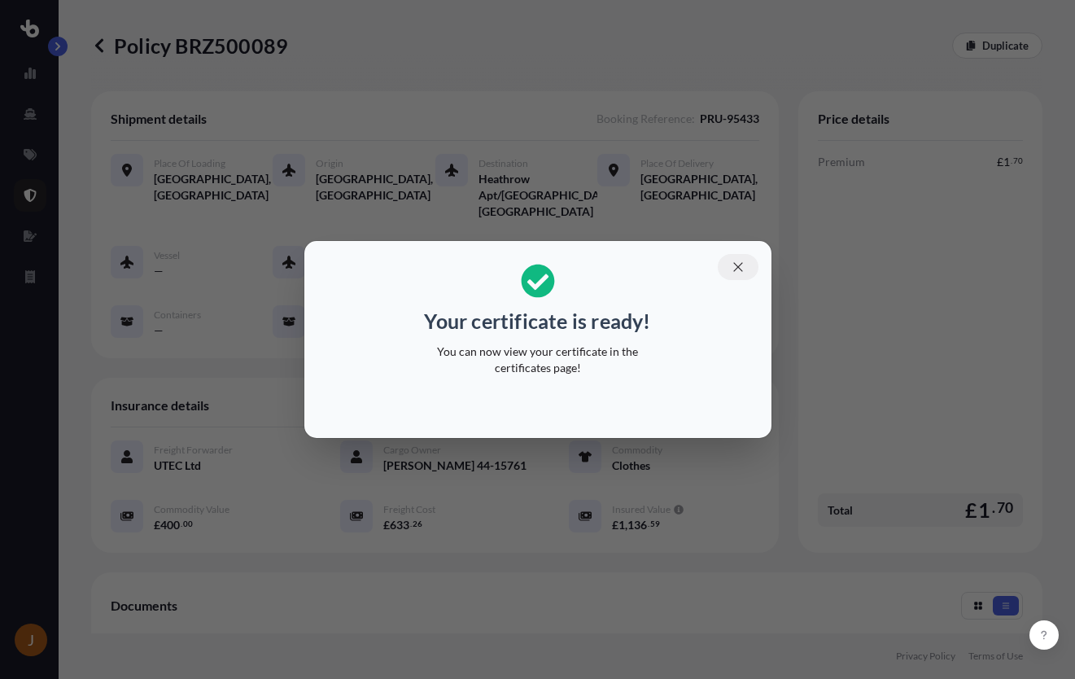
click at [737, 265] on icon "button" at bounding box center [738, 267] width 15 height 15
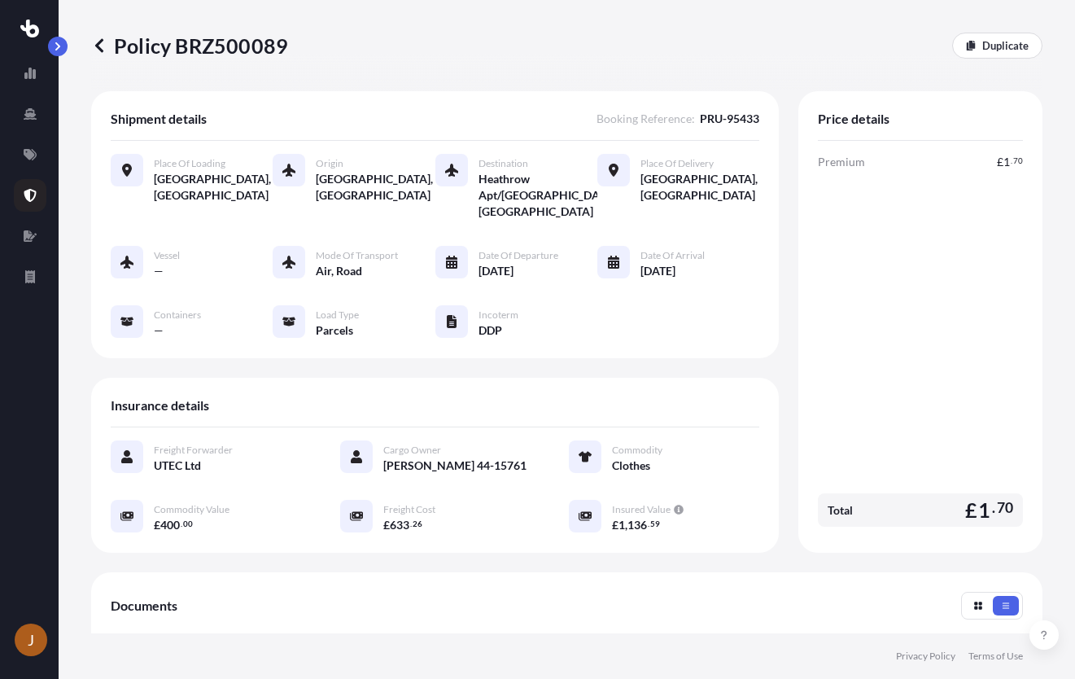
click at [251, 44] on p "Policy BRZ500089" at bounding box center [189, 46] width 197 height 26
copy p "BRZ500089"
click at [253, 51] on p "Policy BRZ500089" at bounding box center [189, 46] width 197 height 26
